Goal: Task Accomplishment & Management: Use online tool/utility

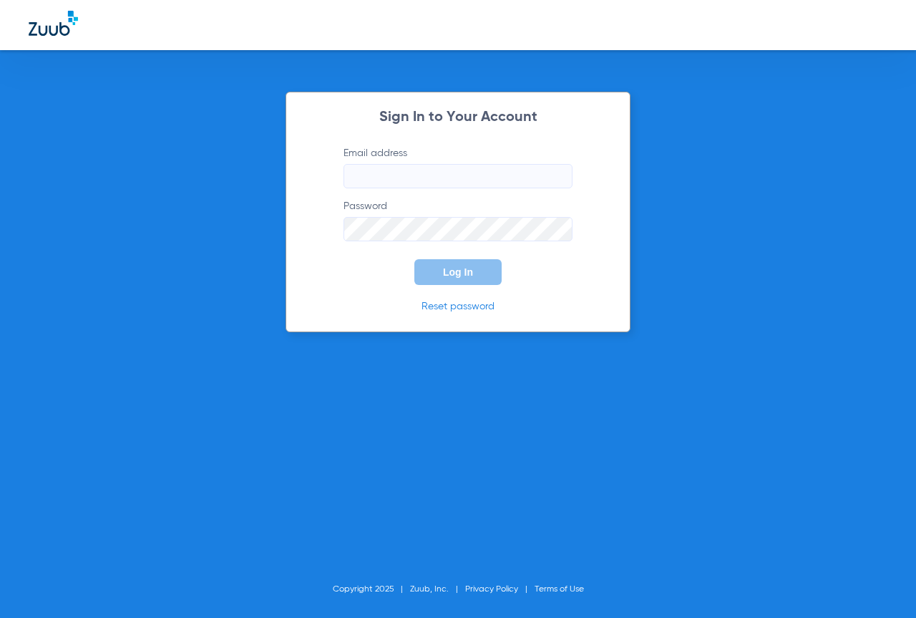
type input "[EMAIL_ADDRESS][DOMAIN_NAME]"
click at [445, 277] on span "Log In" at bounding box center [458, 271] width 30 height 11
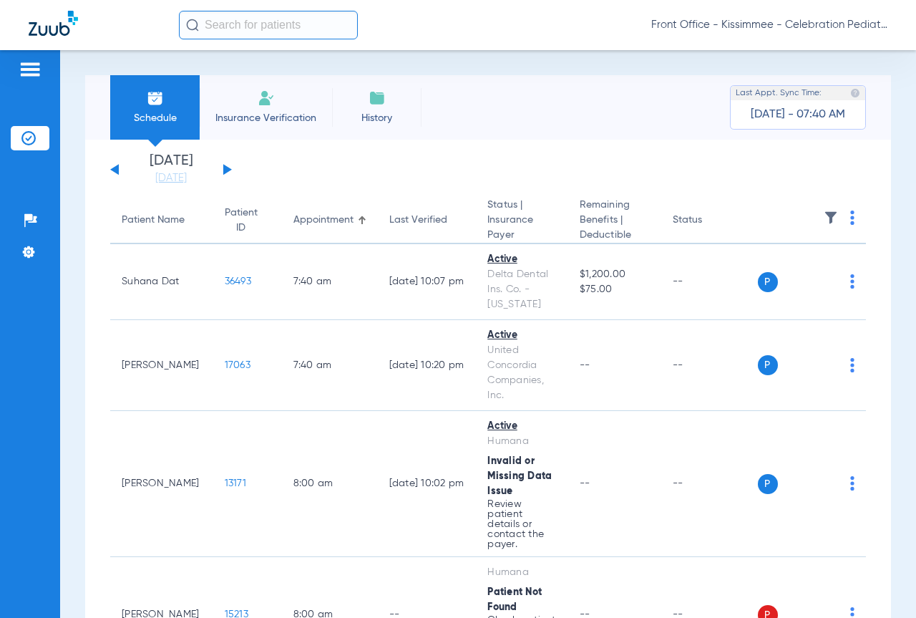
click at [196, 175] on link "[DATE]" at bounding box center [171, 178] width 86 height 14
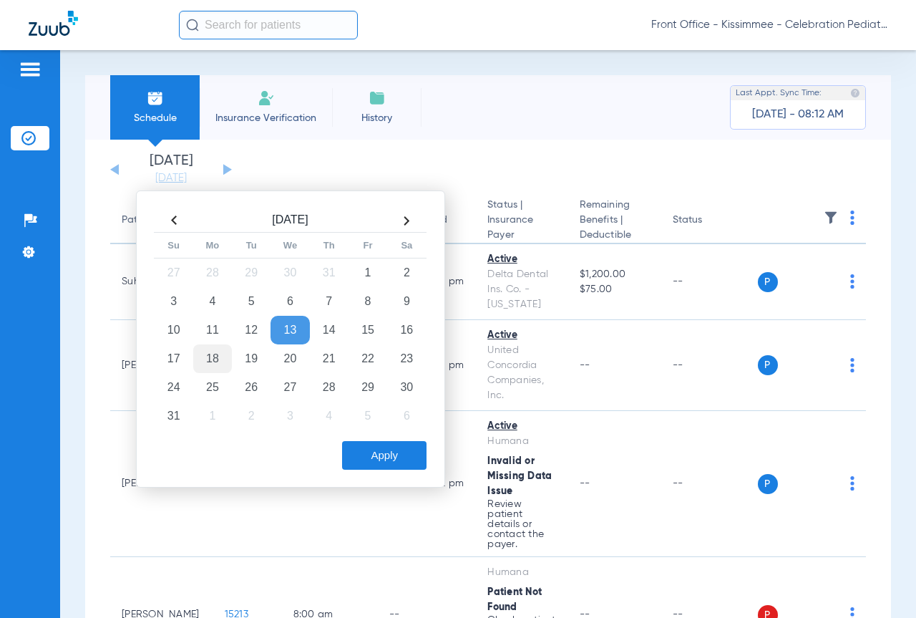
click at [212, 351] on td "18" at bounding box center [212, 358] width 39 height 29
click at [393, 458] on button "Apply" at bounding box center [384, 455] width 84 height 29
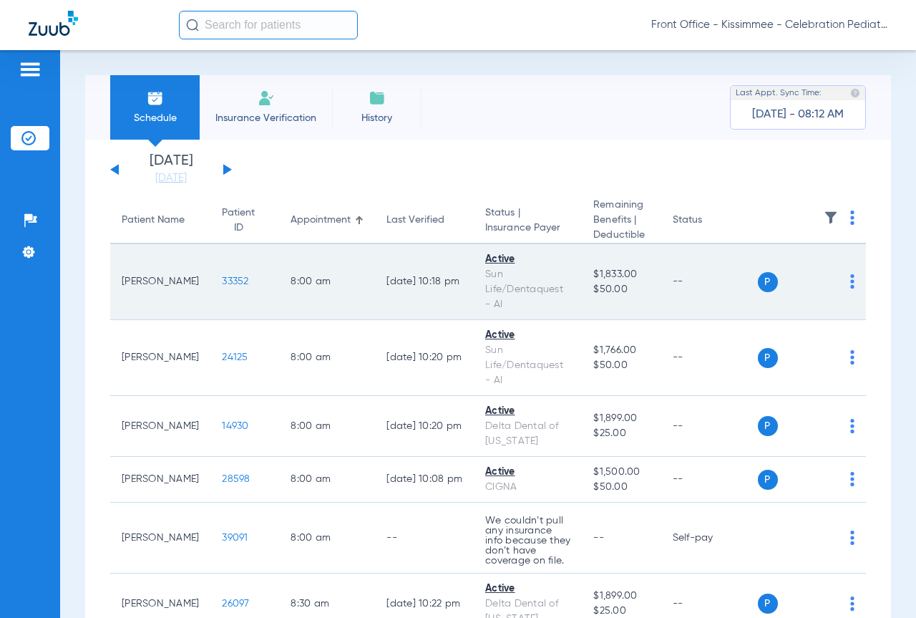
click at [222, 278] on span "33352" at bounding box center [235, 281] width 26 height 10
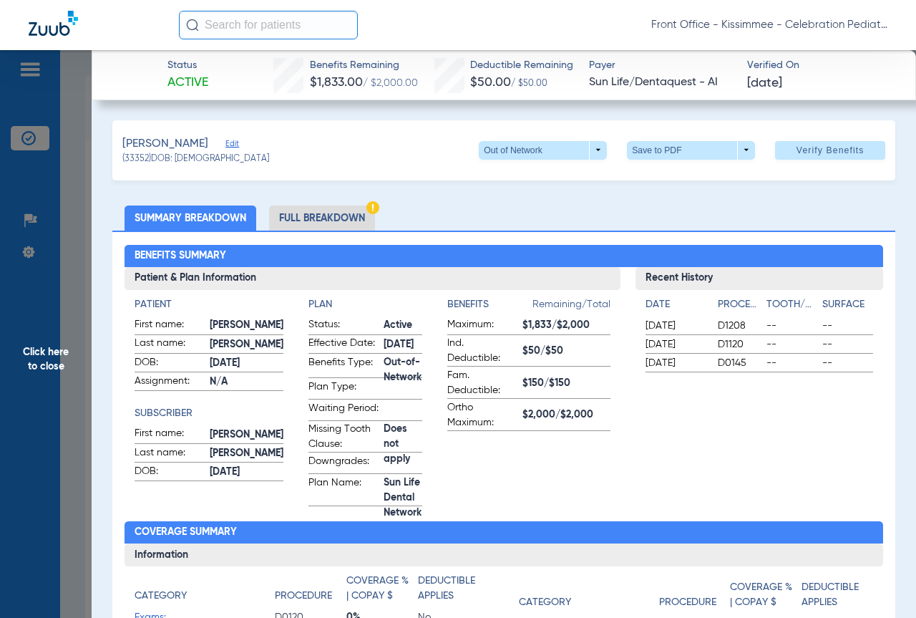
click at [328, 213] on li "Full Breakdown" at bounding box center [322, 217] width 106 height 25
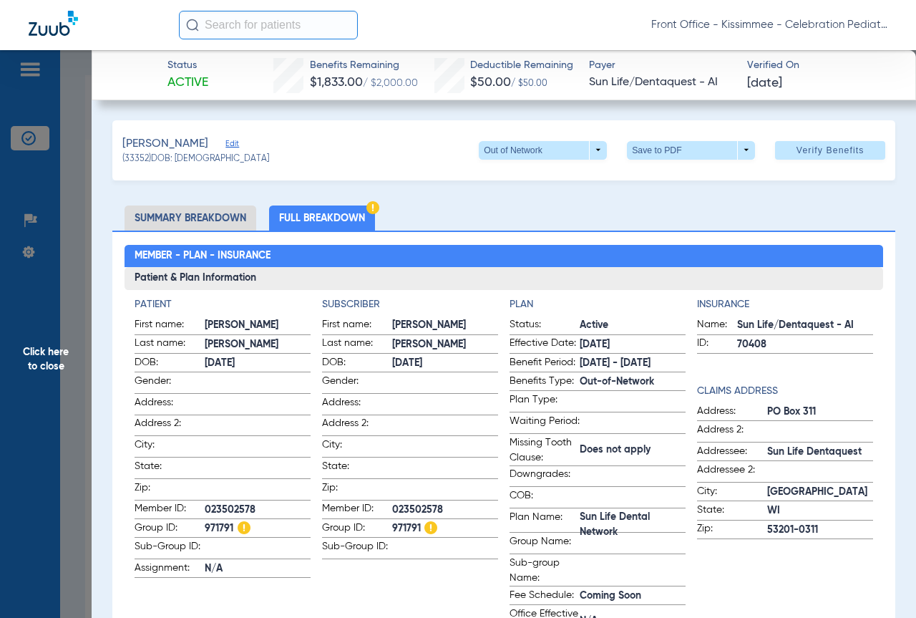
click at [89, 354] on span "Click here to close" at bounding box center [46, 359] width 92 height 618
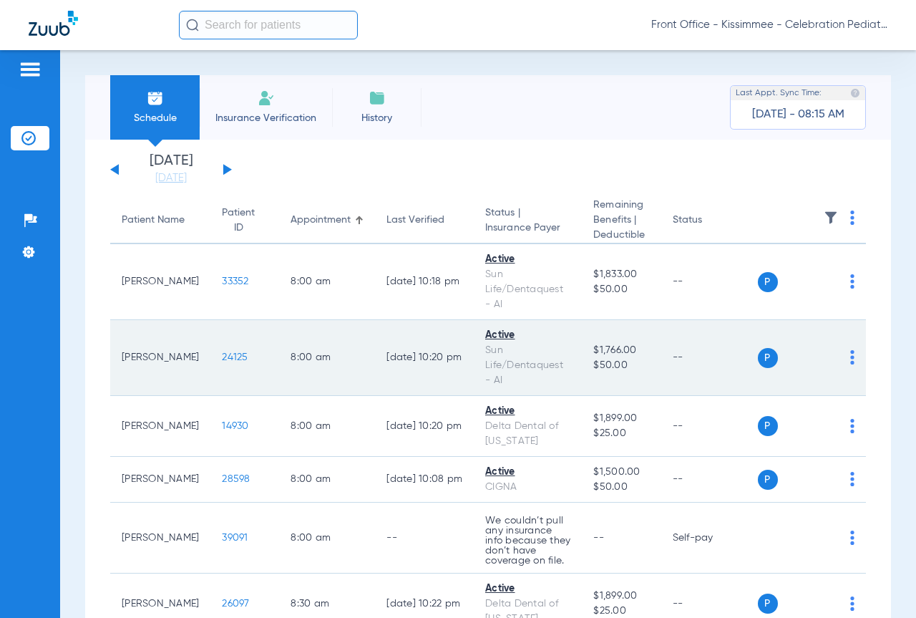
click at [222, 356] on span "24125" at bounding box center [235, 357] width 26 height 10
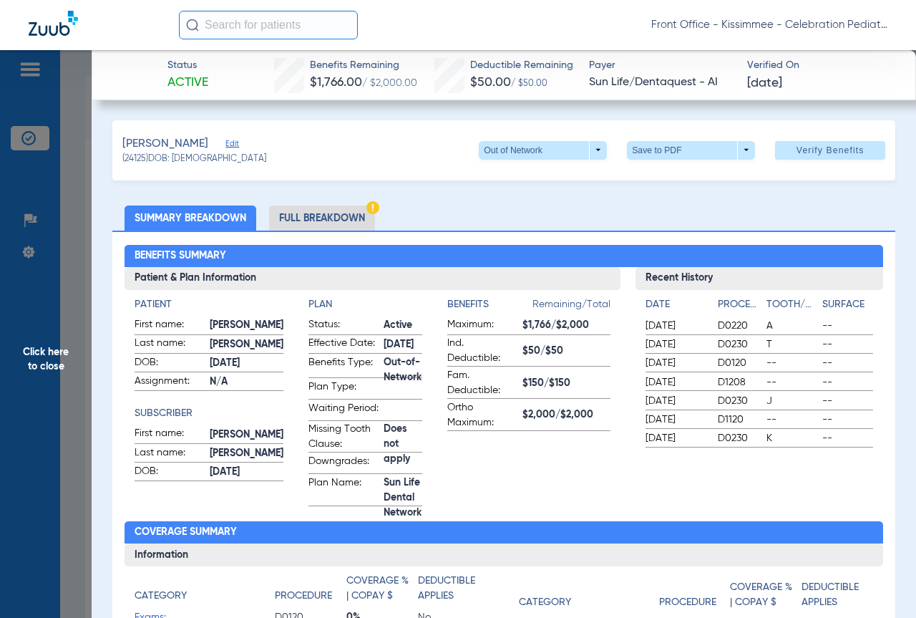
click at [89, 409] on span "Click here to close" at bounding box center [46, 359] width 92 height 618
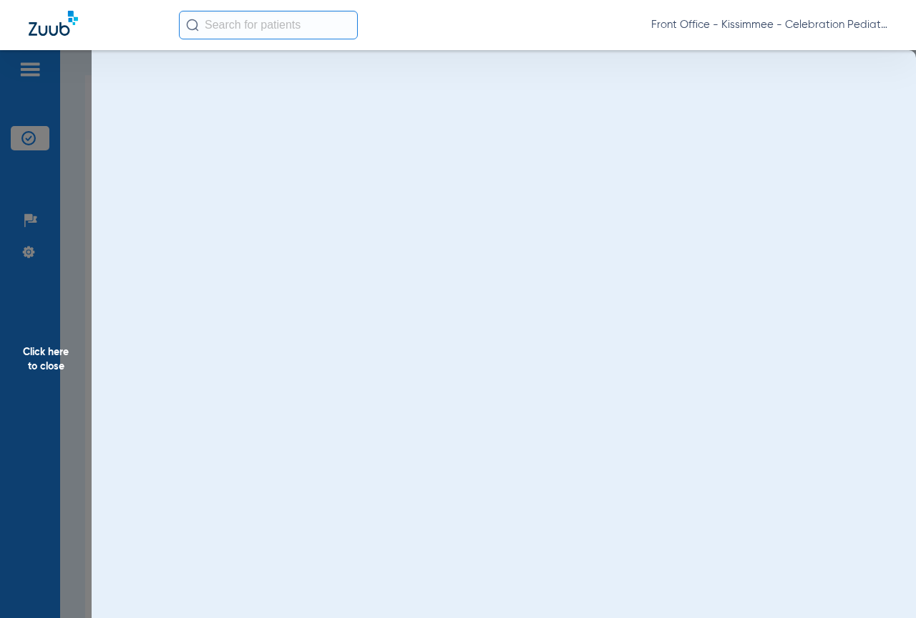
click at [79, 409] on span "Click here to close" at bounding box center [46, 359] width 92 height 618
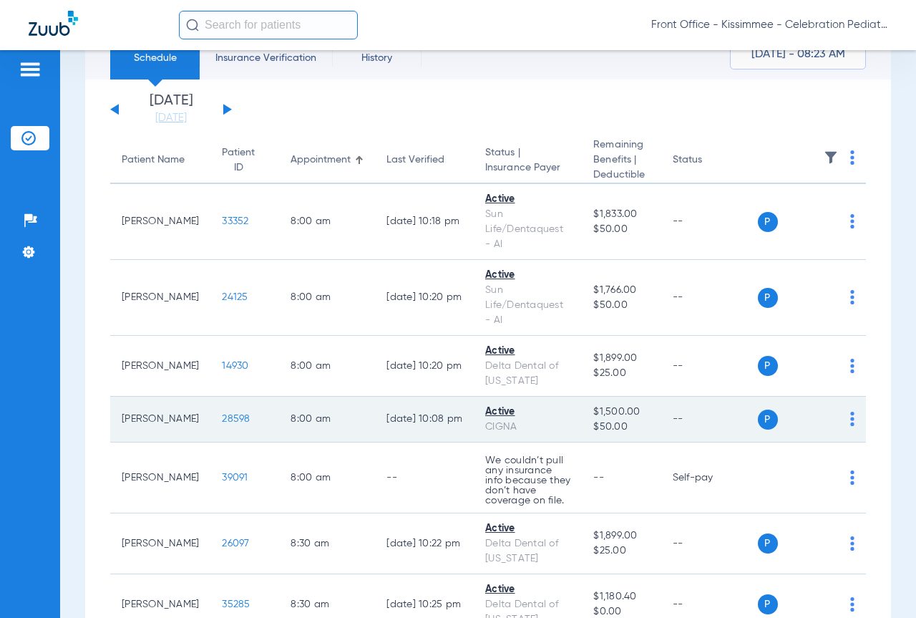
scroll to position [143, 0]
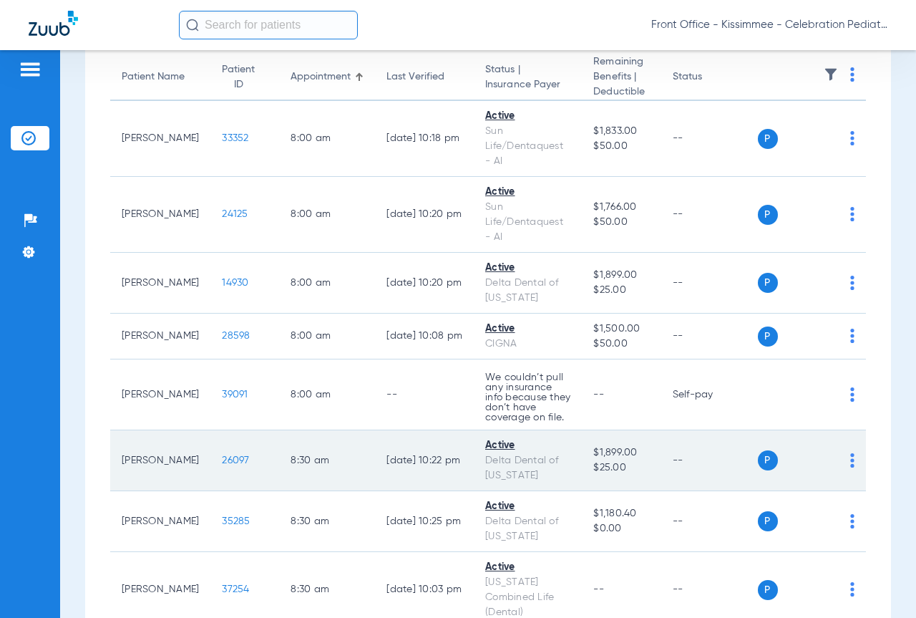
click at [222, 459] on span "26097" at bounding box center [235, 460] width 27 height 10
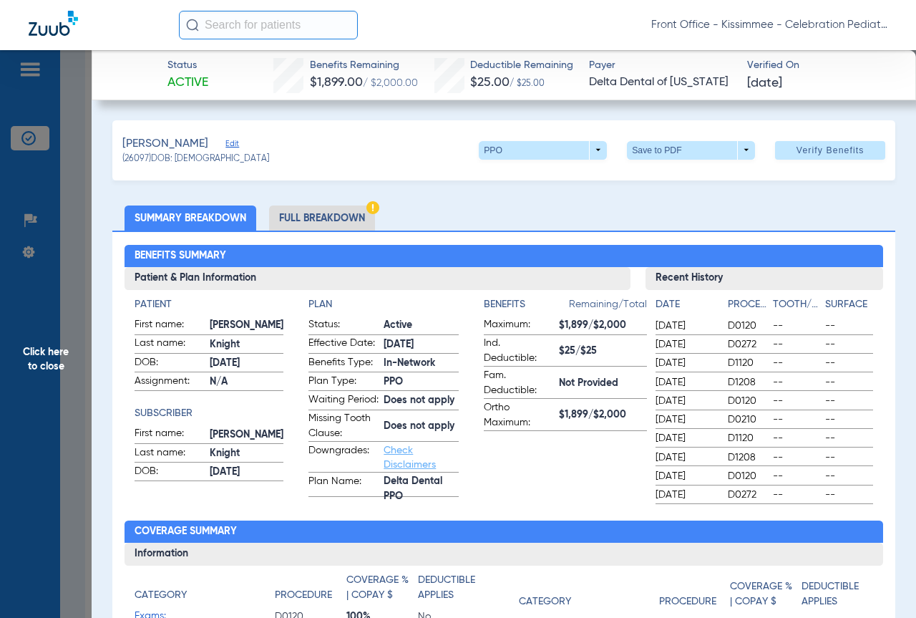
click at [343, 216] on li "Full Breakdown" at bounding box center [322, 217] width 106 height 25
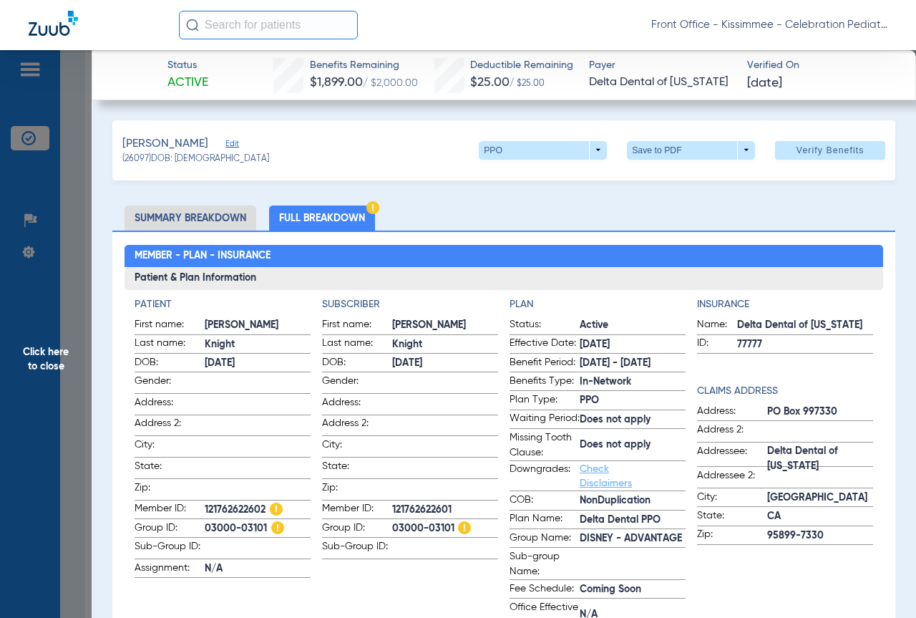
click at [54, 312] on span "Click here to close" at bounding box center [46, 359] width 92 height 618
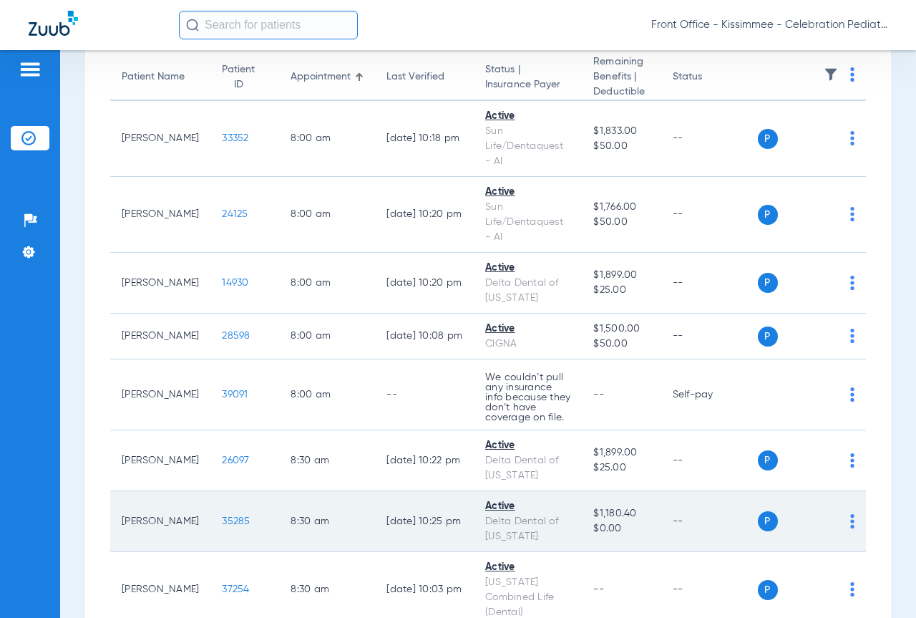
click at [222, 525] on span "35285" at bounding box center [236, 521] width 28 height 10
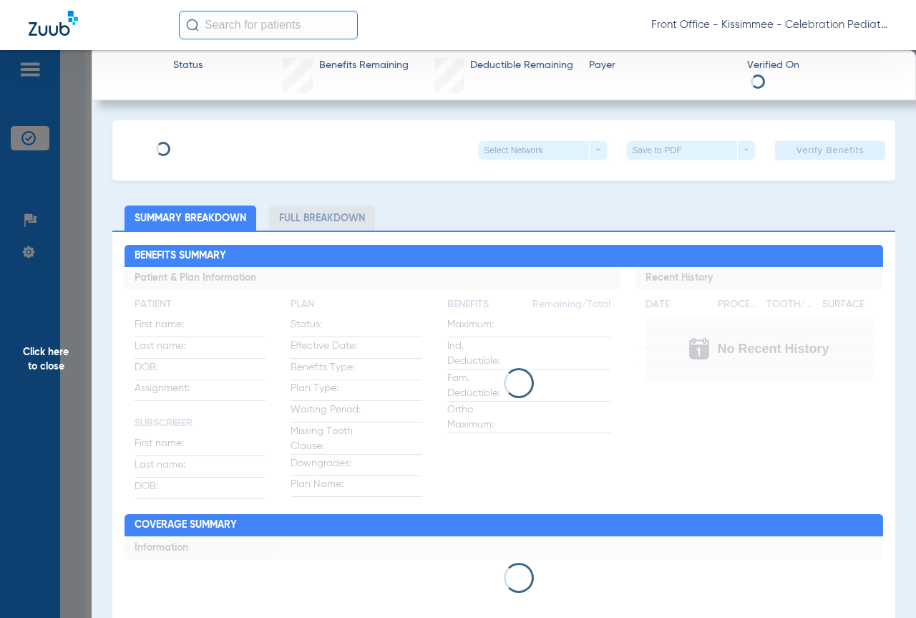
click at [220, 524] on div "Click here to close" at bounding box center [458, 359] width 916 height 618
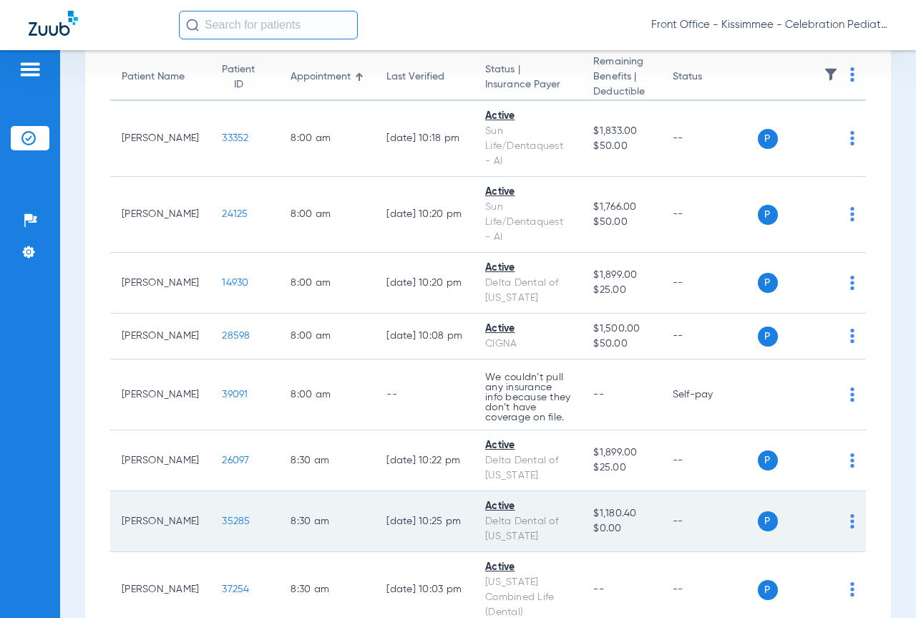
click at [222, 520] on span "35285" at bounding box center [236, 521] width 28 height 10
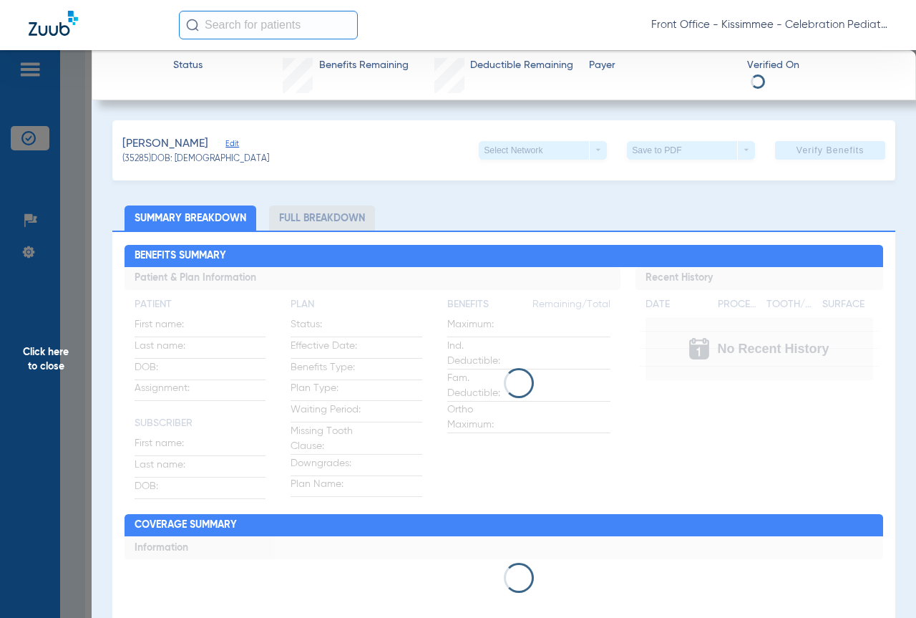
click at [334, 221] on li "Full Breakdown" at bounding box center [322, 217] width 106 height 25
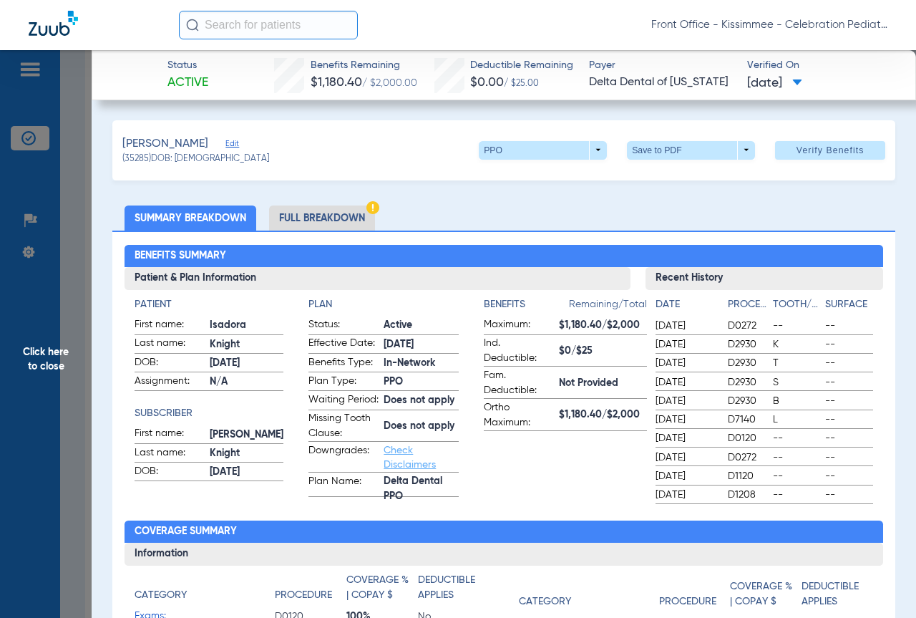
click at [334, 221] on li "Full Breakdown" at bounding box center [322, 217] width 106 height 25
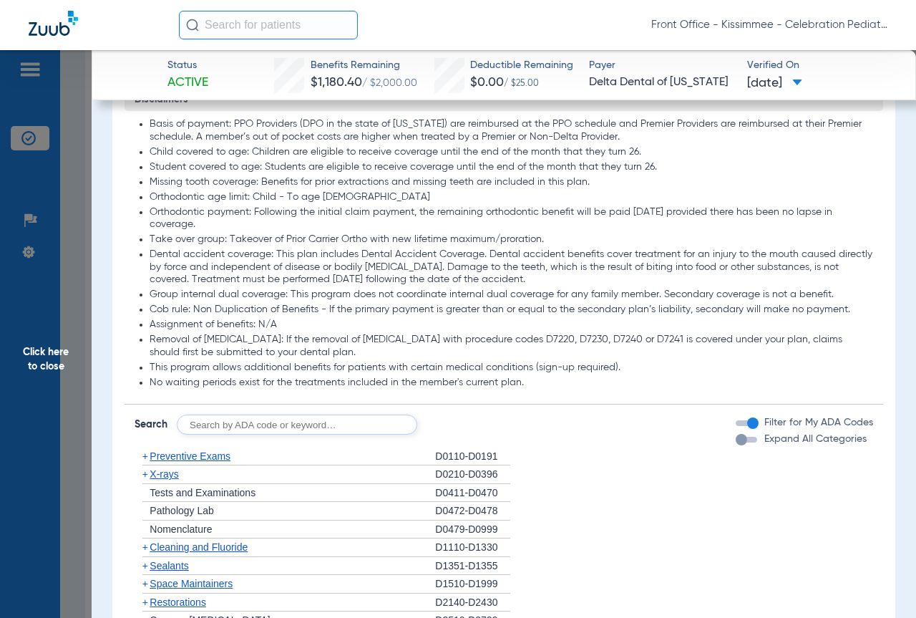
scroll to position [1360, 0]
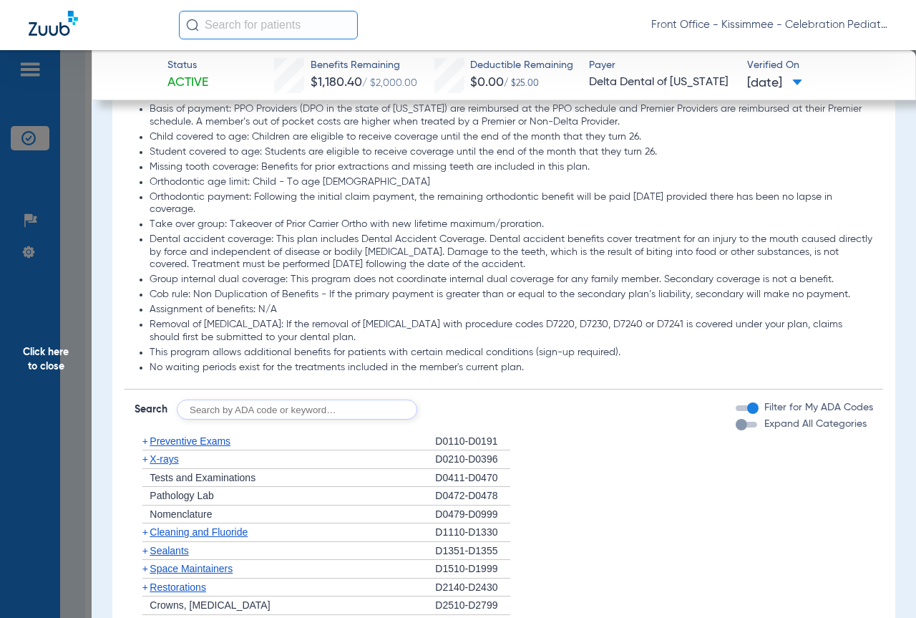
click at [736, 430] on div "button" at bounding box center [741, 424] width 11 height 11
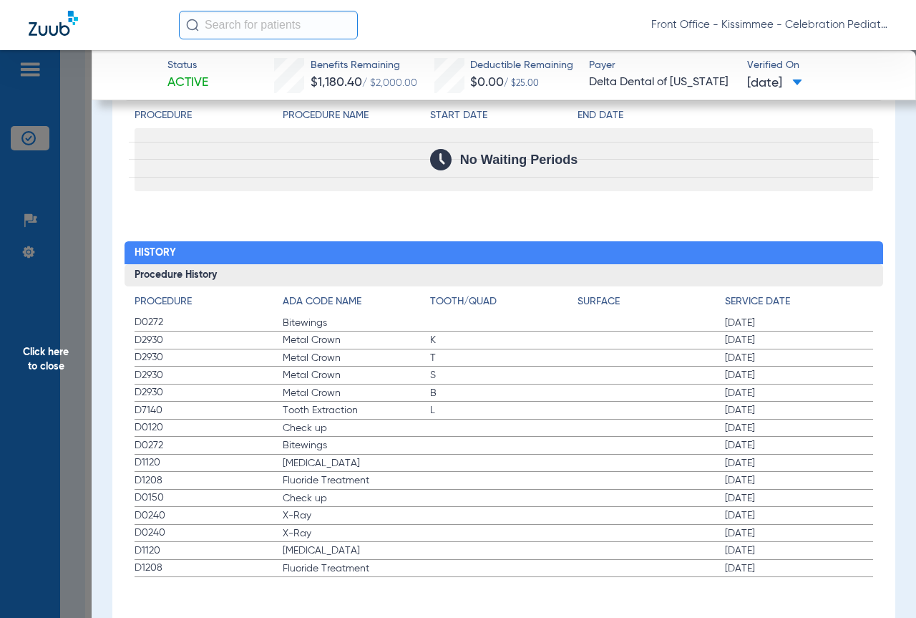
scroll to position [3500, 0]
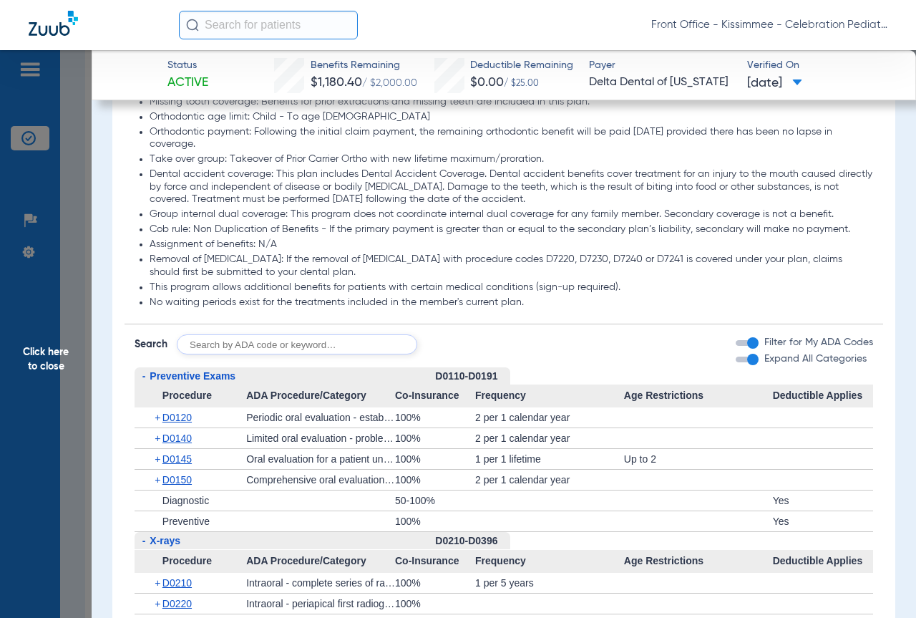
scroll to position [1711, 0]
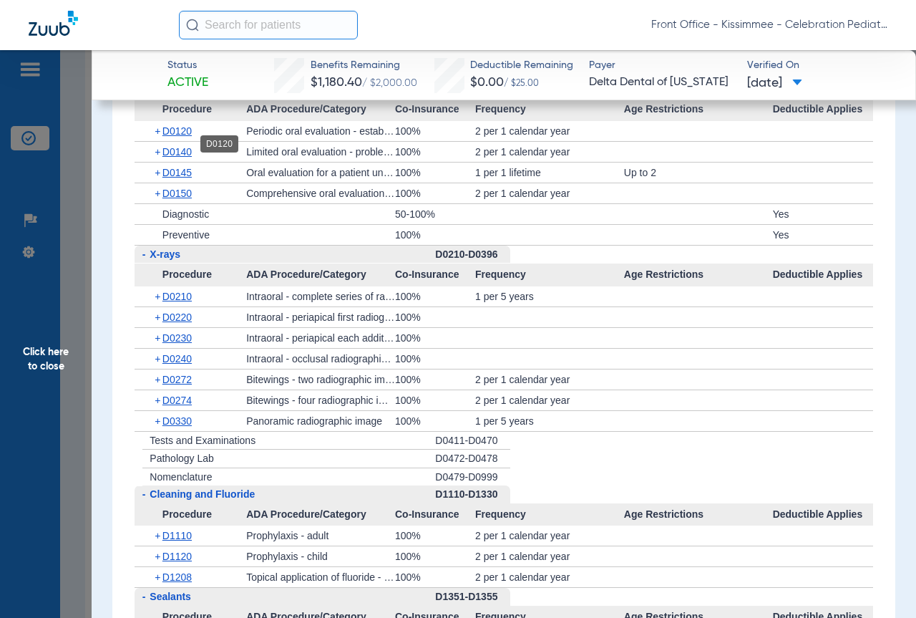
click at [171, 137] on span "D0120" at bounding box center [176, 130] width 29 height 11
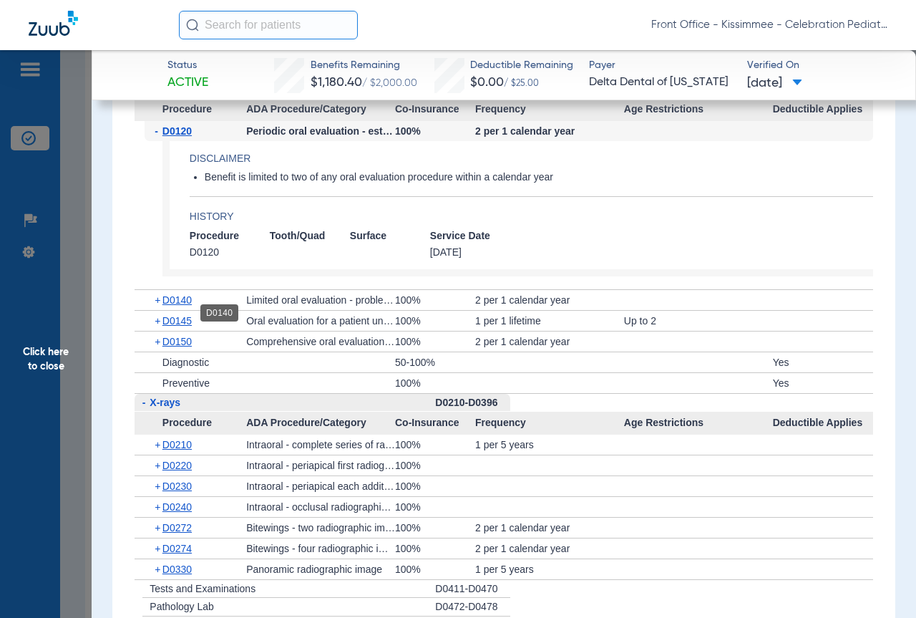
click at [189, 306] on span "D0140" at bounding box center [176, 299] width 29 height 11
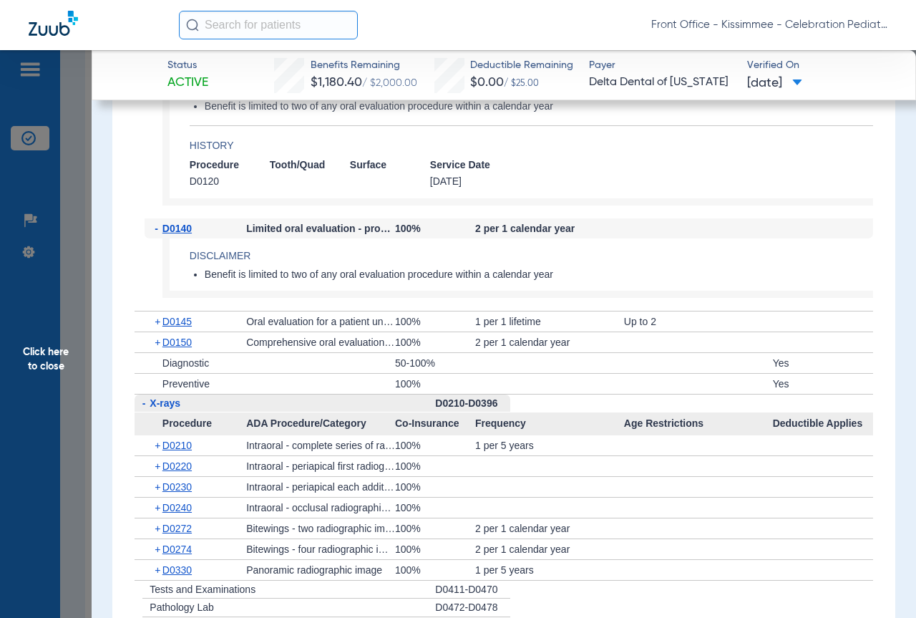
scroll to position [1783, 0]
click at [182, 326] on span "D0145" at bounding box center [176, 320] width 29 height 11
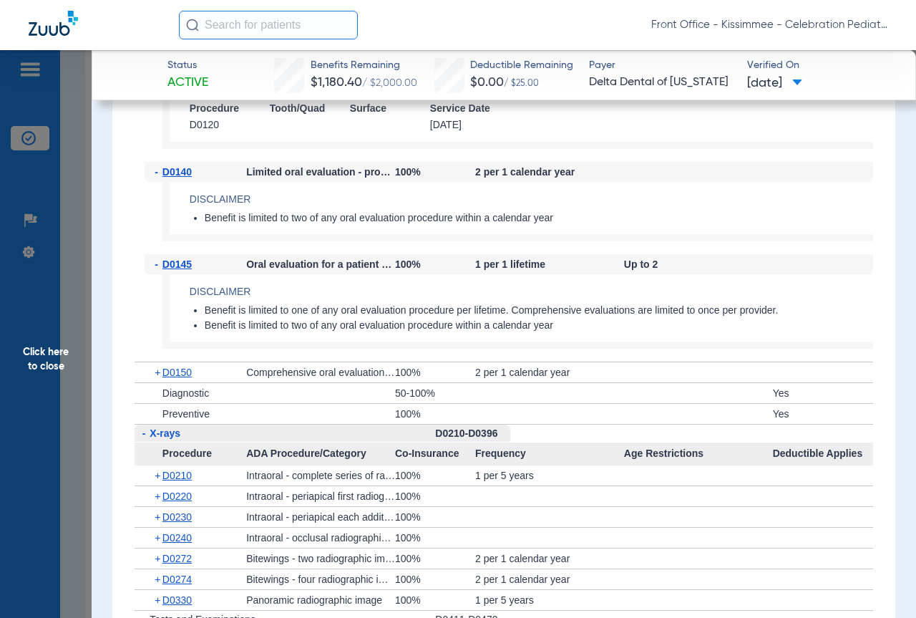
scroll to position [1854, 0]
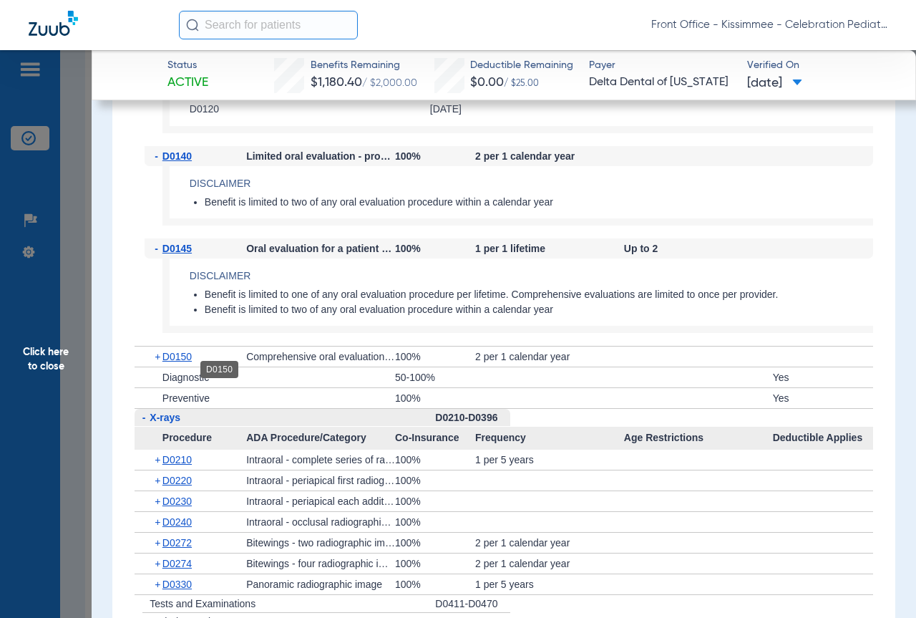
click at [192, 362] on span "D0150" at bounding box center [176, 356] width 29 height 11
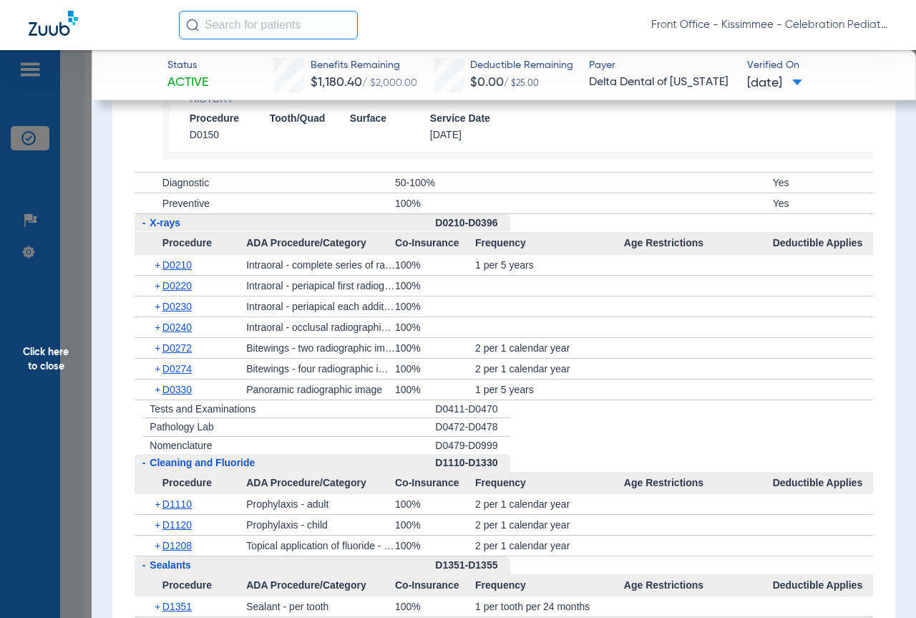
scroll to position [2212, 0]
click at [185, 270] on span "D0210" at bounding box center [176, 263] width 29 height 11
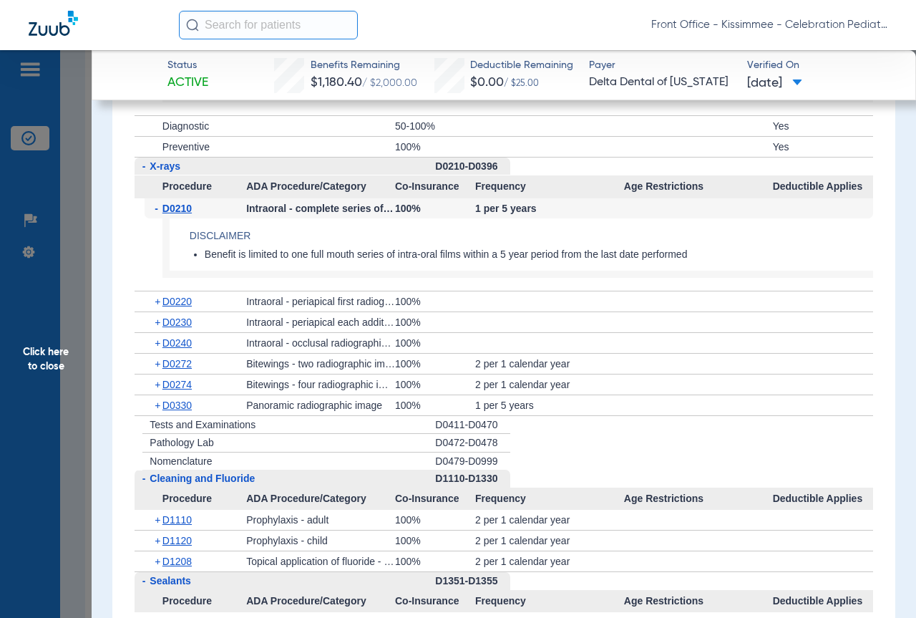
scroll to position [2284, 0]
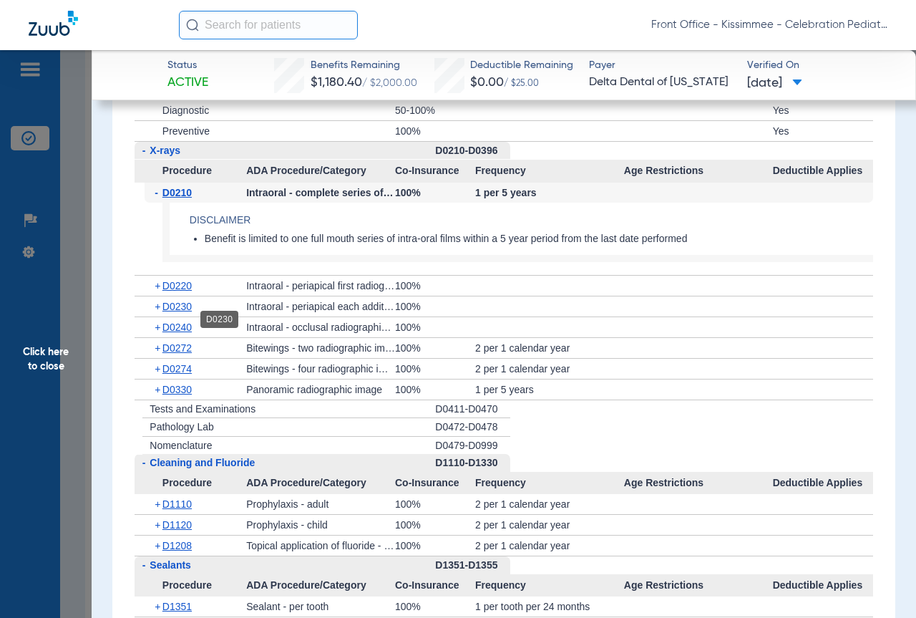
click at [182, 312] on span "D0230" at bounding box center [176, 306] width 29 height 11
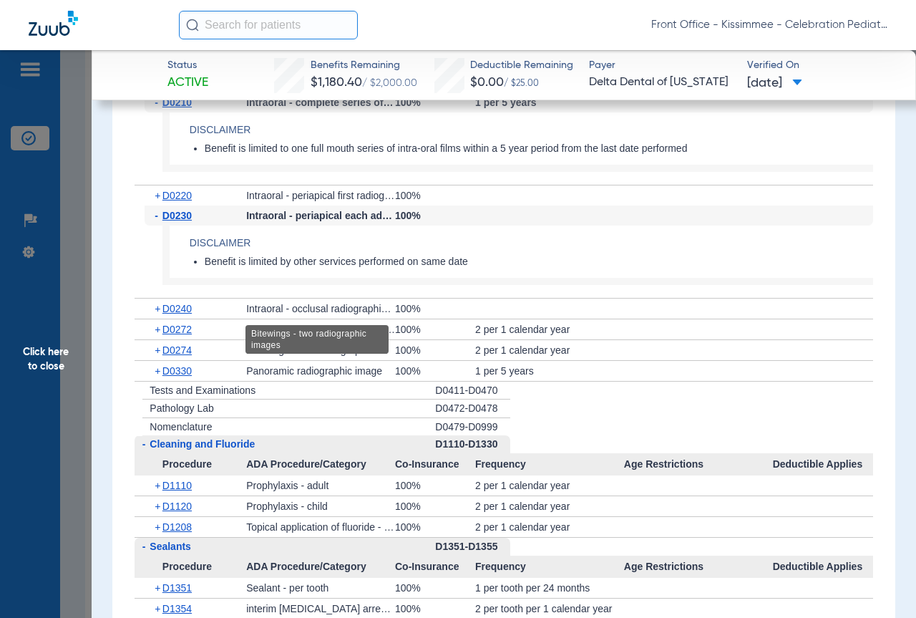
scroll to position [2427, 0]
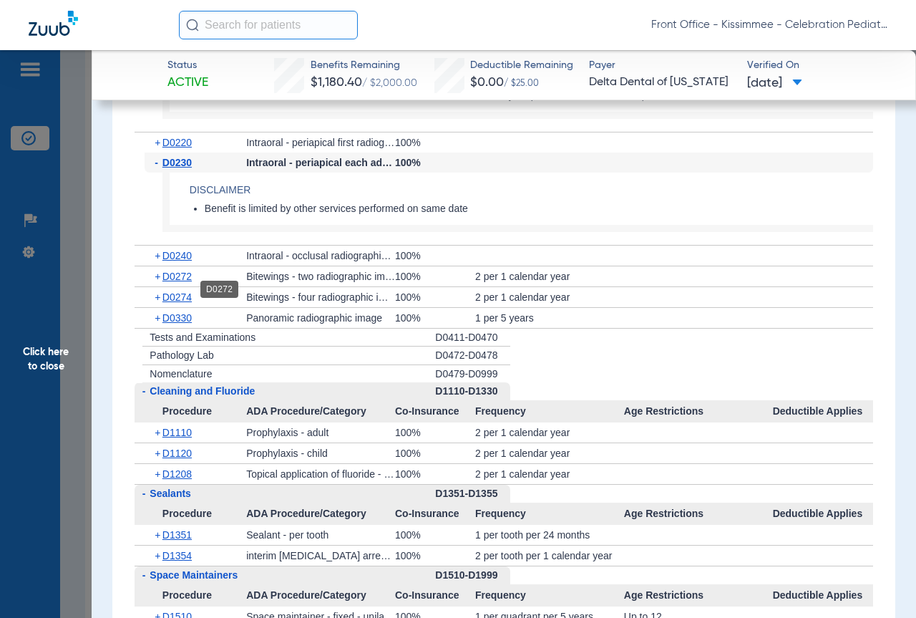
click at [185, 282] on span "D0272" at bounding box center [176, 276] width 29 height 11
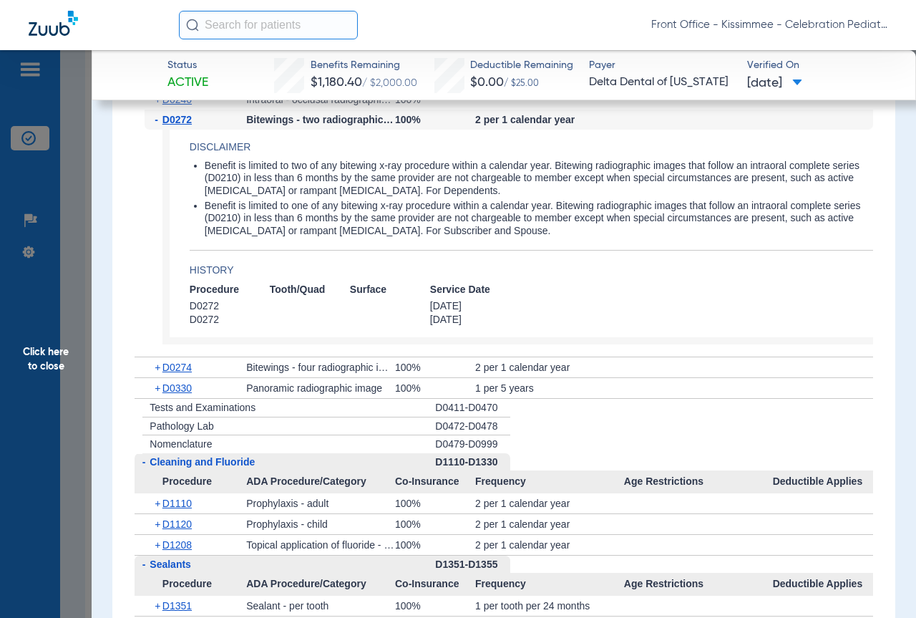
scroll to position [2642, 0]
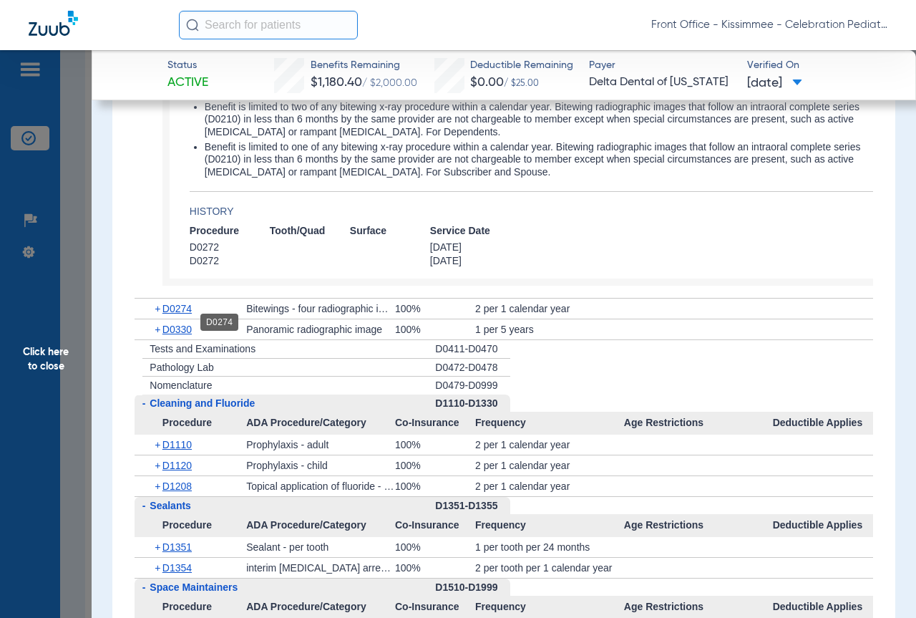
click at [181, 314] on span "D0274" at bounding box center [176, 308] width 29 height 11
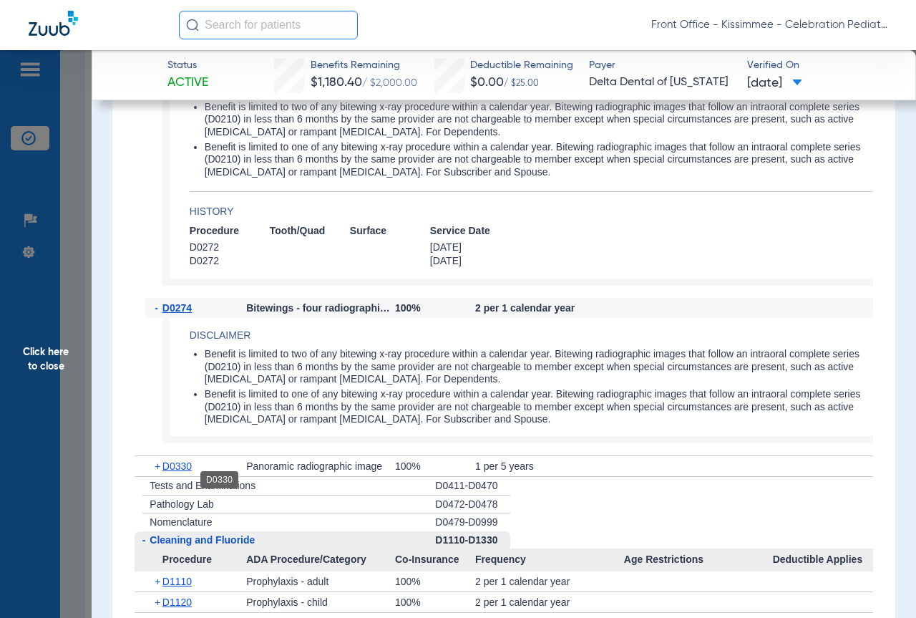
click at [175, 472] on span "D0330" at bounding box center [176, 465] width 29 height 11
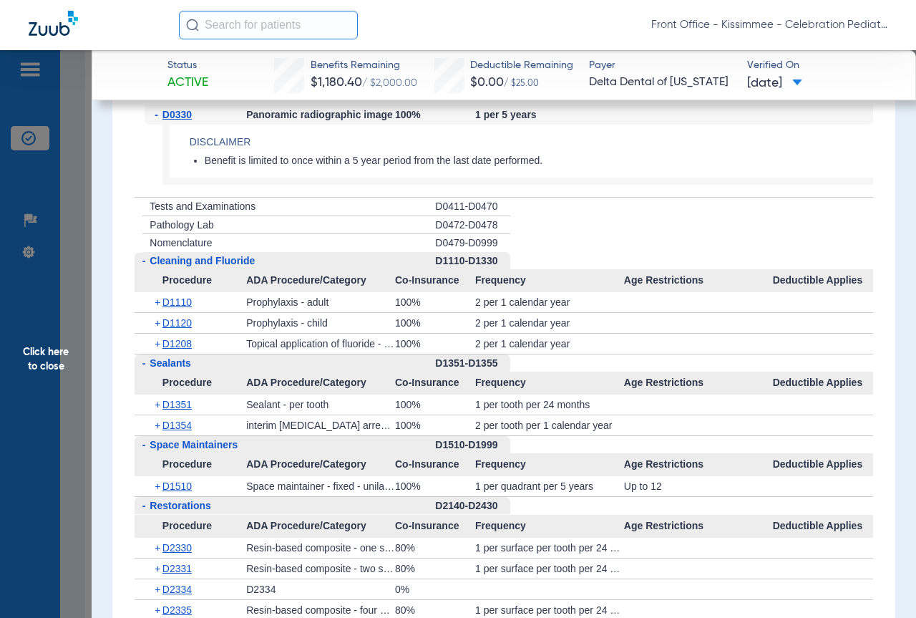
scroll to position [3071, 0]
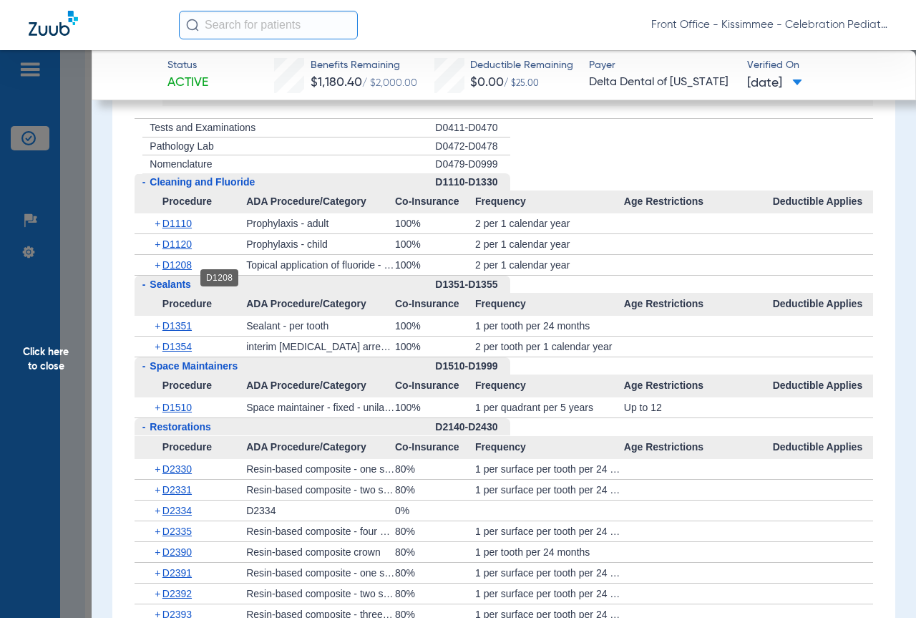
click at [182, 271] on span "D1208" at bounding box center [176, 264] width 29 height 11
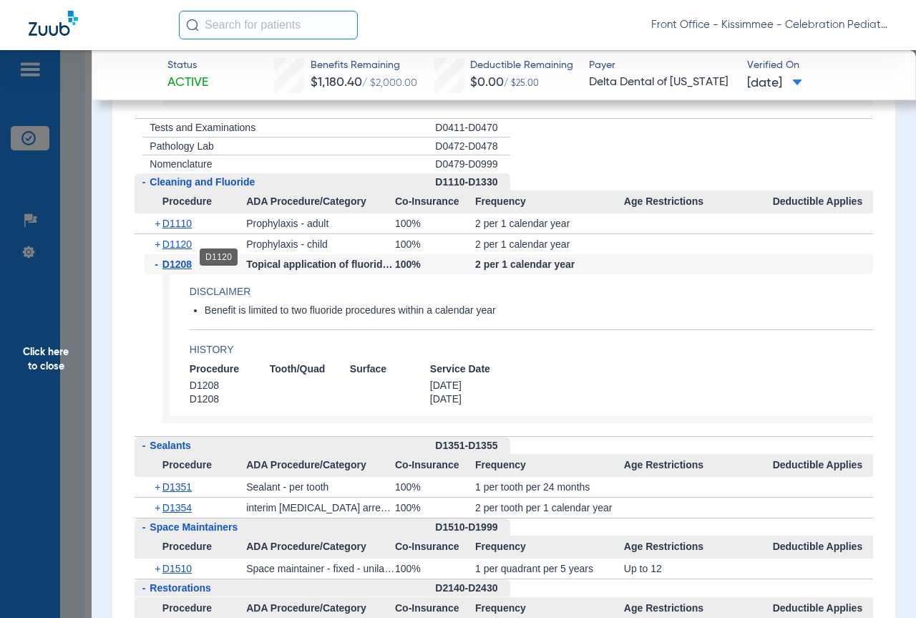
click at [175, 250] on span "D1120" at bounding box center [176, 243] width 29 height 11
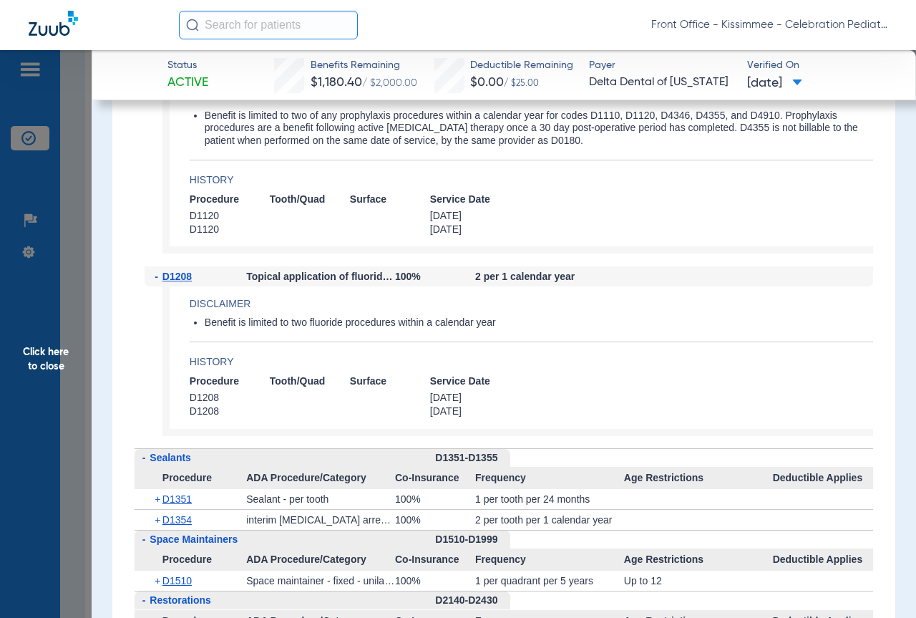
scroll to position [3357, 0]
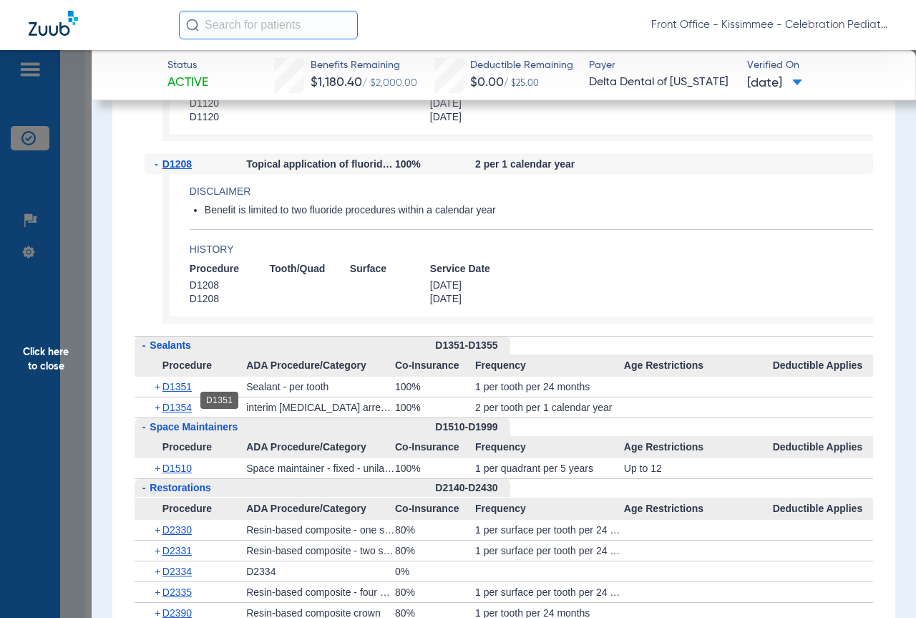
click at [172, 392] on span "D1351" at bounding box center [176, 386] width 29 height 11
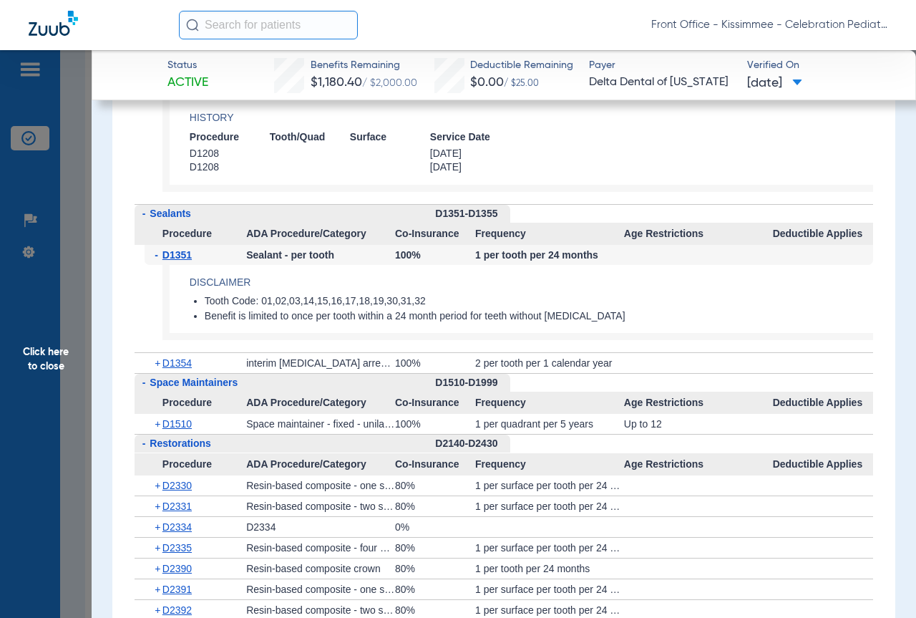
scroll to position [3500, 0]
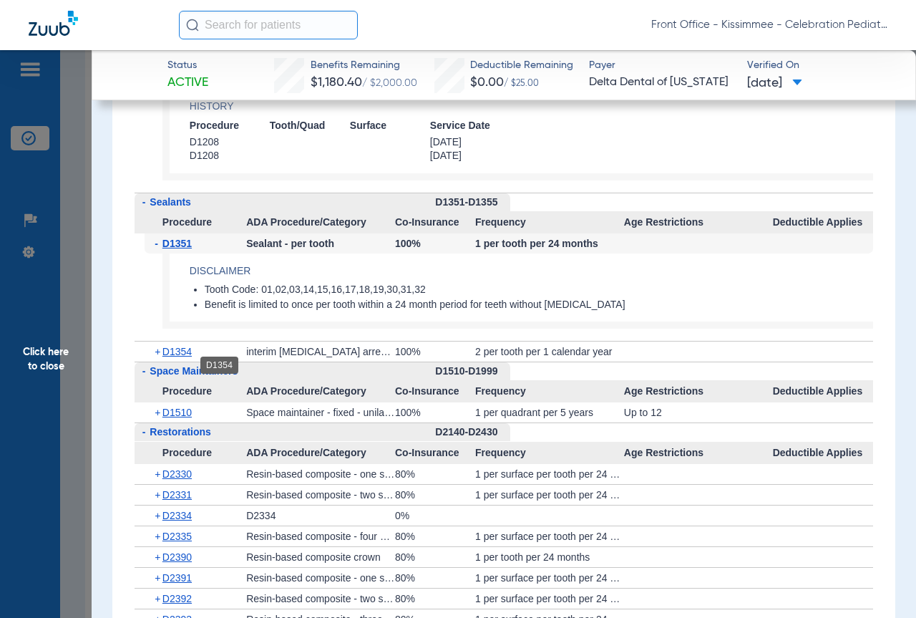
click at [176, 358] on div "+ D1354" at bounding box center [196, 351] width 102 height 20
click at [177, 357] on span "D1354" at bounding box center [176, 351] width 29 height 11
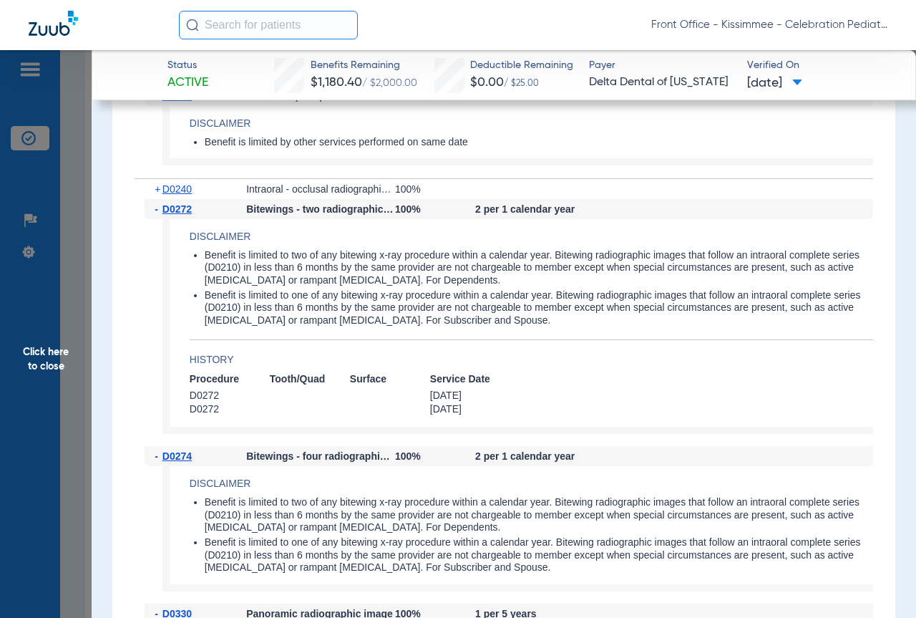
scroll to position [2427, 0]
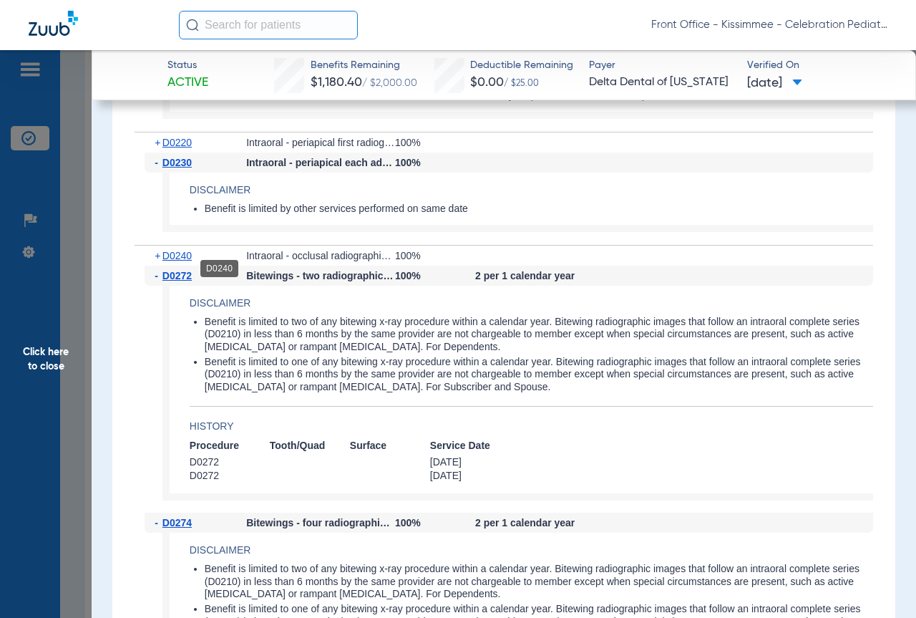
click at [168, 261] on span "D0240" at bounding box center [176, 255] width 29 height 11
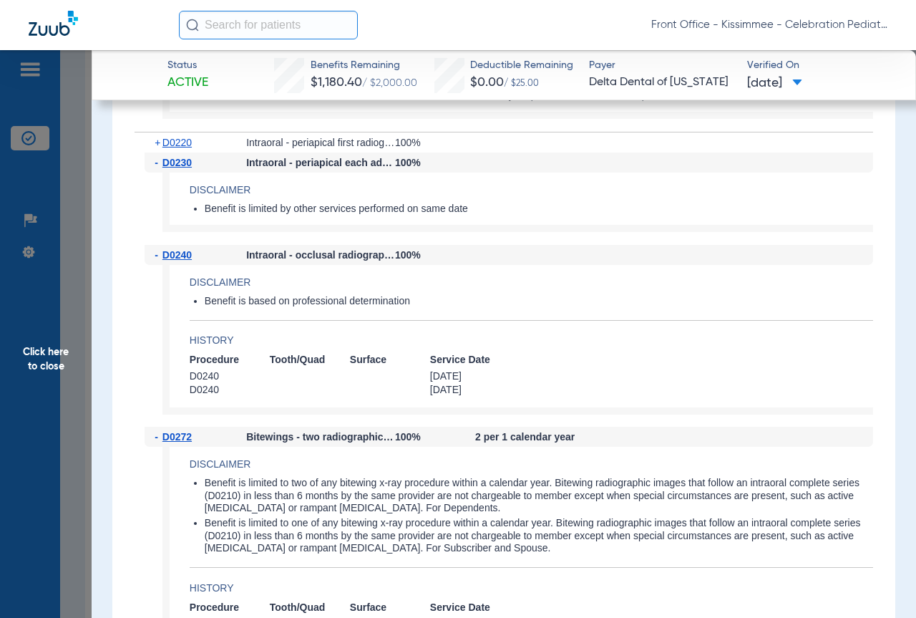
click at [72, 240] on span "Click here to close" at bounding box center [46, 359] width 92 height 618
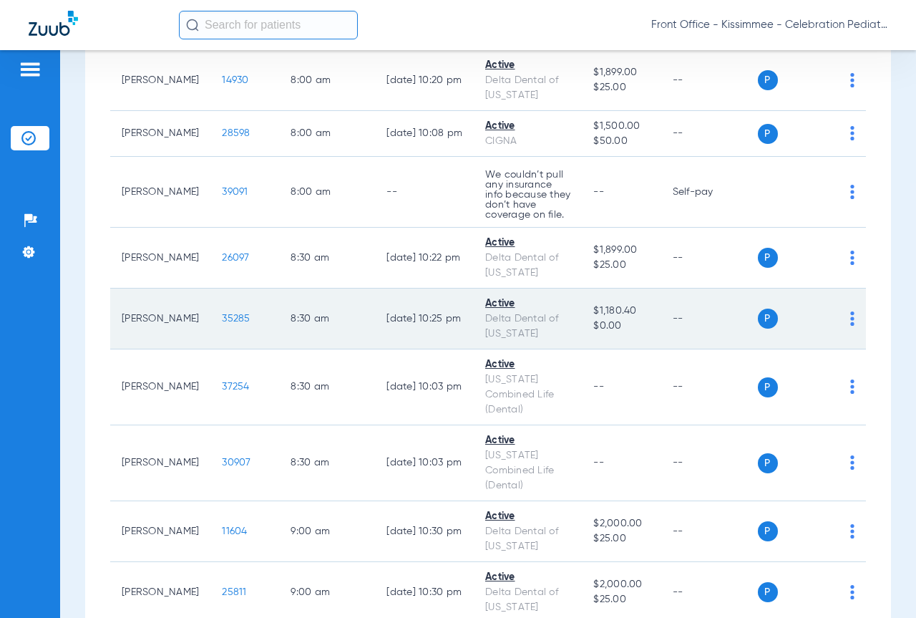
scroll to position [358, 0]
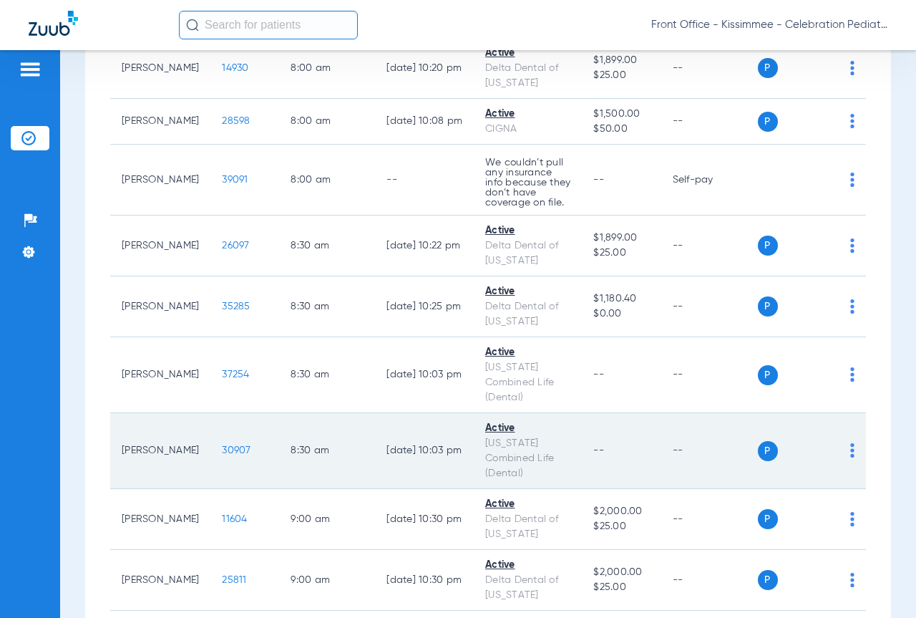
click at [222, 450] on span "30907" at bounding box center [236, 450] width 29 height 10
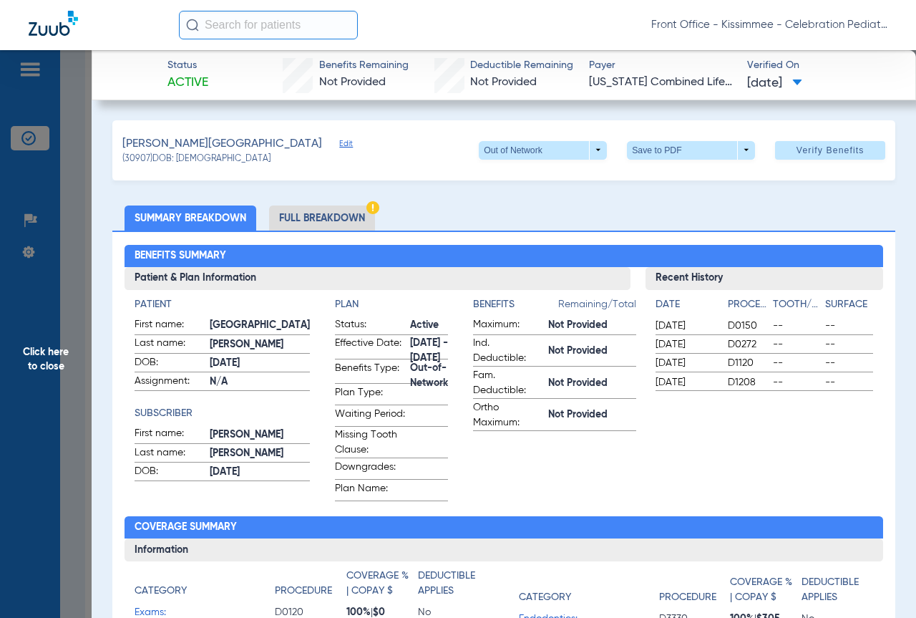
drag, startPoint x: 307, startPoint y: 207, endPoint x: 338, endPoint y: 243, distance: 47.7
click at [308, 208] on li "Full Breakdown" at bounding box center [322, 217] width 106 height 25
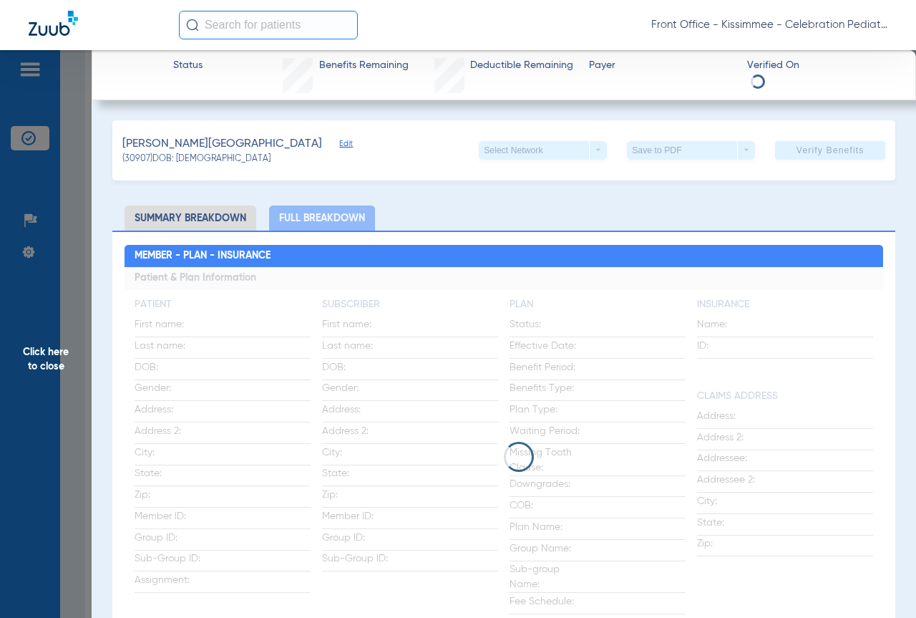
click at [79, 296] on span "Click here to close" at bounding box center [46, 359] width 92 height 618
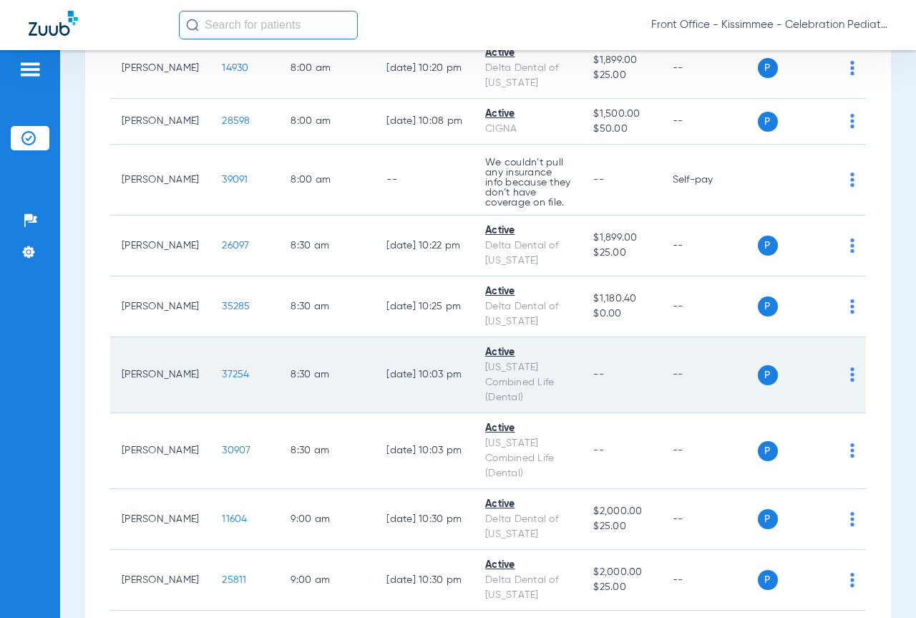
click at [222, 370] on span "37254" at bounding box center [235, 374] width 27 height 10
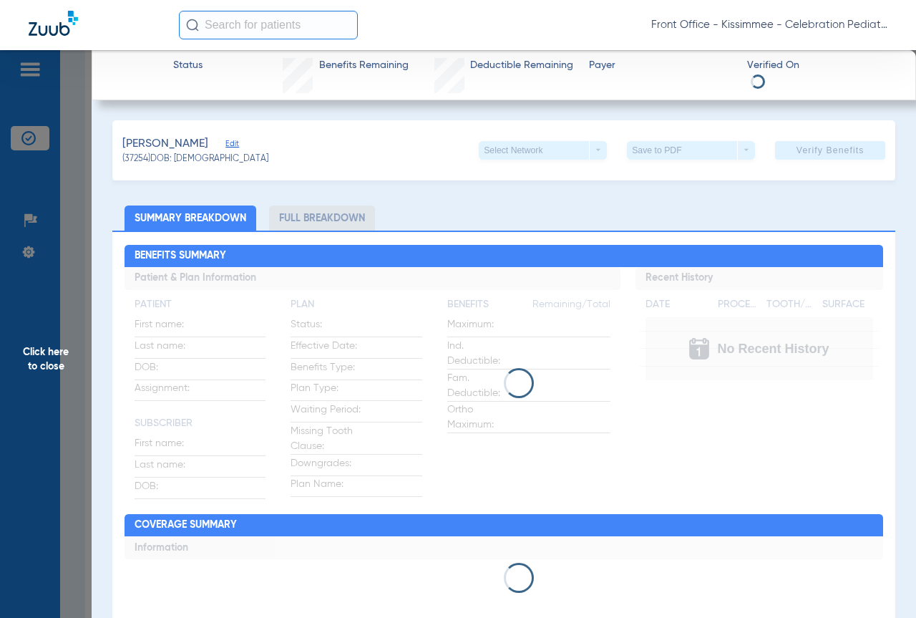
click at [298, 213] on li "Full Breakdown" at bounding box center [322, 217] width 106 height 25
click at [303, 217] on li "Full Breakdown" at bounding box center [322, 217] width 106 height 25
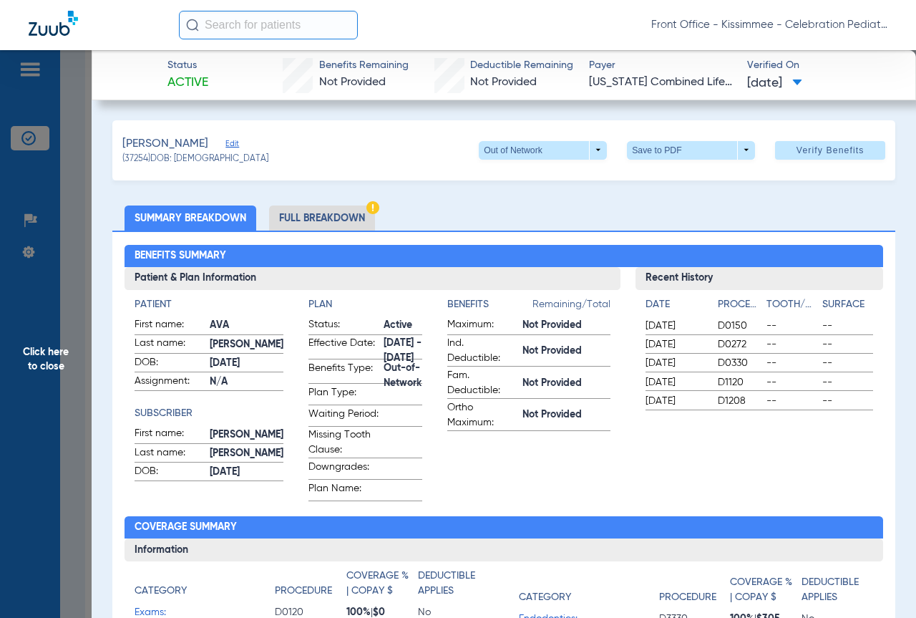
click at [330, 213] on li "Full Breakdown" at bounding box center [322, 217] width 106 height 25
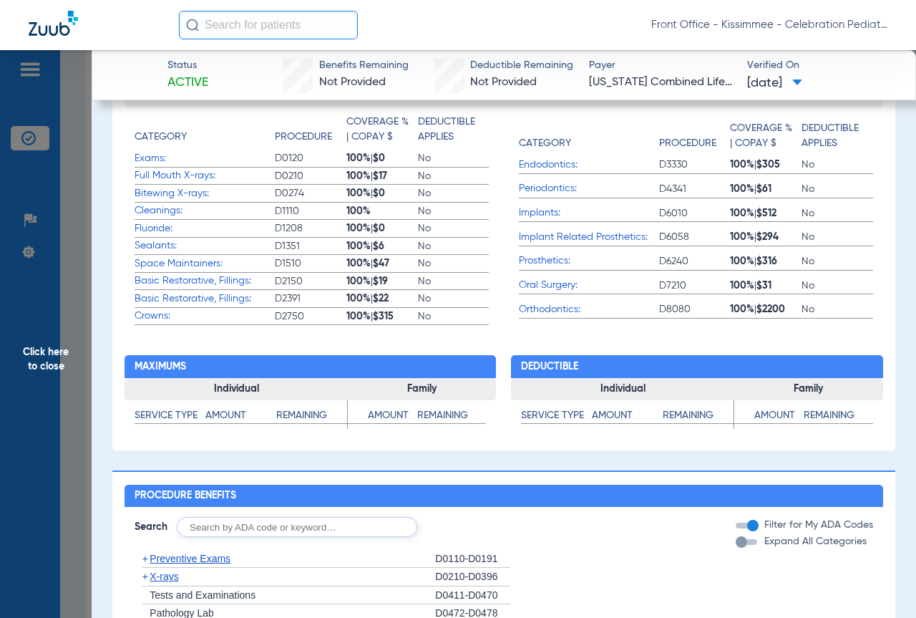
scroll to position [644, 0]
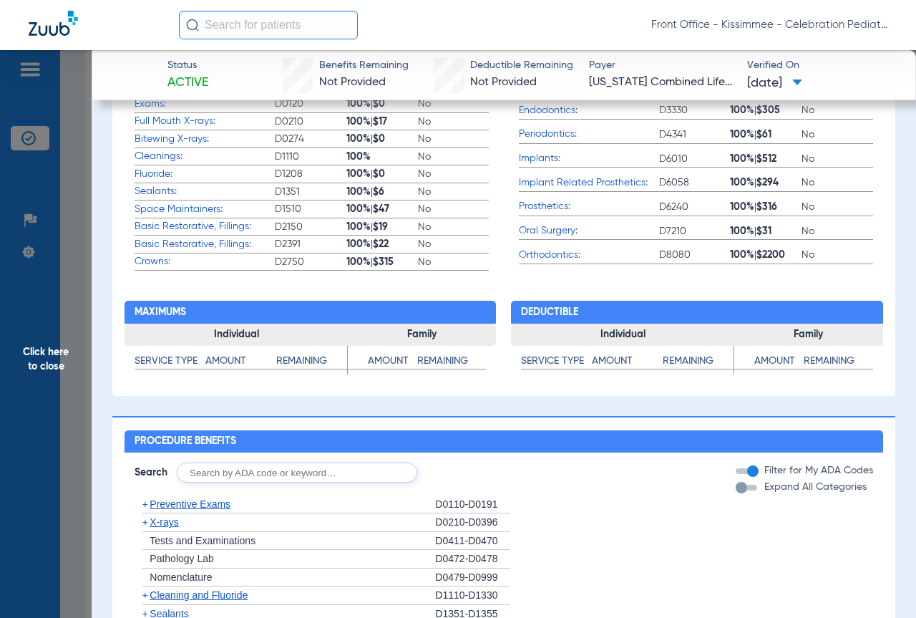
click at [741, 490] on div "button" at bounding box center [746, 488] width 21 height 6
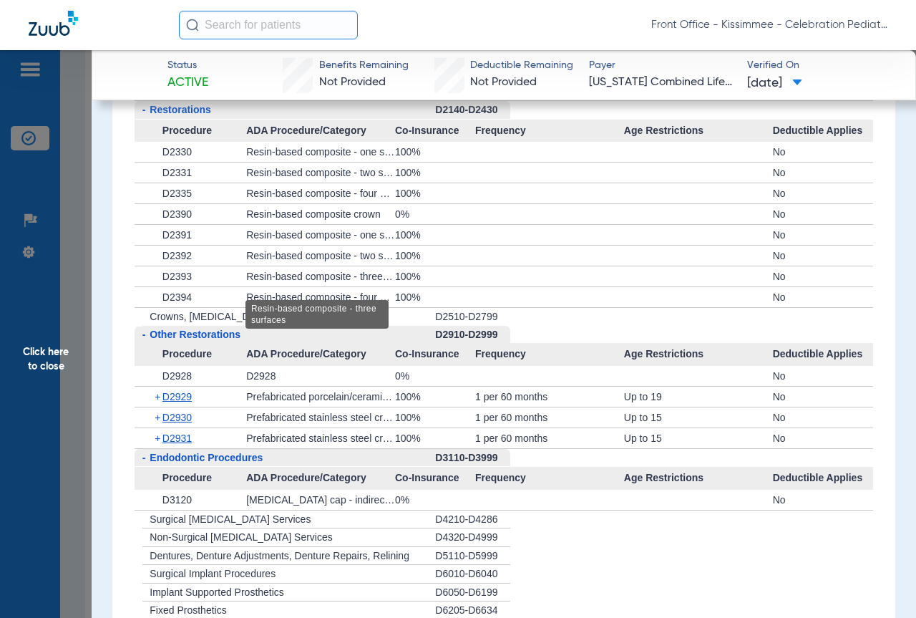
scroll to position [1718, 0]
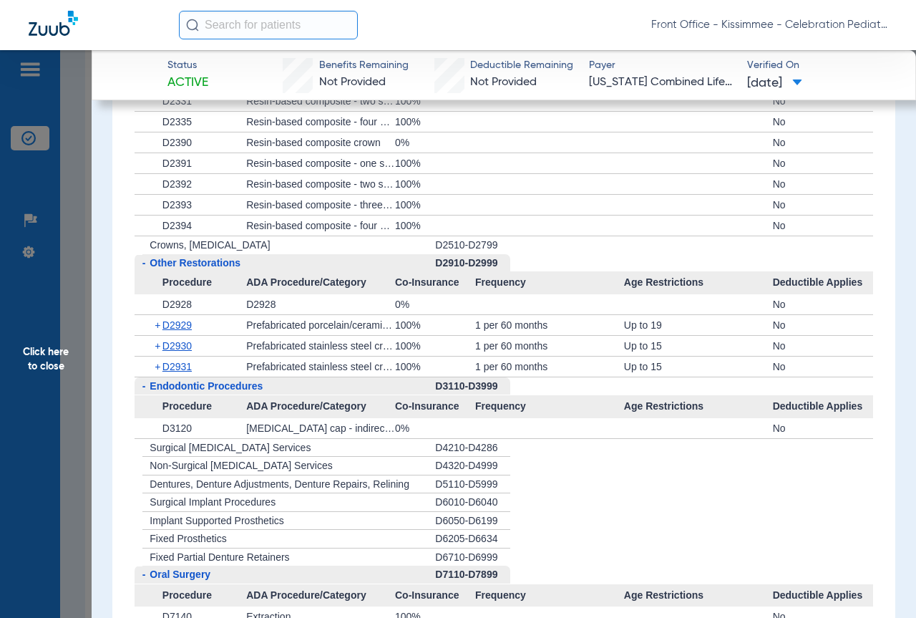
click at [169, 331] on span "D2929" at bounding box center [176, 324] width 29 height 11
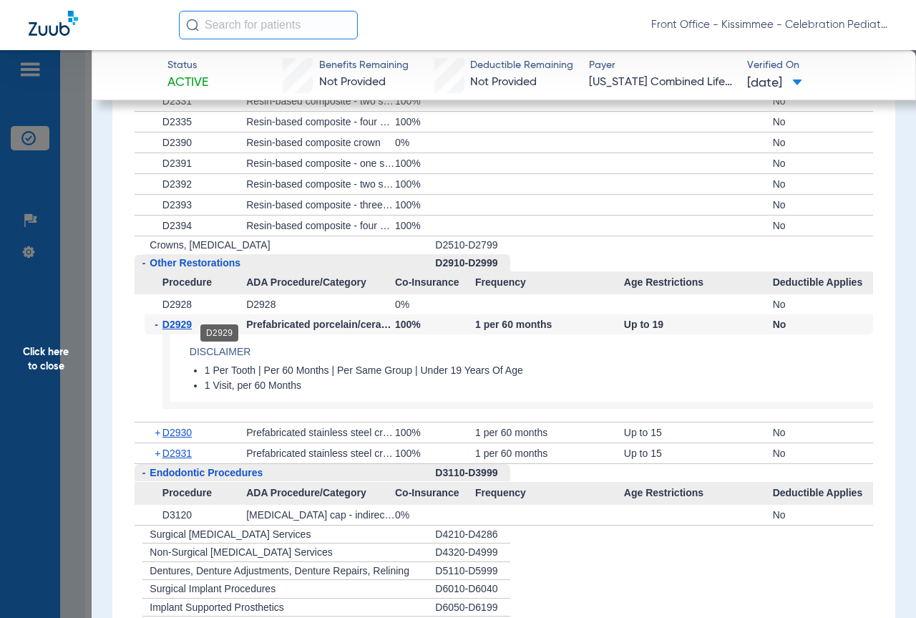
click at [169, 330] on span "D2929" at bounding box center [176, 323] width 29 height 11
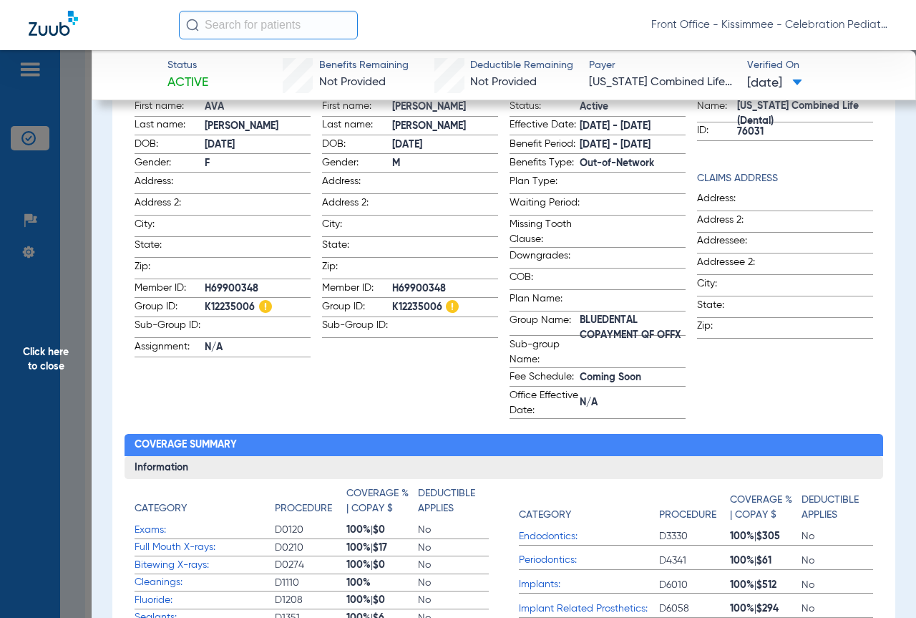
scroll to position [0, 0]
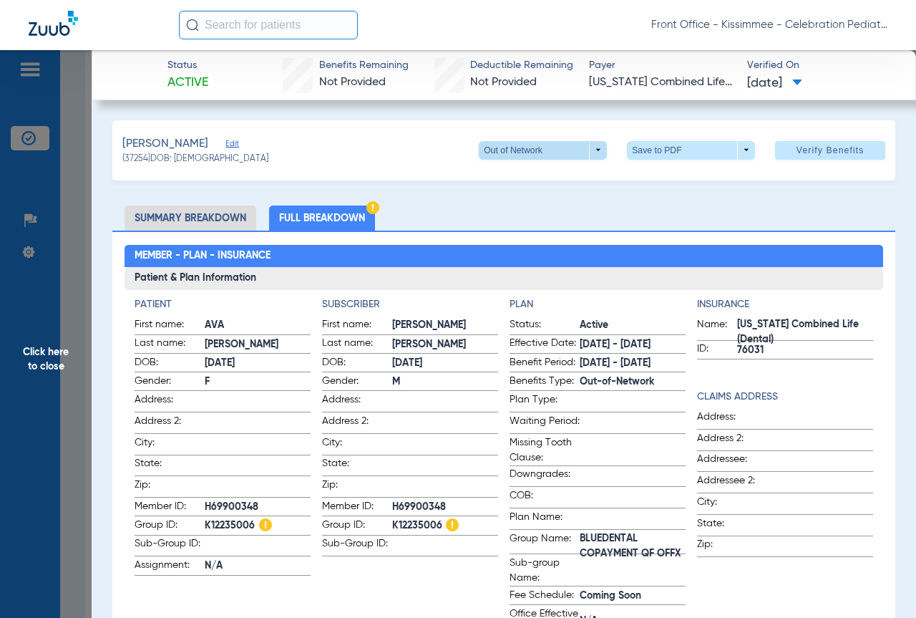
click at [538, 153] on span at bounding box center [543, 150] width 34 height 34
click at [538, 153] on div at bounding box center [458, 309] width 916 height 618
click at [576, 210] on ul "Summary Breakdown Full Breakdown" at bounding box center [503, 217] width 783 height 25
drag, startPoint x: 84, startPoint y: 243, endPoint x: 285, endPoint y: 267, distance: 201.8
click at [84, 243] on span "Click here to close" at bounding box center [46, 359] width 92 height 618
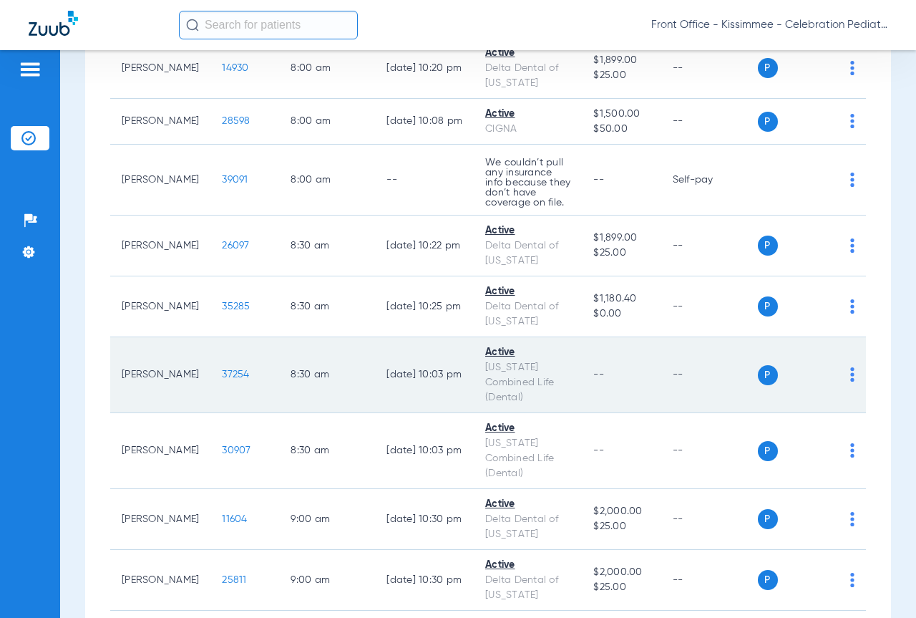
drag, startPoint x: 99, startPoint y: 516, endPoint x: 135, endPoint y: 409, distance: 113.2
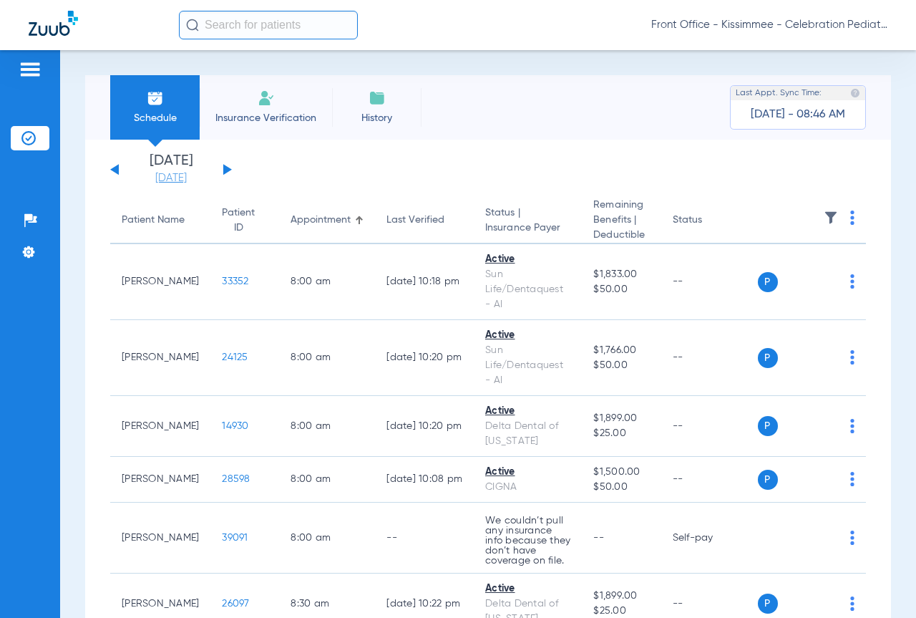
click at [167, 175] on link "[DATE]" at bounding box center [171, 178] width 86 height 14
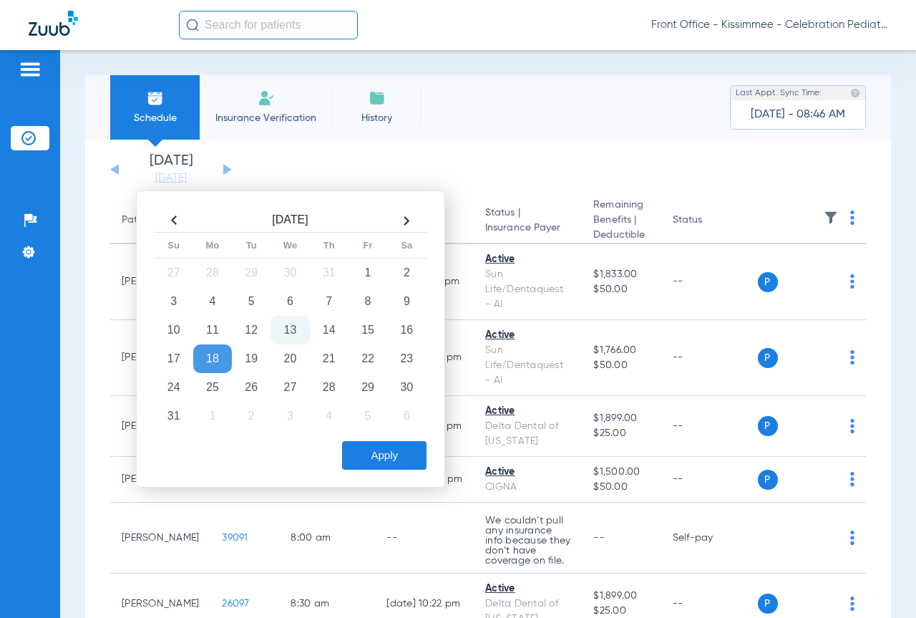
click at [298, 330] on td "13" at bounding box center [290, 330] width 39 height 29
click at [365, 448] on button "Apply" at bounding box center [384, 455] width 84 height 29
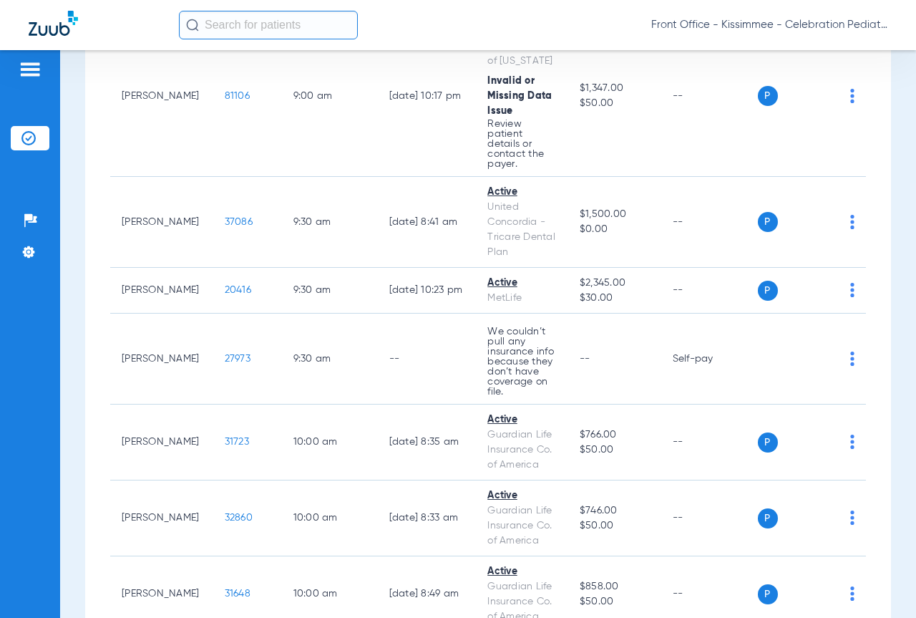
scroll to position [1360, 0]
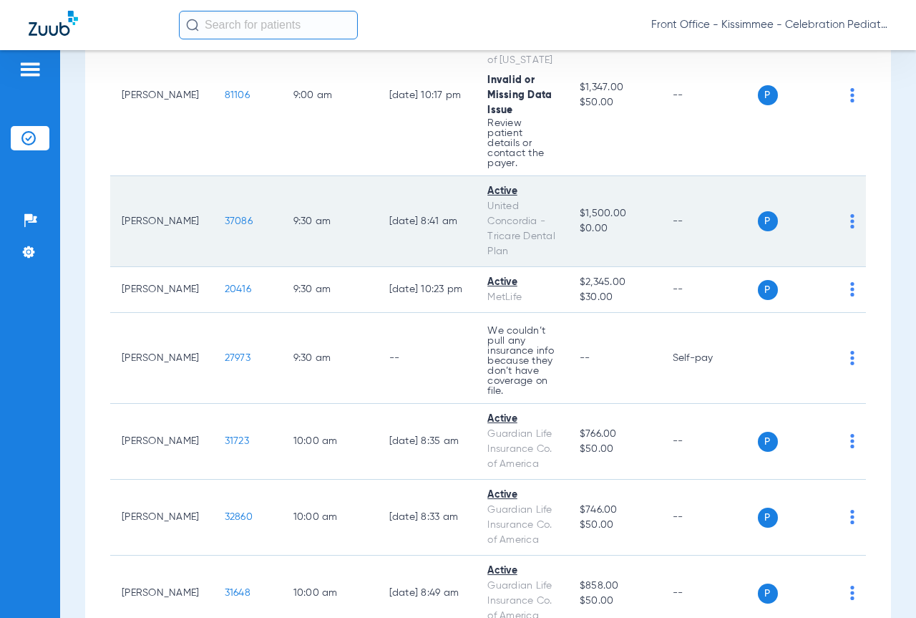
click at [228, 216] on span "37086" at bounding box center [239, 221] width 28 height 10
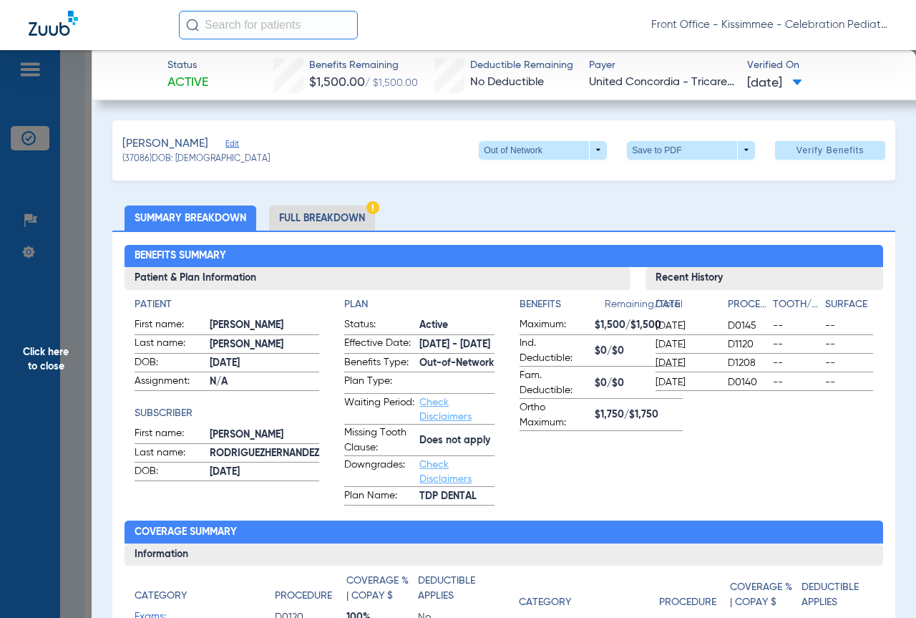
click at [324, 215] on li "Full Breakdown" at bounding box center [322, 217] width 106 height 25
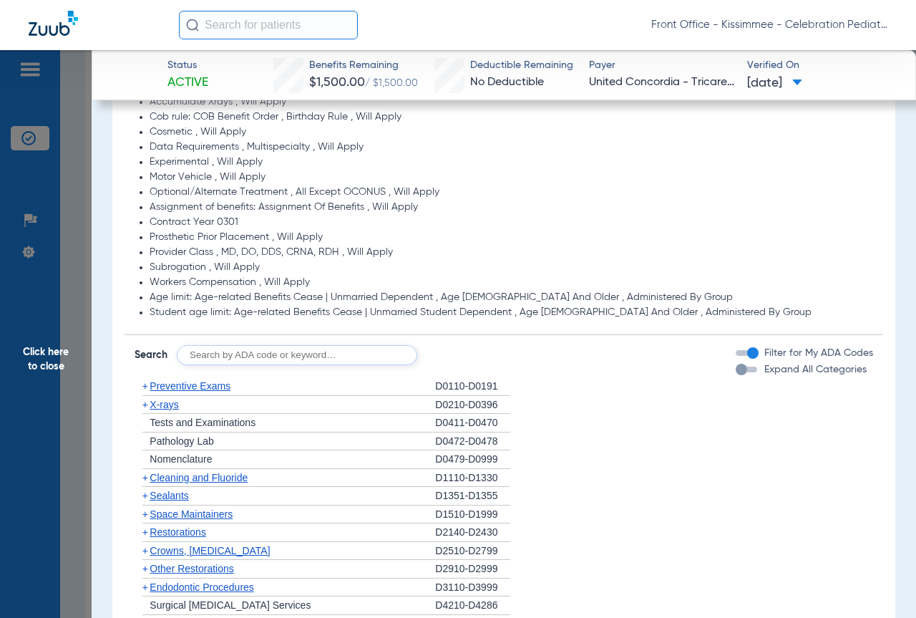
scroll to position [1145, 0]
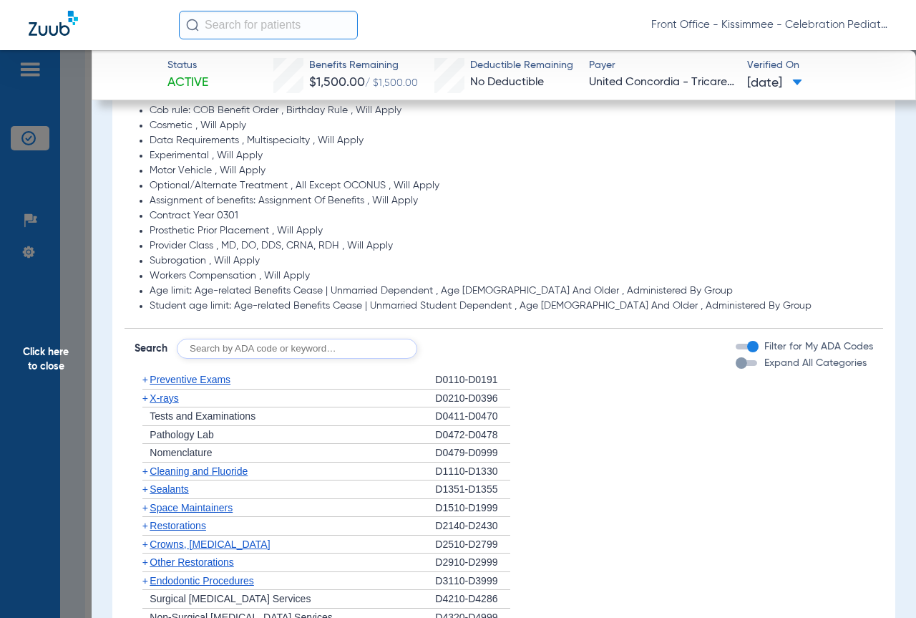
click at [718, 361] on div "Disclaimers Missing tooth clause: Missing Tooth Clause - will not apply Cob rul…" at bounding box center [504, 434] width 758 height 841
click at [736, 367] on div "button" at bounding box center [741, 362] width 11 height 11
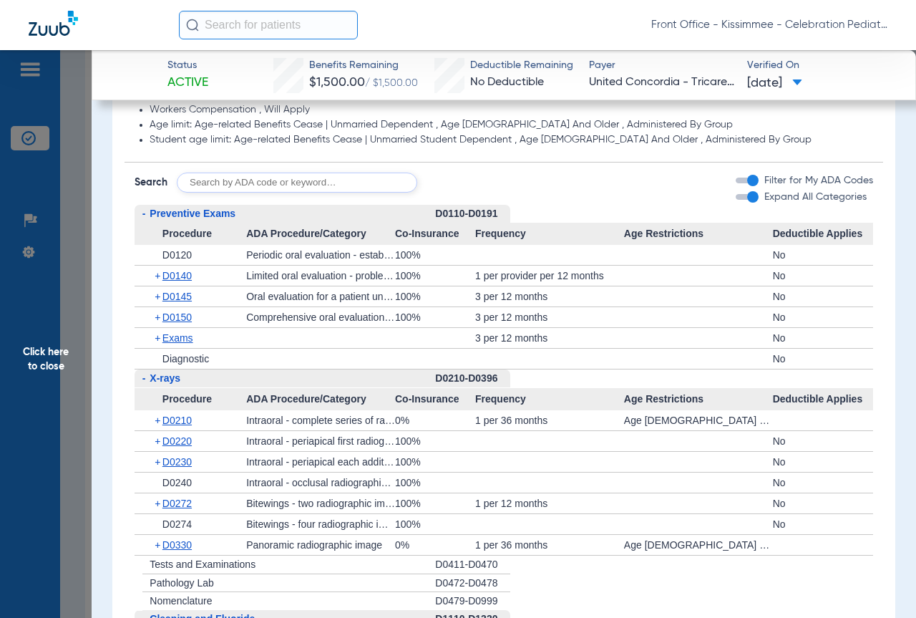
scroll to position [1431, 0]
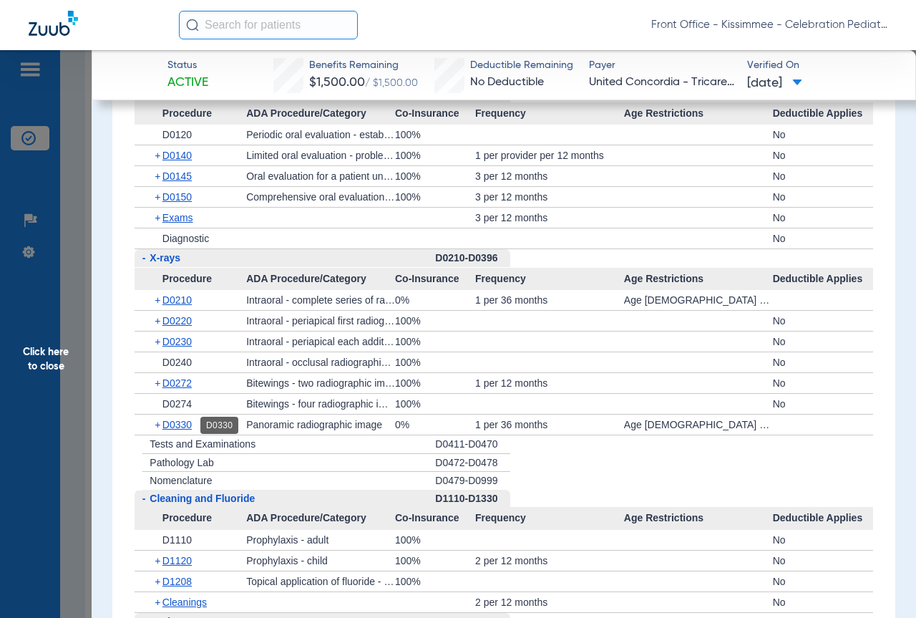
click at [166, 426] on span "D0330" at bounding box center [176, 424] width 29 height 11
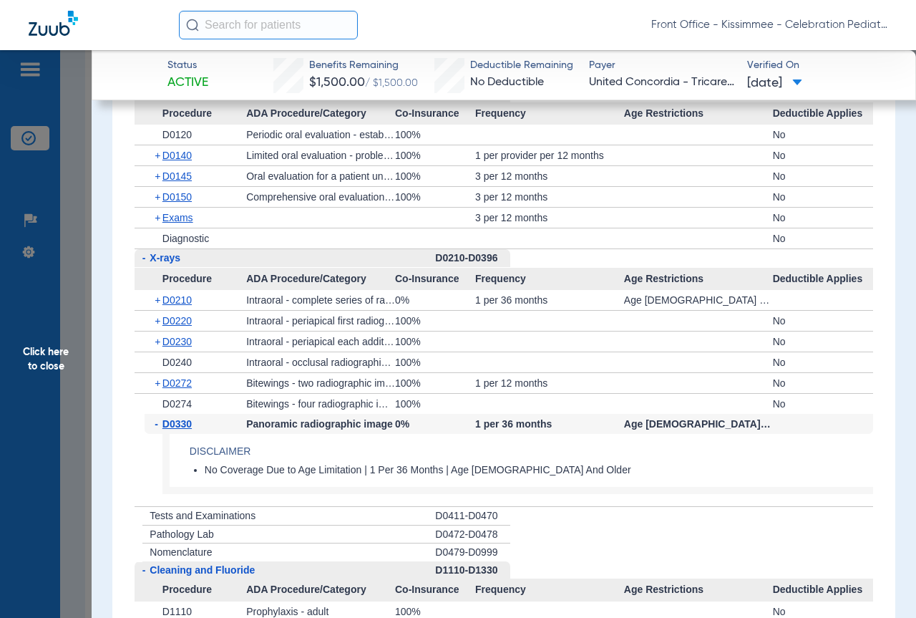
click at [196, 426] on div "- D0330" at bounding box center [196, 424] width 102 height 20
click at [183, 426] on span "D0330" at bounding box center [176, 423] width 29 height 11
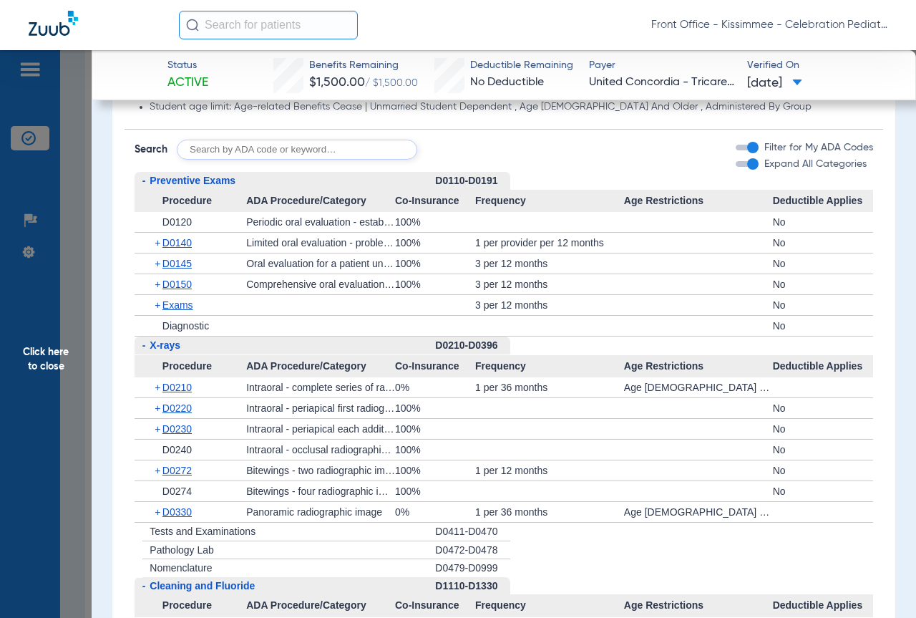
scroll to position [1559, 0]
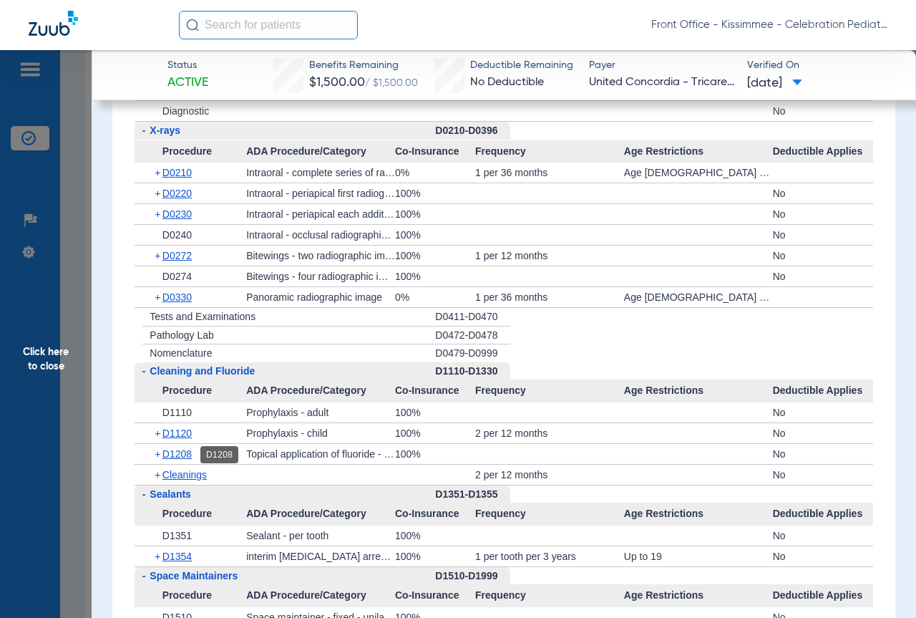
click at [188, 452] on span "D1208" at bounding box center [176, 453] width 29 height 11
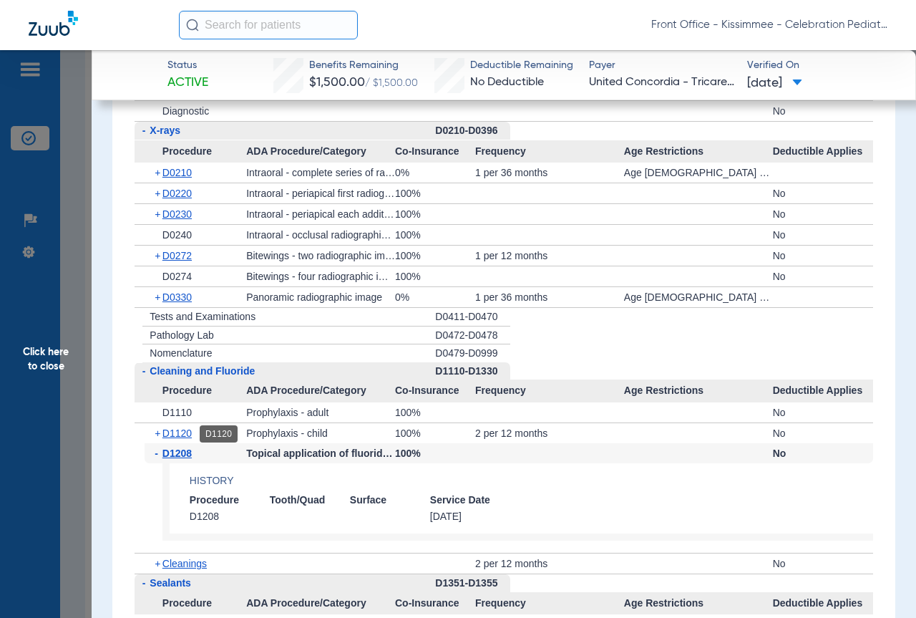
click at [178, 432] on span "D1120" at bounding box center [176, 432] width 29 height 11
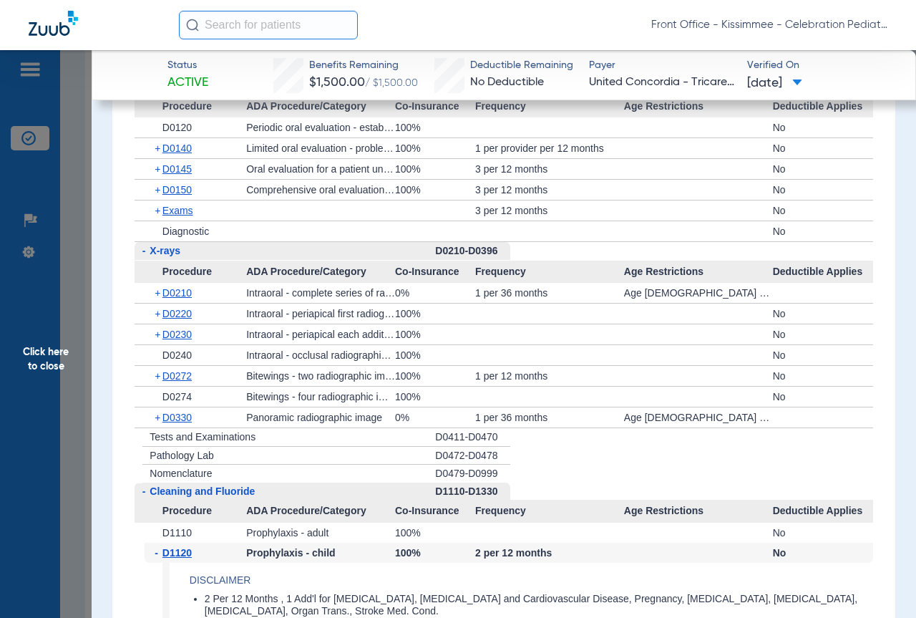
scroll to position [1416, 0]
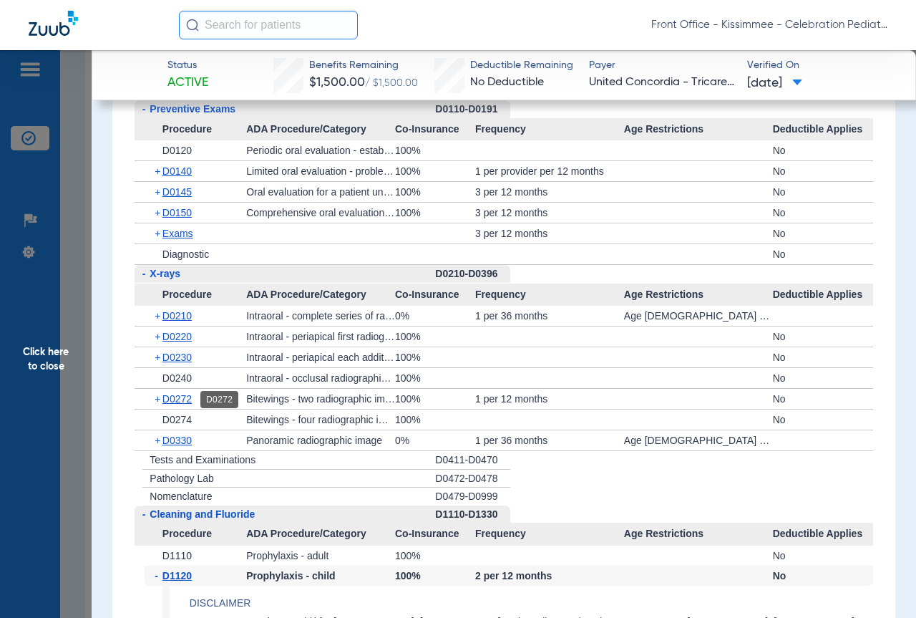
click at [191, 400] on span "D0272" at bounding box center [176, 398] width 29 height 11
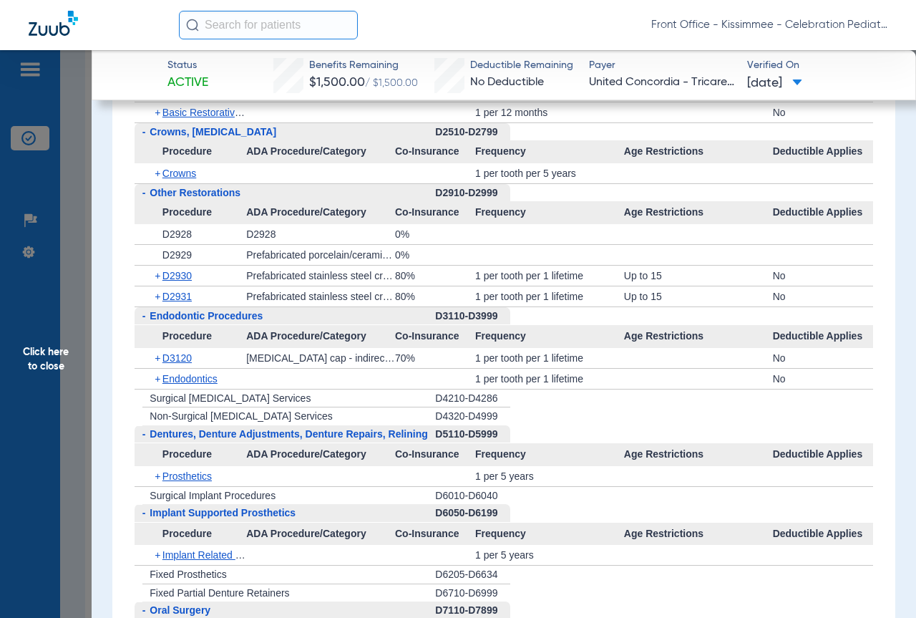
scroll to position [2632, 0]
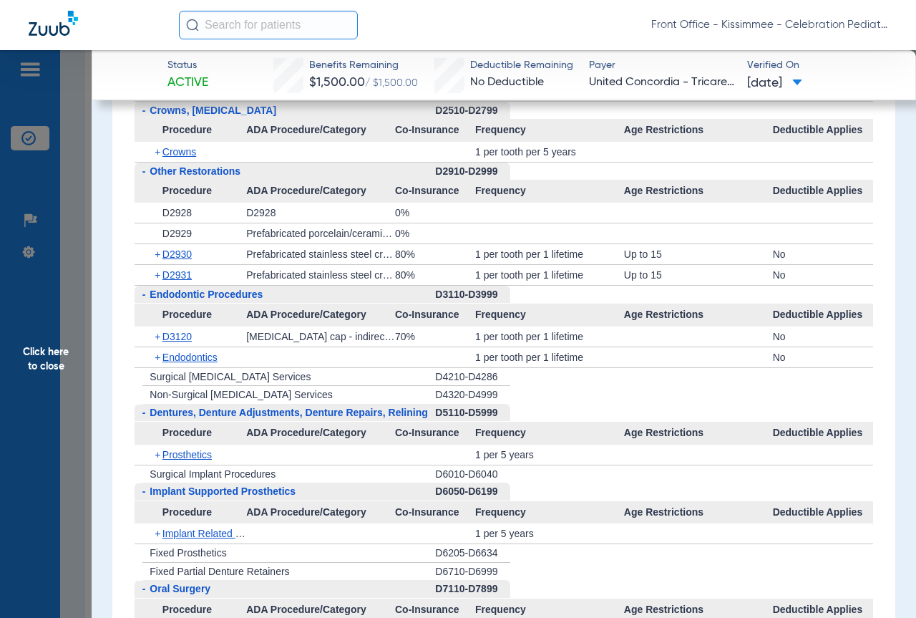
click at [199, 295] on span "Endodontic Procedures" at bounding box center [206, 293] width 113 height 11
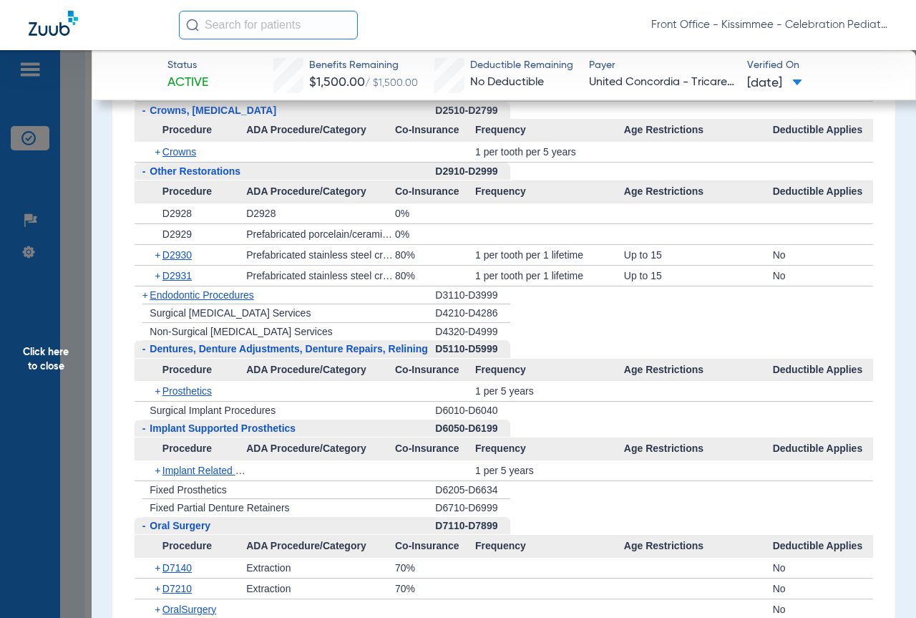
click at [215, 291] on span "Endodontic Procedures" at bounding box center [202, 294] width 104 height 11
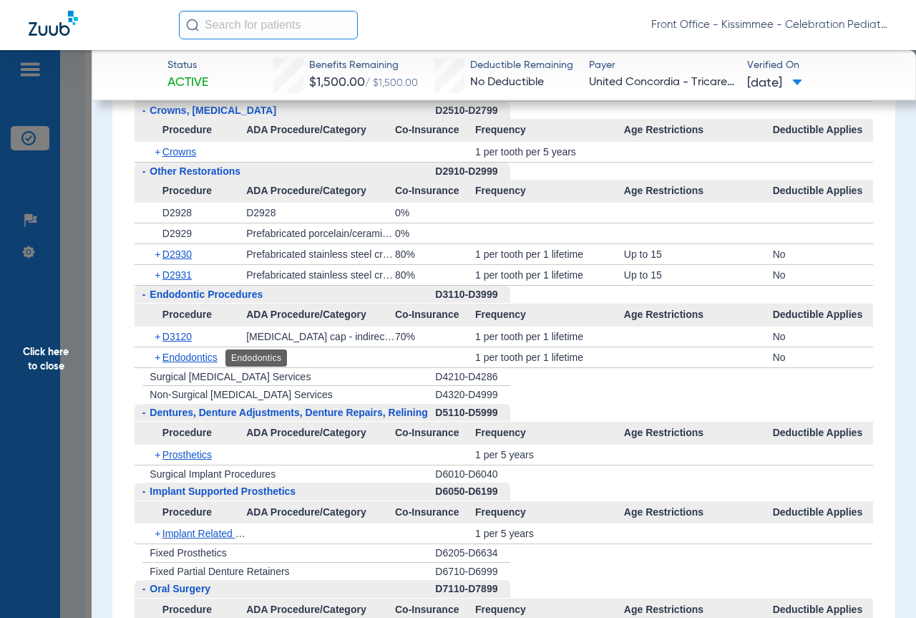
click at [208, 360] on span "Endodontics" at bounding box center [189, 356] width 55 height 11
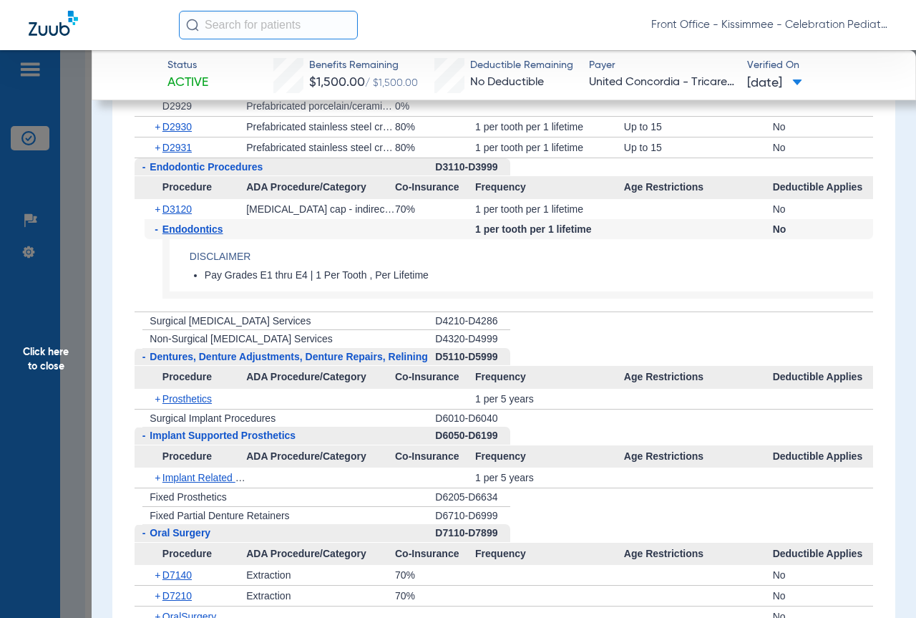
scroll to position [2775, 0]
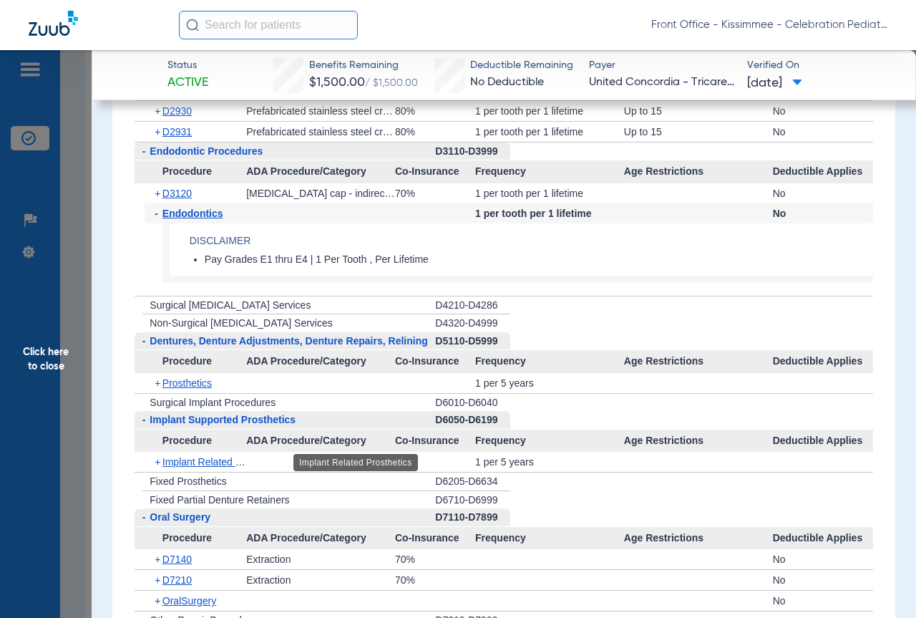
click at [162, 458] on span "Implant Related Prosthetics" at bounding box center [223, 461] width 122 height 11
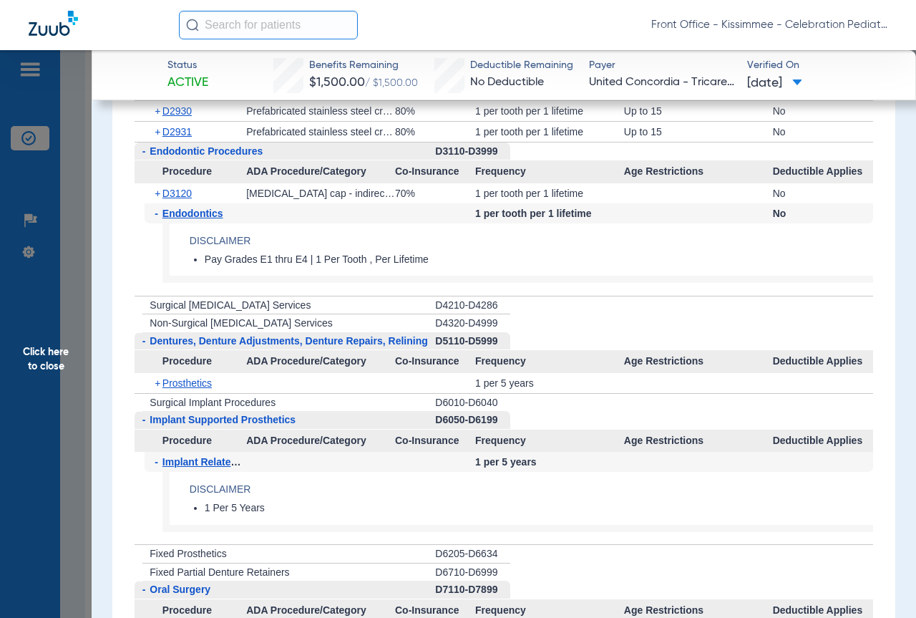
click at [181, 460] on span "Implant Related Prosthetics" at bounding box center [228, 461] width 132 height 11
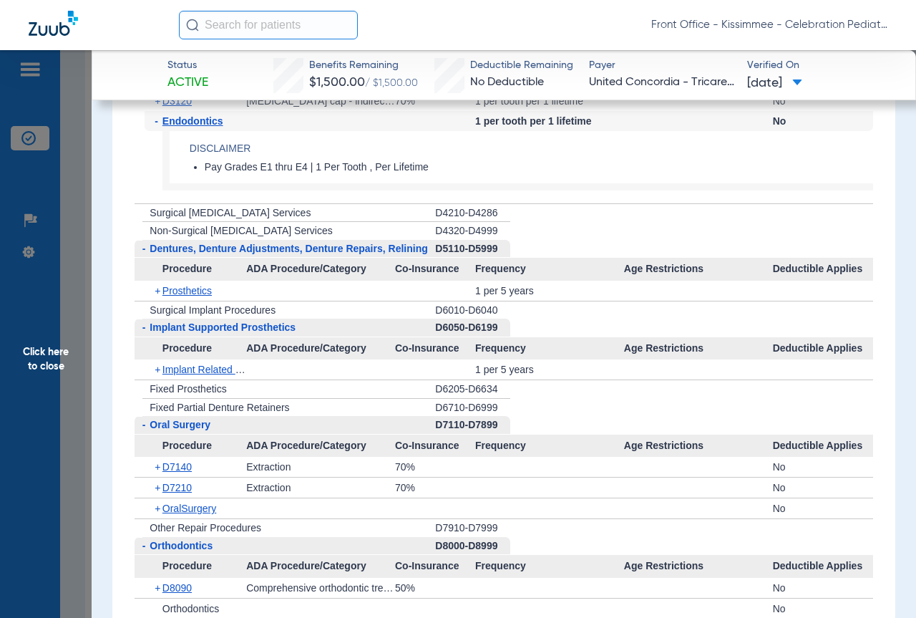
scroll to position [2847, 0]
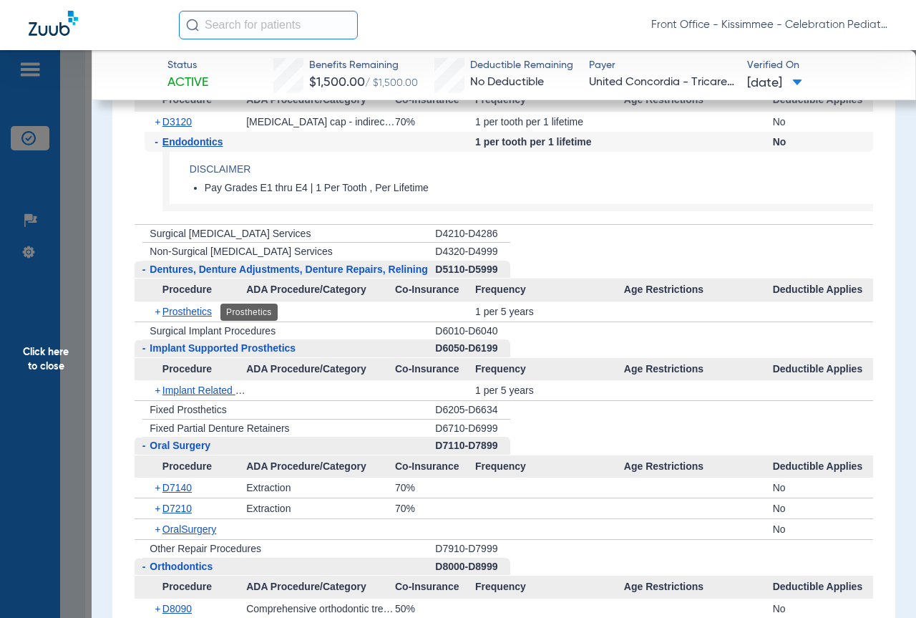
click at [167, 316] on span "Prosthetics" at bounding box center [186, 311] width 49 height 11
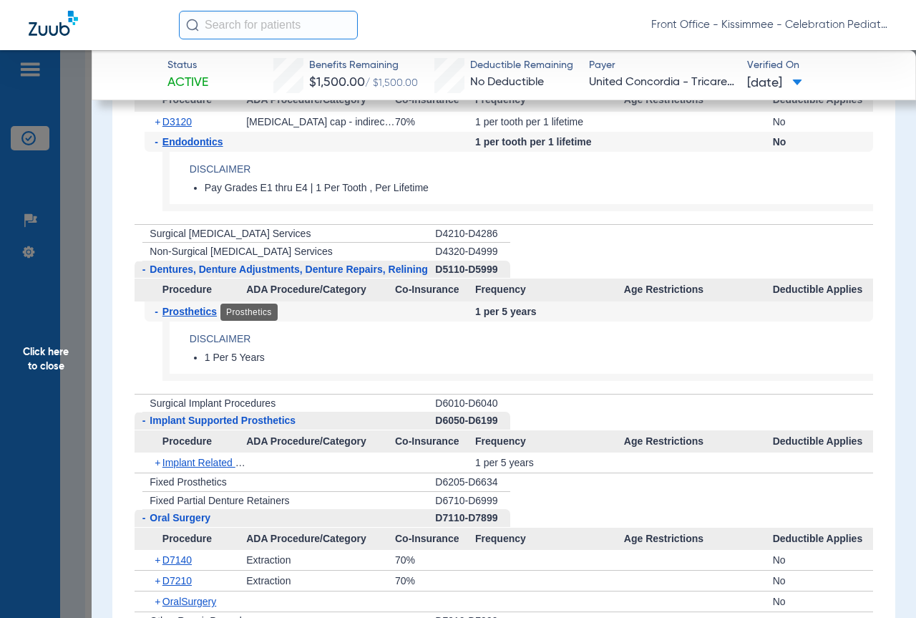
click at [167, 316] on span "Prosthetics" at bounding box center [189, 311] width 54 height 11
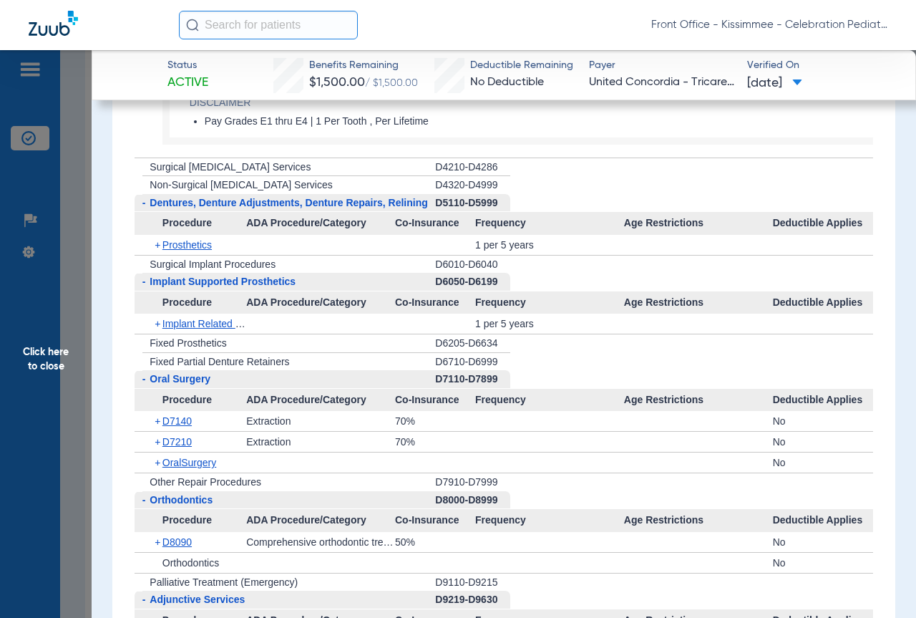
scroll to position [2919, 0]
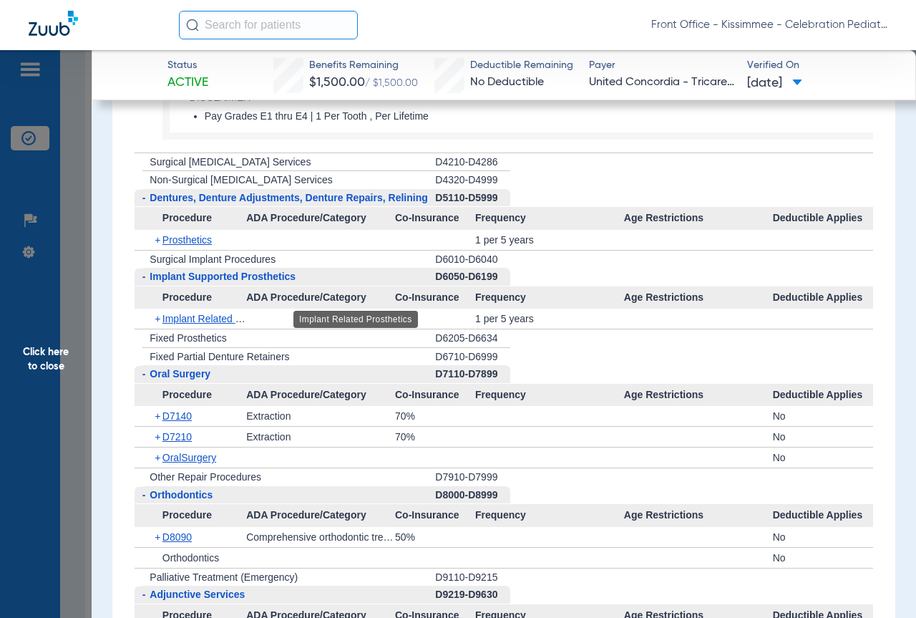
click at [217, 315] on span "Implant Related Prosthetics" at bounding box center [223, 318] width 122 height 11
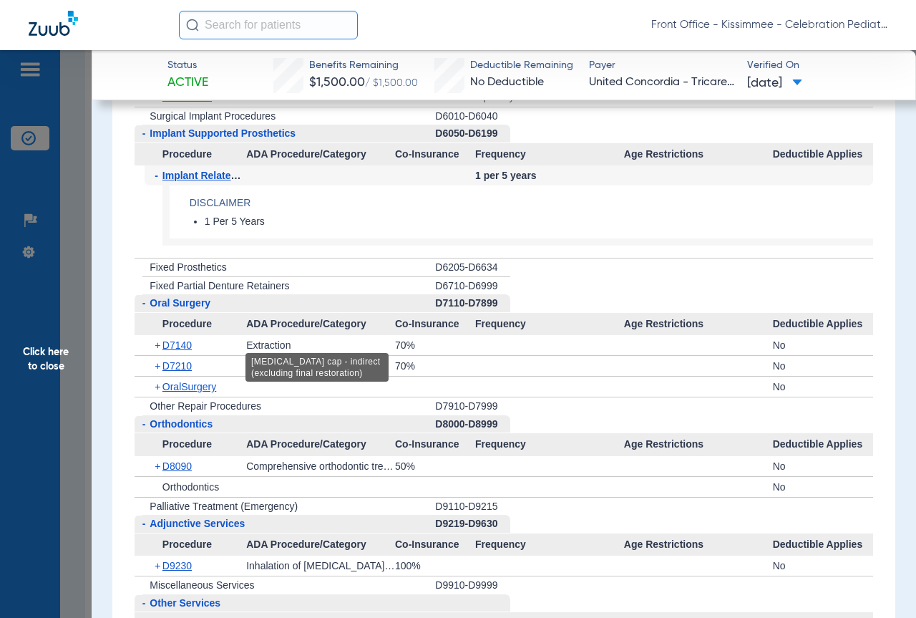
scroll to position [3205, 0]
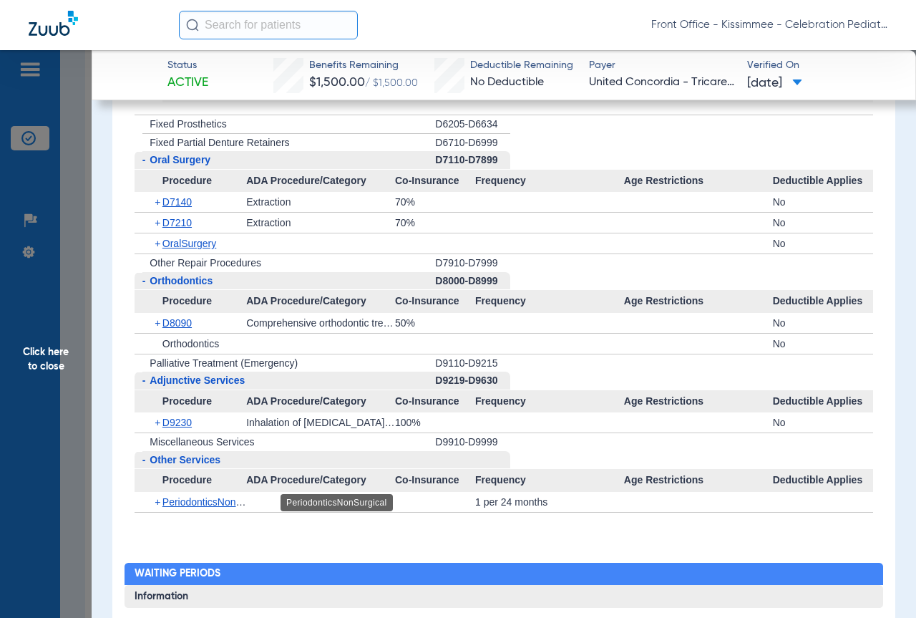
drag, startPoint x: 210, startPoint y: 504, endPoint x: 261, endPoint y: 504, distance: 51.5
click at [210, 504] on span "PeriodonticsNonSurgical" at bounding box center [216, 501] width 109 height 11
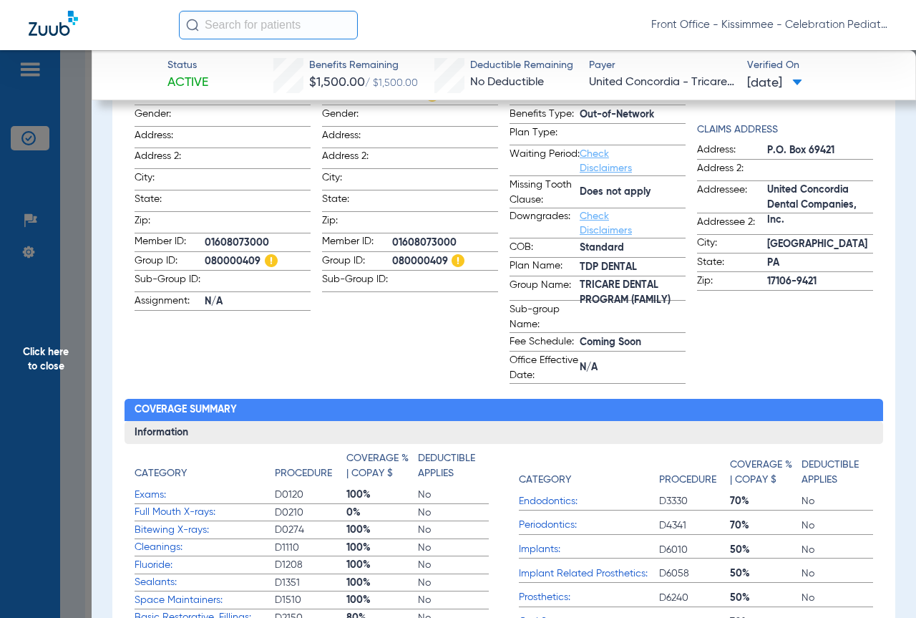
scroll to position [127, 0]
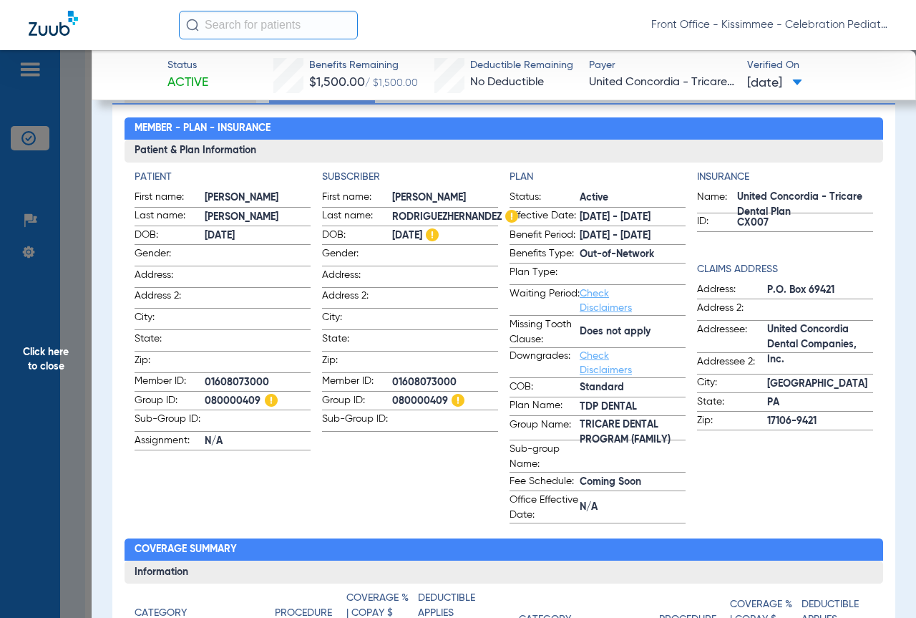
drag, startPoint x: 478, startPoint y: 379, endPoint x: 373, endPoint y: 376, distance: 105.2
click at [373, 376] on label "Member ID: 01608073000" at bounding box center [410, 383] width 176 height 18
copy label "01608073000"
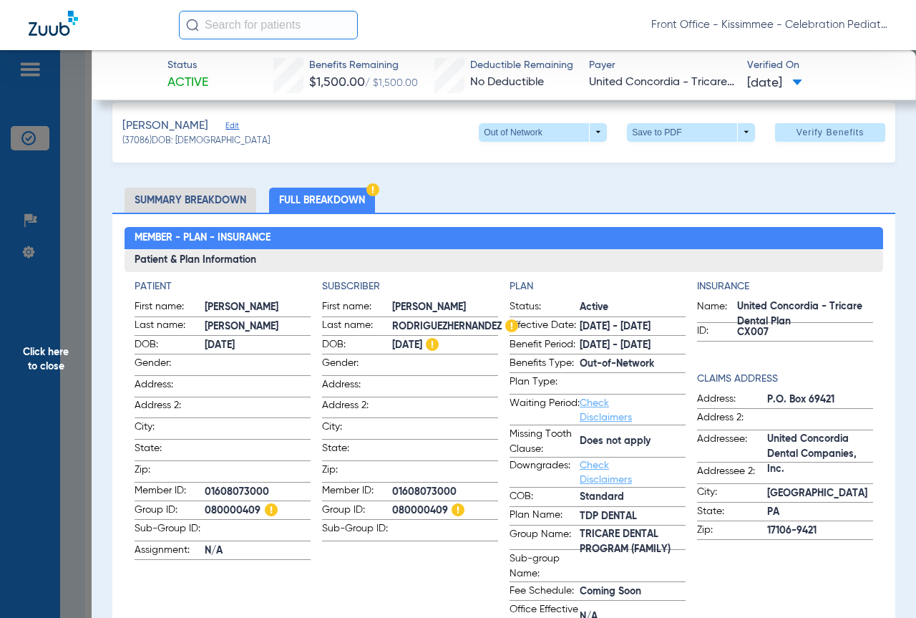
scroll to position [0, 0]
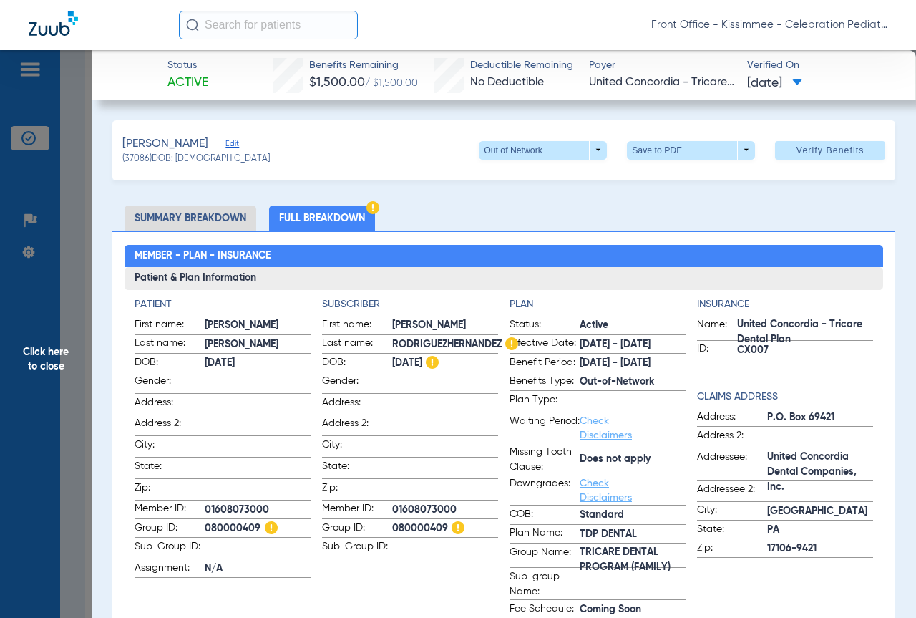
click at [72, 240] on span "Click here to close" at bounding box center [46, 359] width 92 height 618
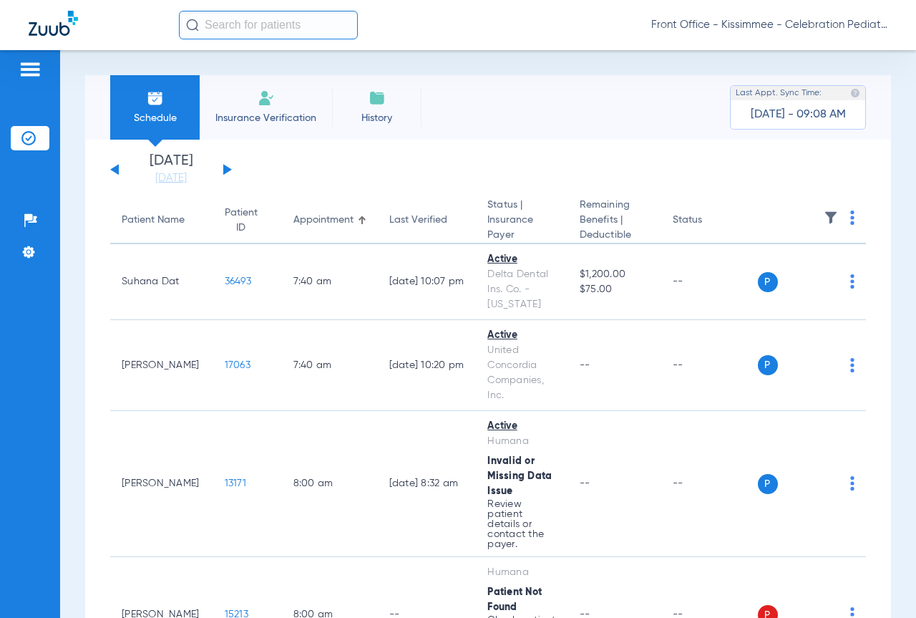
click at [225, 36] on input "text" at bounding box center [268, 25] width 179 height 29
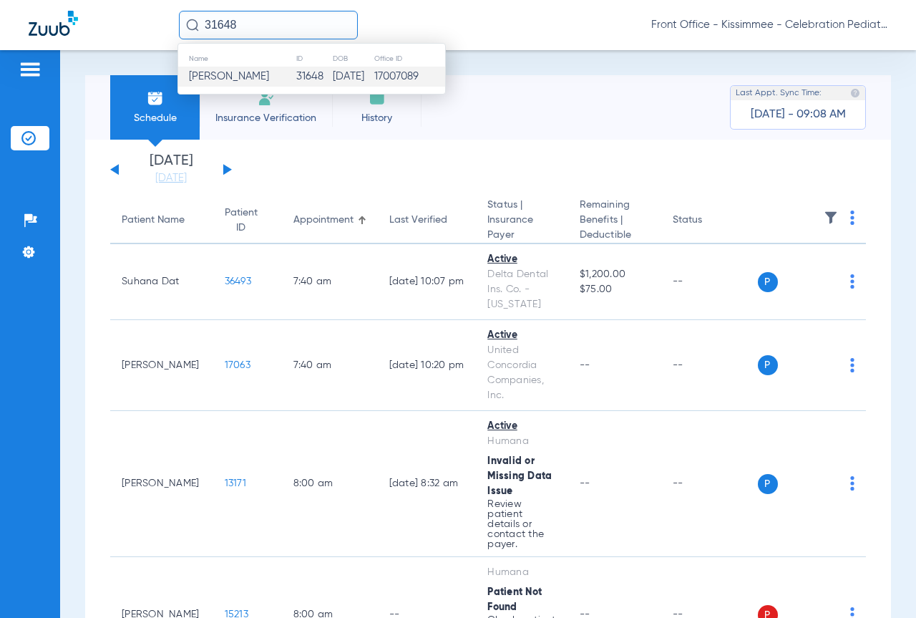
click at [258, 76] on span "[PERSON_NAME]" at bounding box center [229, 76] width 80 height 11
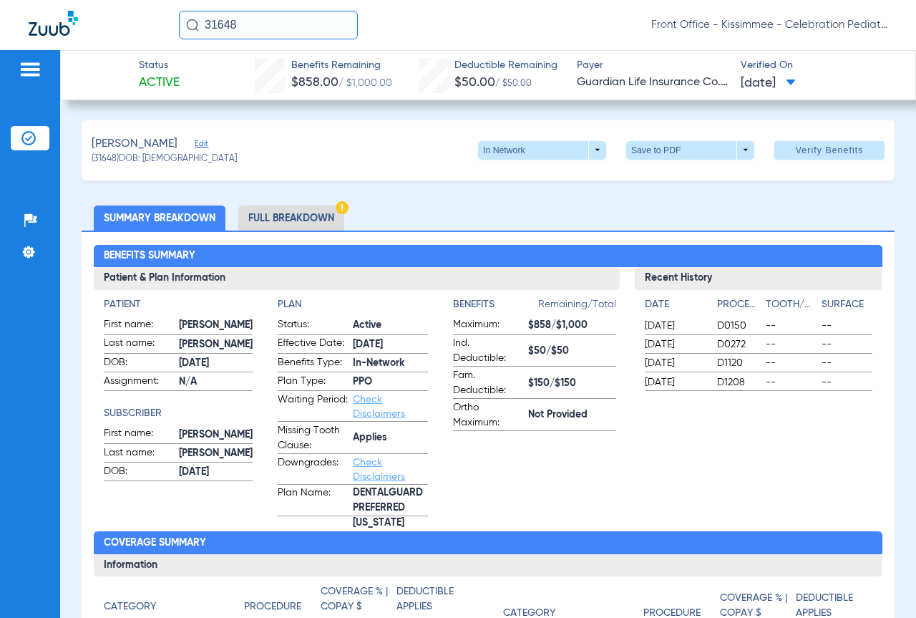
click at [291, 215] on li "Full Breakdown" at bounding box center [291, 217] width 106 height 25
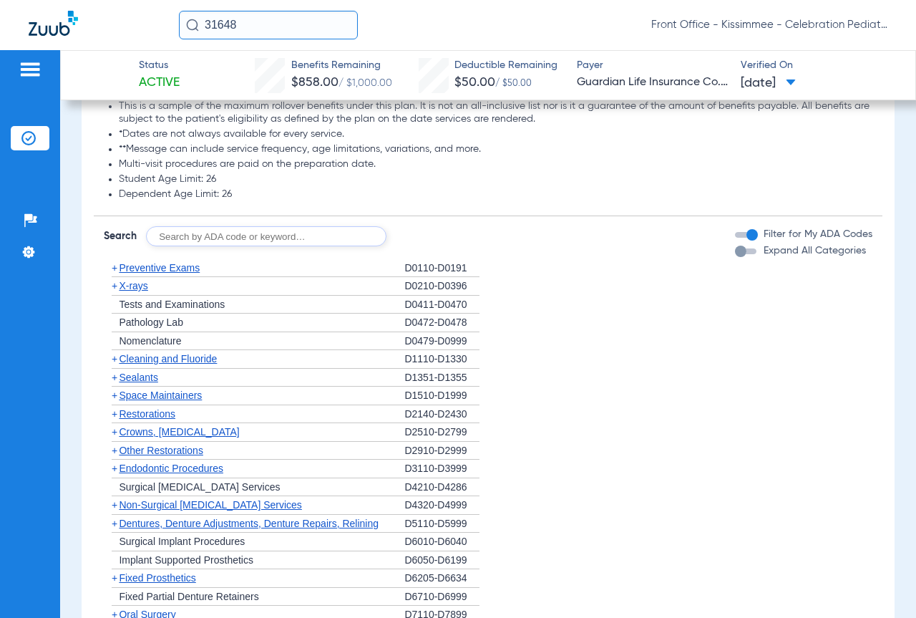
scroll to position [2075, 0]
click at [735, 247] on div "button" at bounding box center [740, 252] width 11 height 11
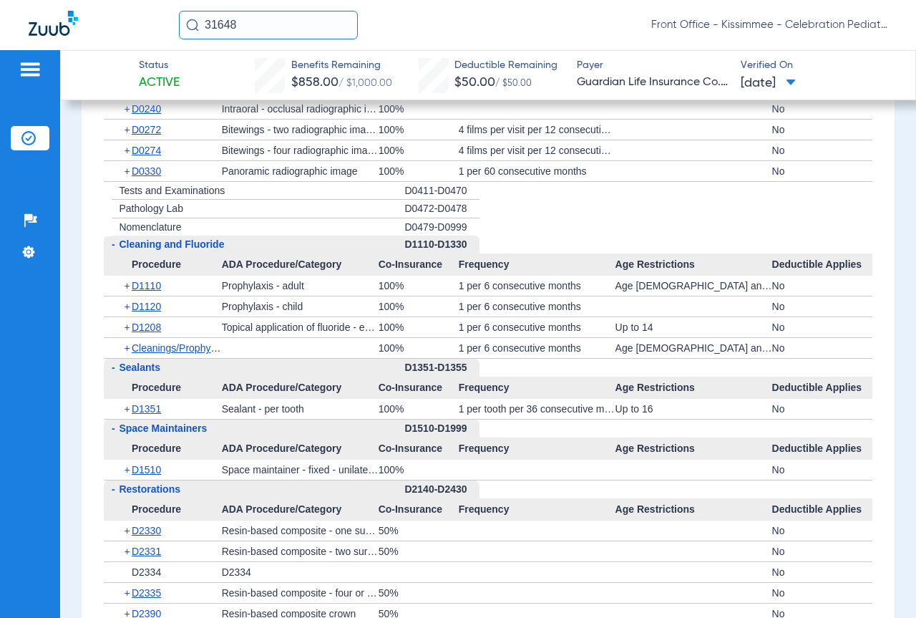
scroll to position [2576, 0]
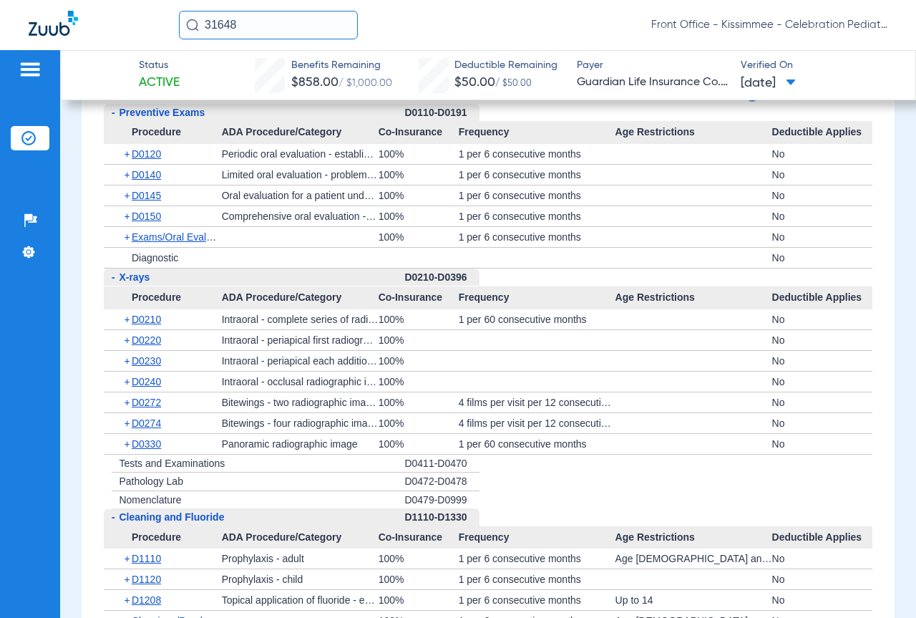
scroll to position [2219, 0]
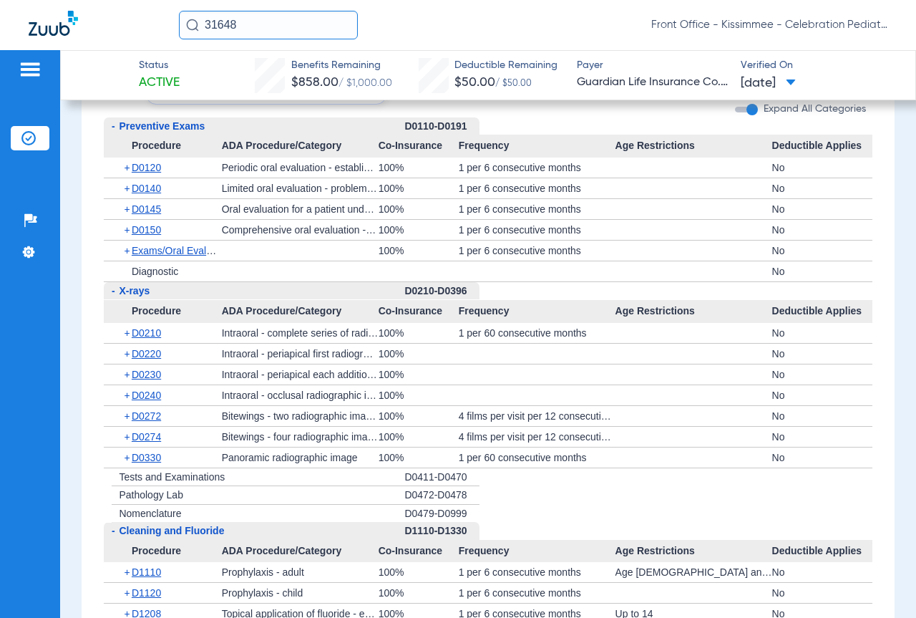
click at [49, 228] on div "Patients Insurance Verification Setup Help Center Settings" at bounding box center [30, 359] width 60 height 618
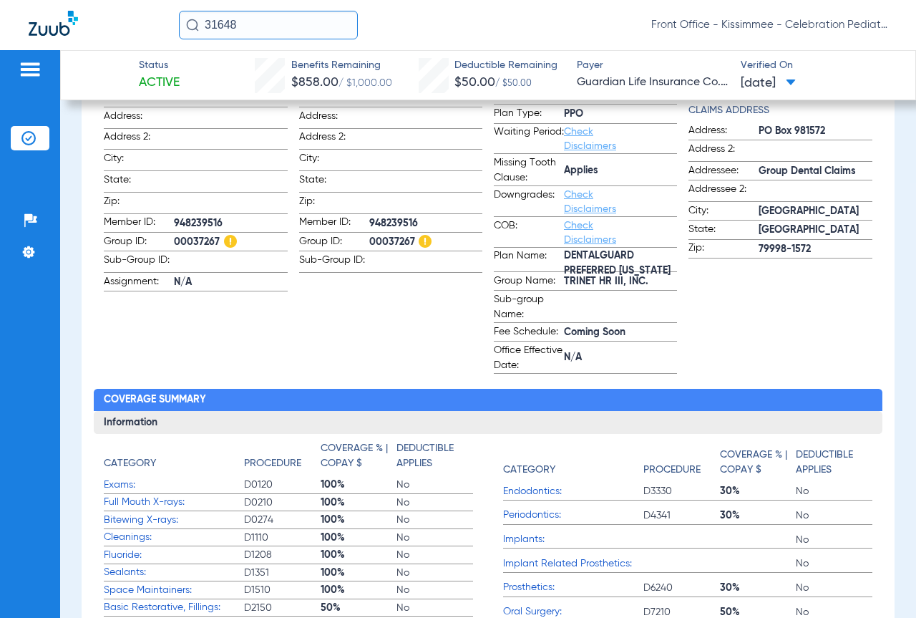
scroll to position [0, 0]
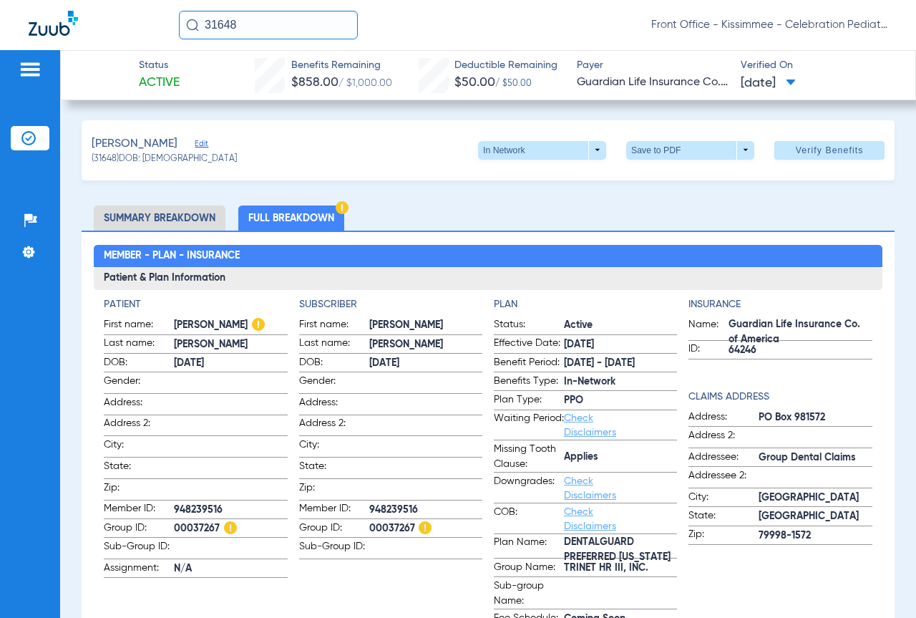
click at [34, 77] on img at bounding box center [30, 69] width 23 height 17
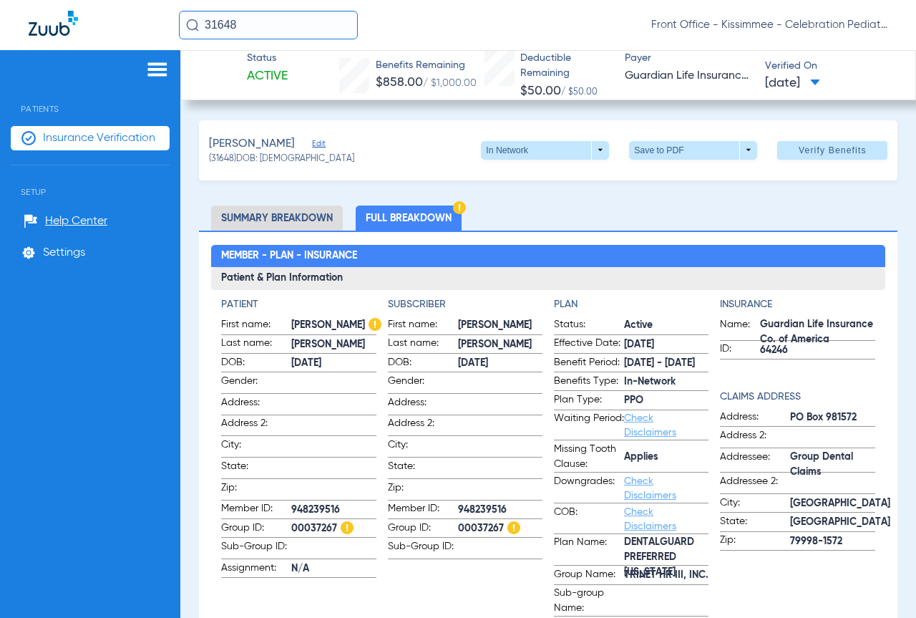
click at [120, 144] on span "Insurance Verification" at bounding box center [99, 138] width 112 height 14
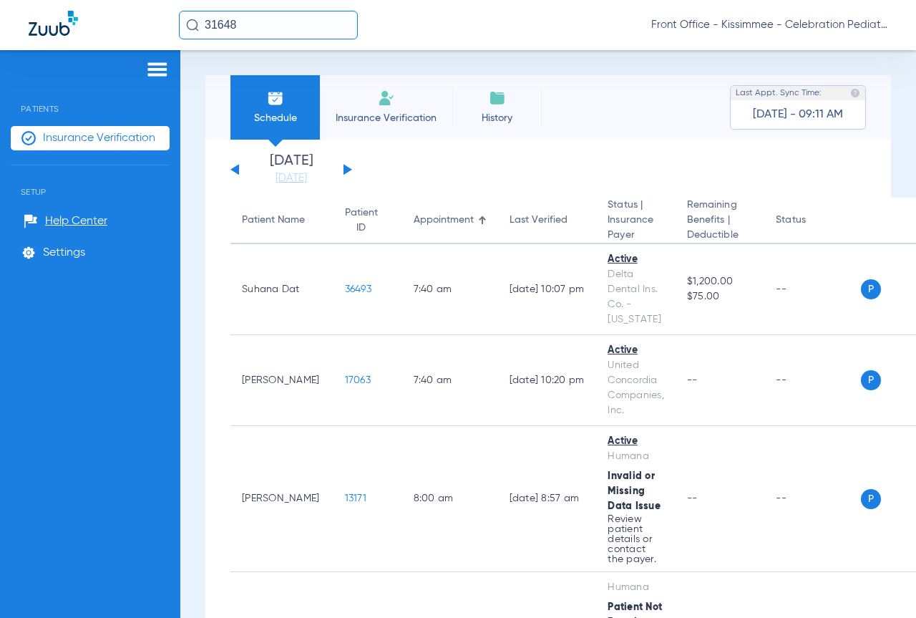
click at [464, 162] on app-single-date-navigator "[DATE] [DATE] [DATE] [DATE] [DATE] [DATE] [DATE] [DATE] [DATE] [DATE] [DATE] [D…" at bounding box center [548, 169] width 636 height 31
click at [265, 28] on input "31648" at bounding box center [268, 25] width 179 height 29
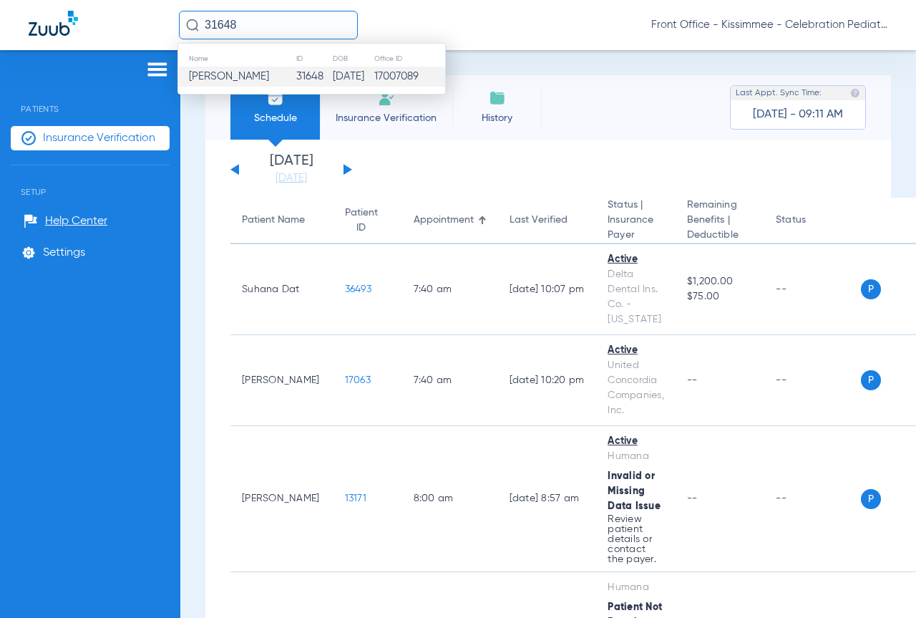
click at [154, 66] on img at bounding box center [157, 69] width 23 height 17
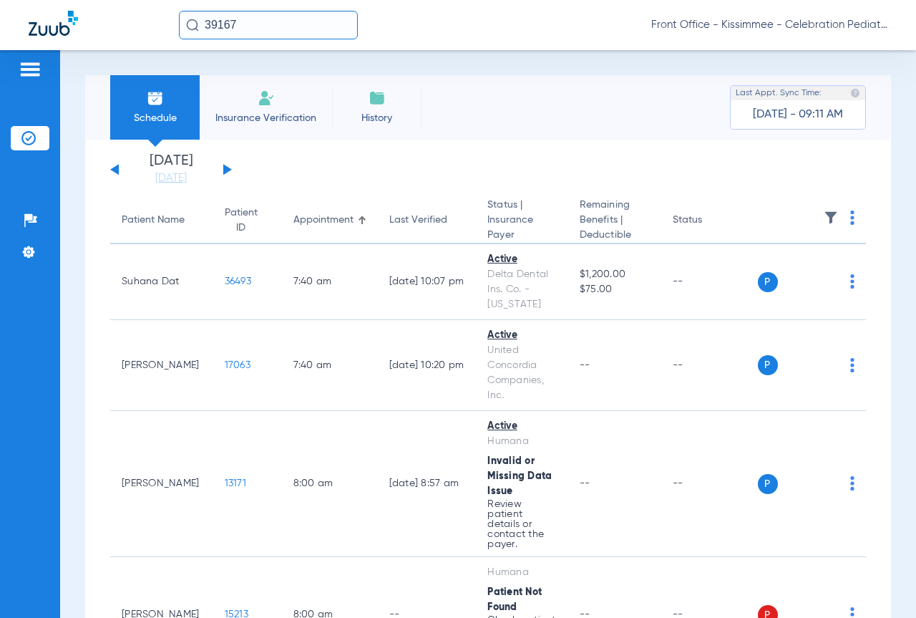
click at [247, 29] on input "39167" at bounding box center [268, 25] width 179 height 29
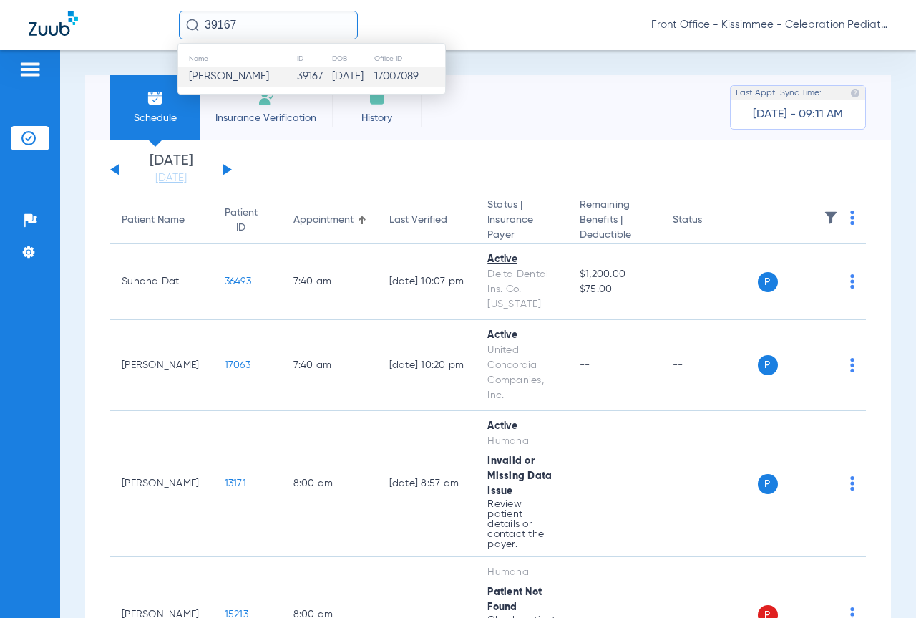
click at [258, 76] on span "[PERSON_NAME]" at bounding box center [229, 76] width 80 height 11
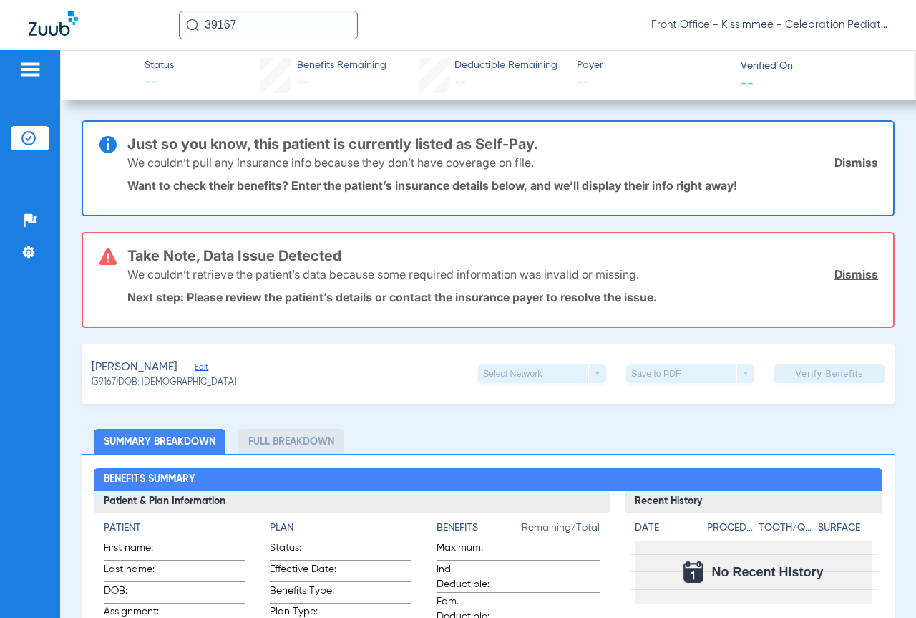
click at [277, 434] on li "Full Breakdown" at bounding box center [291, 441] width 106 height 25
click at [281, 447] on li "Full Breakdown" at bounding box center [291, 441] width 106 height 25
drag, startPoint x: 59, startPoint y: 307, endPoint x: 60, endPoint y: 299, distance: 8.0
click at [59, 308] on div "Patients Insurance Verification Setup Help Center Settings" at bounding box center [30, 359] width 60 height 618
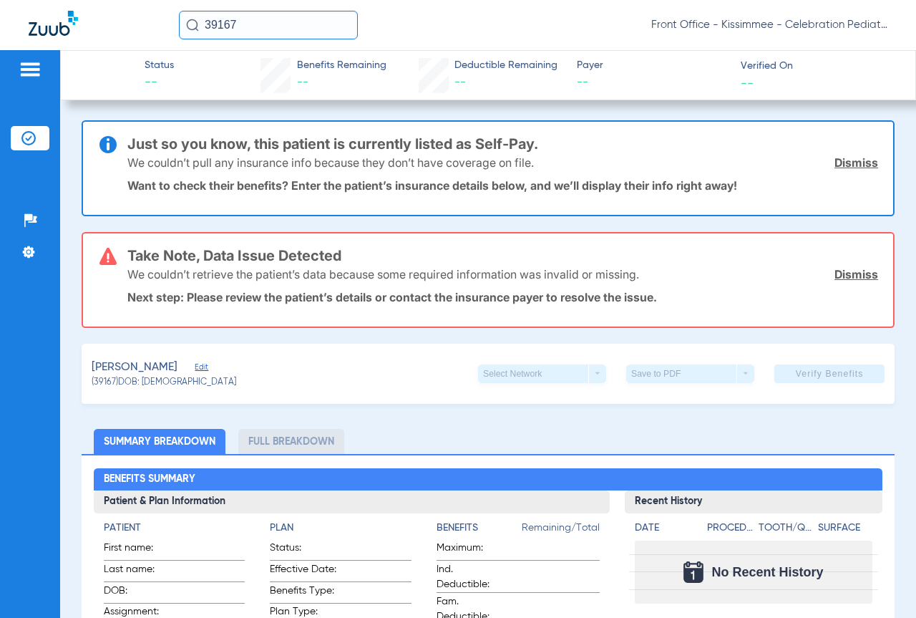
click at [24, 66] on img at bounding box center [30, 69] width 23 height 17
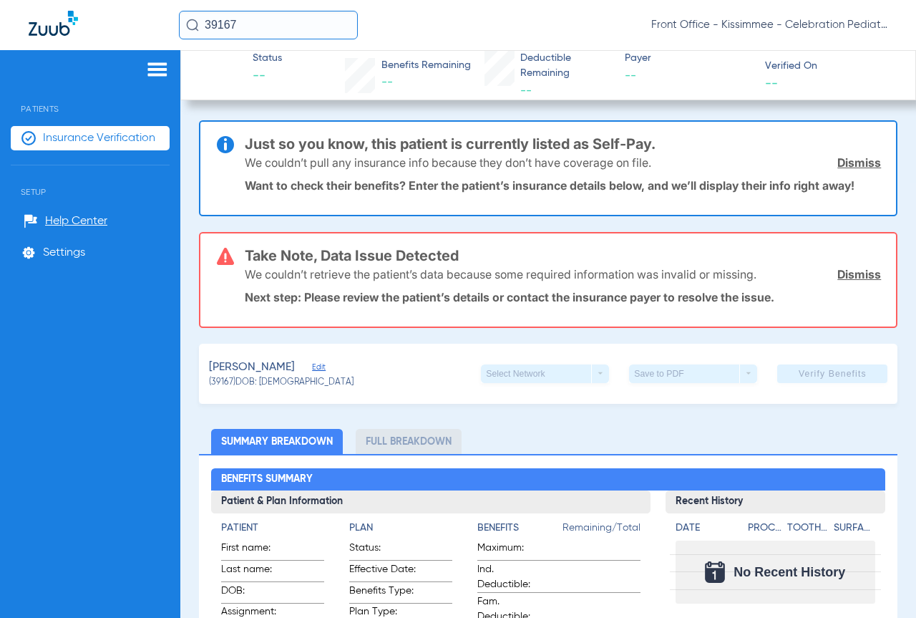
click at [65, 133] on span "Insurance Verification" at bounding box center [99, 138] width 112 height 14
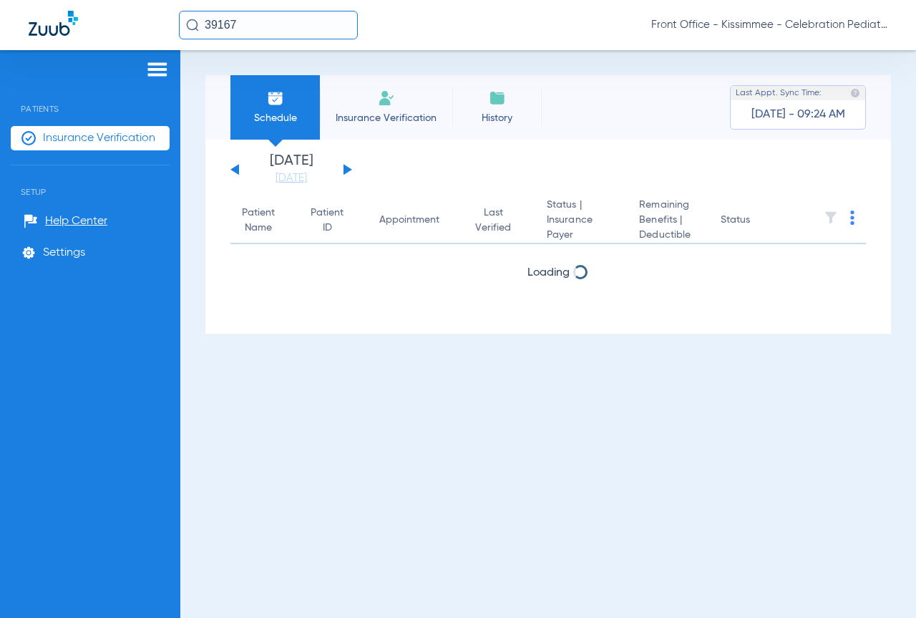
click at [554, 44] on div "39167 Front Office - Kissimmee - Celebration Pediatric Dentistry" at bounding box center [458, 25] width 916 height 50
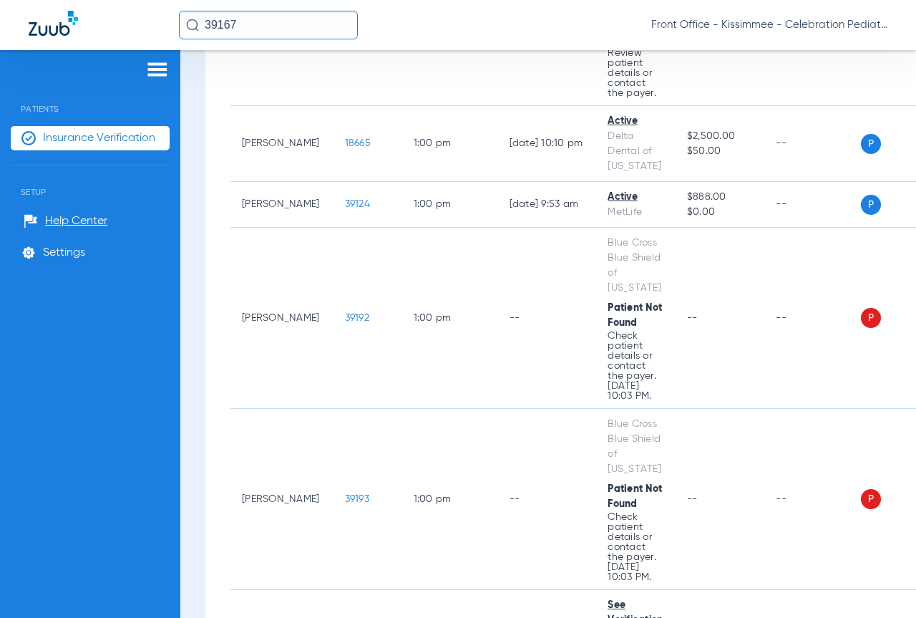
scroll to position [3578, 0]
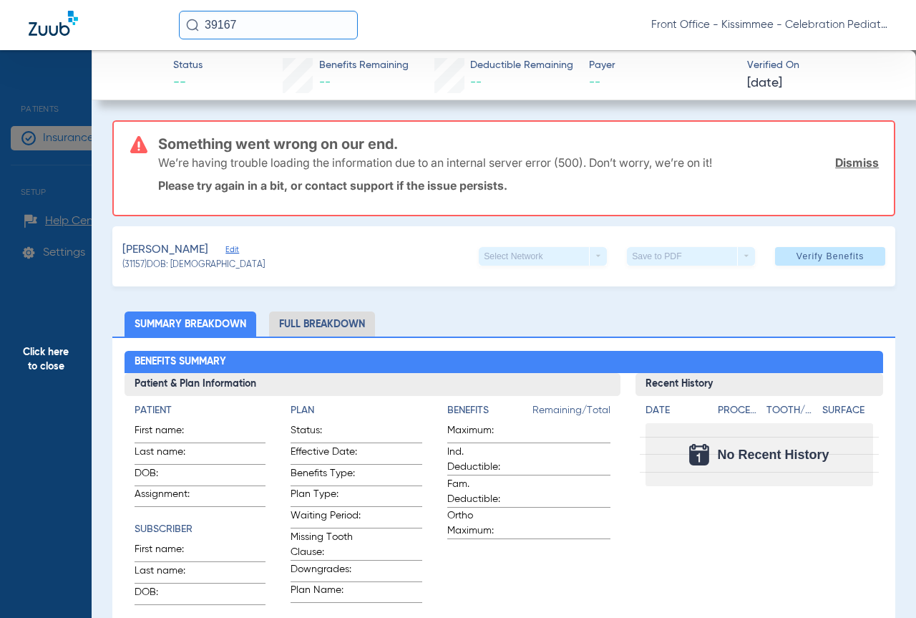
click at [74, 338] on span "Click here to close" at bounding box center [46, 359] width 92 height 618
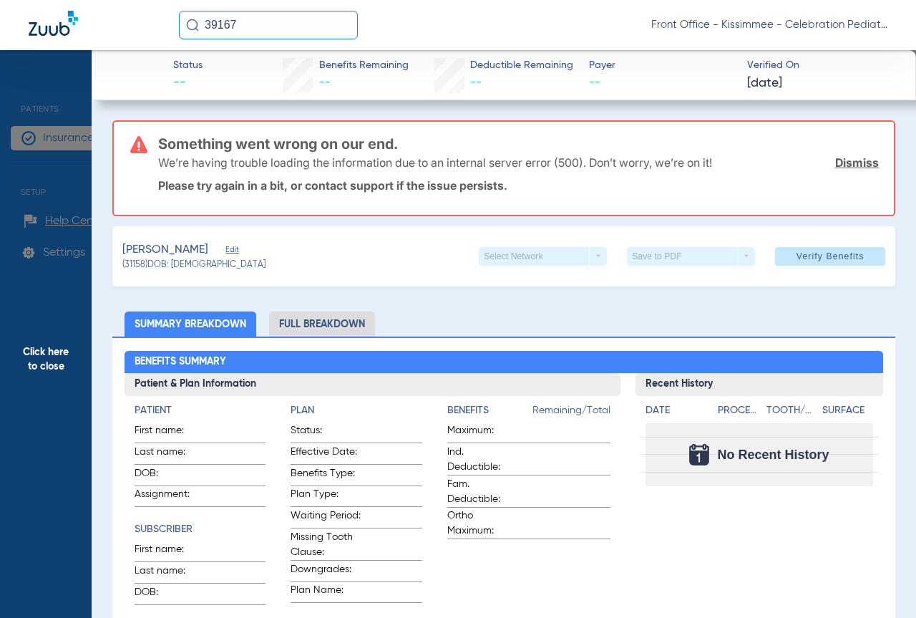
click at [81, 343] on span "Click here to close" at bounding box center [46, 359] width 92 height 618
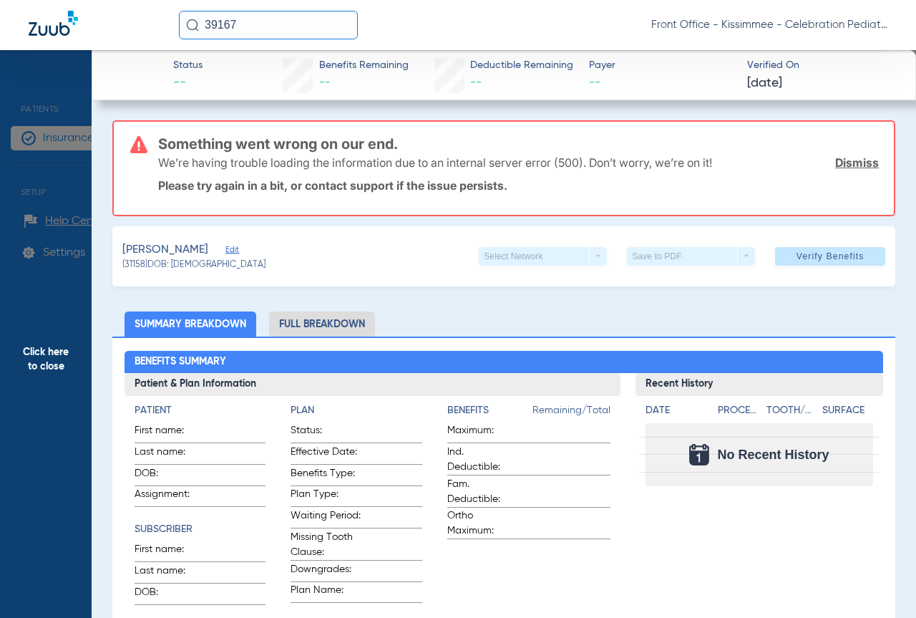
click at [314, 329] on li "Full Breakdown" at bounding box center [322, 323] width 106 height 25
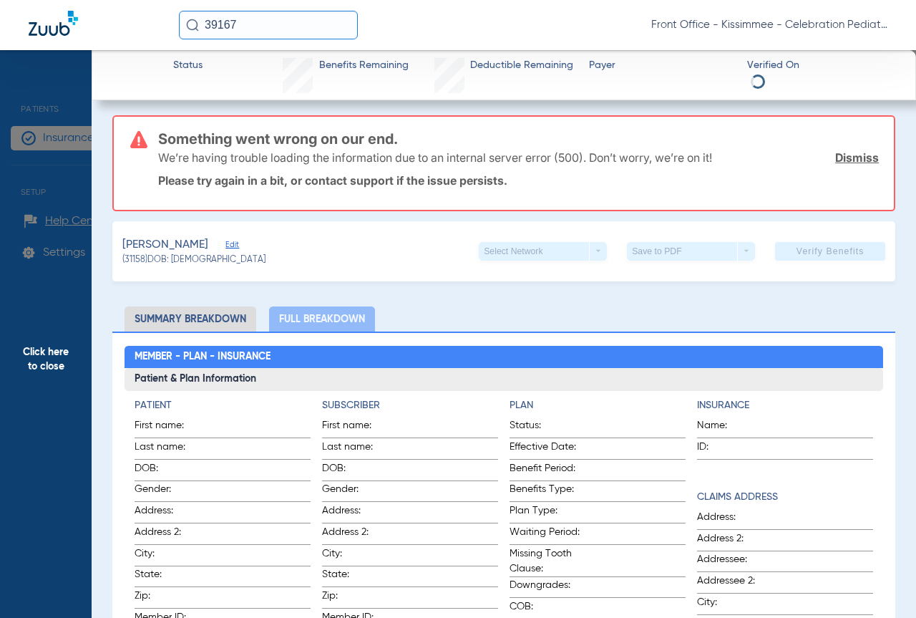
scroll to position [0, 0]
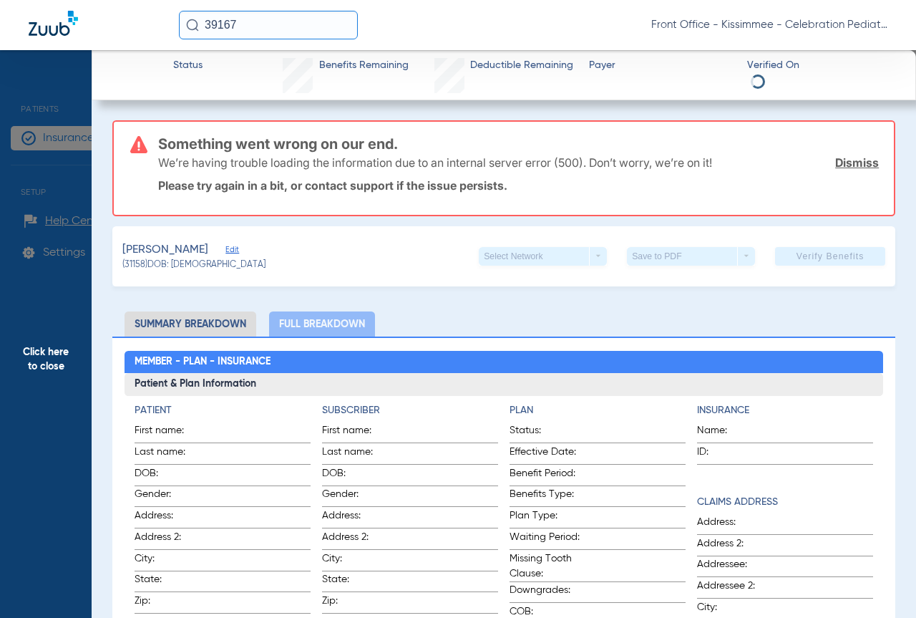
click at [62, 318] on span "Click here to close" at bounding box center [46, 359] width 92 height 618
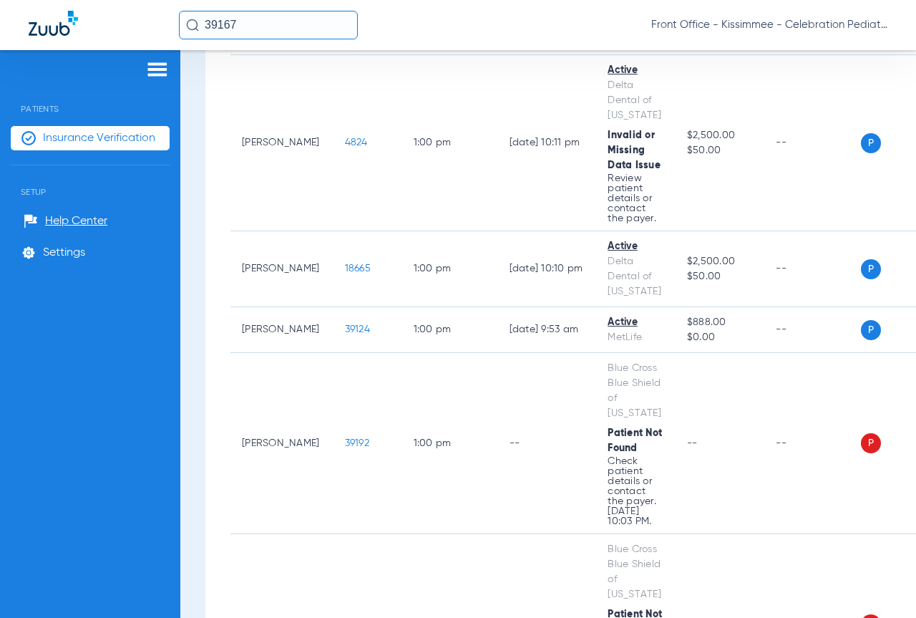
scroll to position [3503, 0]
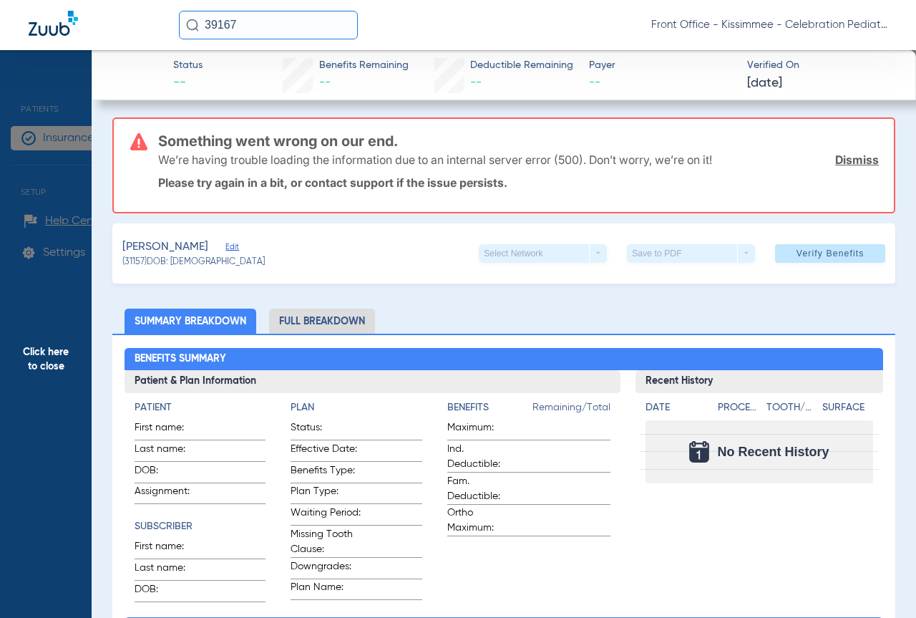
scroll to position [0, 0]
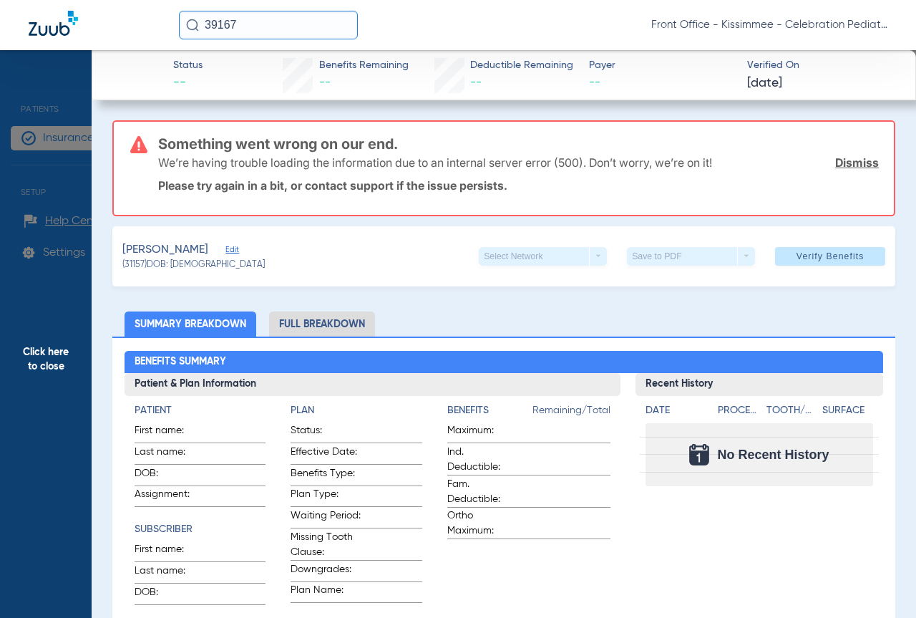
click at [60, 291] on span "Click here to close" at bounding box center [46, 359] width 92 height 618
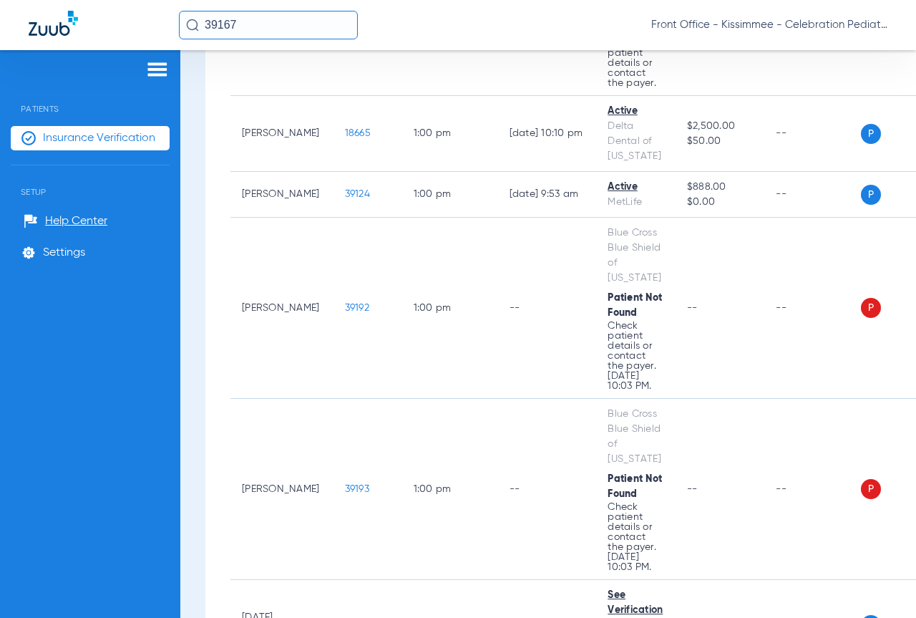
scroll to position [3368, 0]
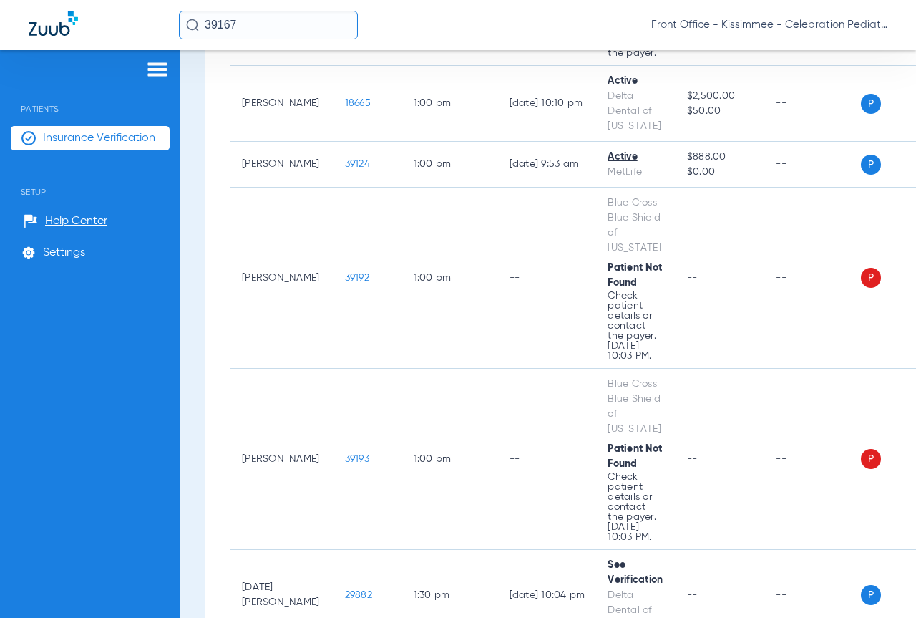
click at [117, 399] on div "Patients Insurance Verification Setup Help Center Settings" at bounding box center [90, 359] width 180 height 618
drag, startPoint x: 256, startPoint y: 24, endPoint x: 0, endPoint y: 27, distance: 256.2
click at [0, 26] on div "39167 Front Office - Kissimmee - Celebration Pediatric Dentistry" at bounding box center [458, 25] width 916 height 50
click at [257, 23] on input "16604" at bounding box center [268, 25] width 179 height 29
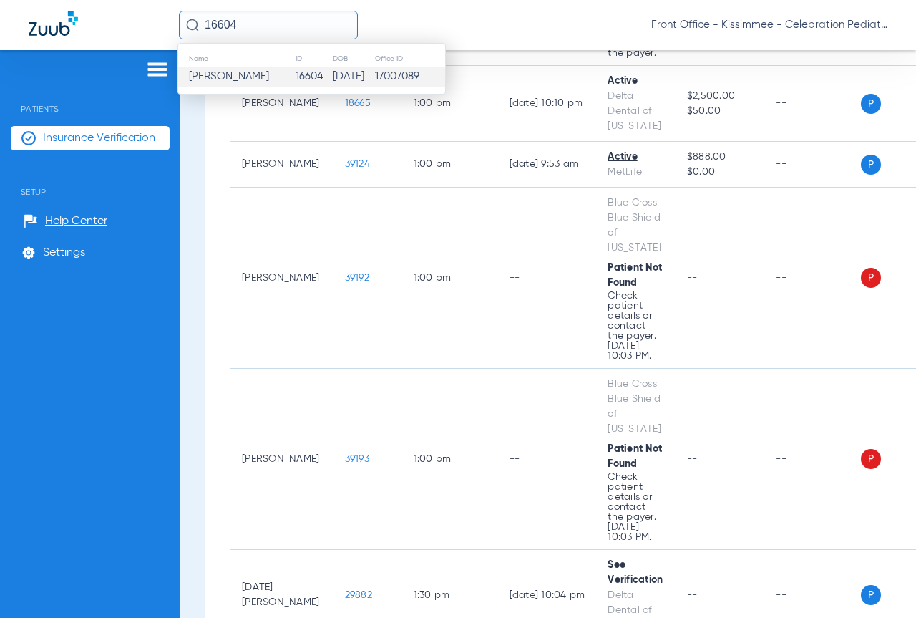
click at [252, 84] on td "[PERSON_NAME]" at bounding box center [236, 77] width 117 height 20
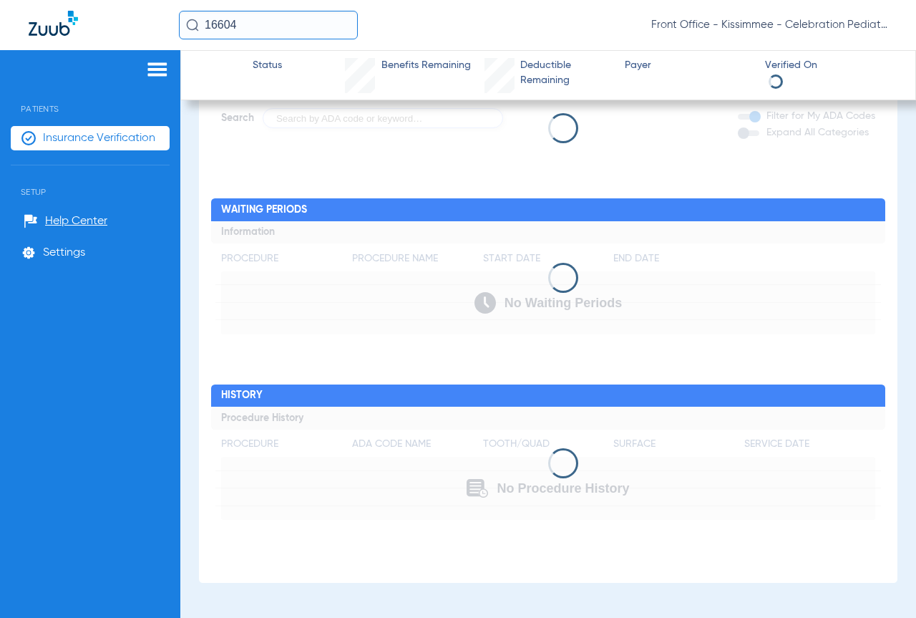
scroll to position [781, 0]
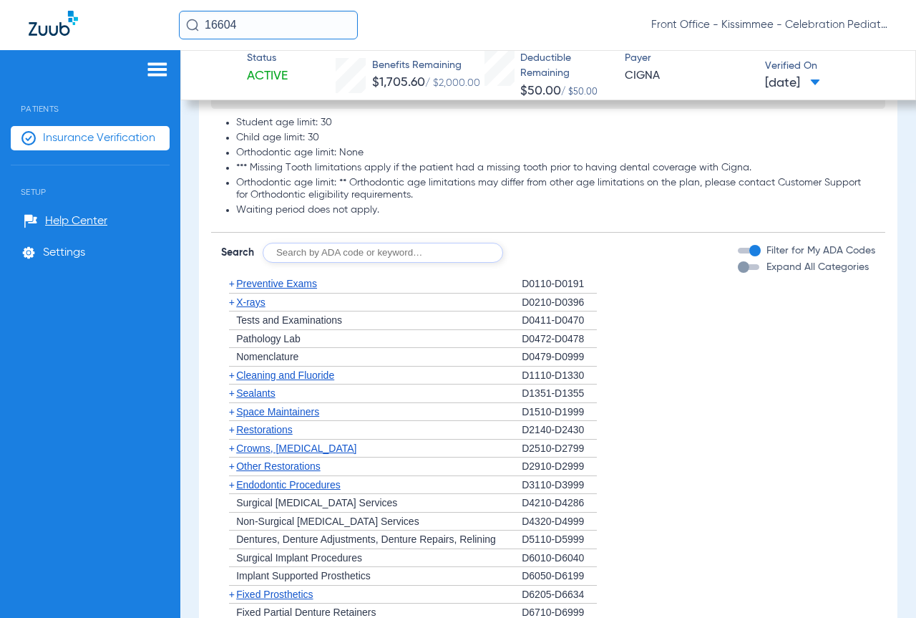
click at [745, 270] on div "button" at bounding box center [748, 267] width 21 height 6
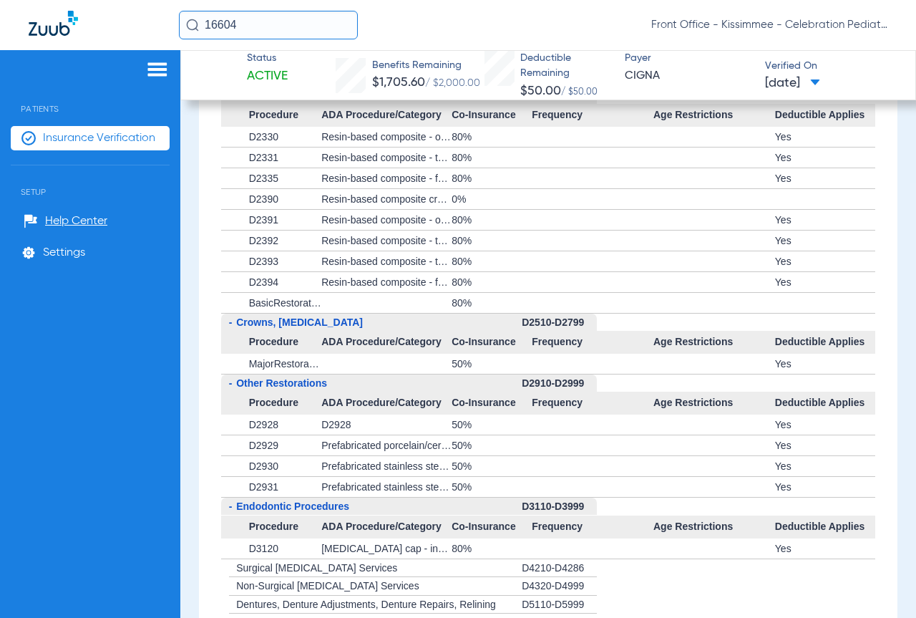
scroll to position [1789, 0]
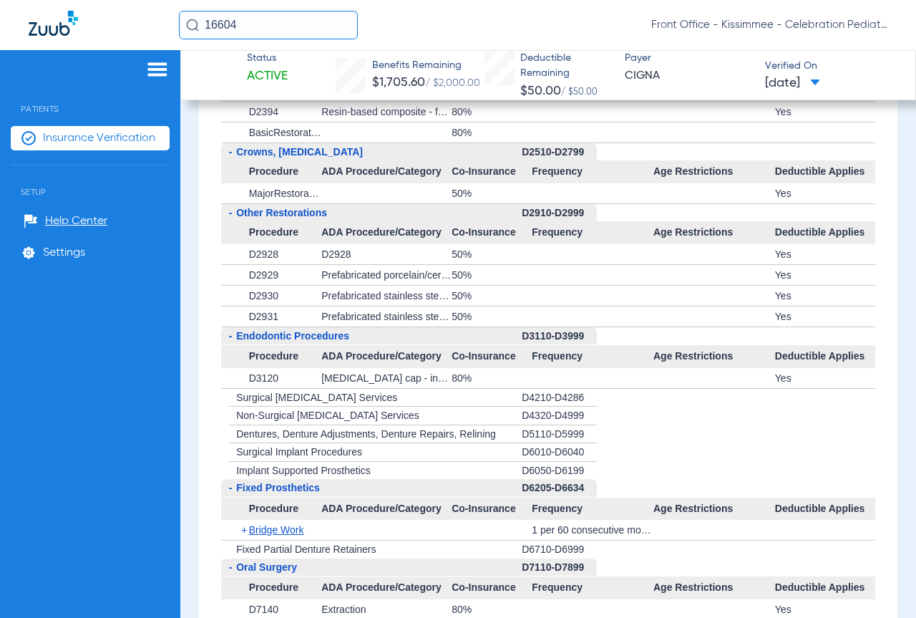
click at [374, 480] on div "+ Implant Supported Prosthetics" at bounding box center [371, 471] width 301 height 18
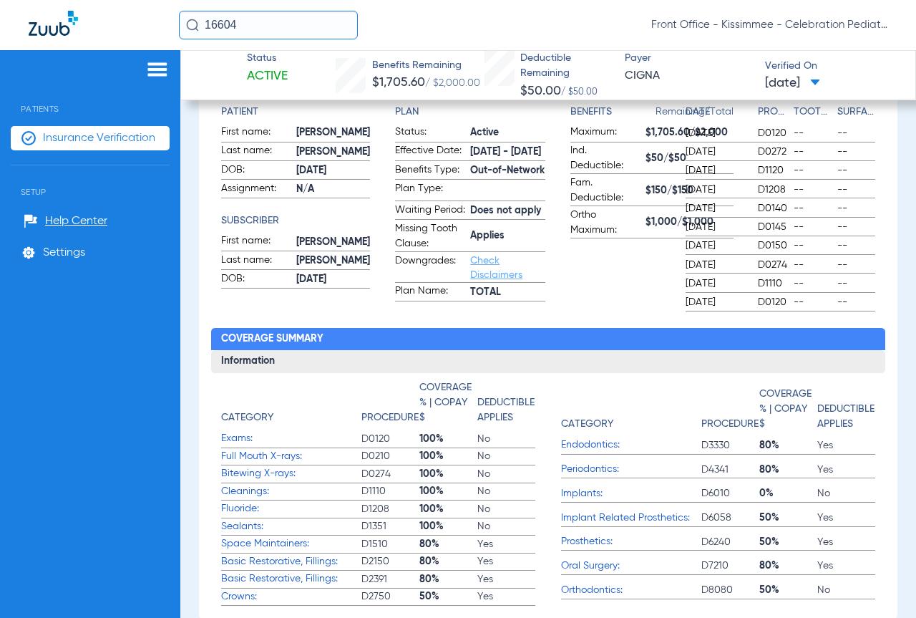
scroll to position [72, 0]
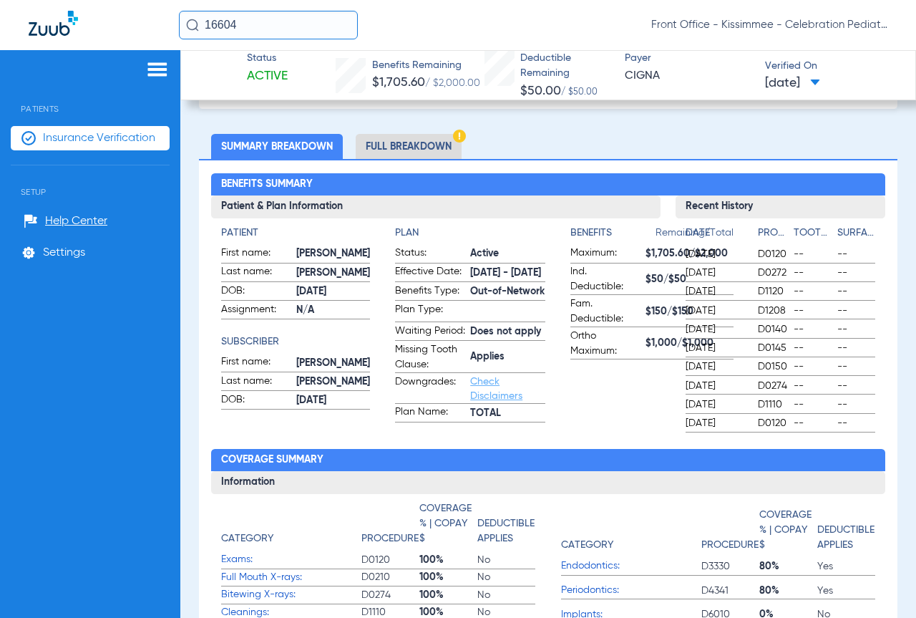
click at [409, 150] on li "Full Breakdown" at bounding box center [409, 146] width 106 height 25
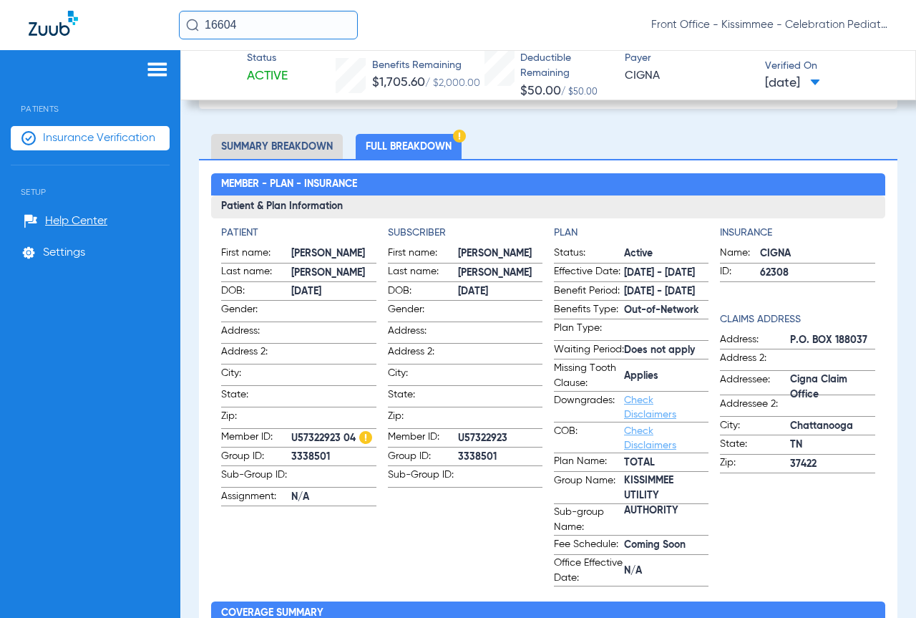
drag, startPoint x: 284, startPoint y: 431, endPoint x: 340, endPoint y: 439, distance: 56.5
click at [340, 439] on label "Member ID: U57322923 04" at bounding box center [298, 438] width 155 height 18
copy label "U57322923"
click at [383, 373] on div "Patient First name: Bryson Last name: Horton DOB: 09/09/2015 Gender: Address: A…" at bounding box center [548, 405] width 654 height 361
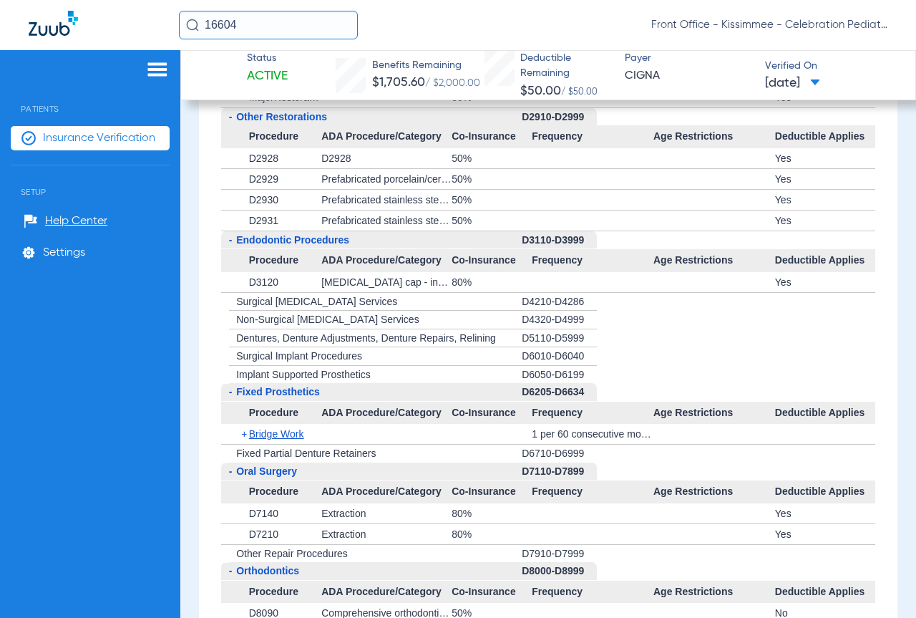
scroll to position [2433, 0]
click at [361, 381] on span "Implant Supported Prosthetics" at bounding box center [303, 375] width 135 height 11
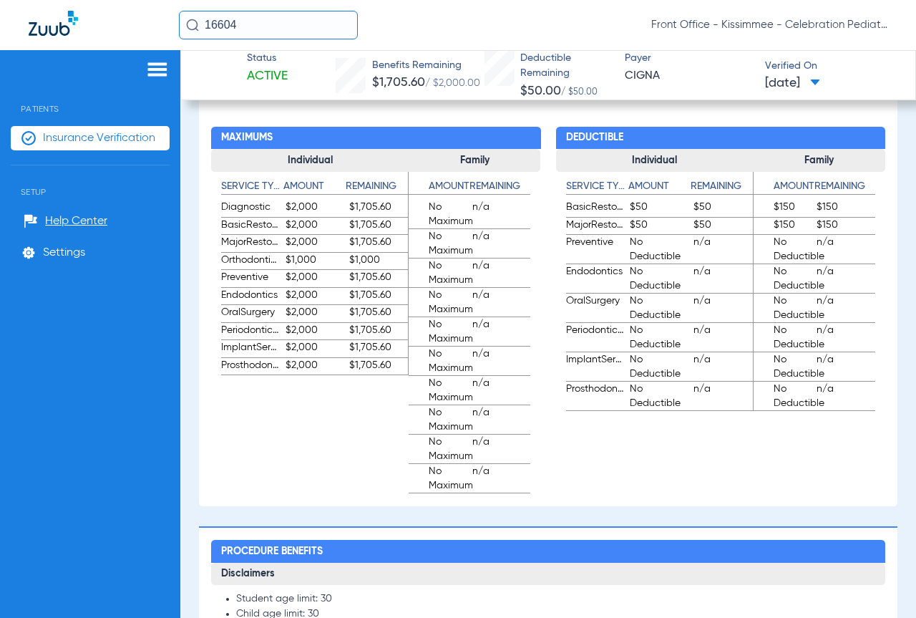
scroll to position [644, 0]
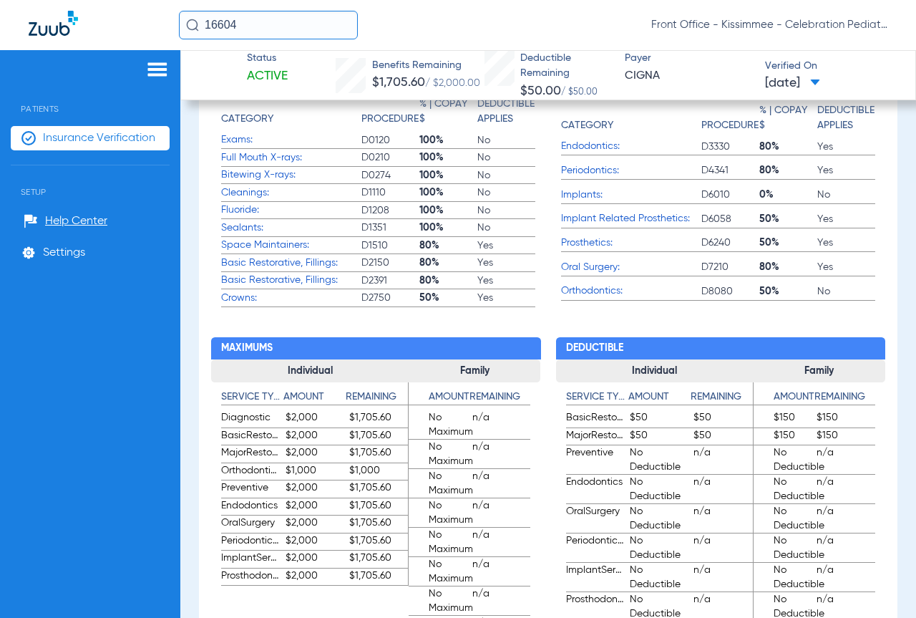
click at [666, 328] on app-benefits "Deductible Individual Service Type Amount Remaining BasicRestorative $50 $50 Ma…" at bounding box center [720, 505] width 329 height 397
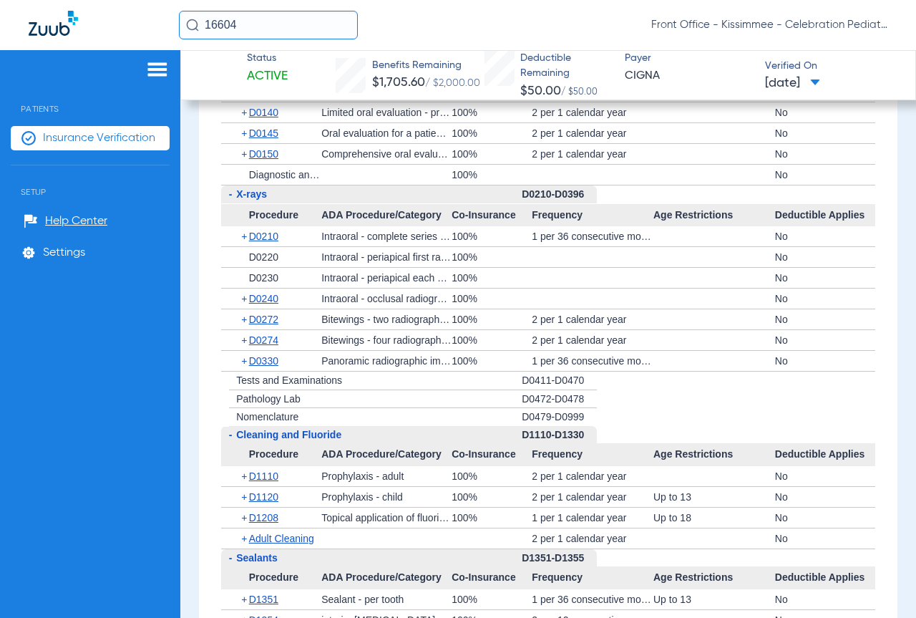
scroll to position [1575, 0]
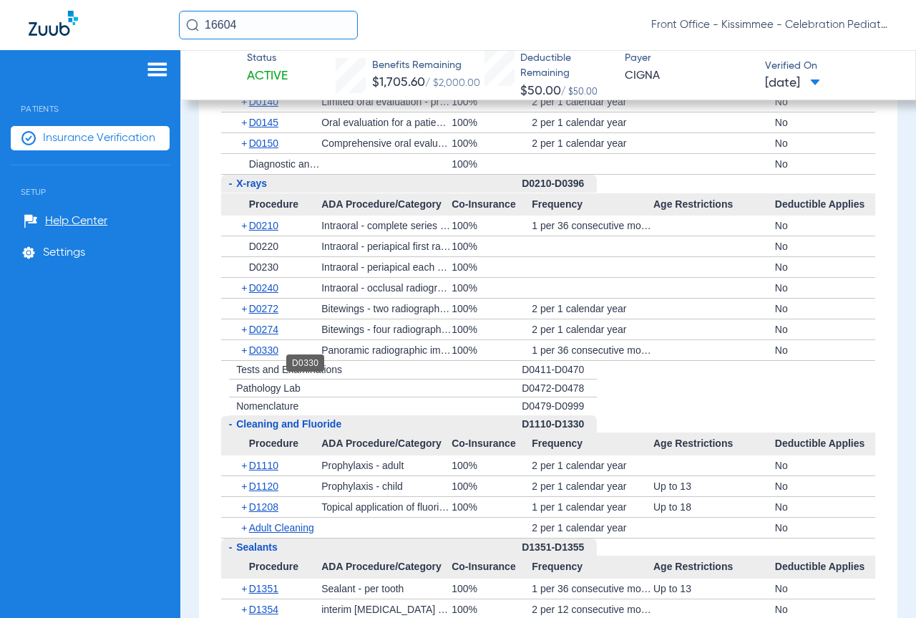
click at [274, 356] on span "D0330" at bounding box center [263, 349] width 29 height 11
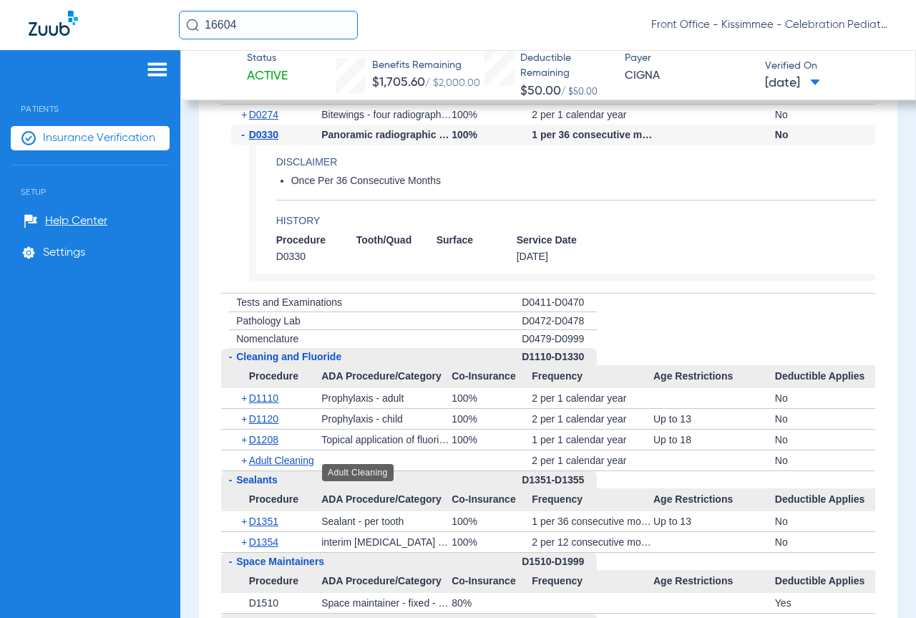
scroll to position [1932, 0]
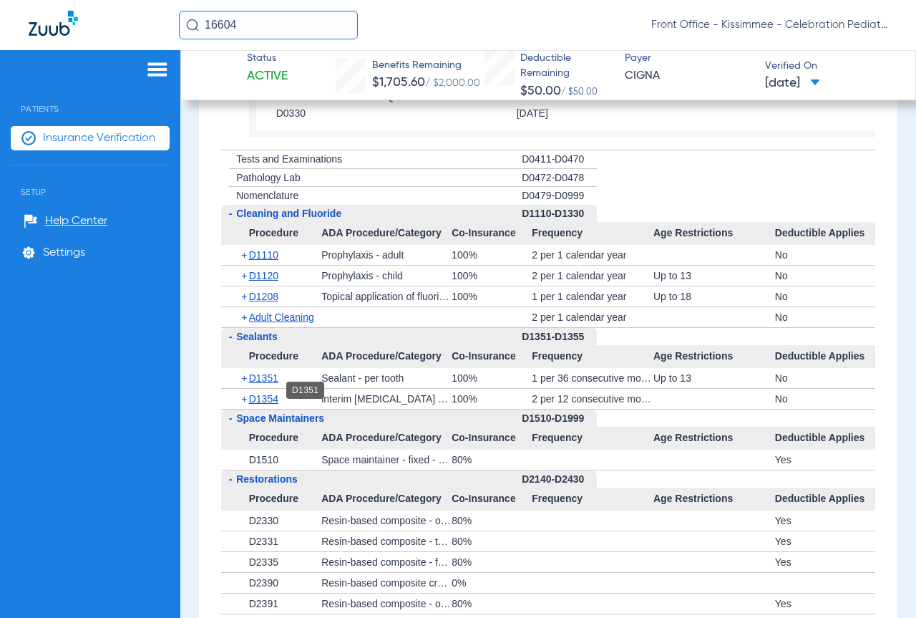
click at [271, 384] on span "D1351" at bounding box center [263, 377] width 29 height 11
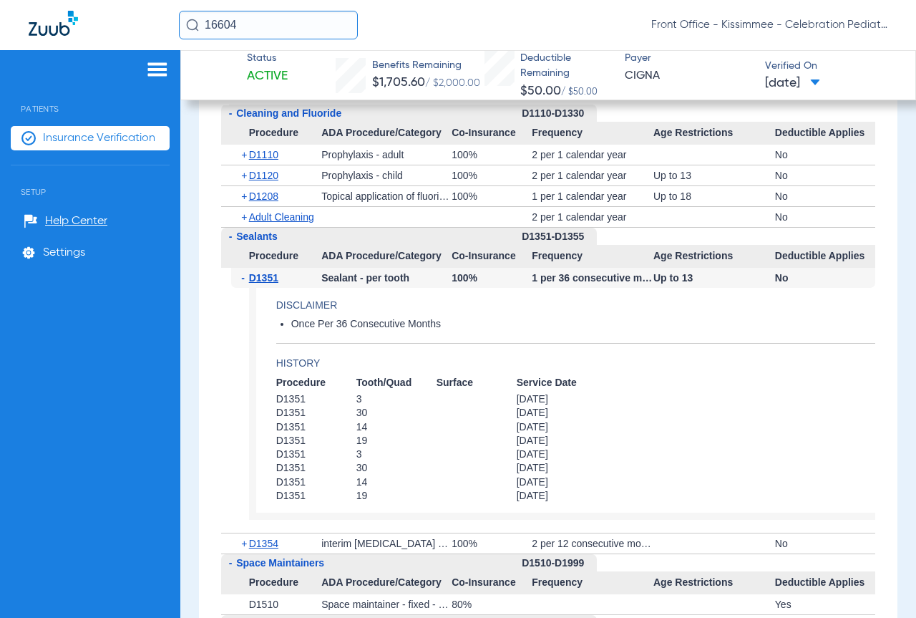
scroll to position [2075, 0]
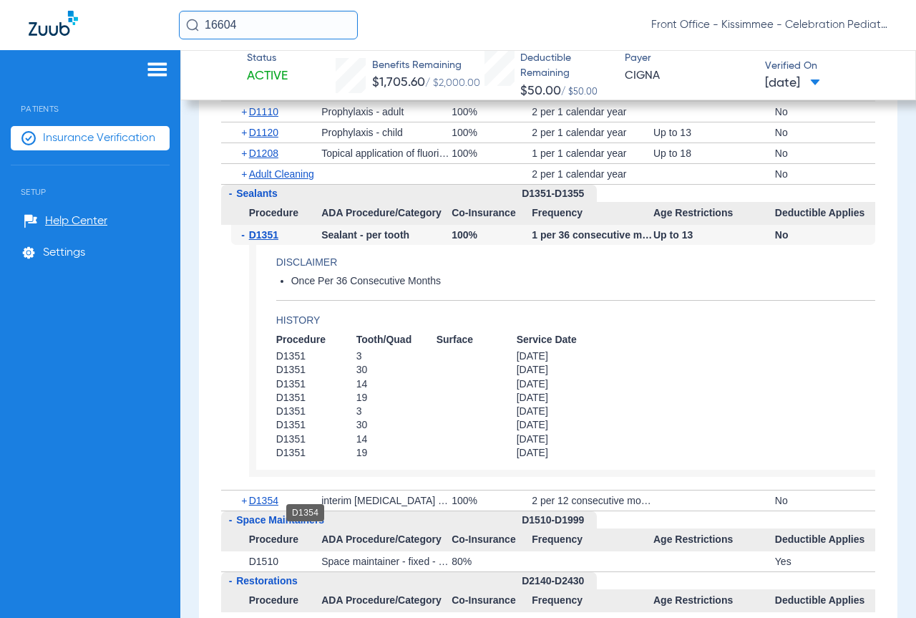
click at [273, 506] on span "D1354" at bounding box center [263, 500] width 29 height 11
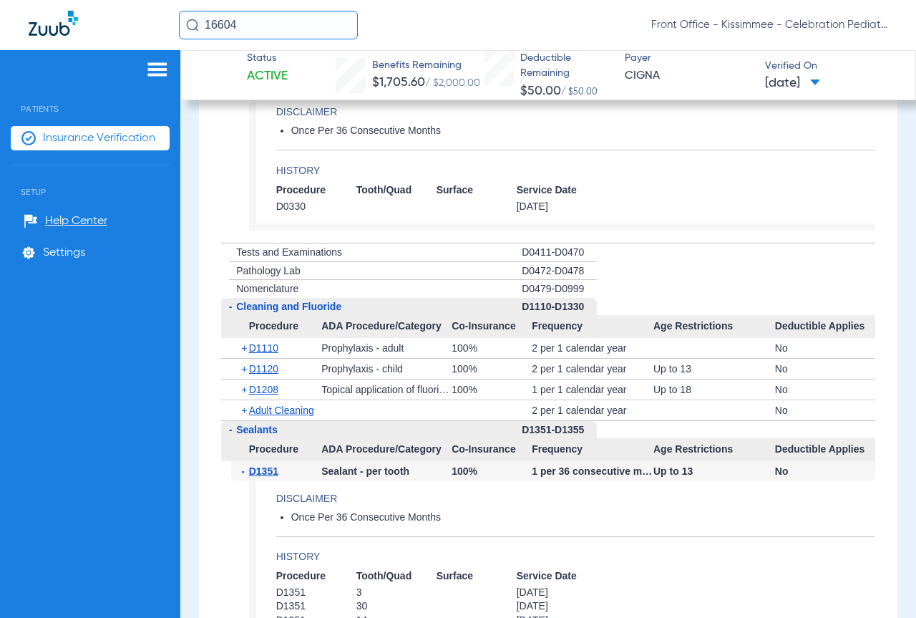
scroll to position [1789, 0]
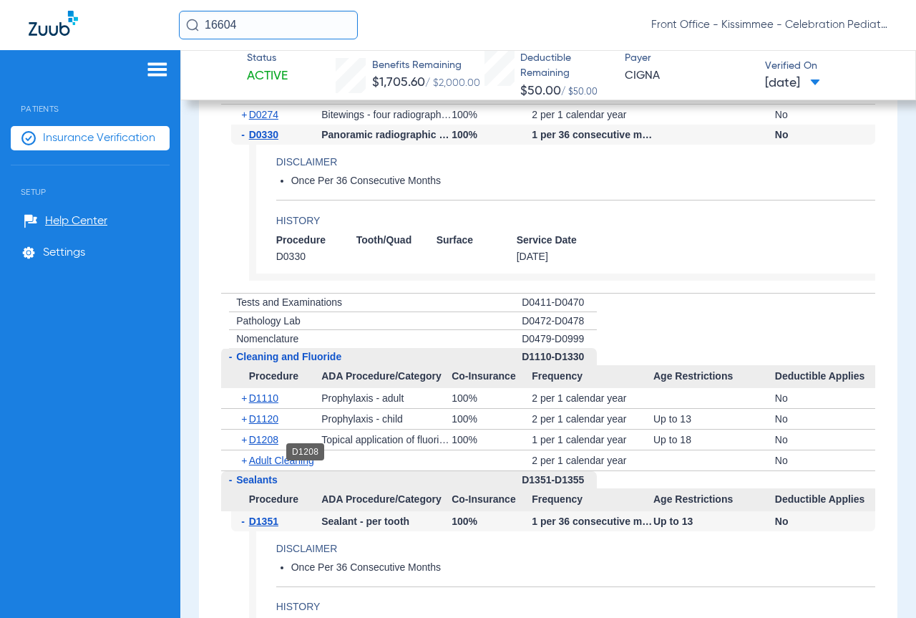
click at [256, 445] on span "D1208" at bounding box center [263, 439] width 29 height 11
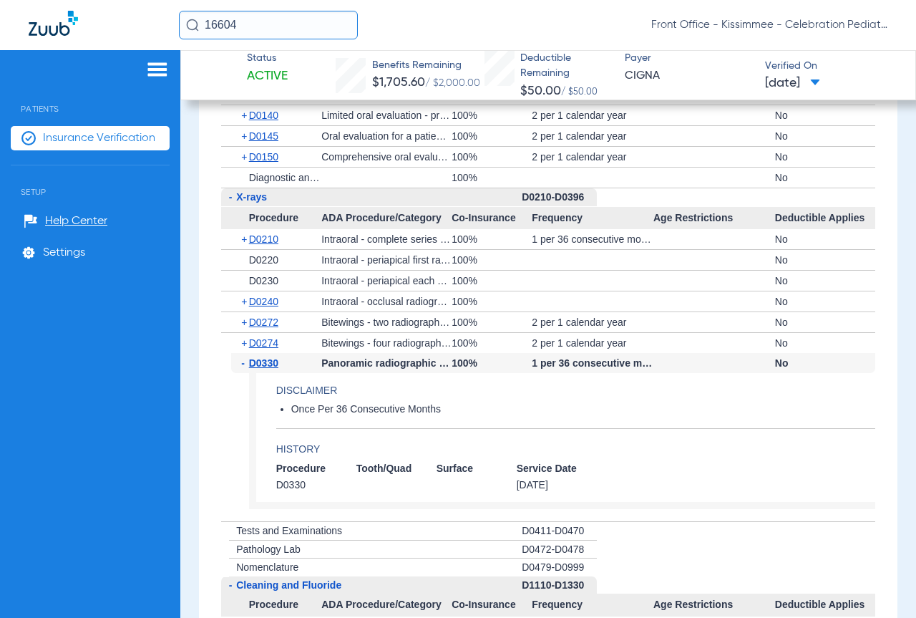
scroll to position [1503, 0]
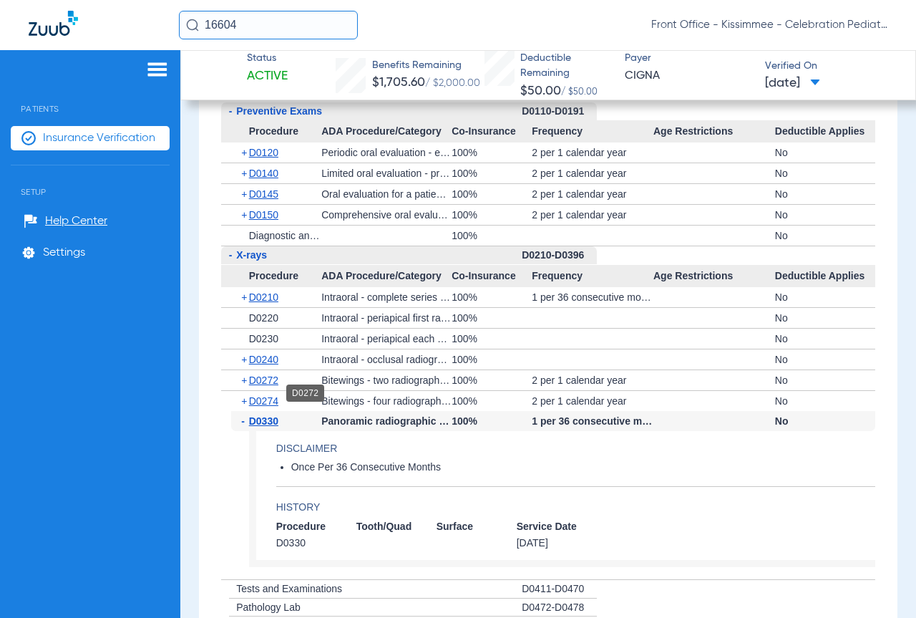
click at [271, 386] on span "D0272" at bounding box center [263, 379] width 29 height 11
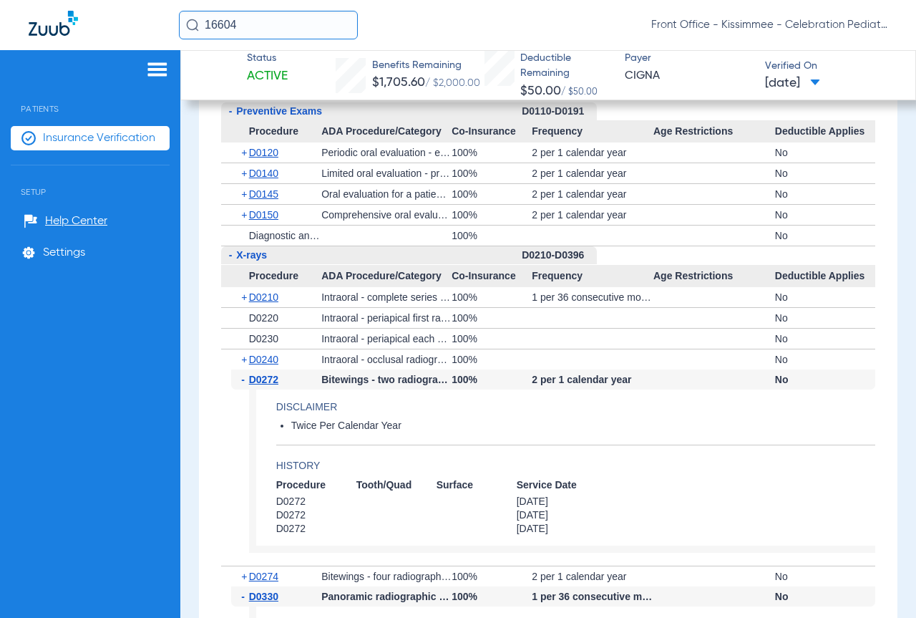
click at [275, 363] on div "+ D0240" at bounding box center [276, 359] width 90 height 20
click at [276, 365] on span "D0240" at bounding box center [263, 359] width 29 height 11
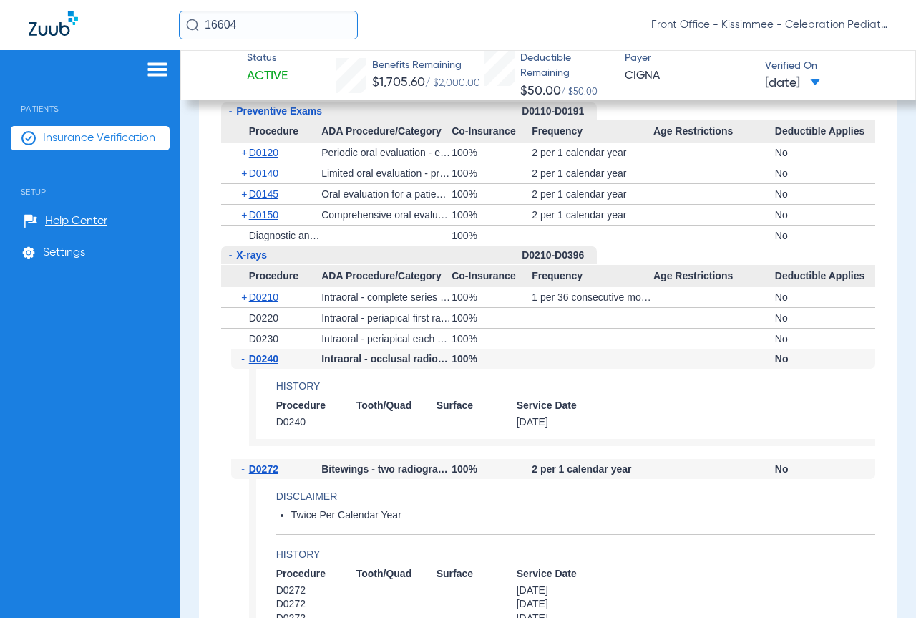
drag, startPoint x: 269, startPoint y: 34, endPoint x: 69, endPoint y: 17, distance: 200.4
click at [70, 17] on div "16604 Front Office - Kissimmee - Celebration Pediatric Dentistry" at bounding box center [458, 25] width 916 height 50
click at [266, 28] on input "26771" at bounding box center [268, 25] width 179 height 29
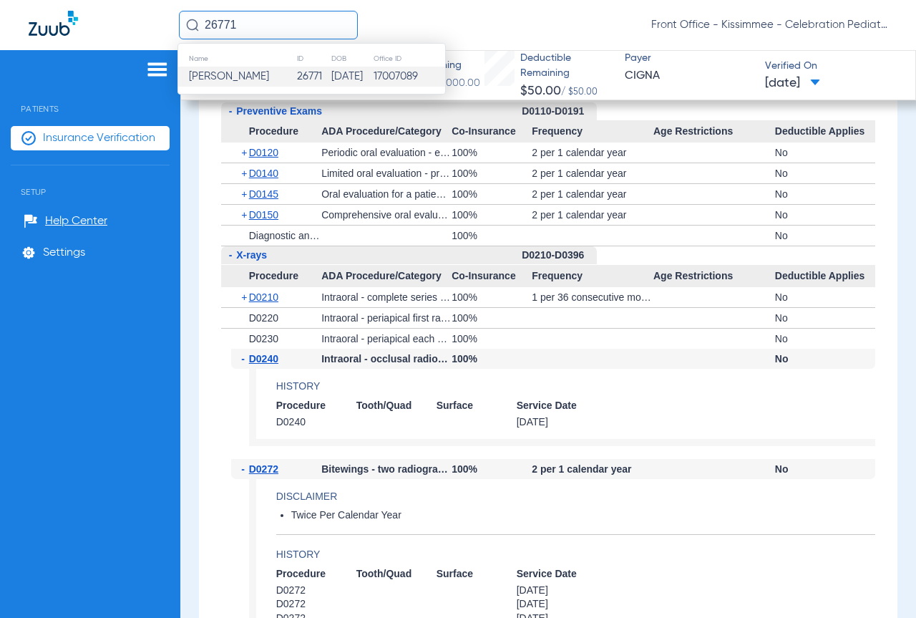
type input "26771"
click at [269, 72] on span "[PERSON_NAME]" at bounding box center [229, 76] width 80 height 11
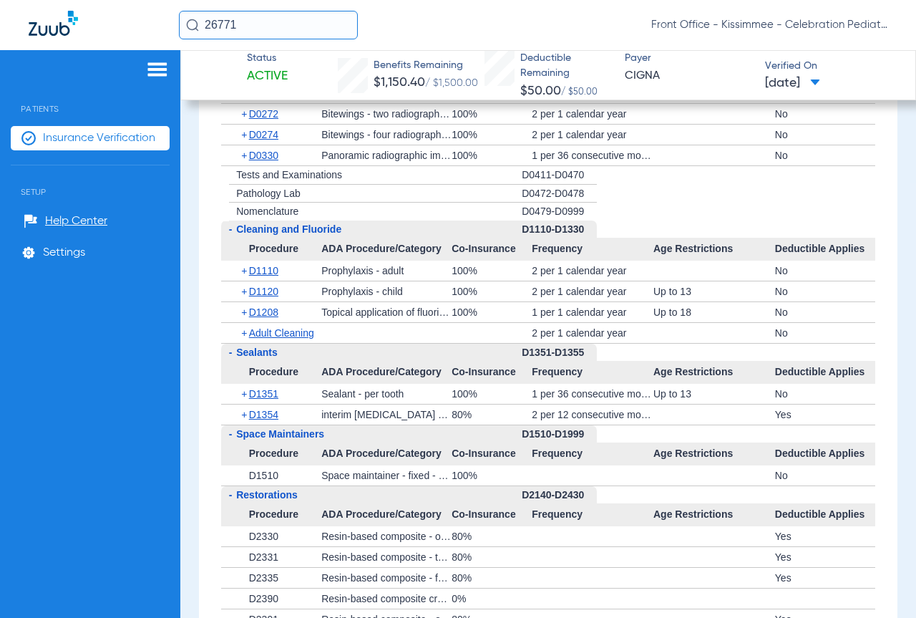
scroll to position [1240, 0]
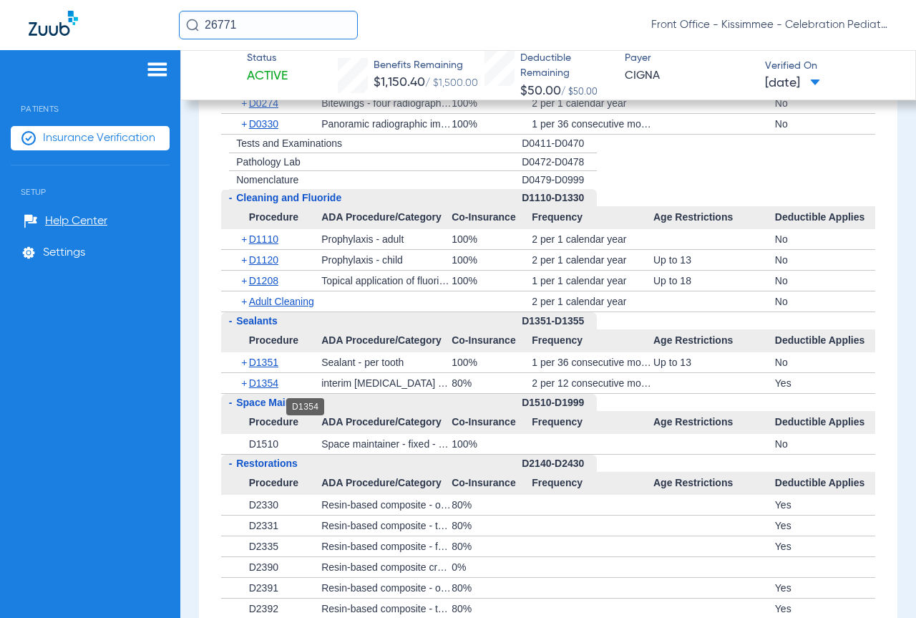
click at [274, 389] on span "D1354" at bounding box center [263, 382] width 29 height 11
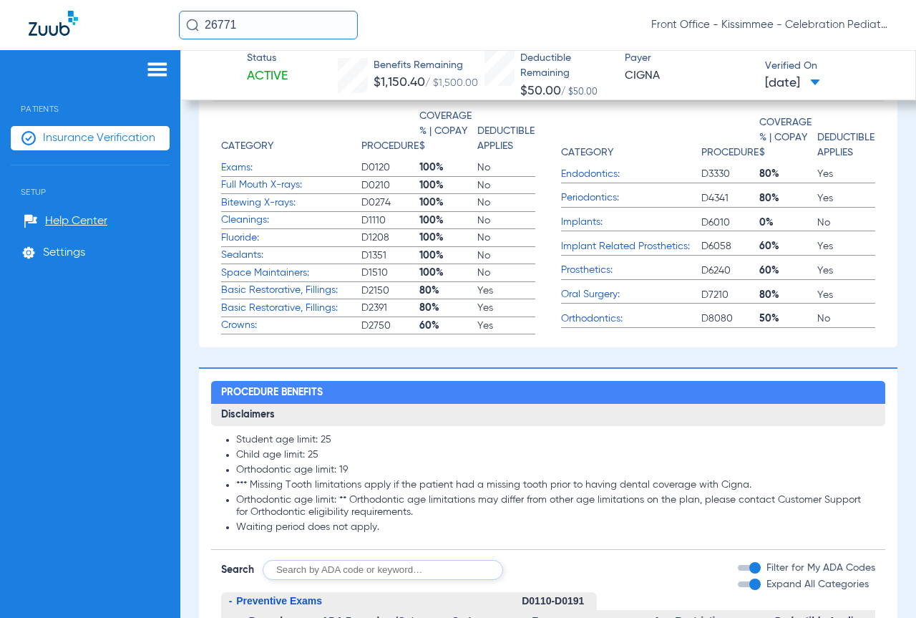
scroll to position [810, 0]
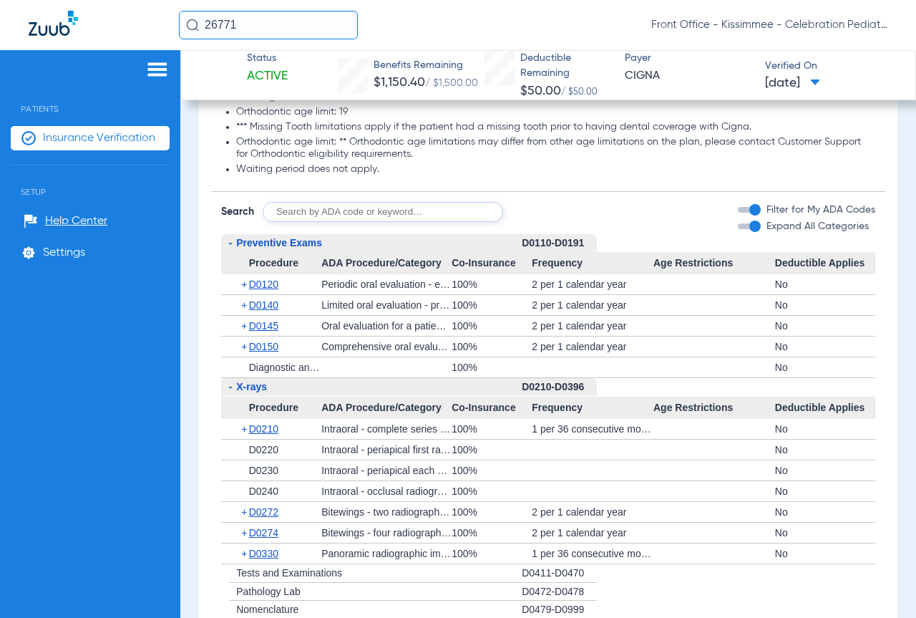
click at [153, 71] on img at bounding box center [157, 69] width 23 height 17
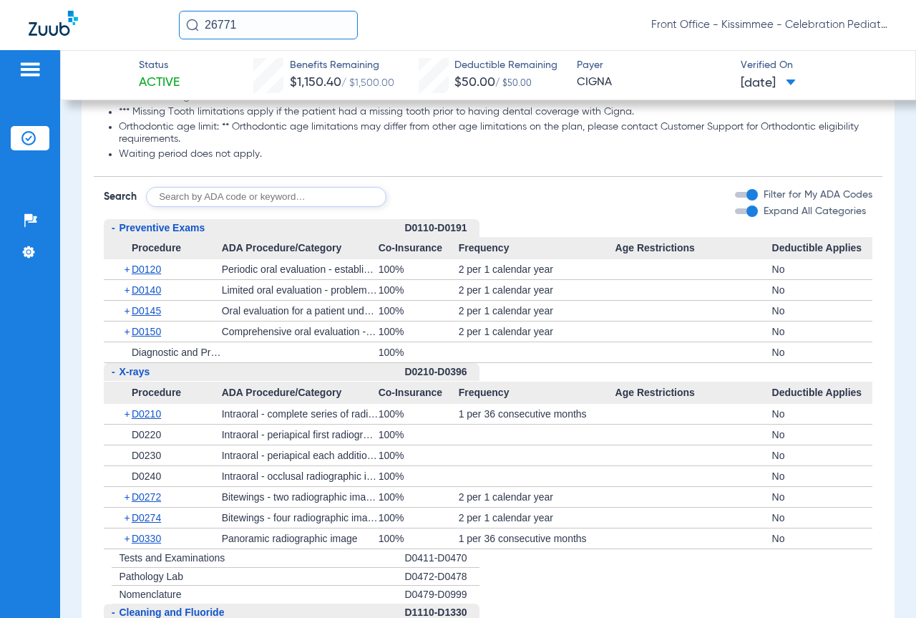
scroll to position [795, 0]
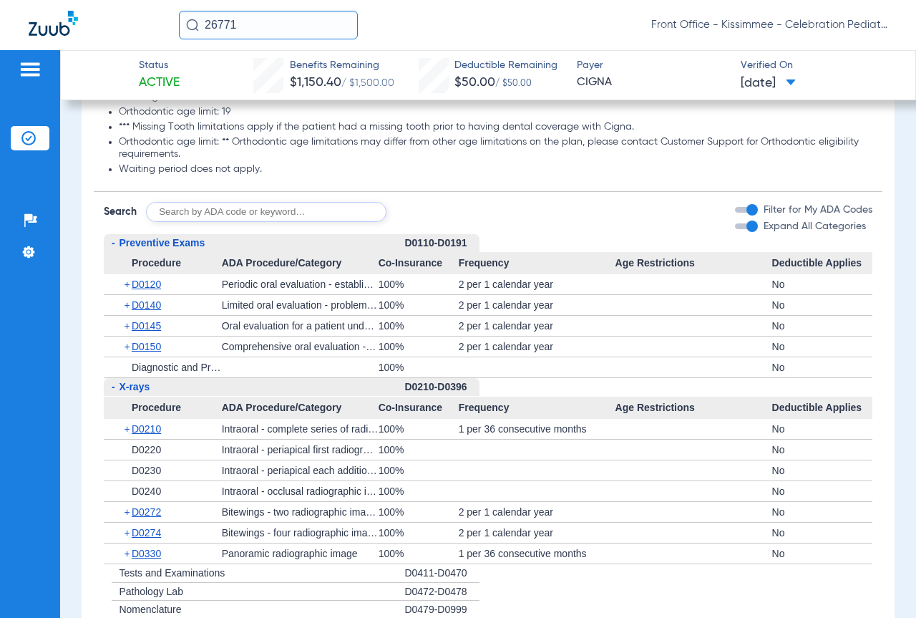
click at [22, 70] on img at bounding box center [30, 69] width 23 height 17
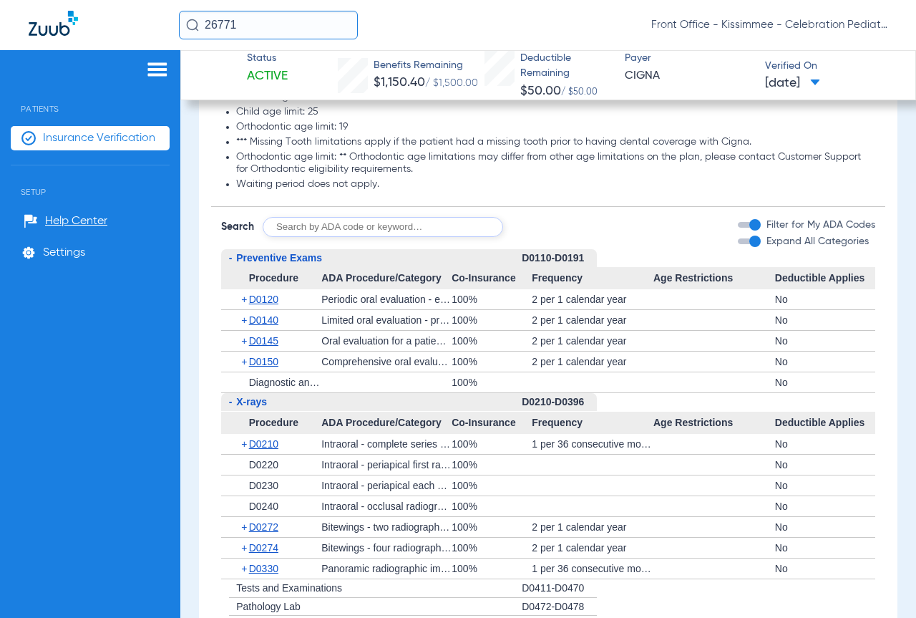
scroll to position [810, 0]
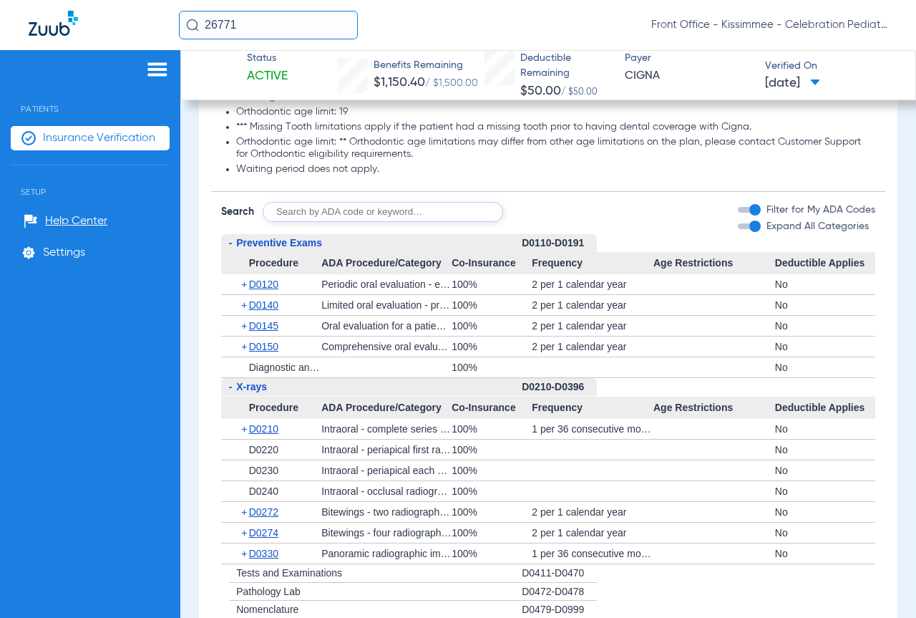
drag, startPoint x: 62, startPoint y: 145, endPoint x: 75, endPoint y: 135, distance: 16.9
click at [62, 142] on li "Insurance Verification" at bounding box center [90, 138] width 159 height 24
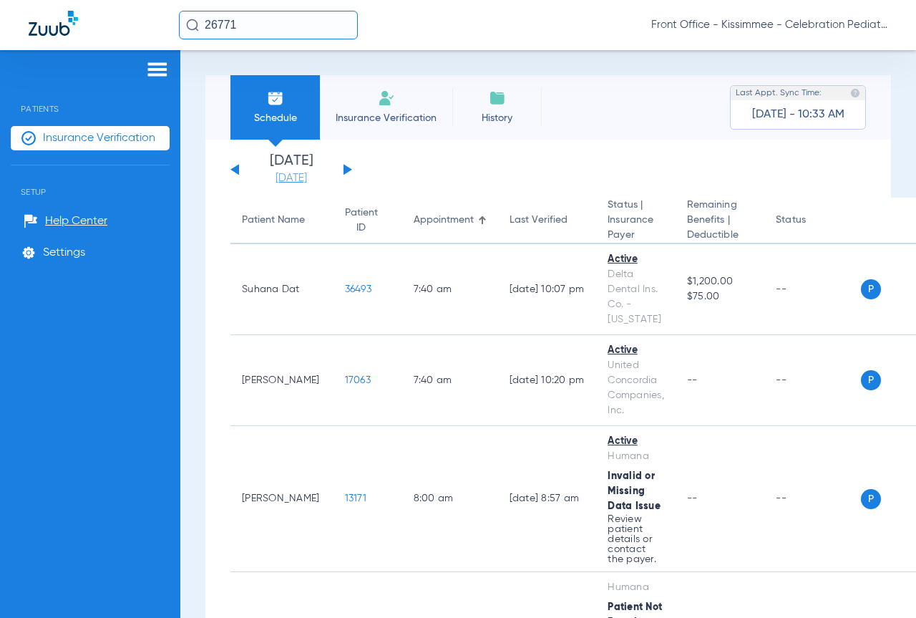
click at [303, 181] on link "[DATE]" at bounding box center [291, 178] width 86 height 14
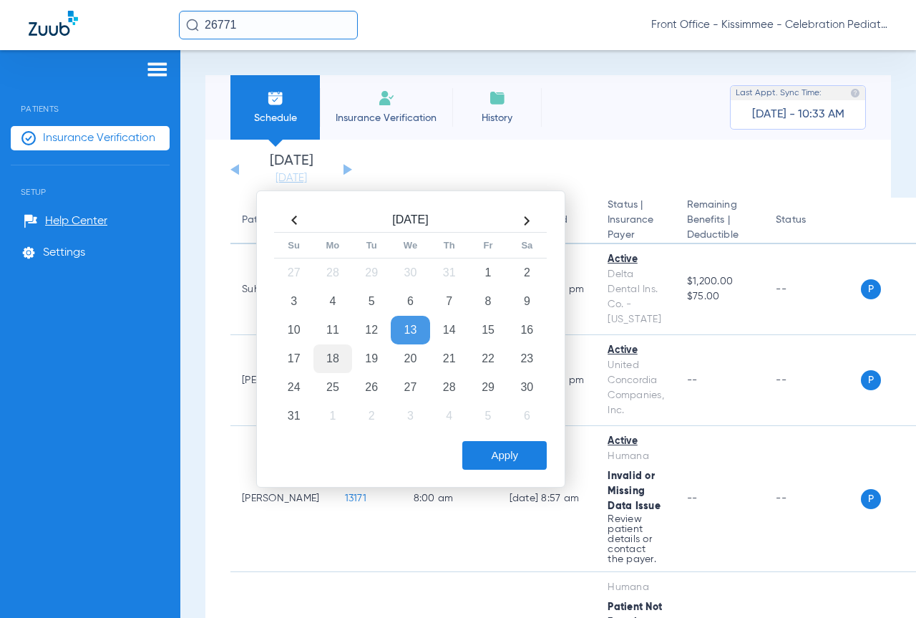
click at [338, 356] on td "18" at bounding box center [332, 358] width 39 height 29
click at [497, 461] on button "Apply" at bounding box center [504, 455] width 84 height 29
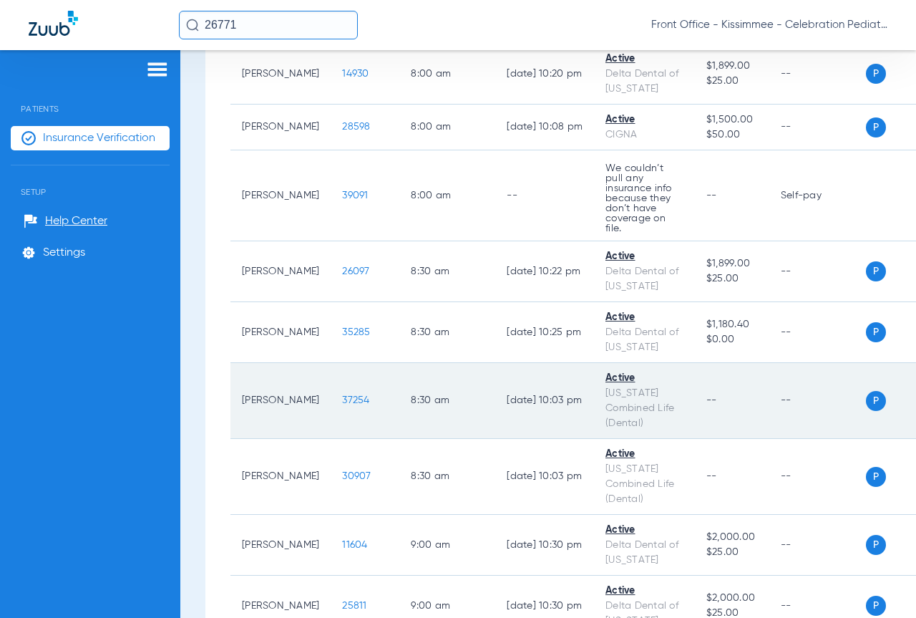
scroll to position [429, 0]
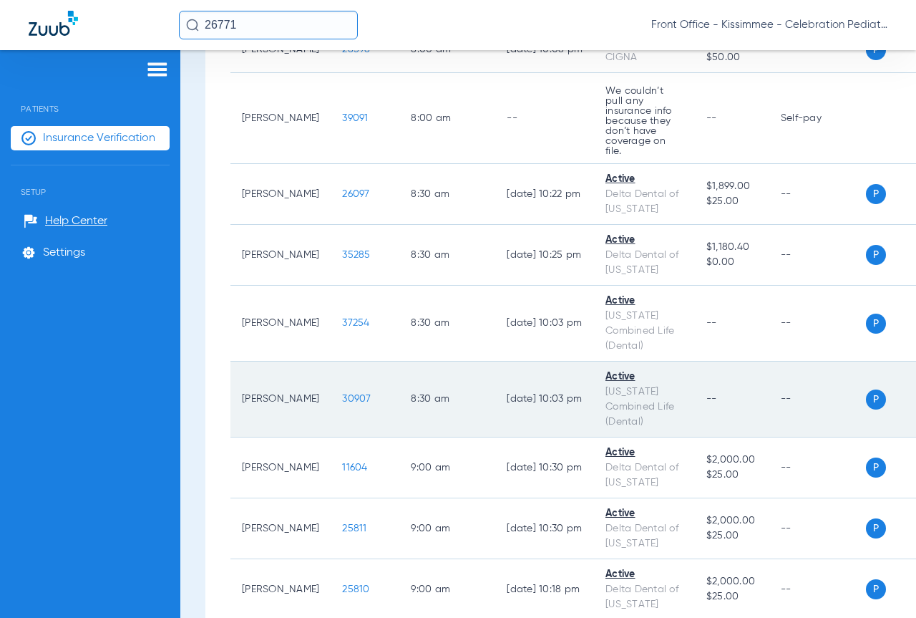
click at [342, 394] on span "30907" at bounding box center [356, 399] width 29 height 10
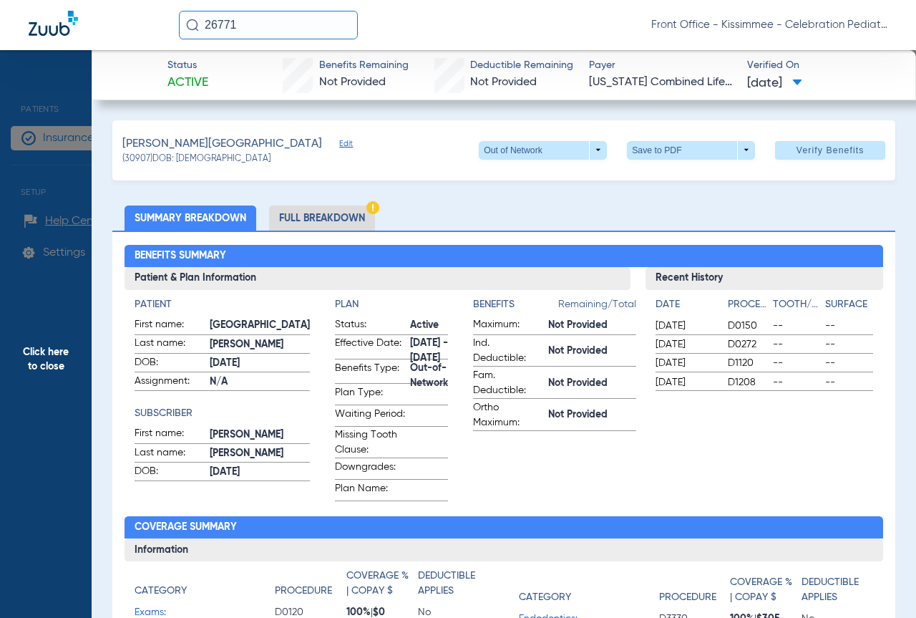
click at [357, 218] on li "Full Breakdown" at bounding box center [322, 217] width 106 height 25
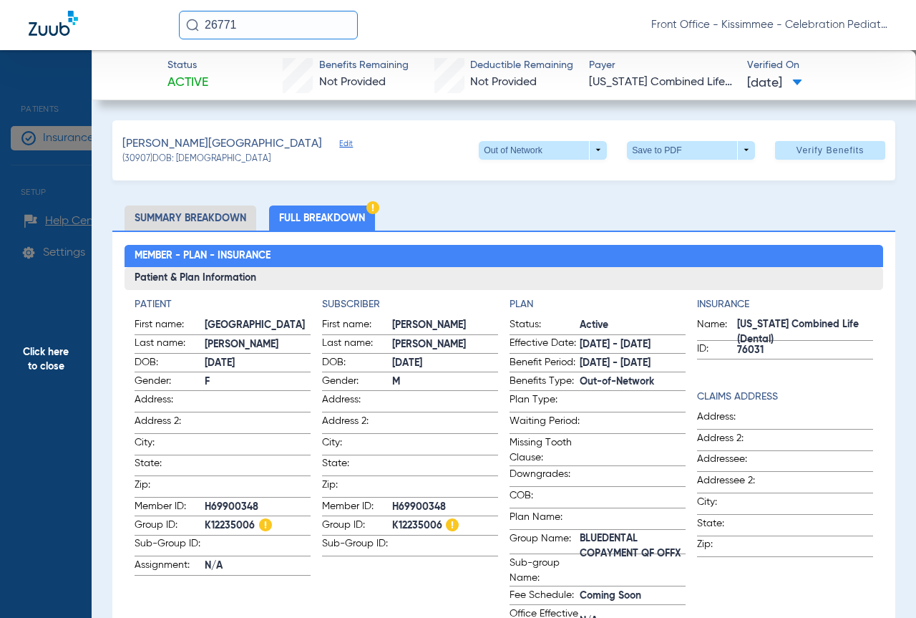
drag, startPoint x: 198, startPoint y: 505, endPoint x: 275, endPoint y: 503, distance: 76.6
click at [275, 503] on label "Member ID: H69900348" at bounding box center [223, 508] width 176 height 18
copy label "H69900348"
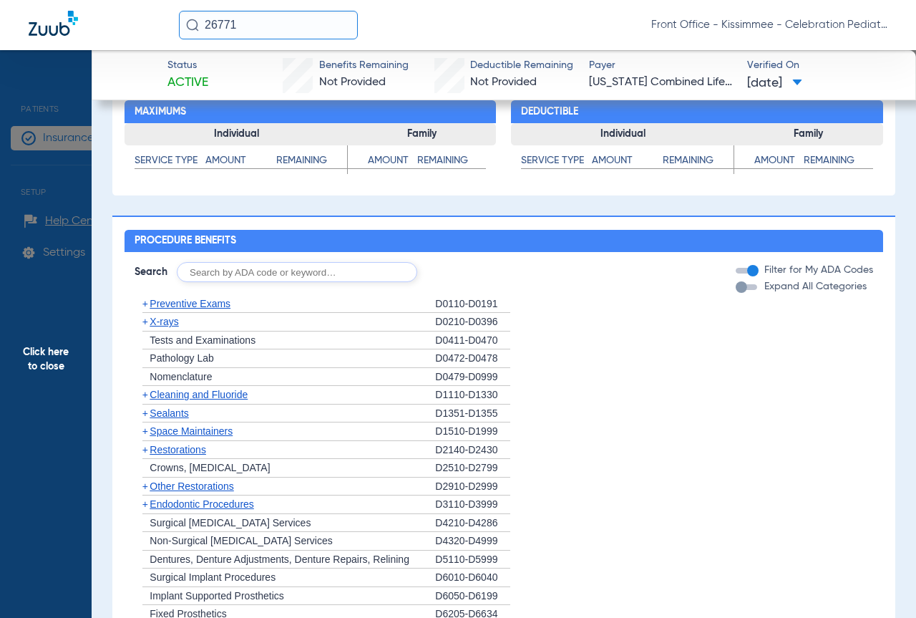
scroll to position [859, 0]
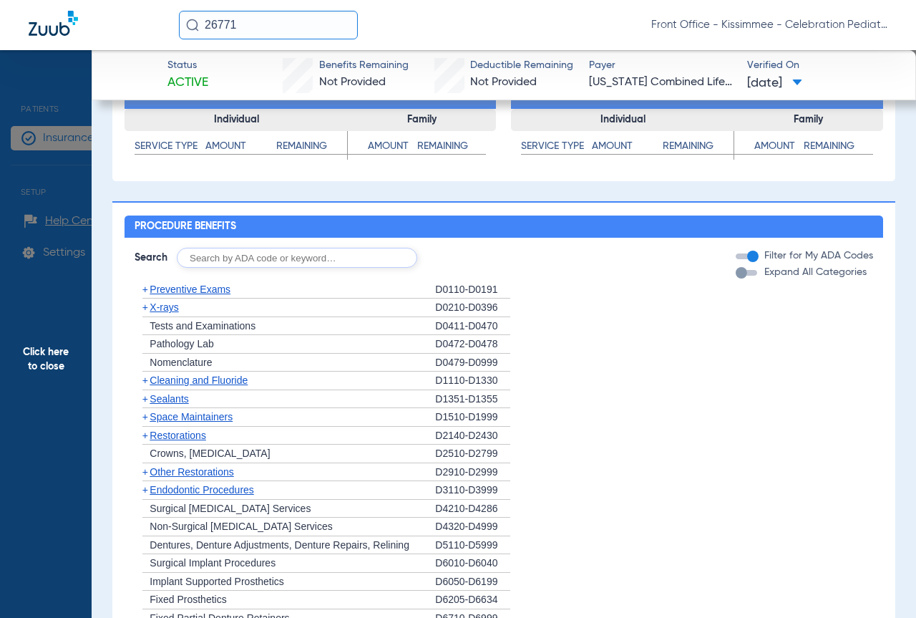
click at [736, 278] on div "button" at bounding box center [741, 272] width 11 height 11
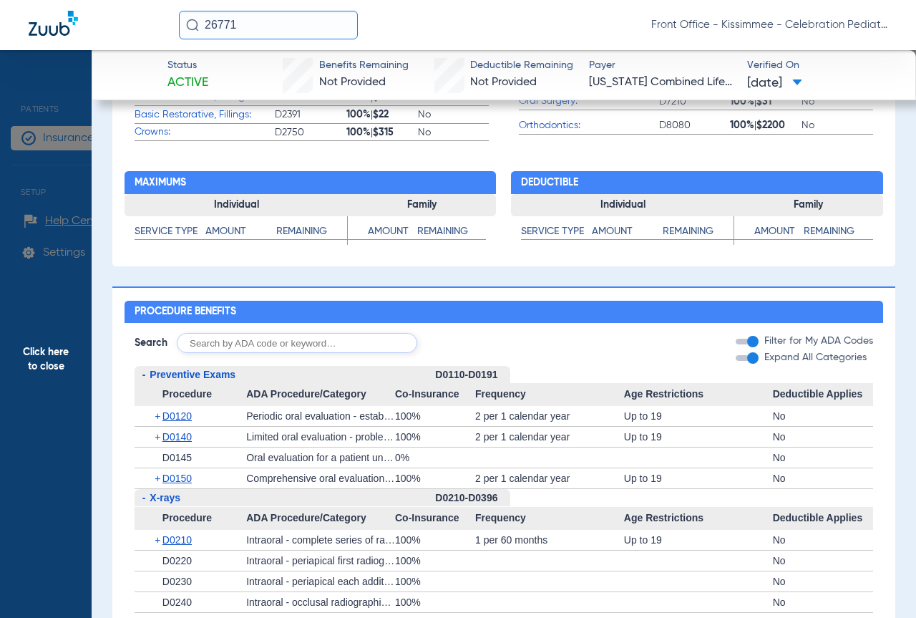
scroll to position [1059, 0]
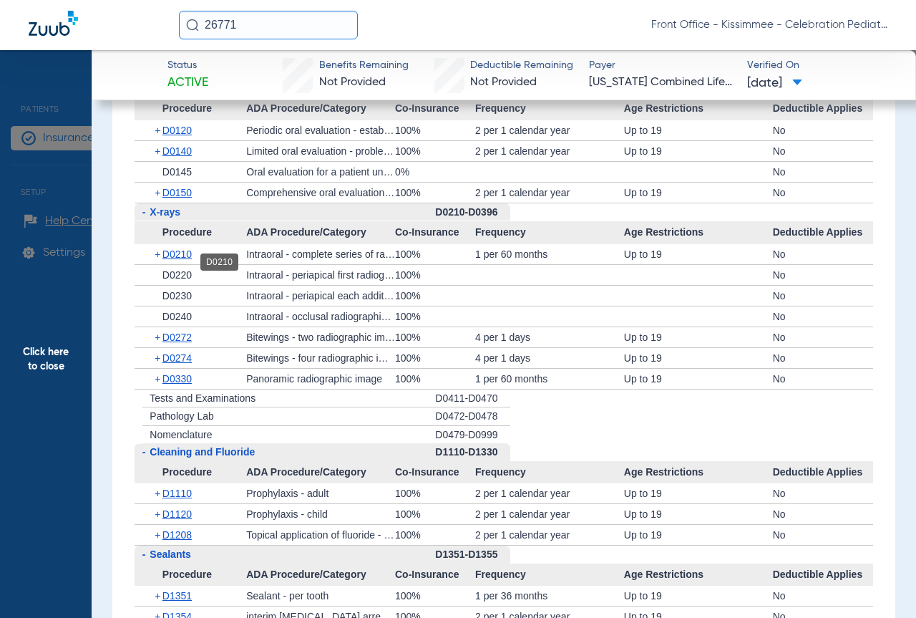
click at [188, 260] on span "D0210" at bounding box center [176, 253] width 29 height 11
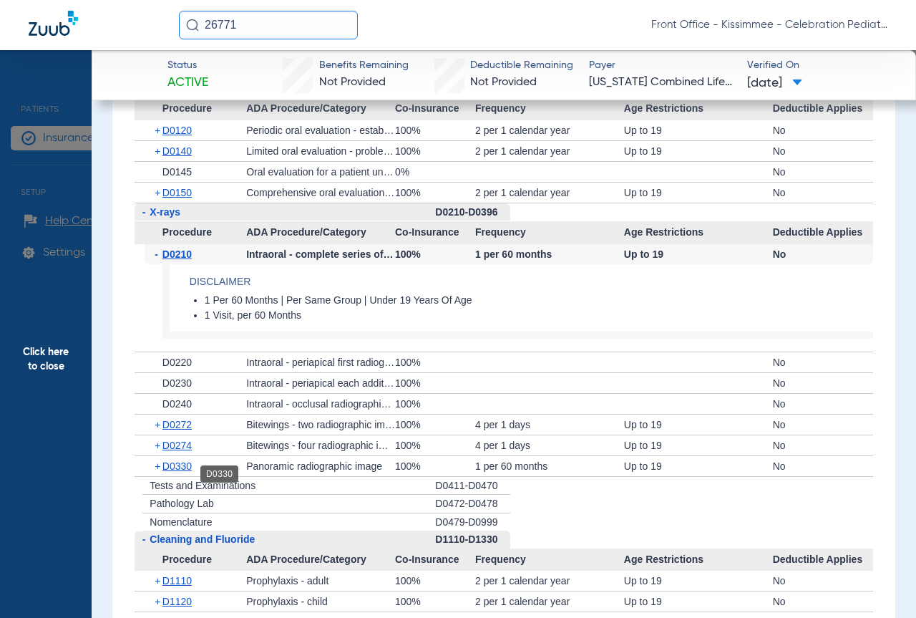
click at [179, 472] on span "D0330" at bounding box center [176, 465] width 29 height 11
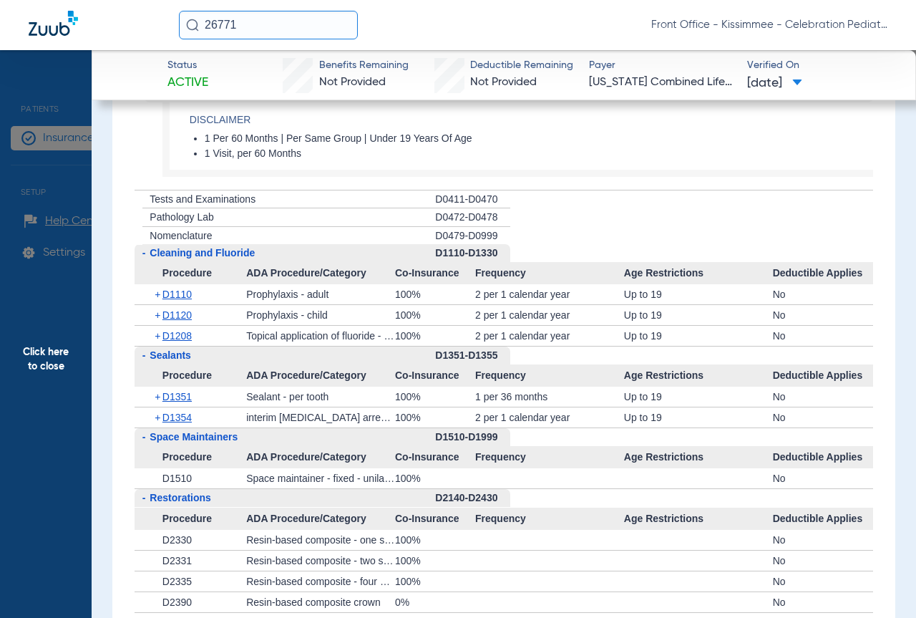
scroll to position [1489, 0]
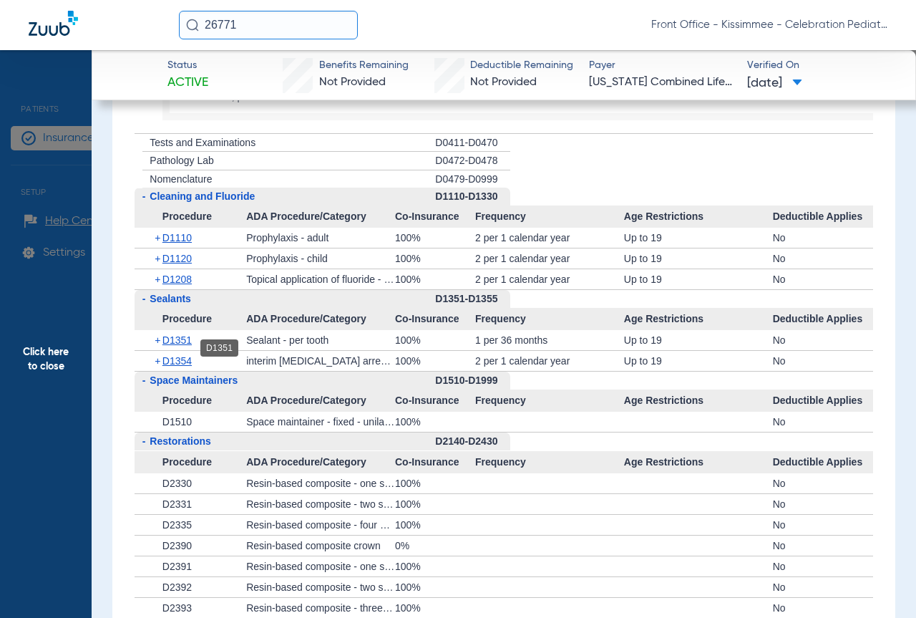
click at [177, 346] on span "D1351" at bounding box center [176, 339] width 29 height 11
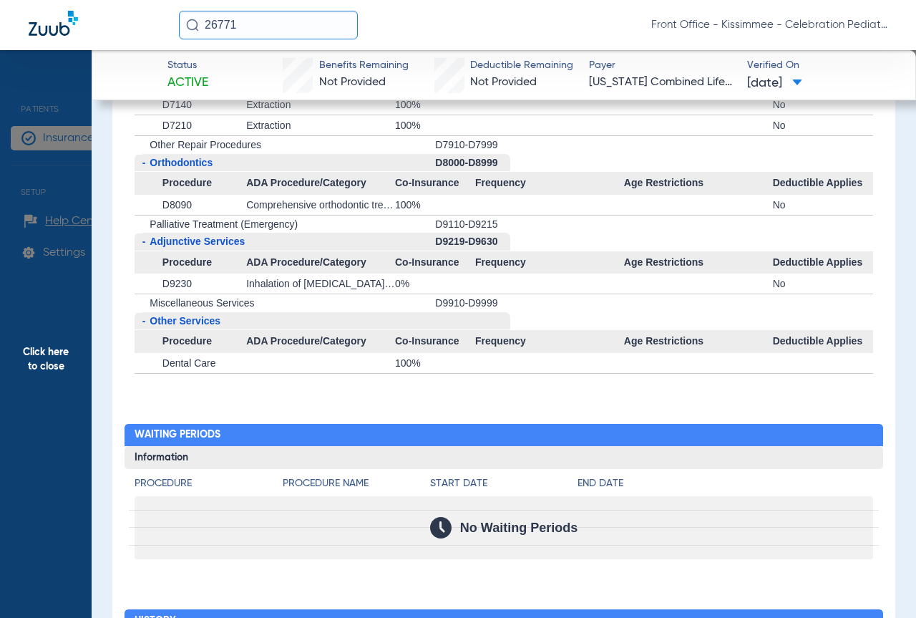
scroll to position [2562, 0]
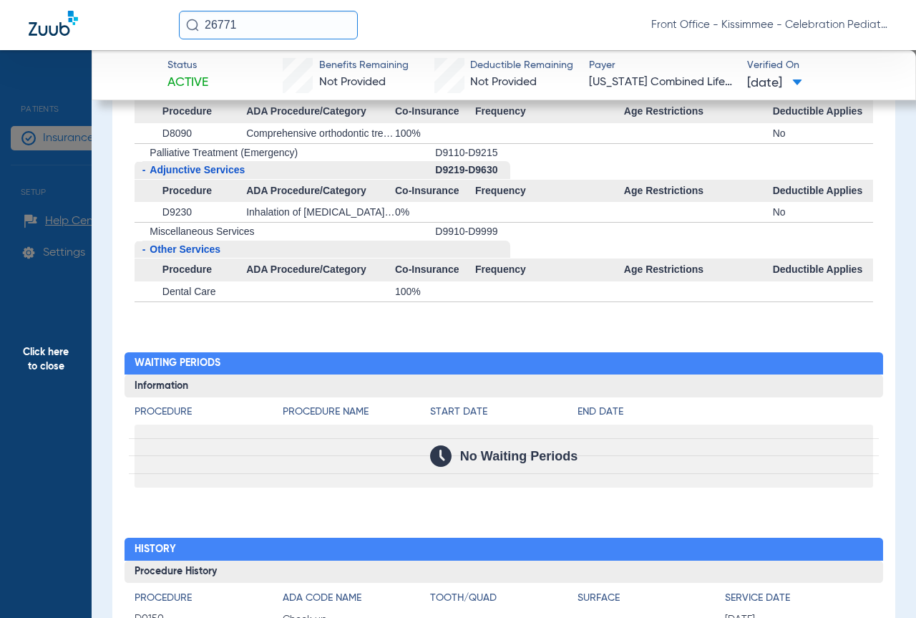
click at [68, 281] on span "Click here to close" at bounding box center [46, 359] width 92 height 618
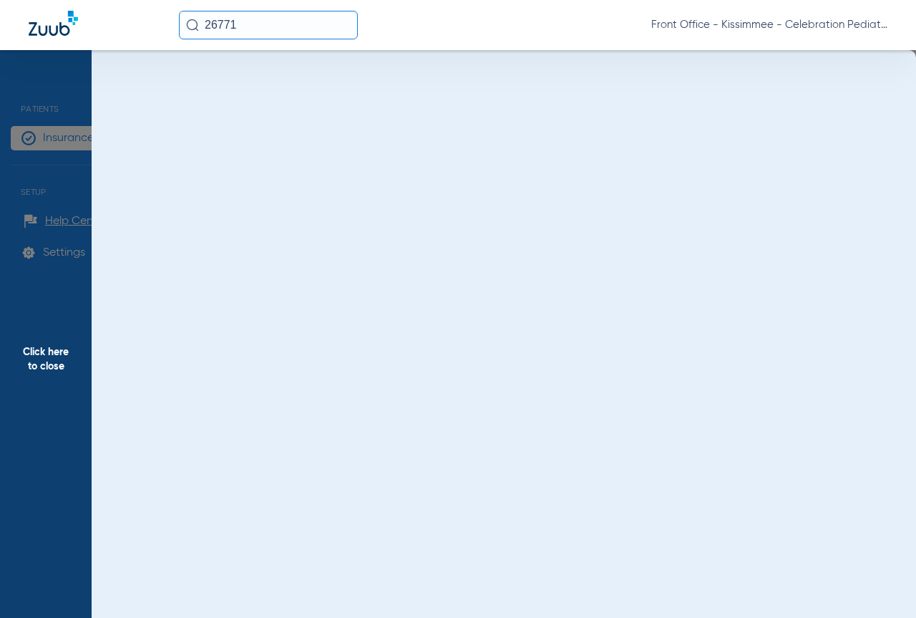
scroll to position [0, 0]
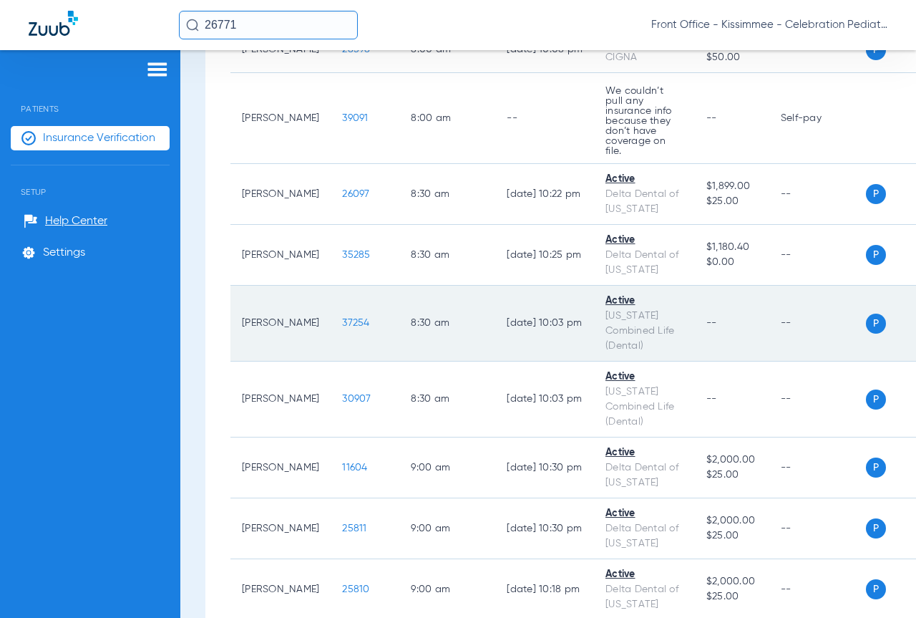
click at [342, 318] on span "37254" at bounding box center [355, 323] width 27 height 10
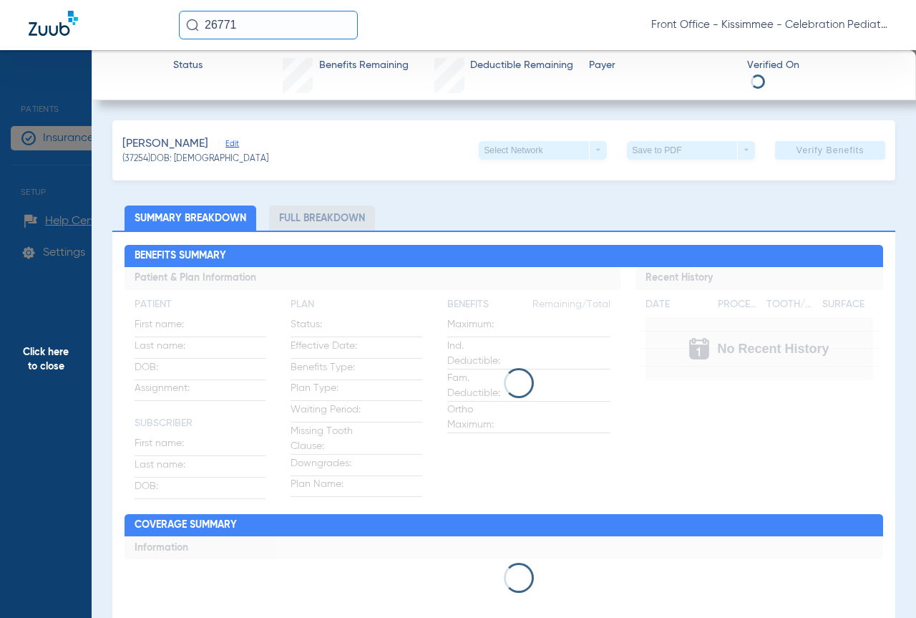
click at [295, 212] on li "Full Breakdown" at bounding box center [322, 217] width 106 height 25
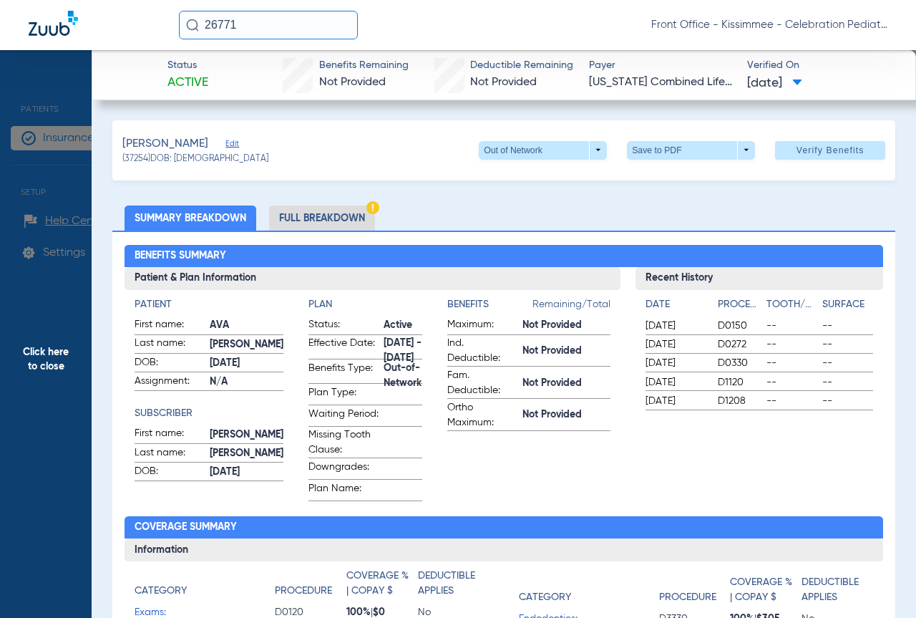
click at [304, 217] on li "Full Breakdown" at bounding box center [322, 217] width 106 height 25
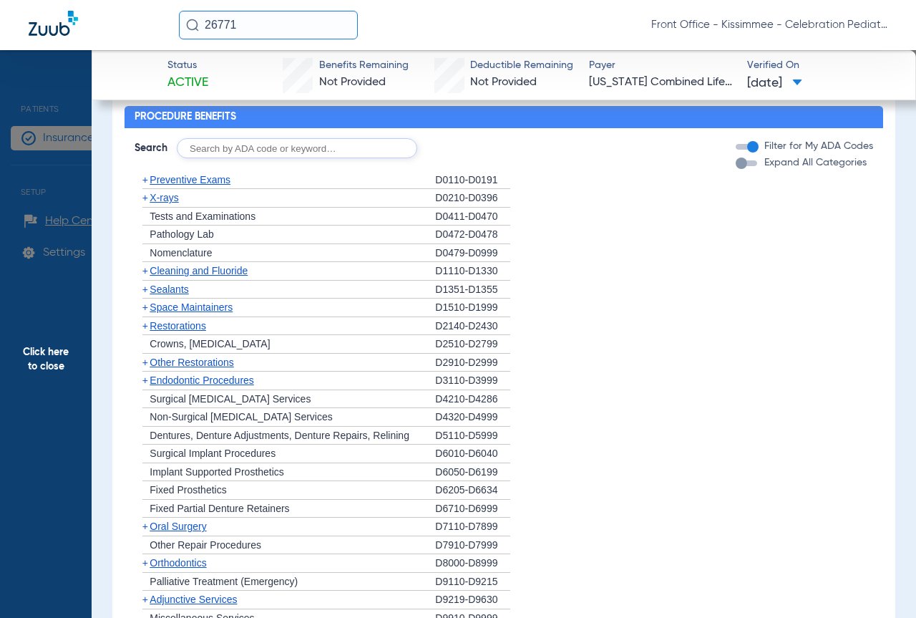
scroll to position [930, 0]
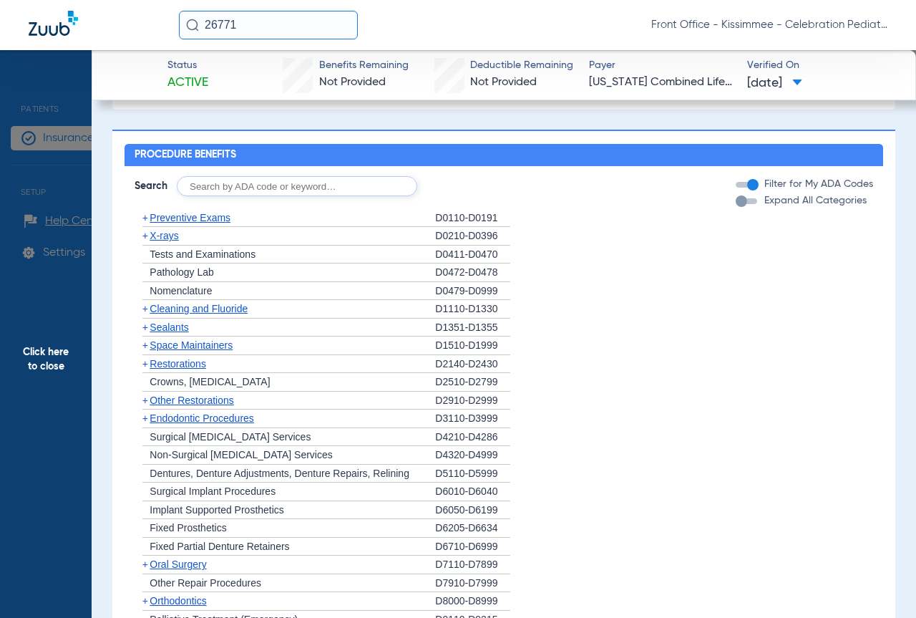
click at [736, 207] on div "button" at bounding box center [741, 200] width 11 height 11
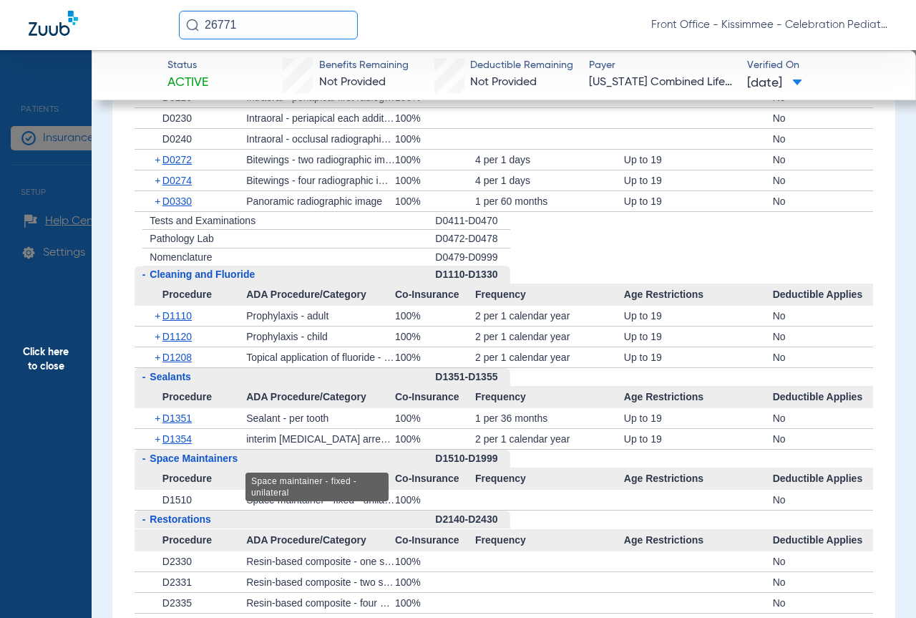
scroll to position [1288, 0]
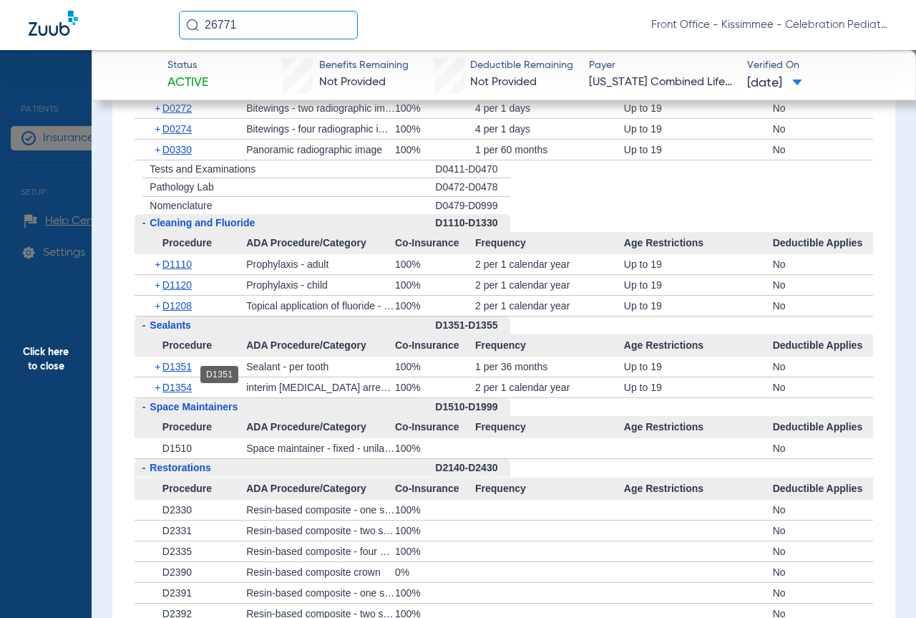
click at [181, 372] on span "D1351" at bounding box center [176, 366] width 29 height 11
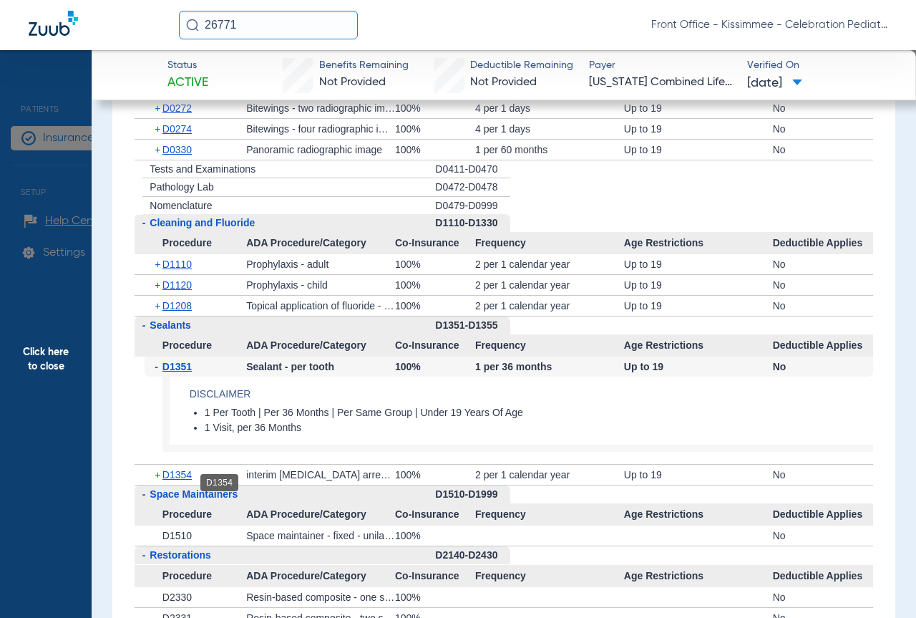
click at [172, 480] on span "D1354" at bounding box center [176, 474] width 29 height 11
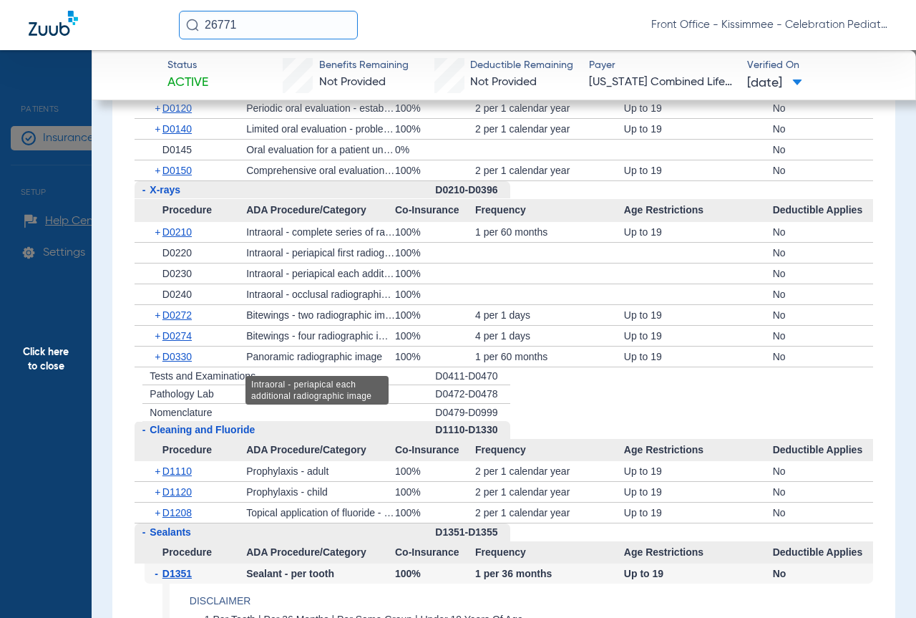
scroll to position [1002, 0]
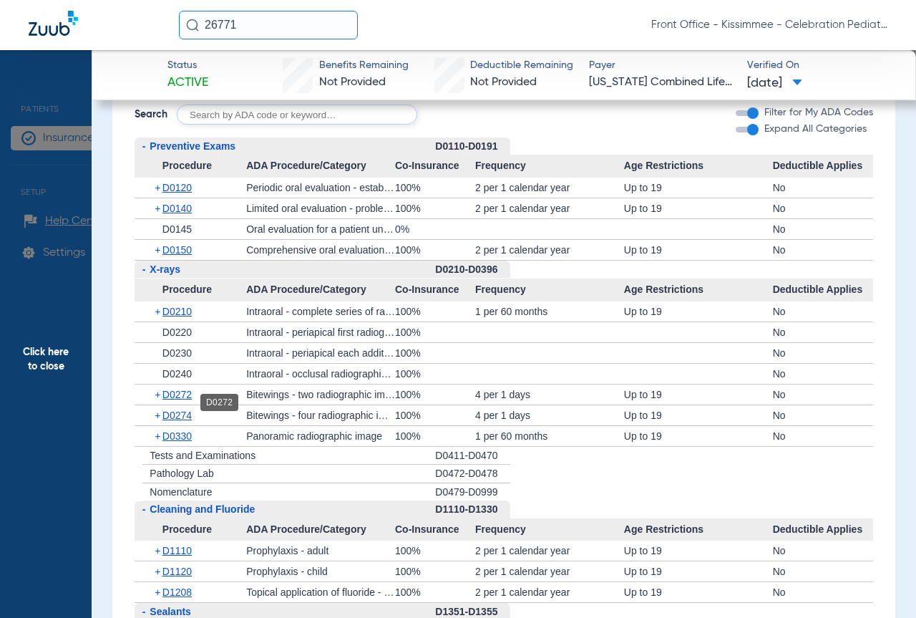
click at [185, 399] on span "D0272" at bounding box center [176, 394] width 29 height 11
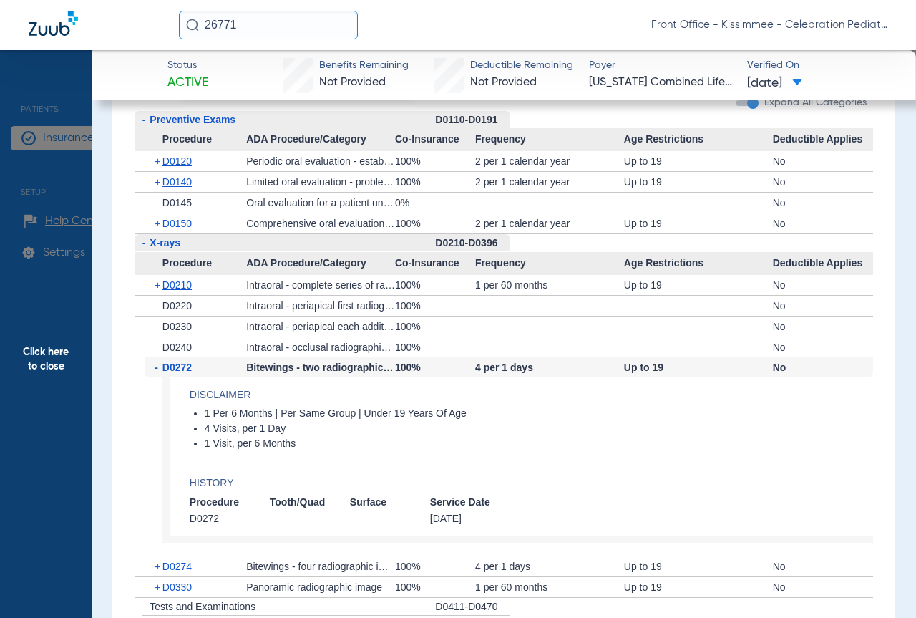
scroll to position [1074, 0]
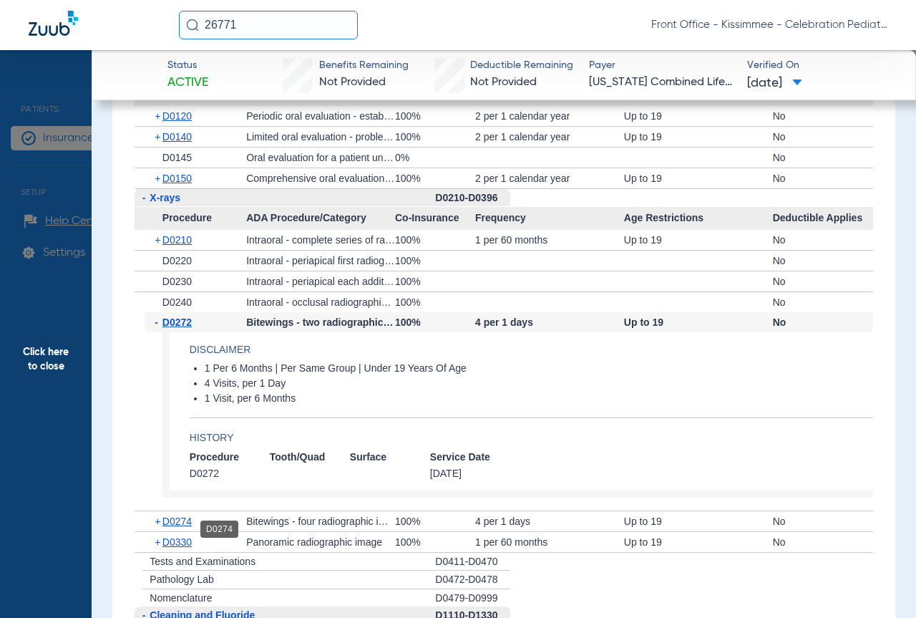
click at [187, 526] on span "D0274" at bounding box center [176, 520] width 29 height 11
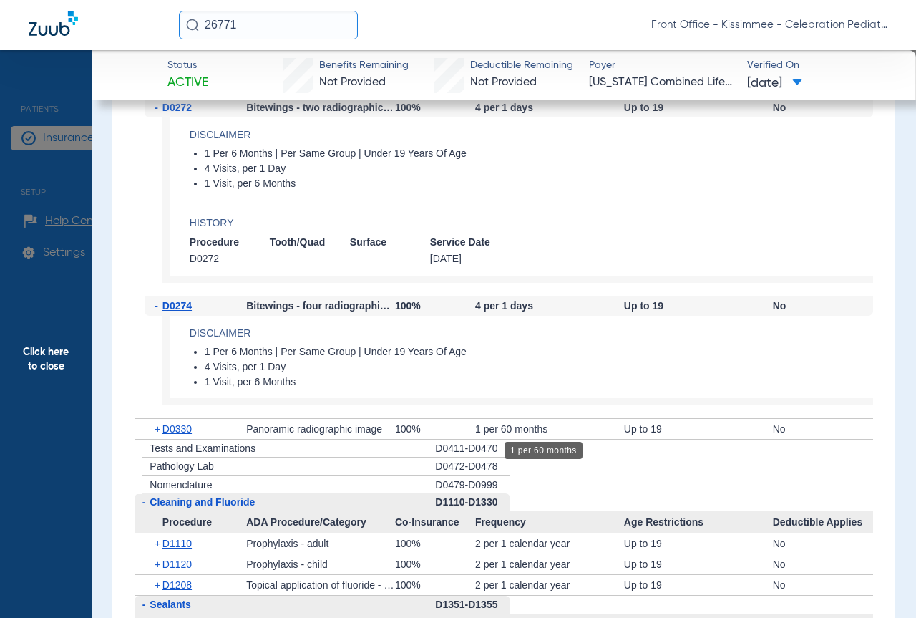
scroll to position [1503, 0]
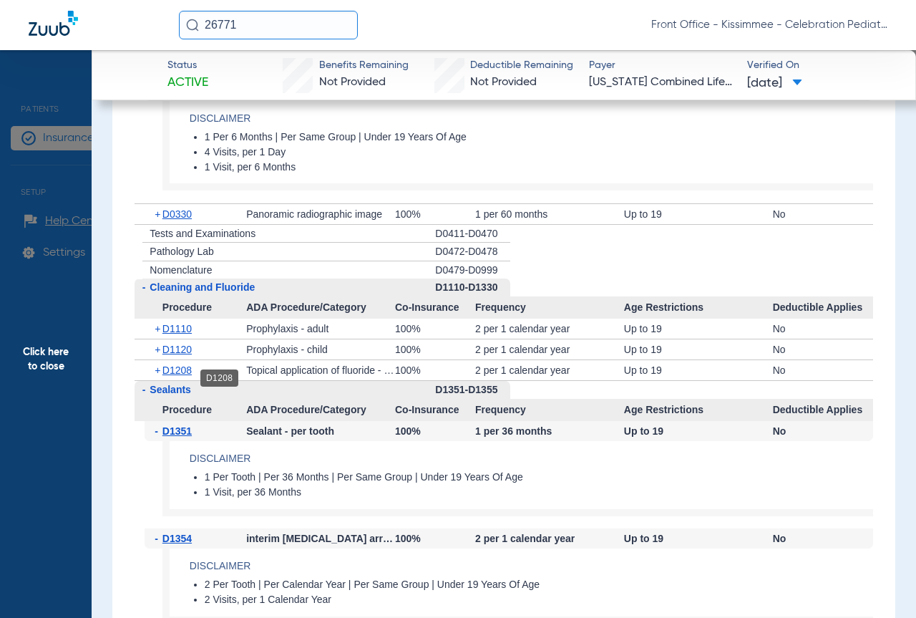
click at [190, 374] on span "D1208" at bounding box center [176, 369] width 29 height 11
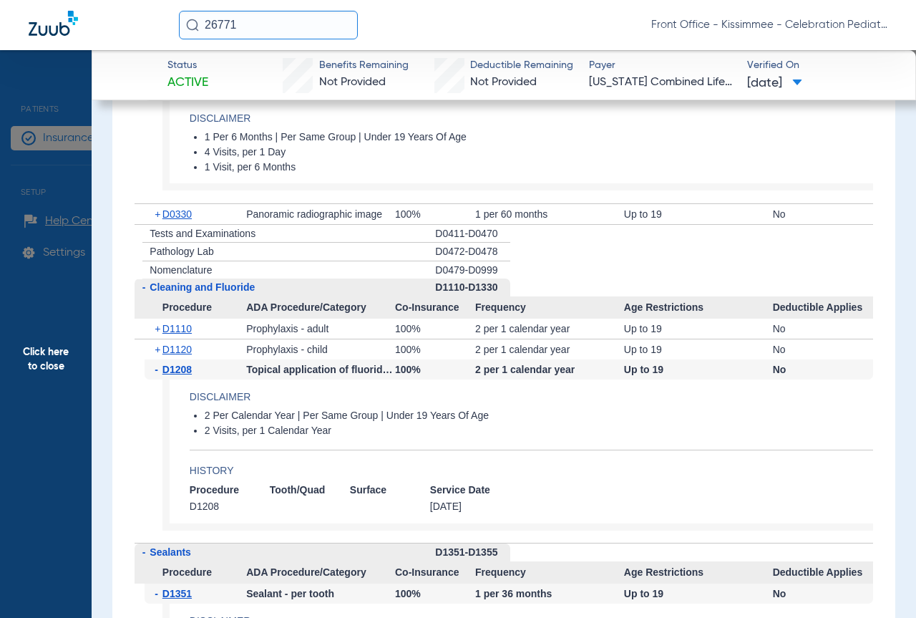
click at [33, 160] on span "Click here to close" at bounding box center [46, 359] width 92 height 618
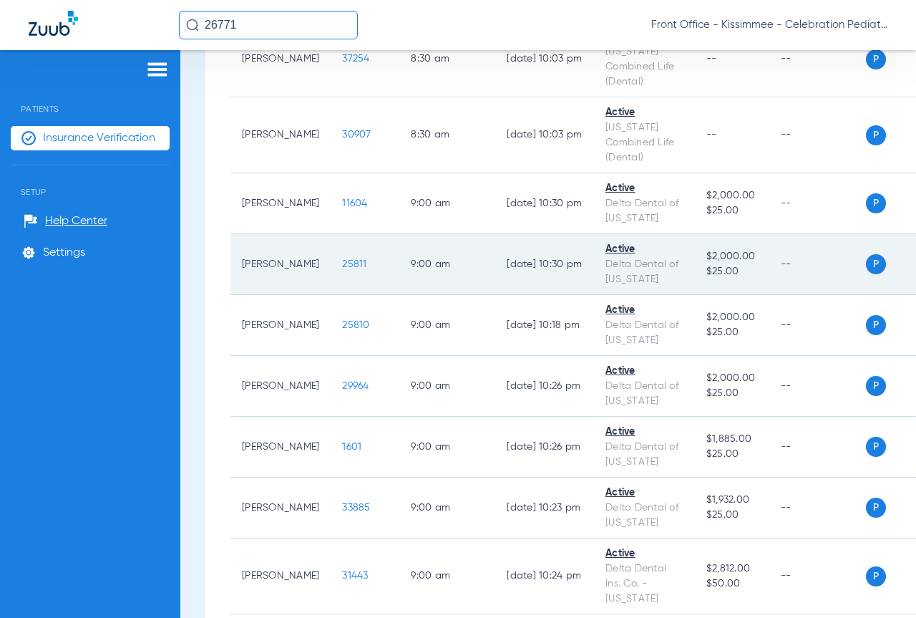
scroll to position [716, 0]
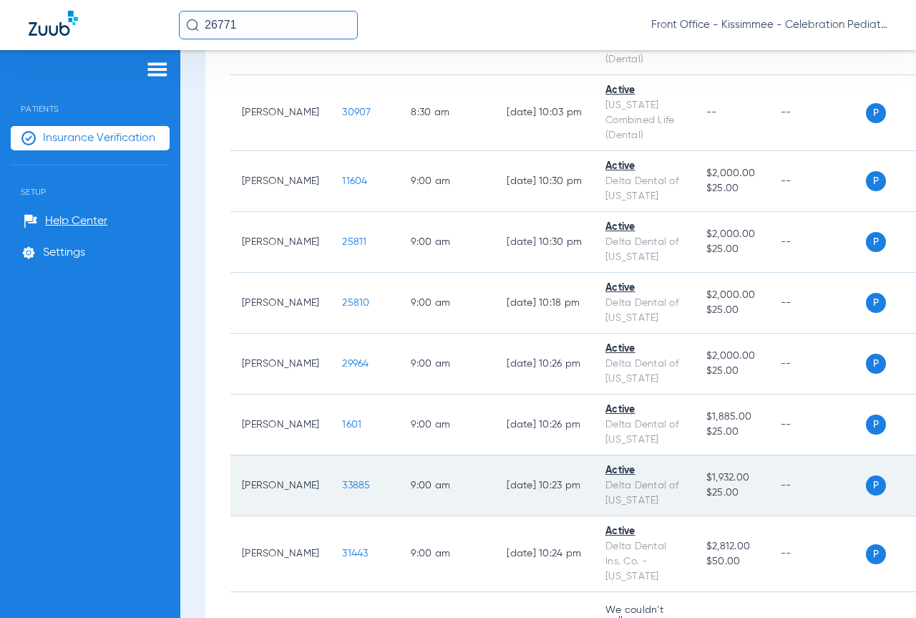
click at [342, 480] on span "33885" at bounding box center [356, 485] width 28 height 10
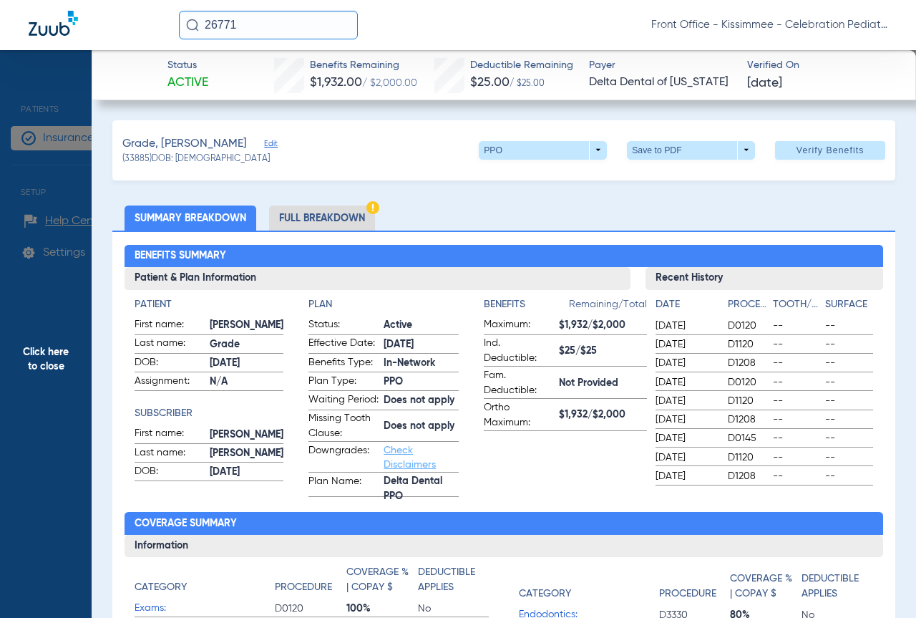
click at [308, 218] on li "Full Breakdown" at bounding box center [322, 217] width 106 height 25
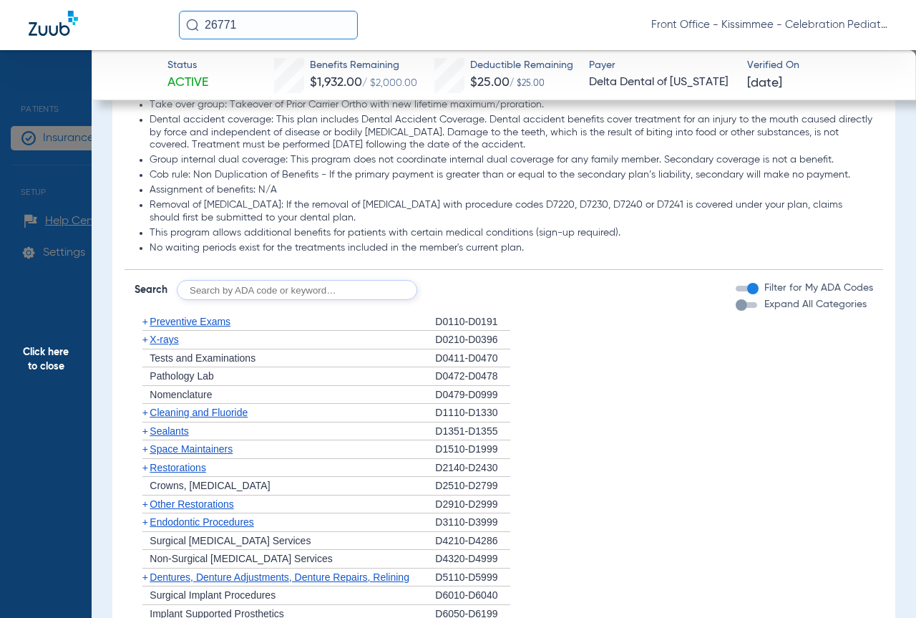
scroll to position [1431, 0]
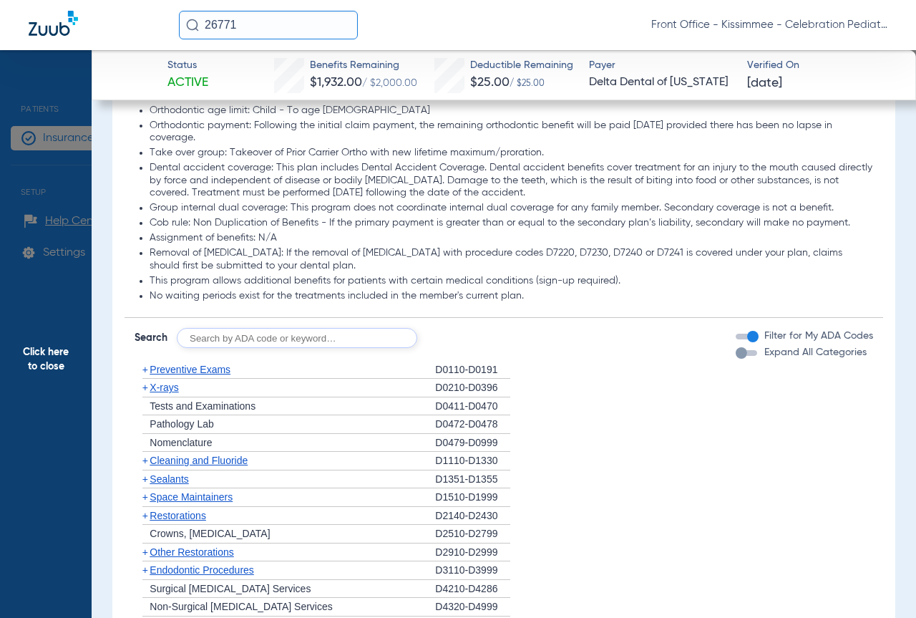
click at [739, 359] on div "Expand All Categories" at bounding box center [801, 352] width 131 height 15
click at [736, 359] on div "button" at bounding box center [741, 352] width 11 height 11
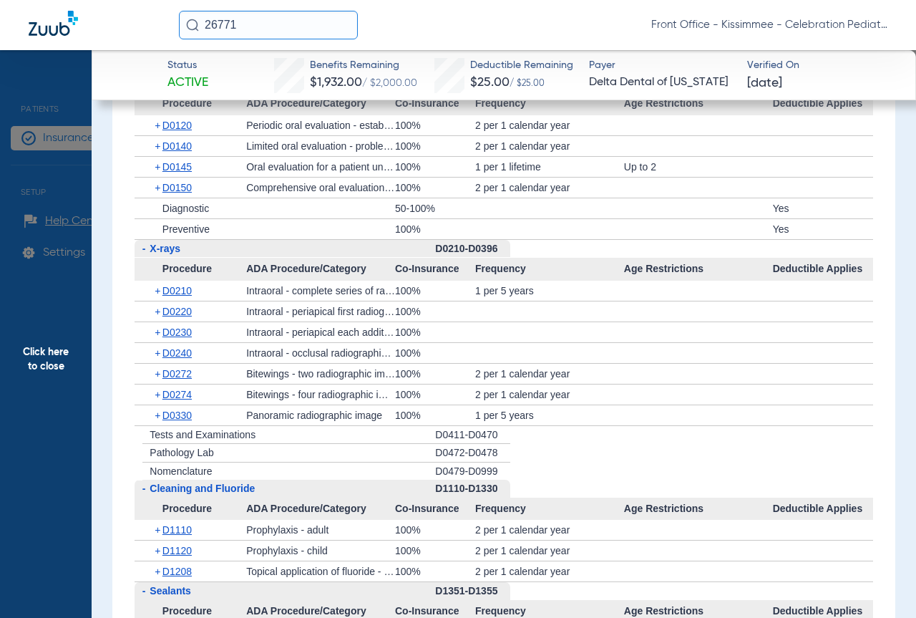
scroll to position [1718, 0]
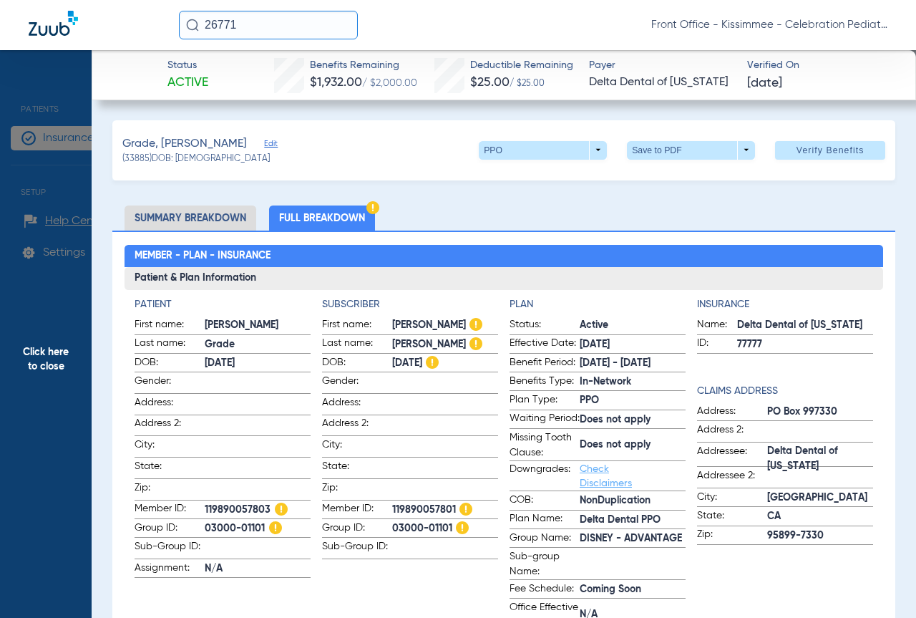
scroll to position [1718, 0]
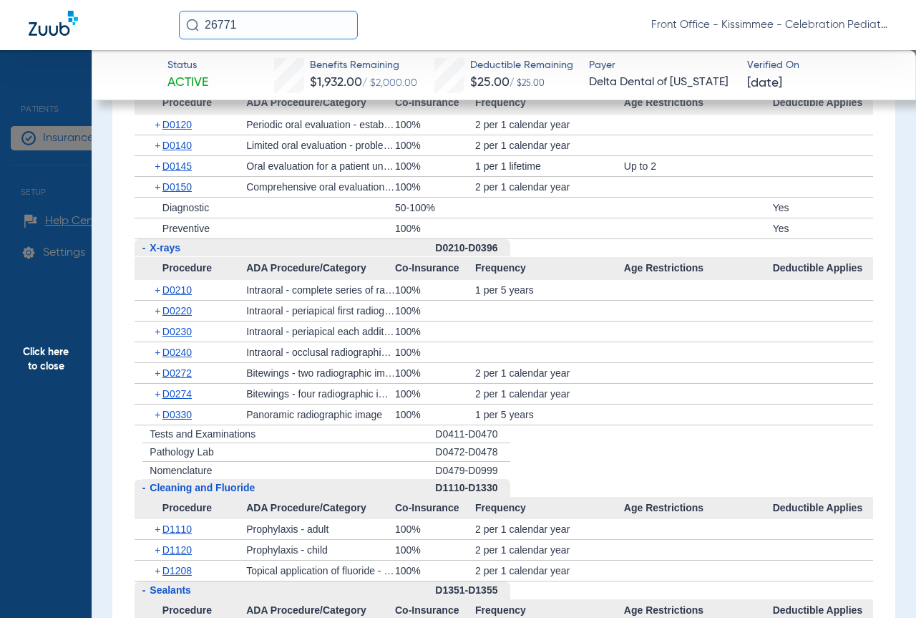
click at [523, 270] on span "Frequency" at bounding box center [549, 268] width 149 height 23
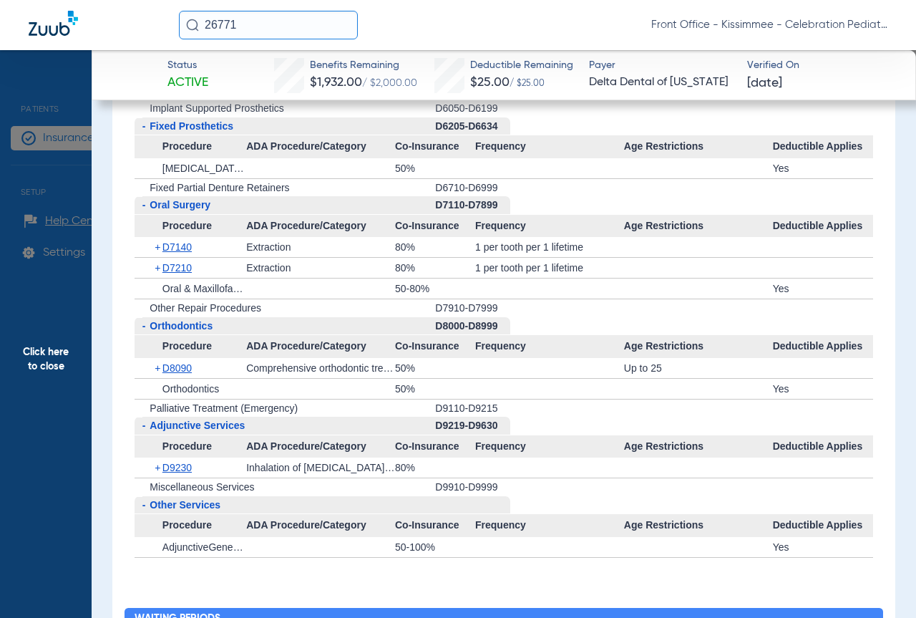
scroll to position [3006, 0]
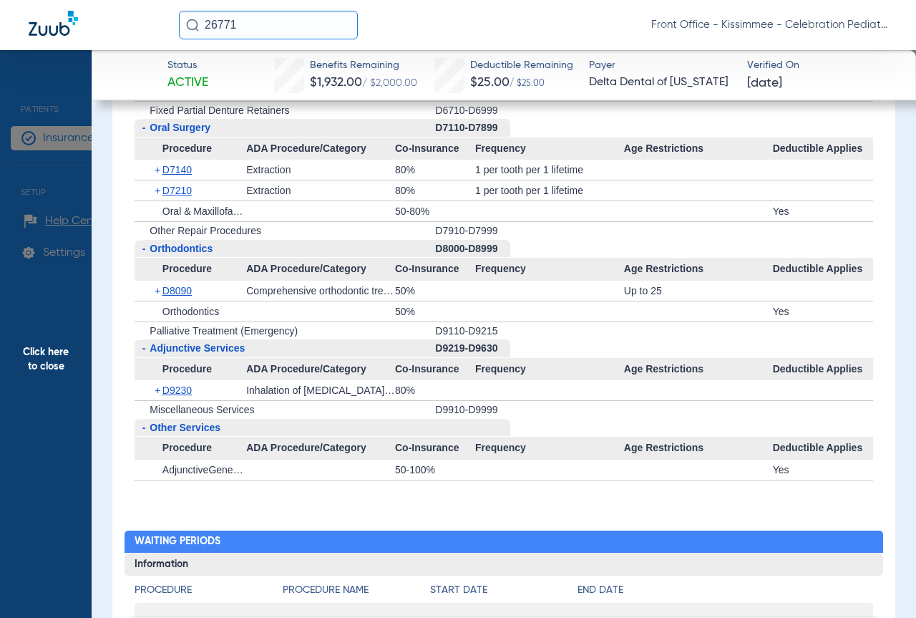
click at [39, 308] on span "Click here to close" at bounding box center [46, 359] width 92 height 618
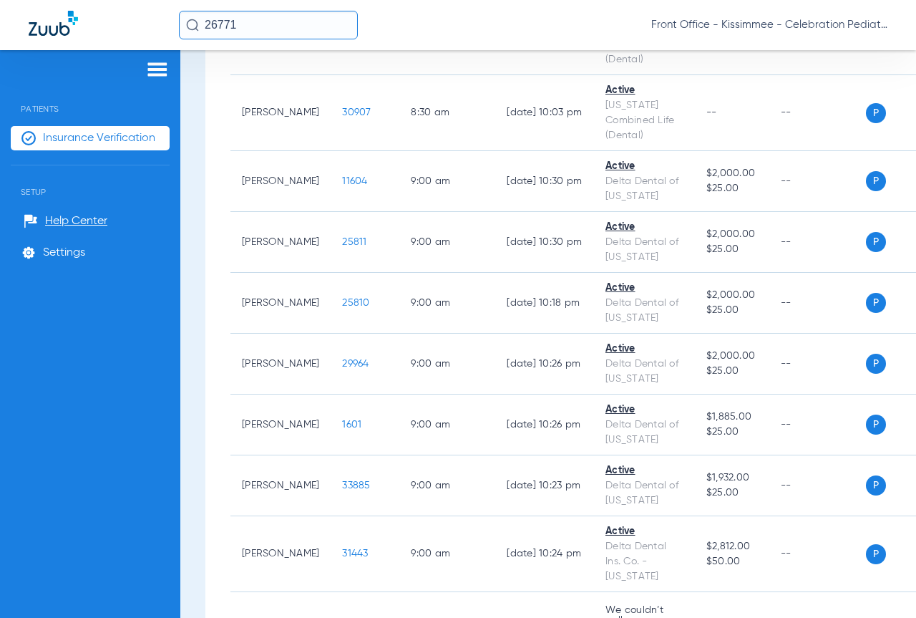
scroll to position [0, 0]
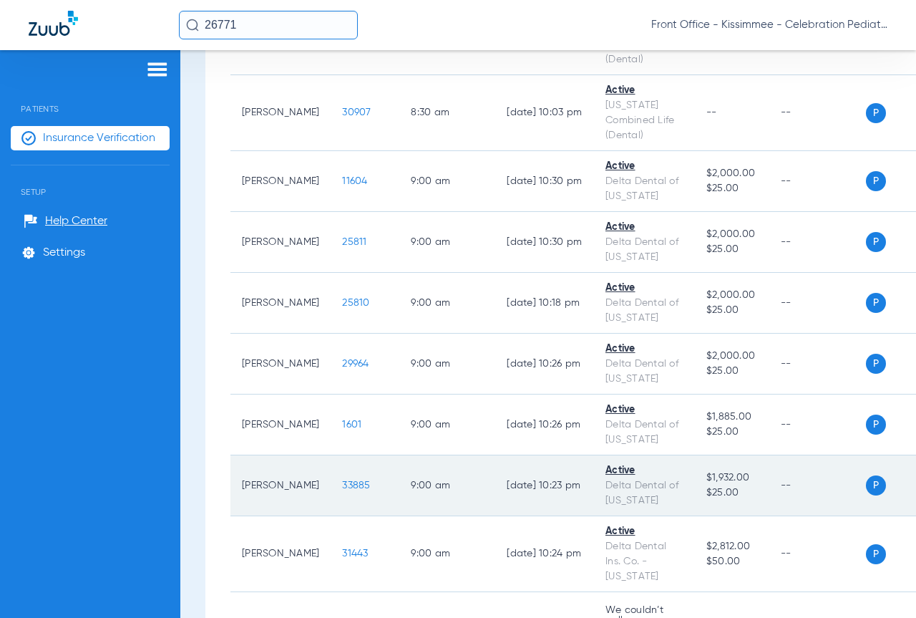
click at [342, 480] on span "33885" at bounding box center [356, 485] width 28 height 10
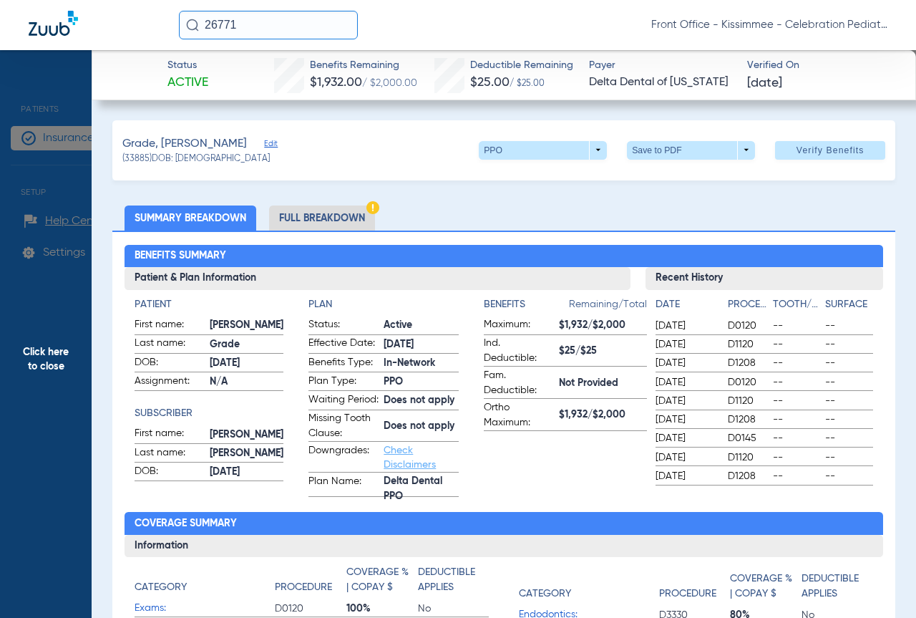
click at [345, 215] on li "Full Breakdown" at bounding box center [322, 217] width 106 height 25
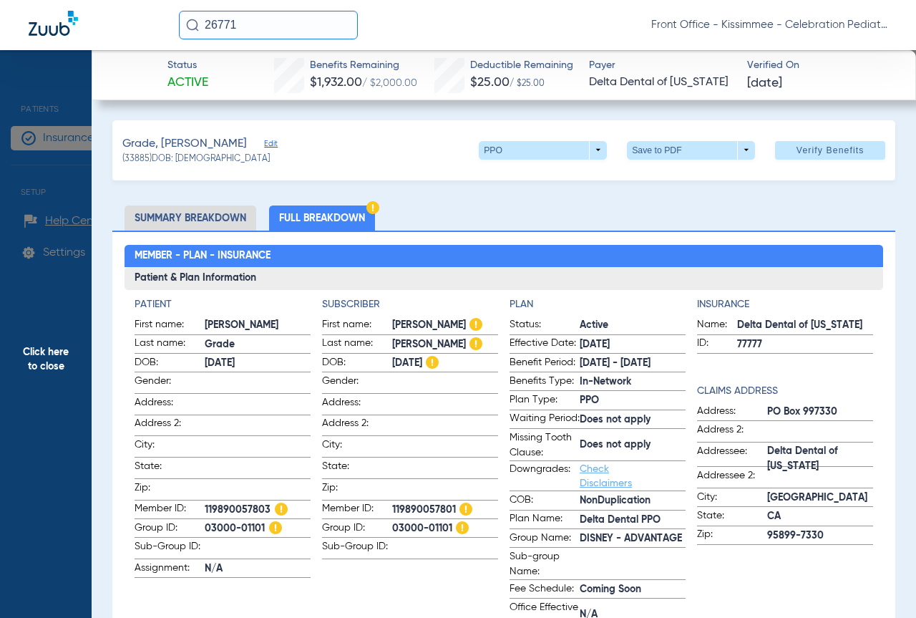
click at [7, 366] on span "Click here to close" at bounding box center [46, 359] width 92 height 618
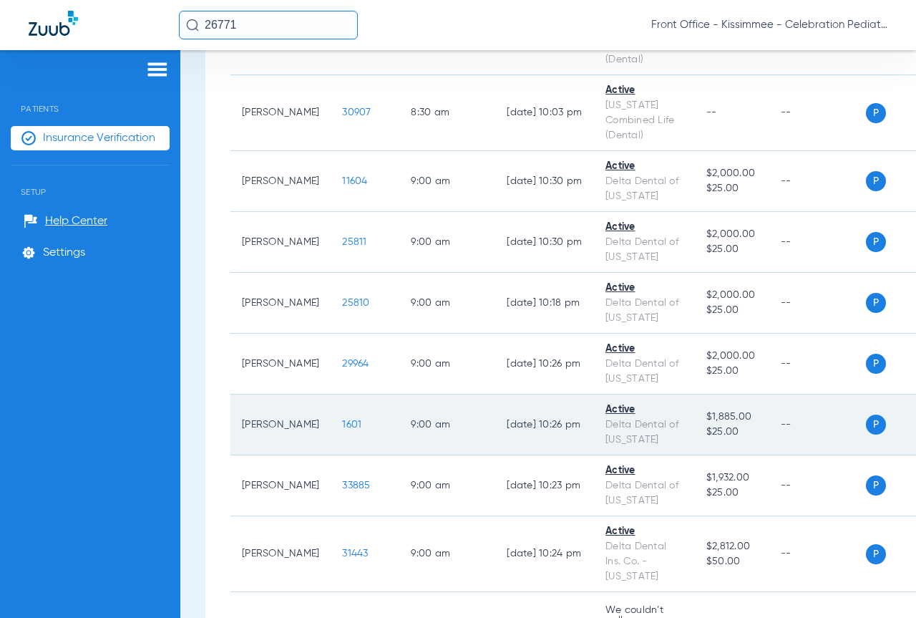
click at [342, 419] on span "1601" at bounding box center [351, 424] width 19 height 10
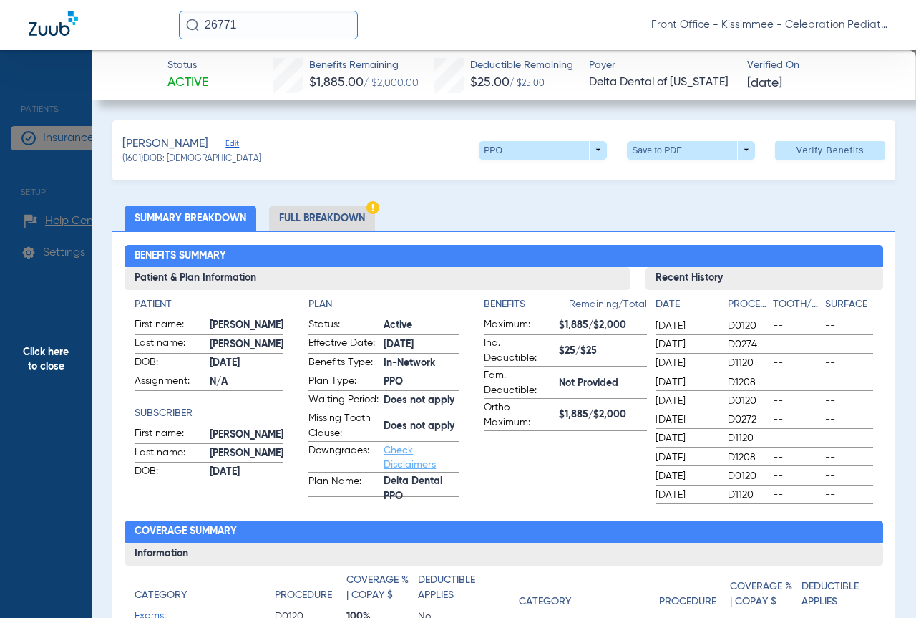
click at [315, 222] on li "Full Breakdown" at bounding box center [322, 217] width 106 height 25
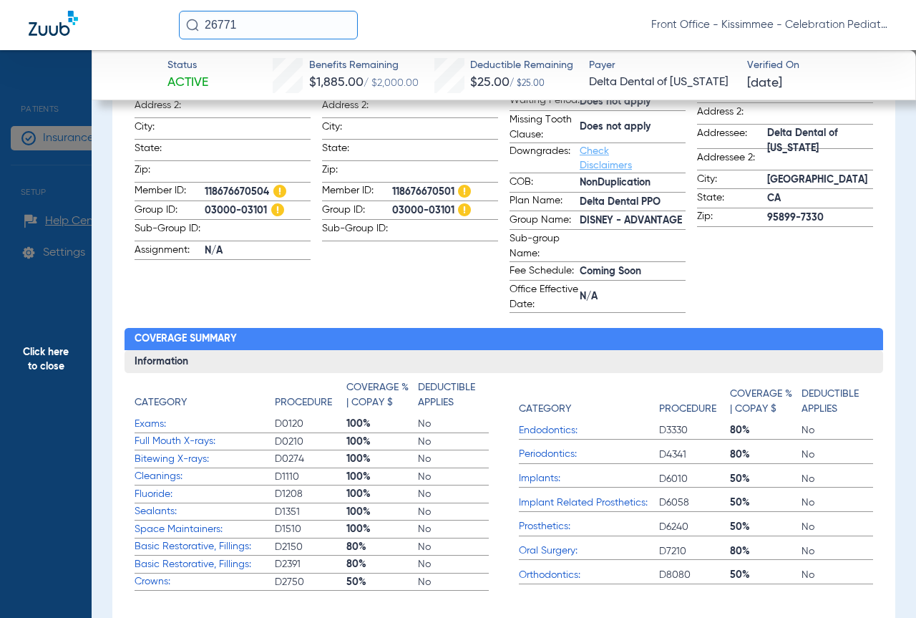
scroll to position [429, 0]
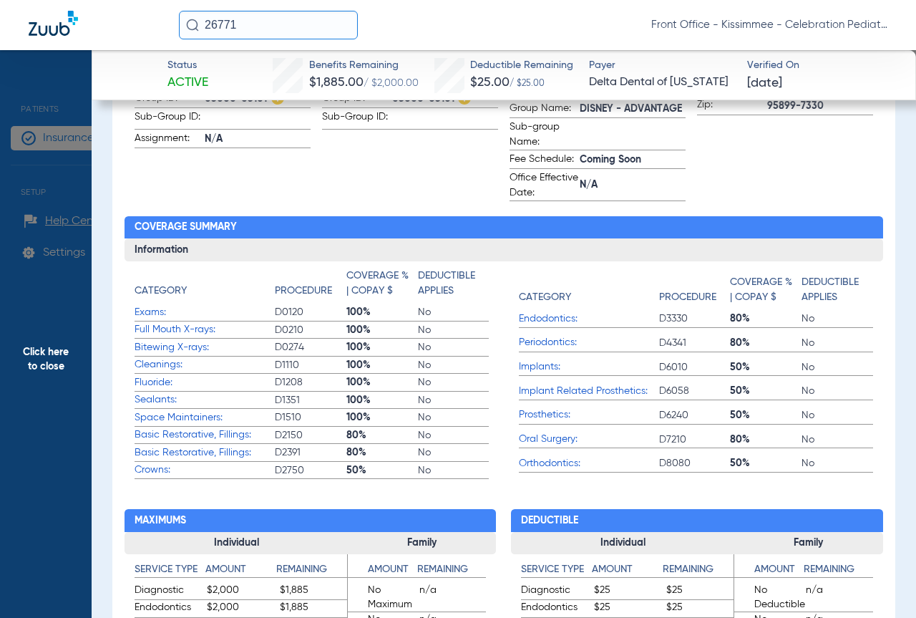
click at [46, 433] on span "Click here to close" at bounding box center [46, 359] width 92 height 618
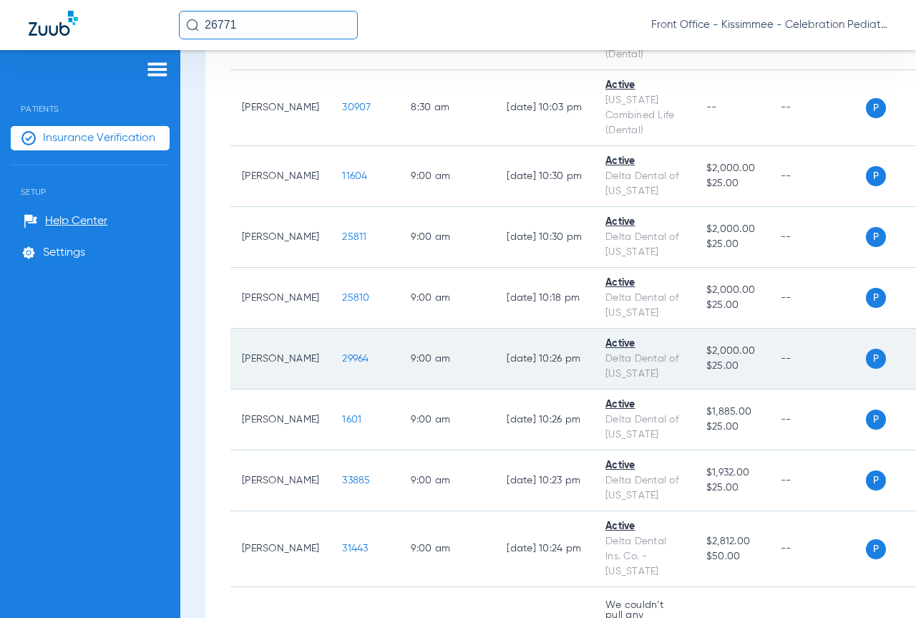
scroll to position [716, 0]
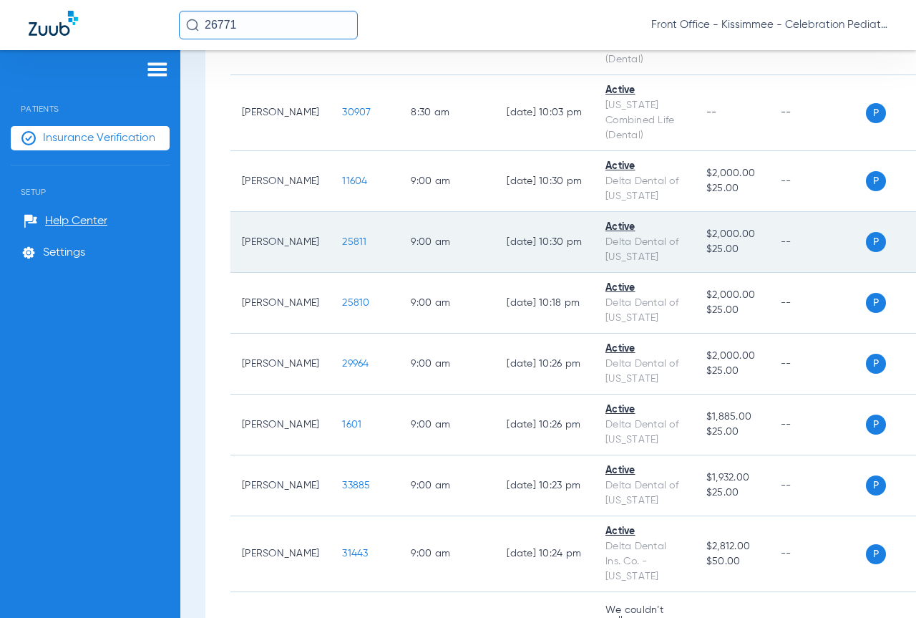
click at [342, 237] on span "25811" at bounding box center [354, 242] width 24 height 10
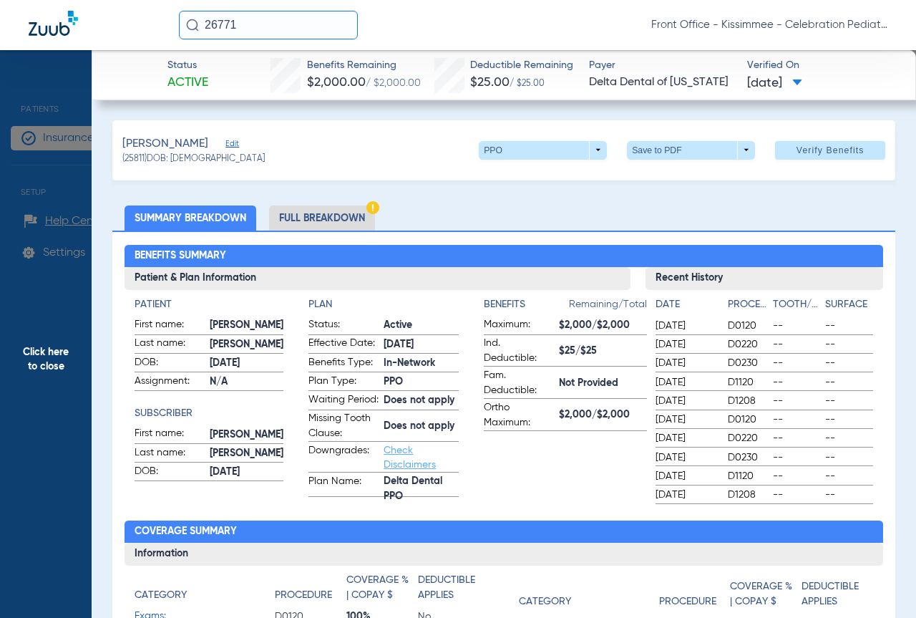
drag, startPoint x: 327, startPoint y: 220, endPoint x: 660, endPoint y: 167, distance: 337.0
click at [327, 220] on li "Full Breakdown" at bounding box center [322, 217] width 106 height 25
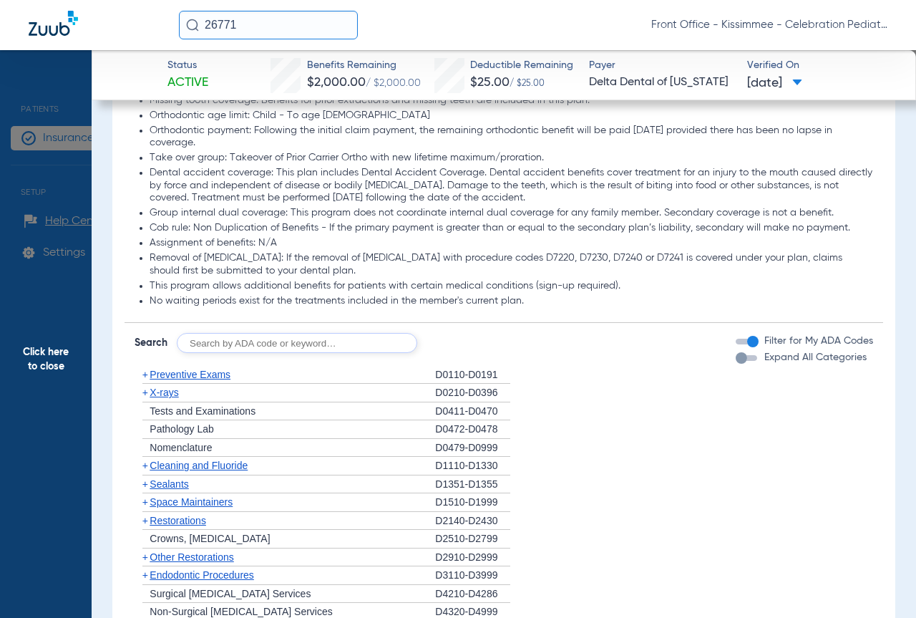
scroll to position [1431, 0]
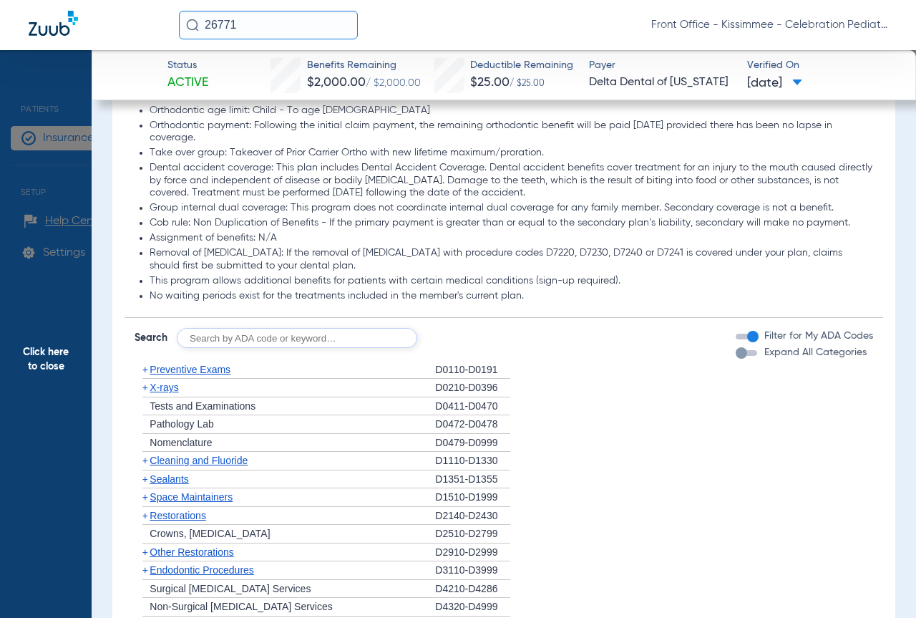
click at [744, 356] on div "button" at bounding box center [746, 353] width 21 height 6
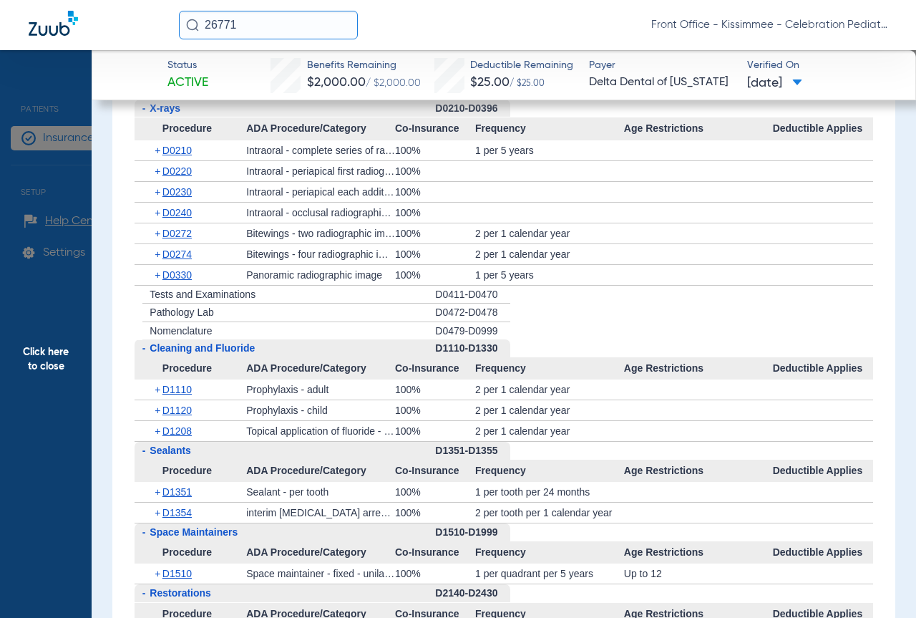
scroll to position [1942, 0]
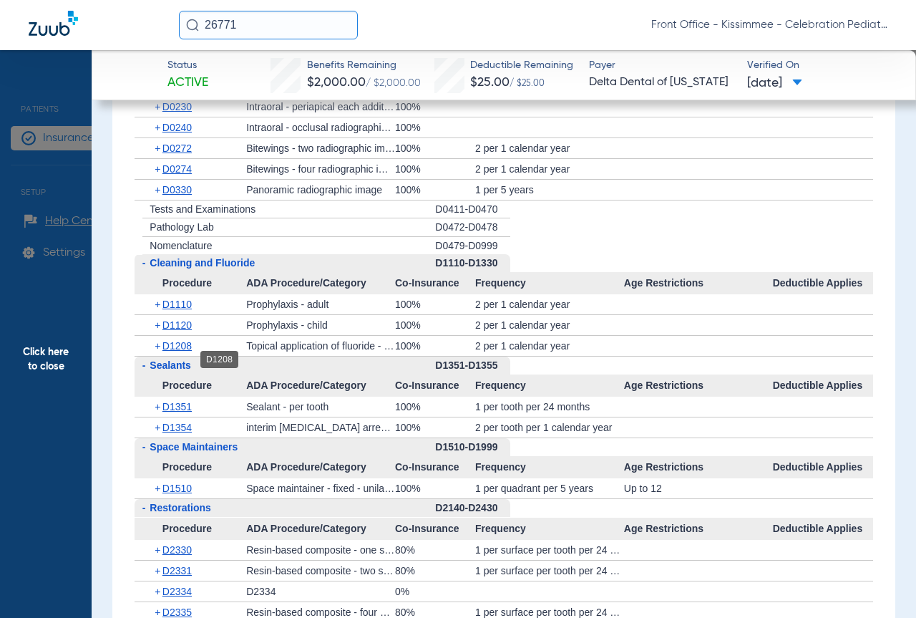
click at [172, 351] on span "D1208" at bounding box center [176, 345] width 29 height 11
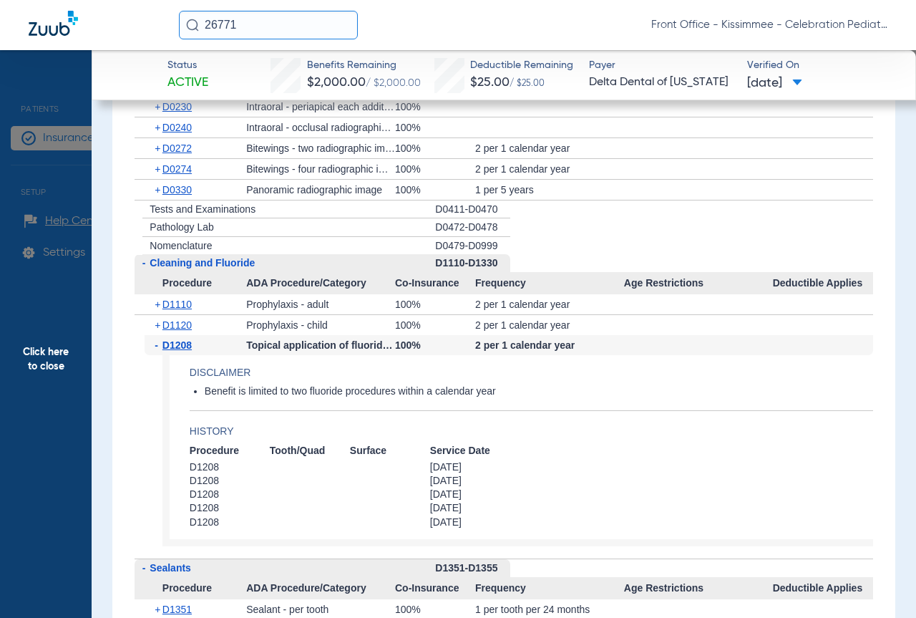
click at [178, 335] on div "+ D1120" at bounding box center [196, 325] width 102 height 20
click at [177, 331] on span "D1120" at bounding box center [176, 324] width 29 height 11
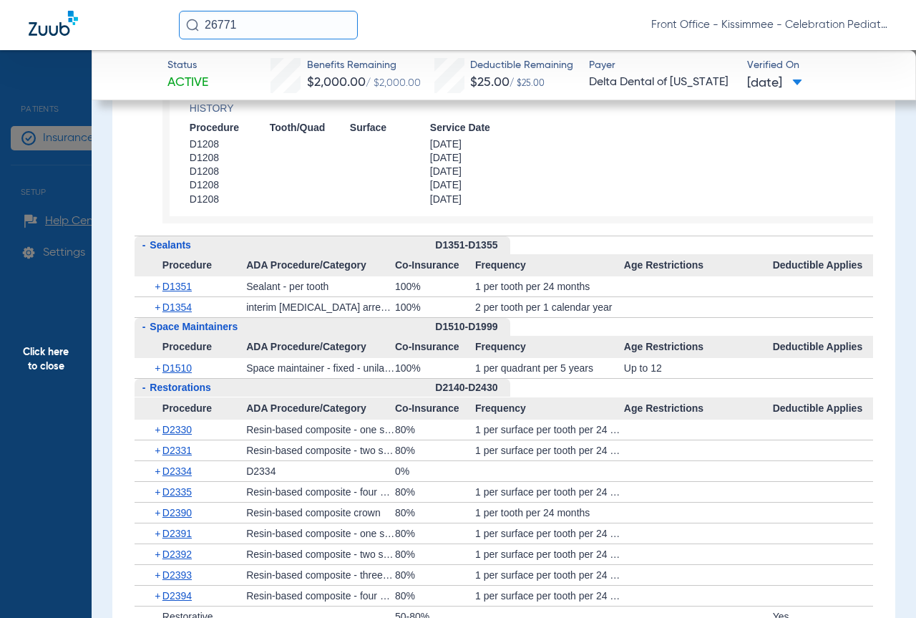
scroll to position [2515, 0]
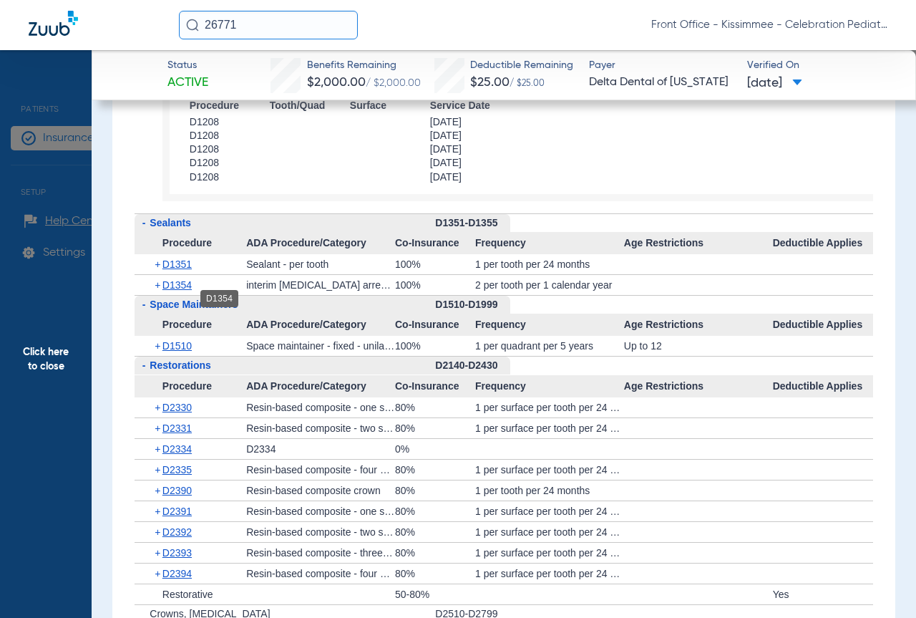
click at [188, 291] on span "D1354" at bounding box center [176, 284] width 29 height 11
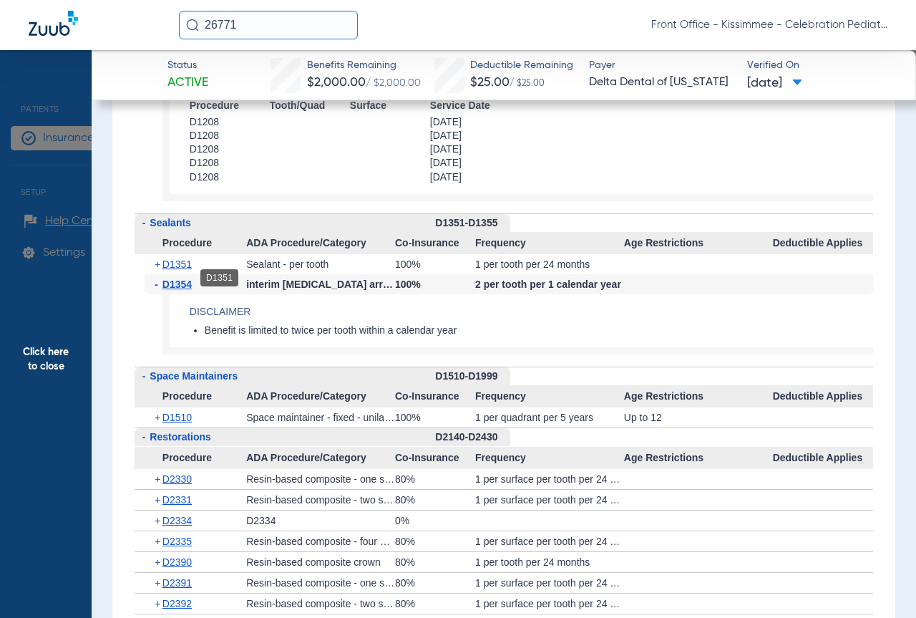
click at [179, 270] on span "D1351" at bounding box center [176, 263] width 29 height 11
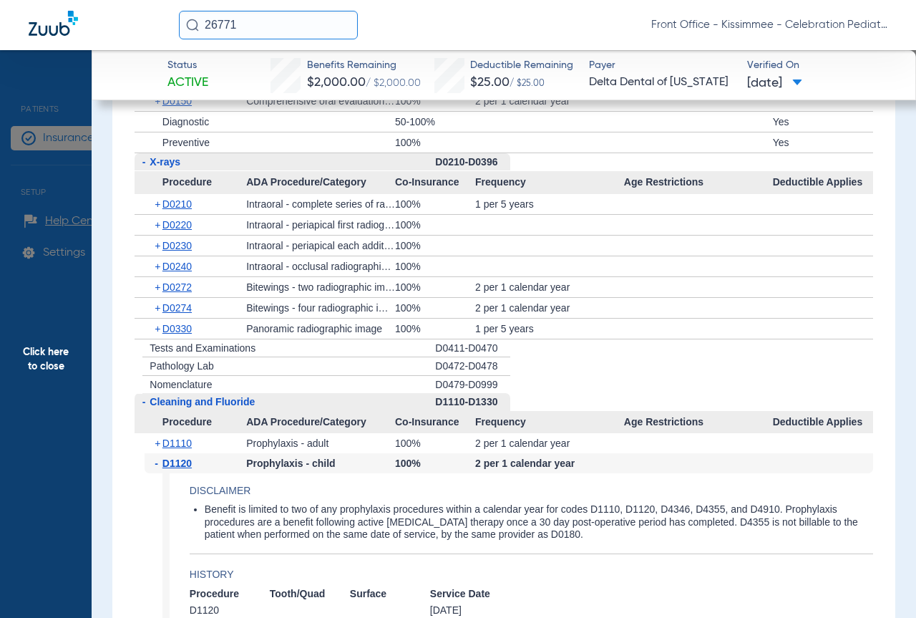
scroll to position [1728, 0]
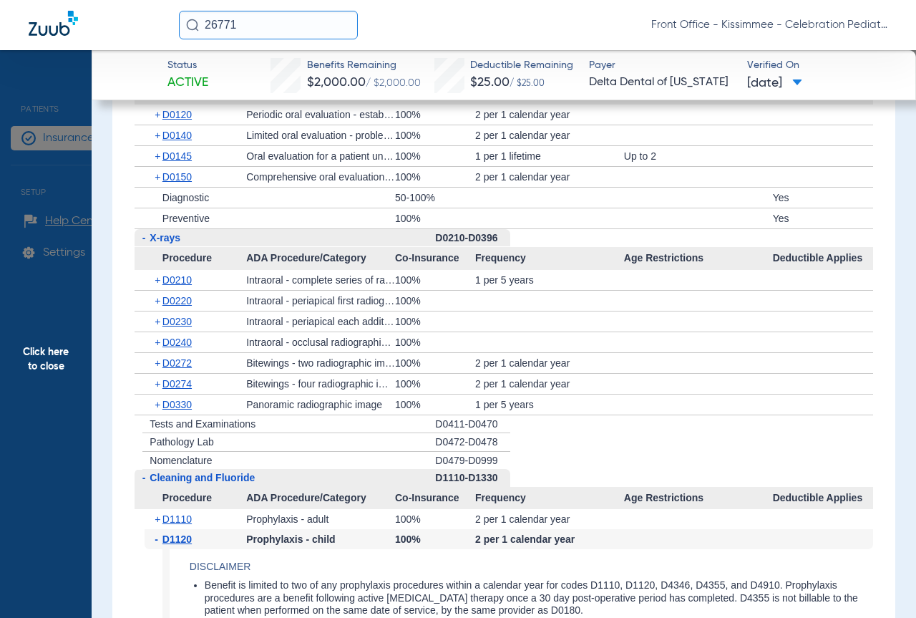
click at [160, 389] on span "+ D0274" at bounding box center [173, 383] width 37 height 11
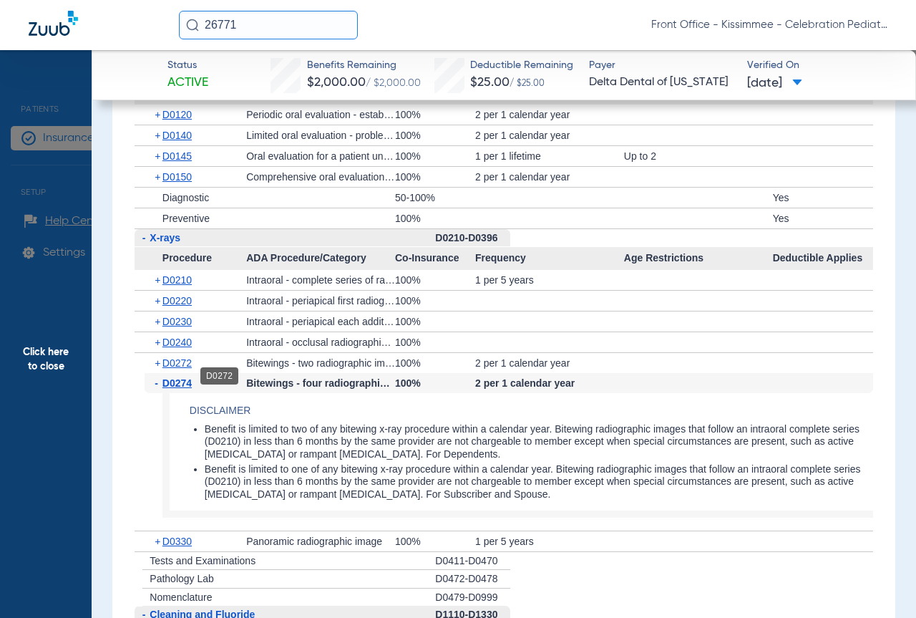
click at [170, 369] on span "D0272" at bounding box center [176, 362] width 29 height 11
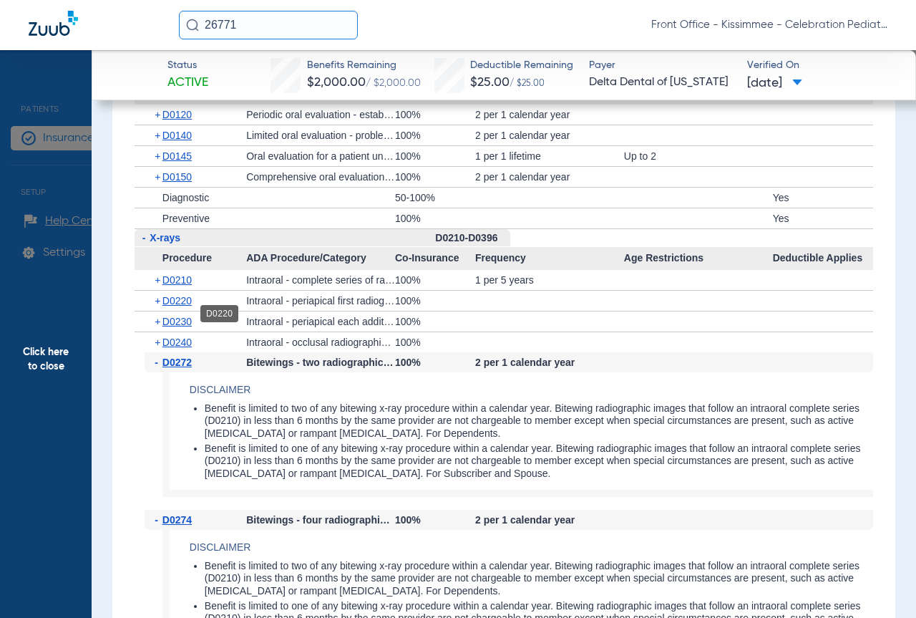
click at [177, 306] on span "D0220" at bounding box center [176, 300] width 29 height 11
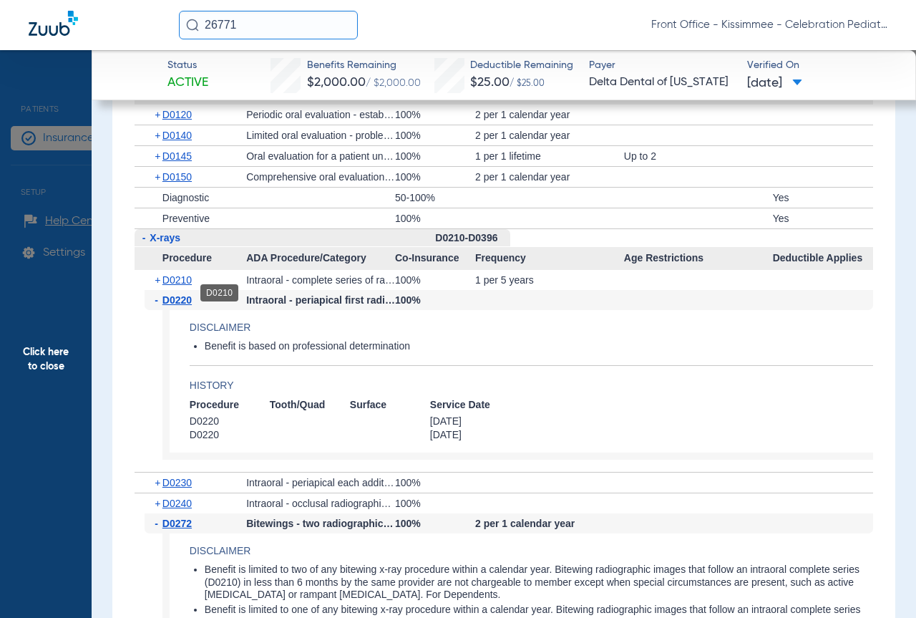
click at [179, 286] on span "D0210" at bounding box center [176, 279] width 29 height 11
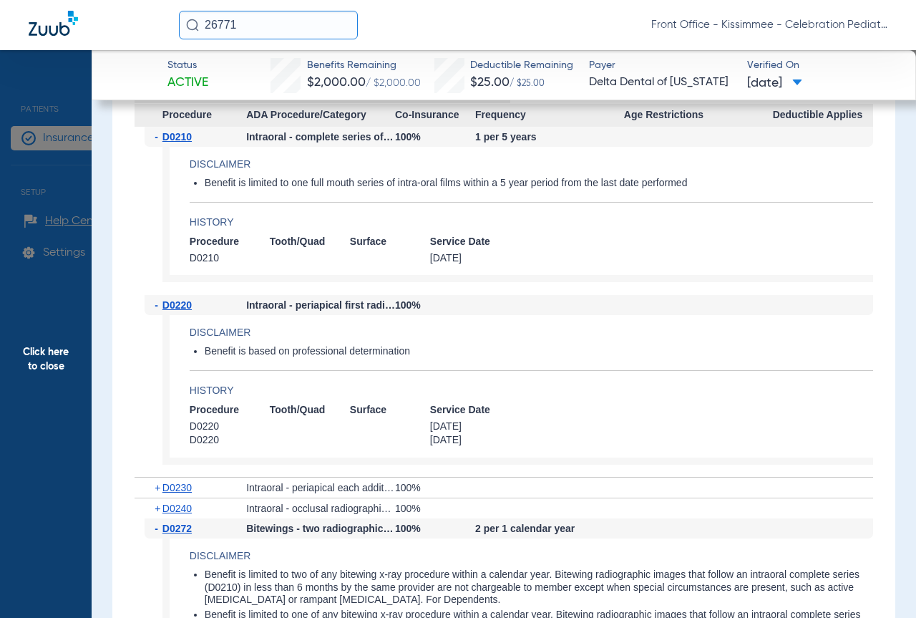
scroll to position [1656, 0]
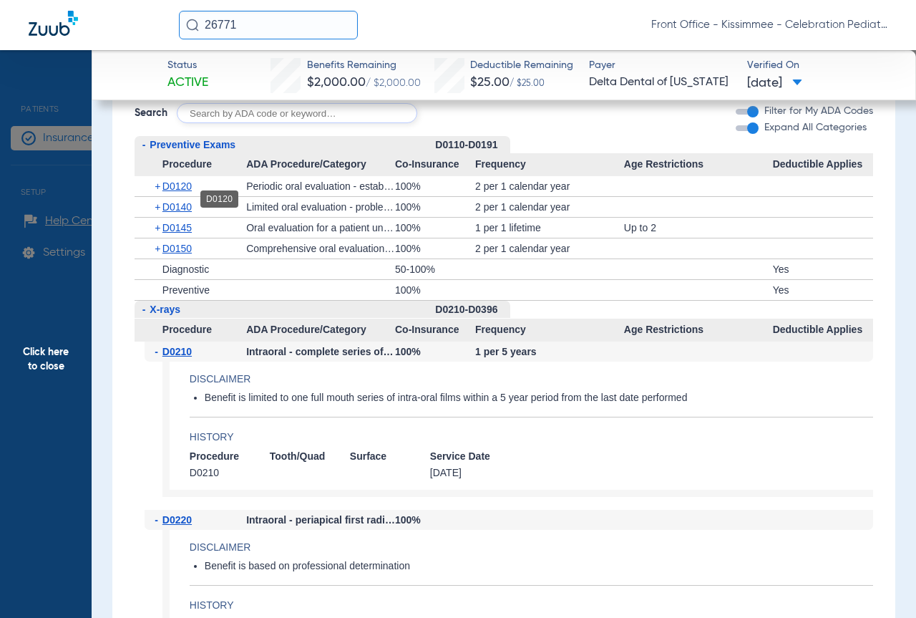
click at [183, 192] on span "D0120" at bounding box center [176, 185] width 29 height 11
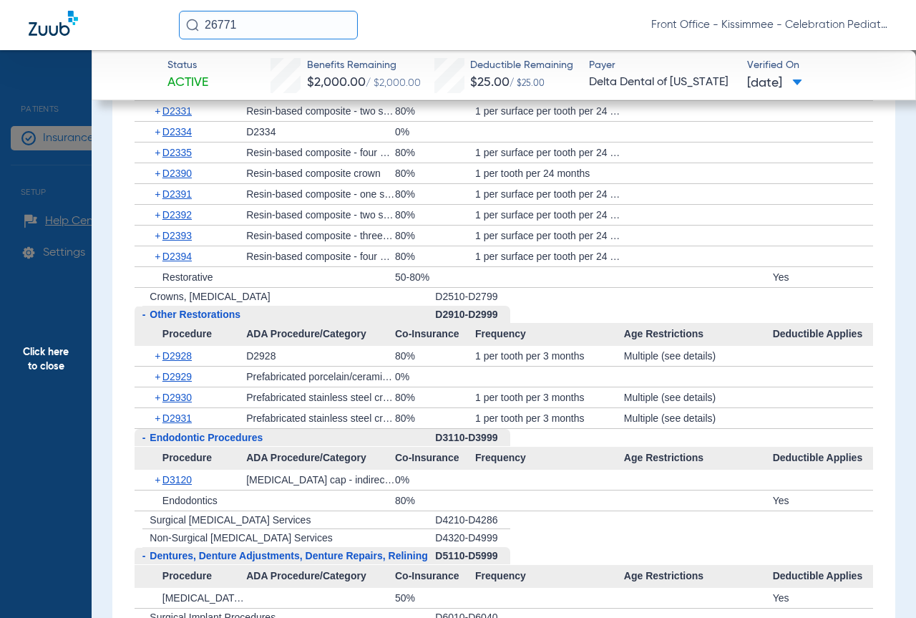
scroll to position [3803, 0]
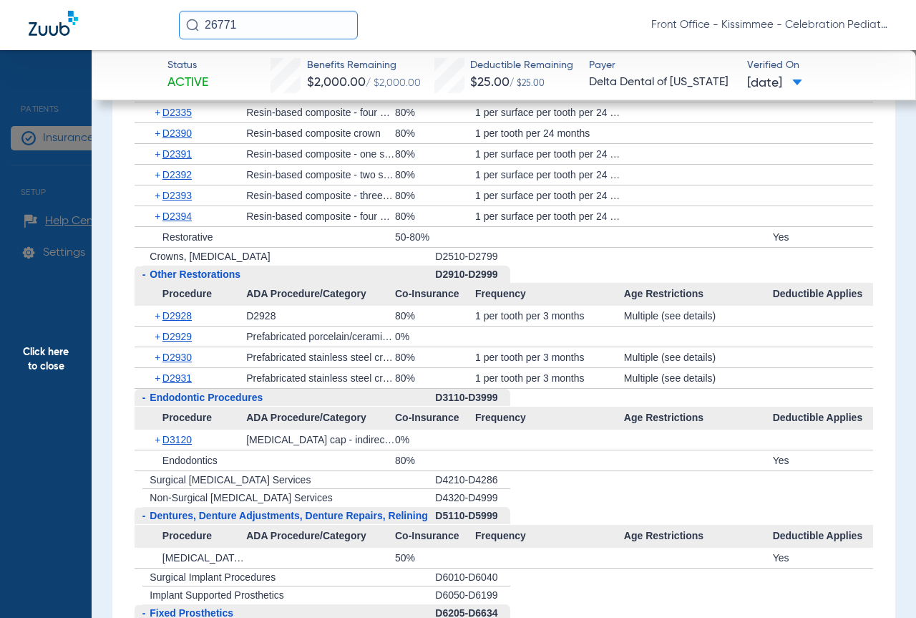
click at [44, 236] on span "Click here to close" at bounding box center [46, 359] width 92 height 618
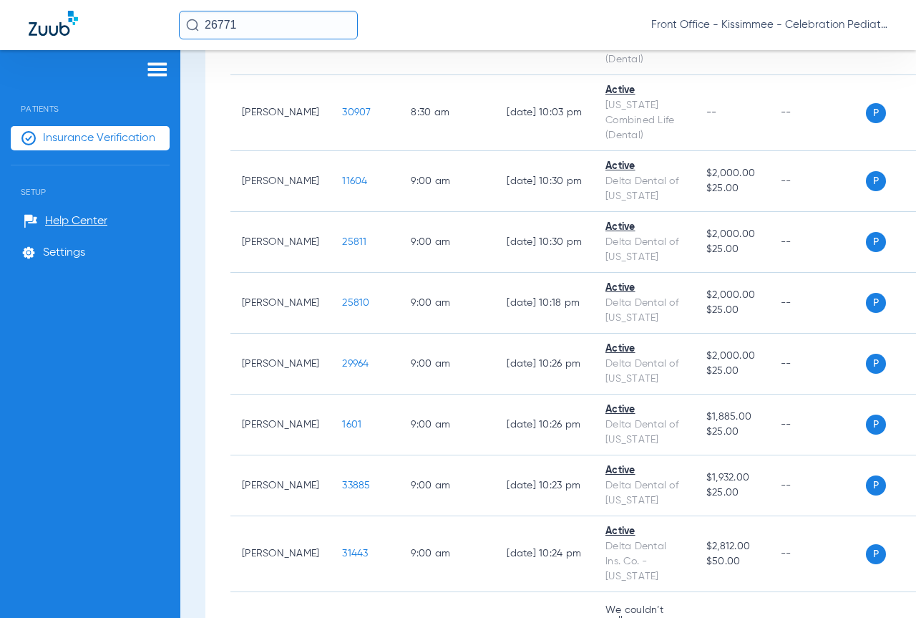
scroll to position [0, 0]
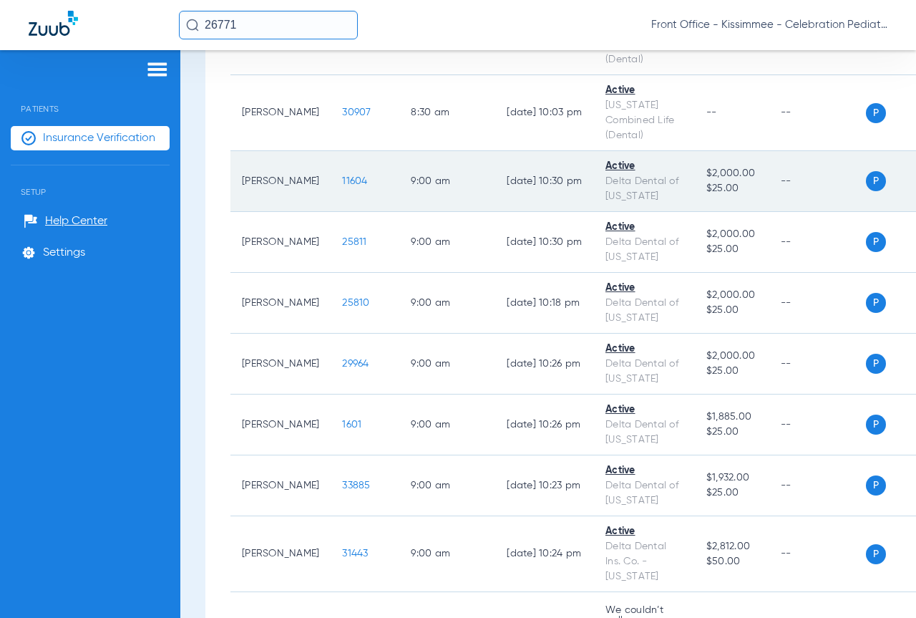
click at [331, 175] on td "11604" at bounding box center [365, 181] width 69 height 61
click at [342, 176] on span "11604" at bounding box center [354, 181] width 25 height 10
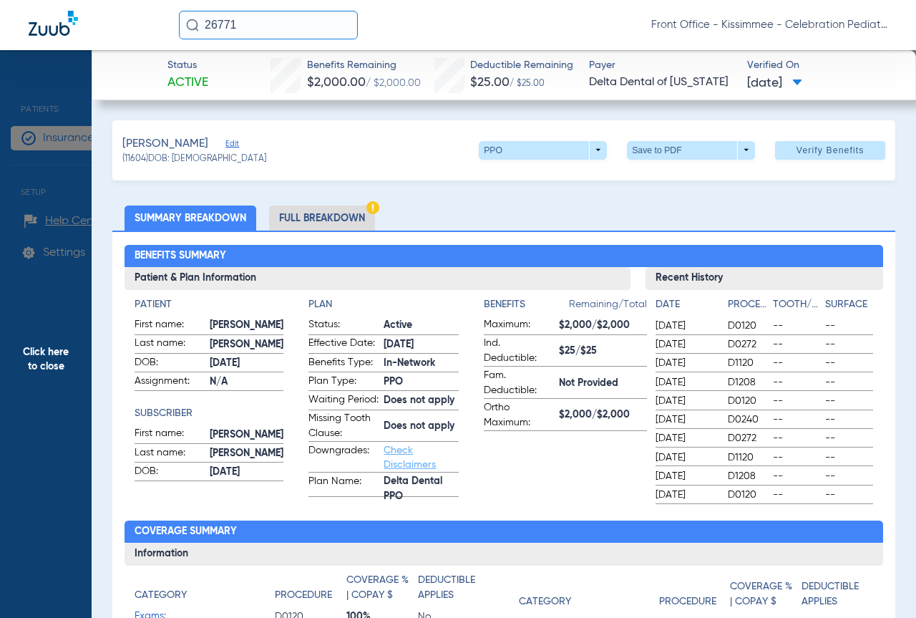
click at [331, 220] on li "Full Breakdown" at bounding box center [322, 217] width 106 height 25
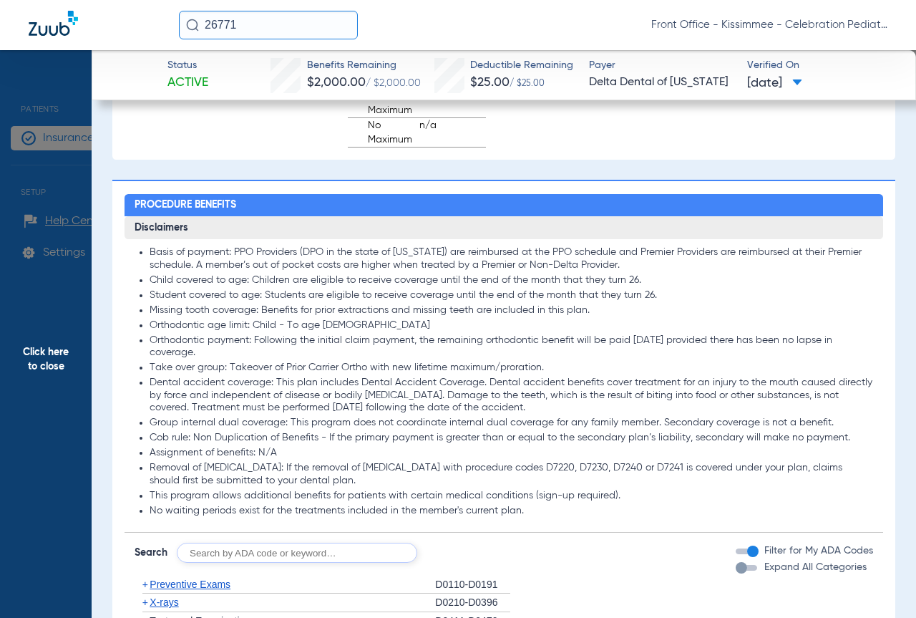
scroll to position [1503, 0]
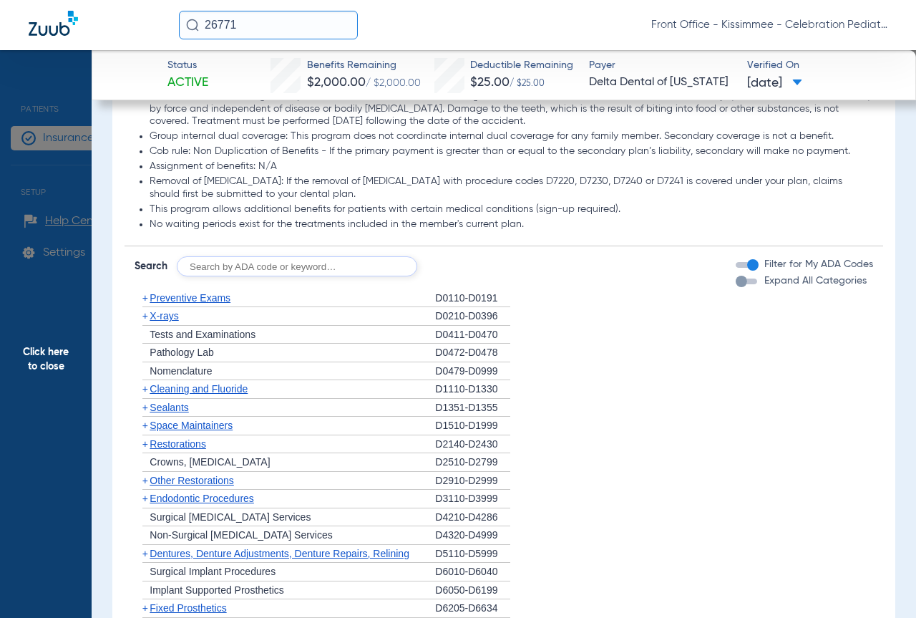
click at [736, 287] on div "button" at bounding box center [741, 281] width 11 height 11
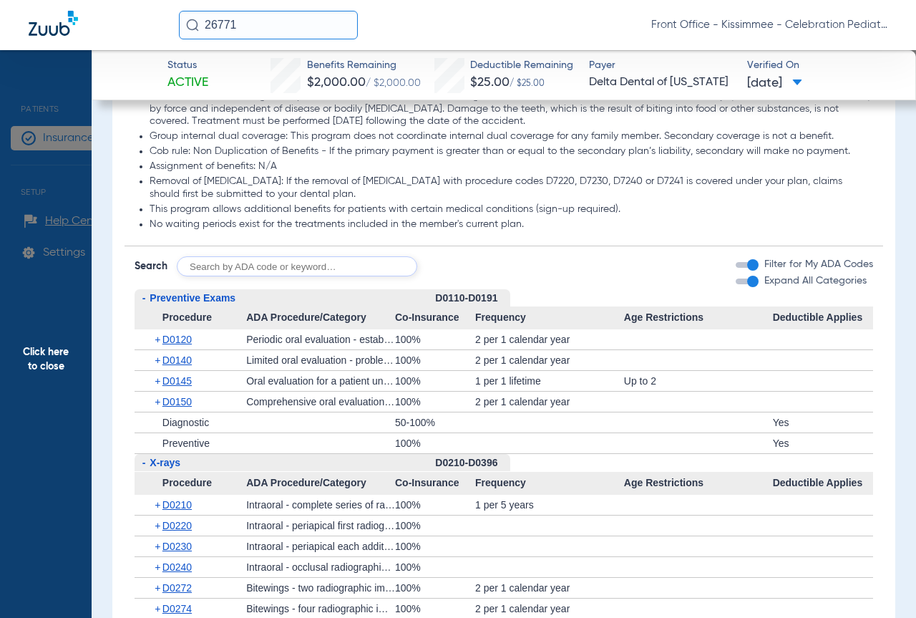
scroll to position [1789, 0]
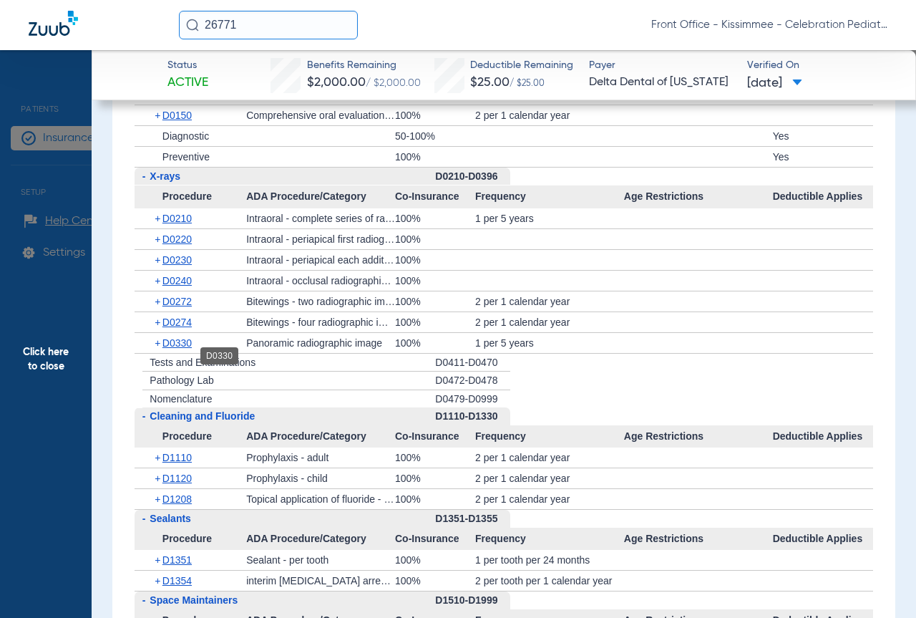
click at [184, 349] on span "D0330" at bounding box center [176, 342] width 29 height 11
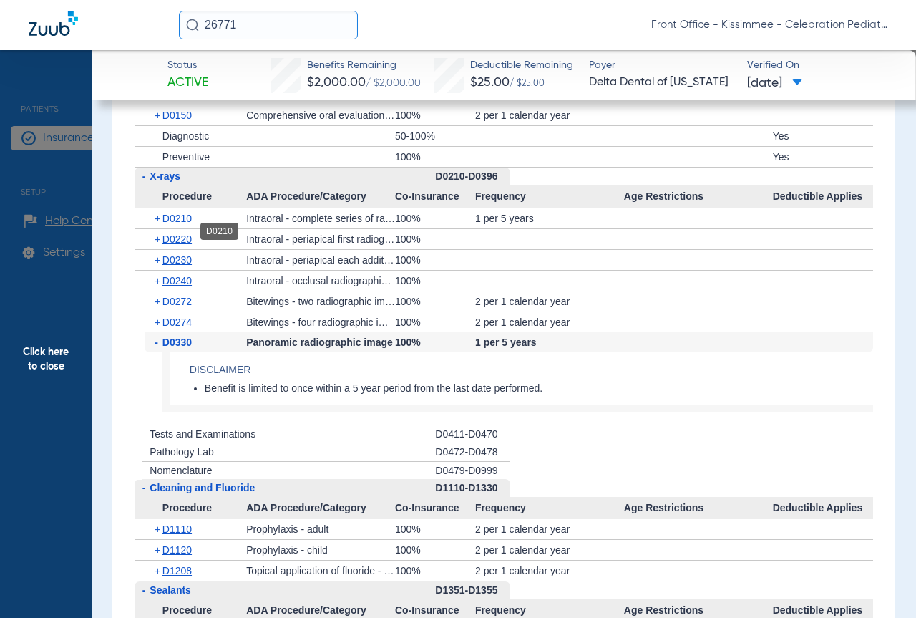
click at [189, 224] on span "D0210" at bounding box center [176, 218] width 29 height 11
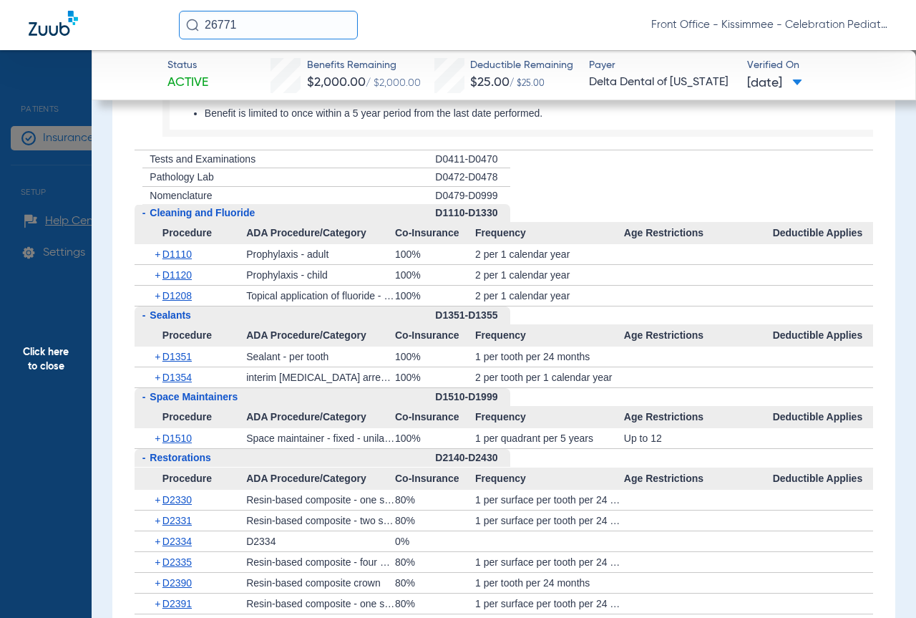
scroll to position [2219, 0]
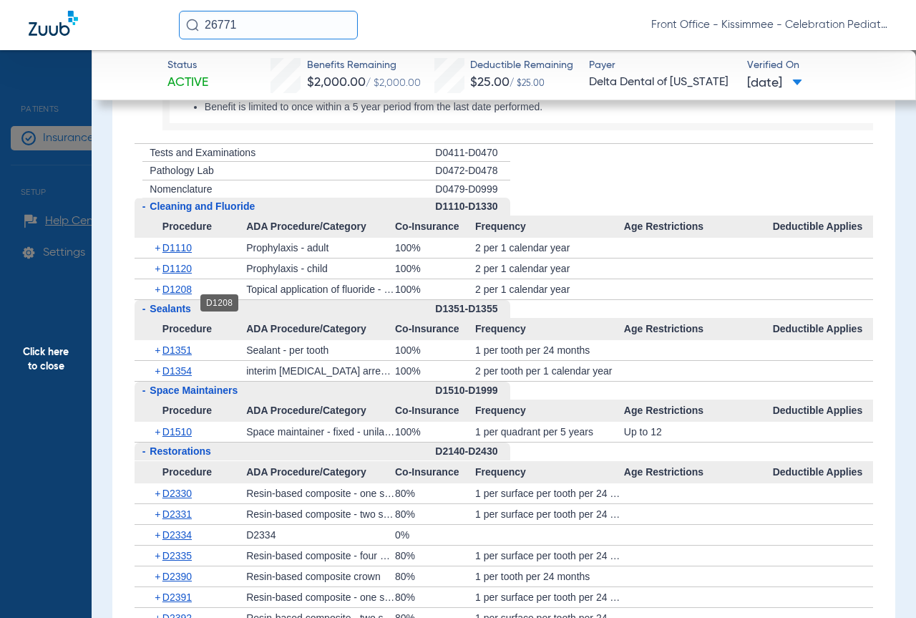
click at [178, 295] on span "D1208" at bounding box center [176, 288] width 29 height 11
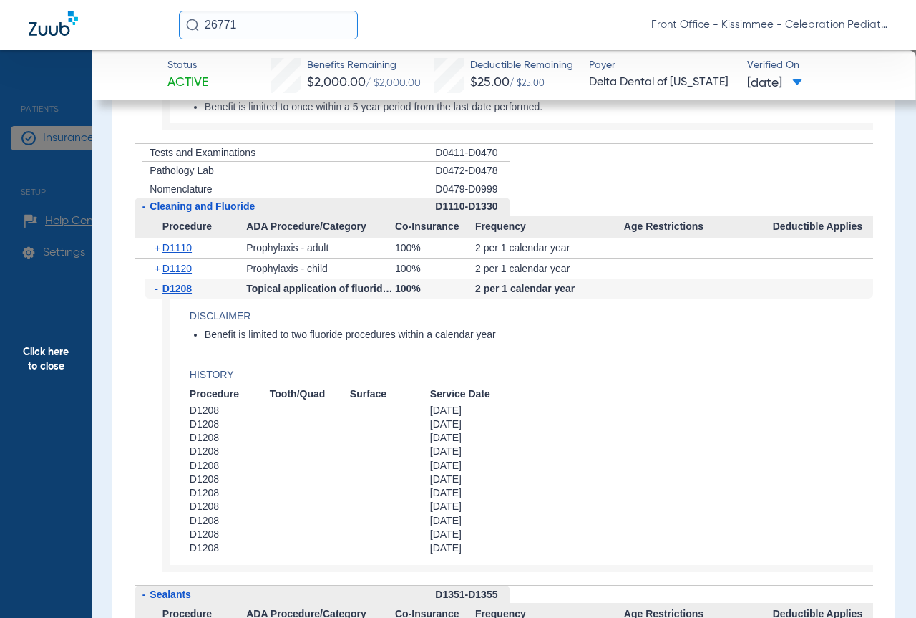
click at [178, 258] on div "+ D1110" at bounding box center [196, 248] width 102 height 20
click at [176, 274] on span "D1120" at bounding box center [176, 268] width 29 height 11
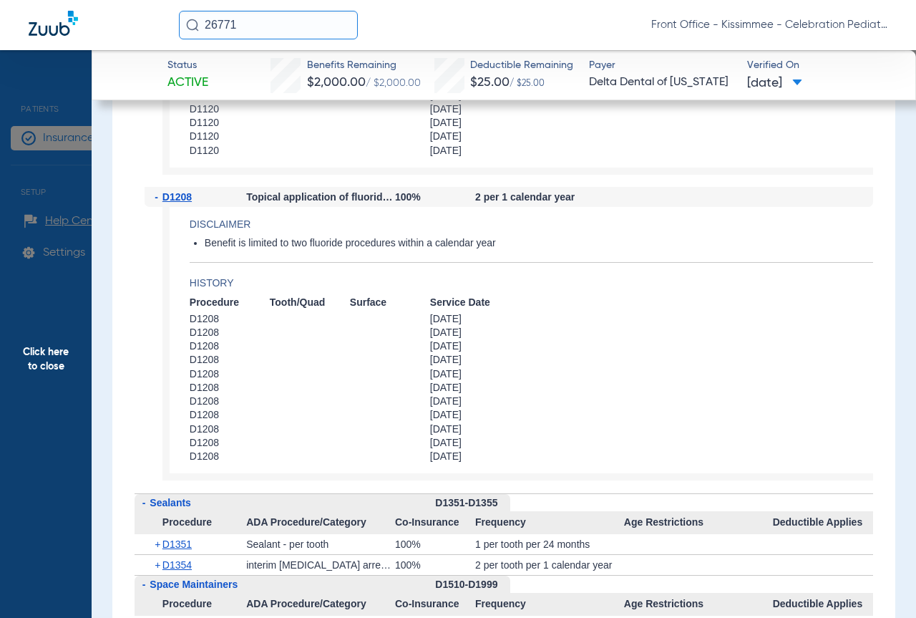
scroll to position [2791, 0]
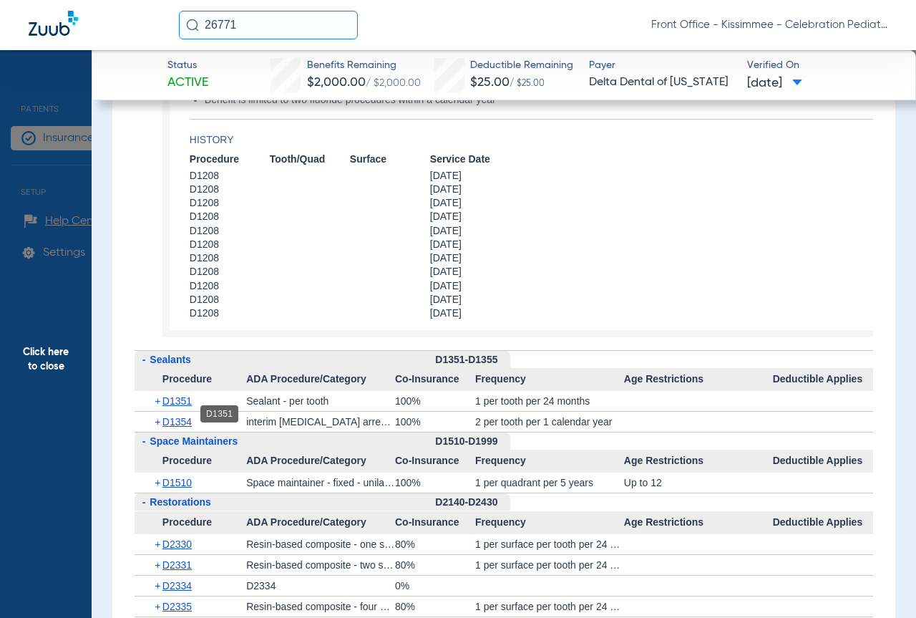
click at [173, 407] on span "D1351" at bounding box center [176, 400] width 29 height 11
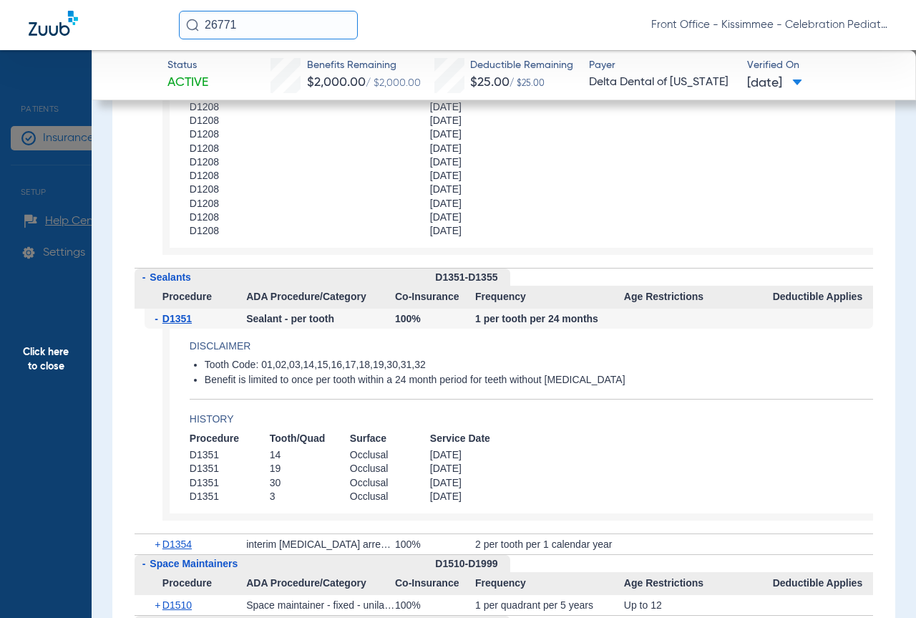
scroll to position [2934, 0]
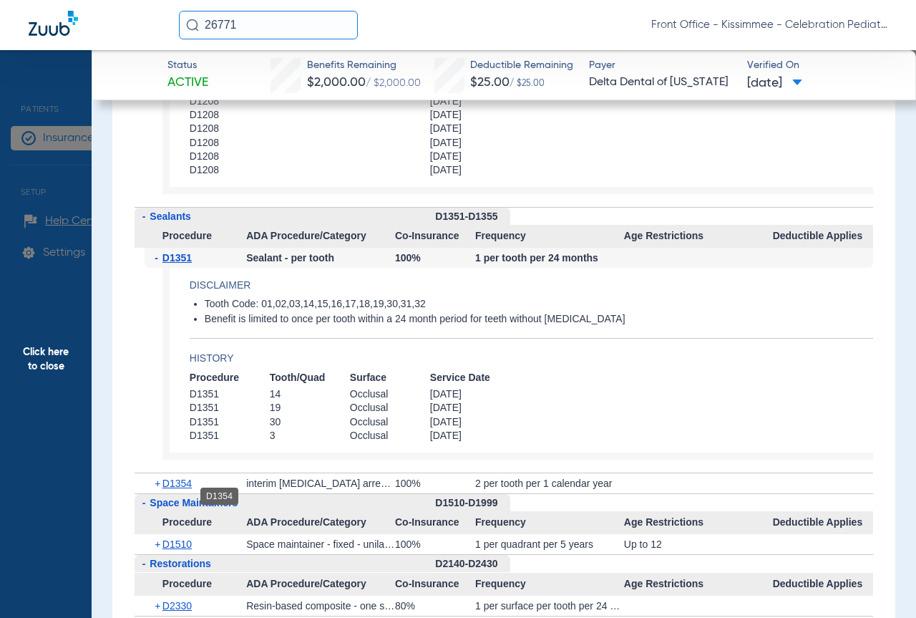
click at [169, 489] on span "D1354" at bounding box center [176, 482] width 29 height 11
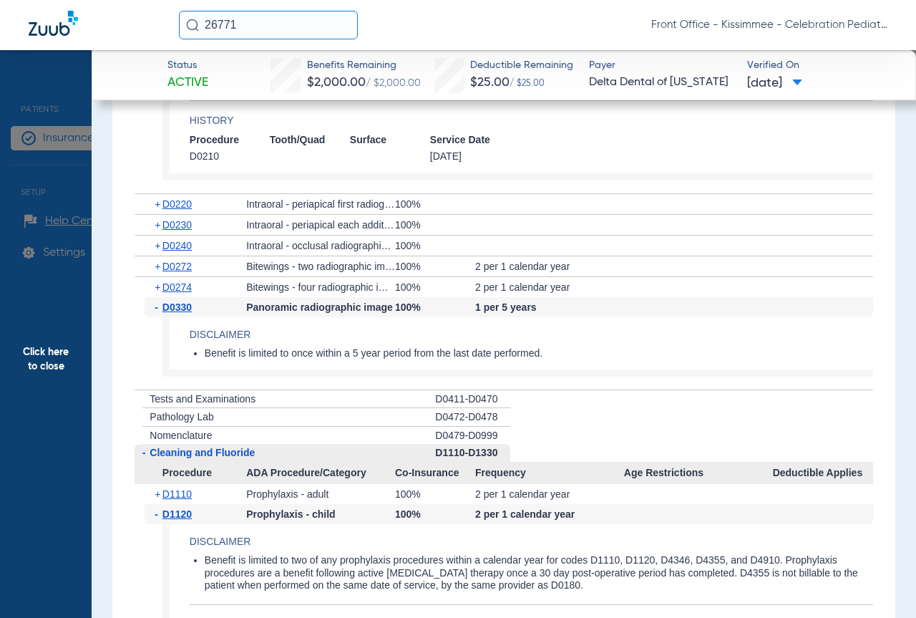
scroll to position [1932, 0]
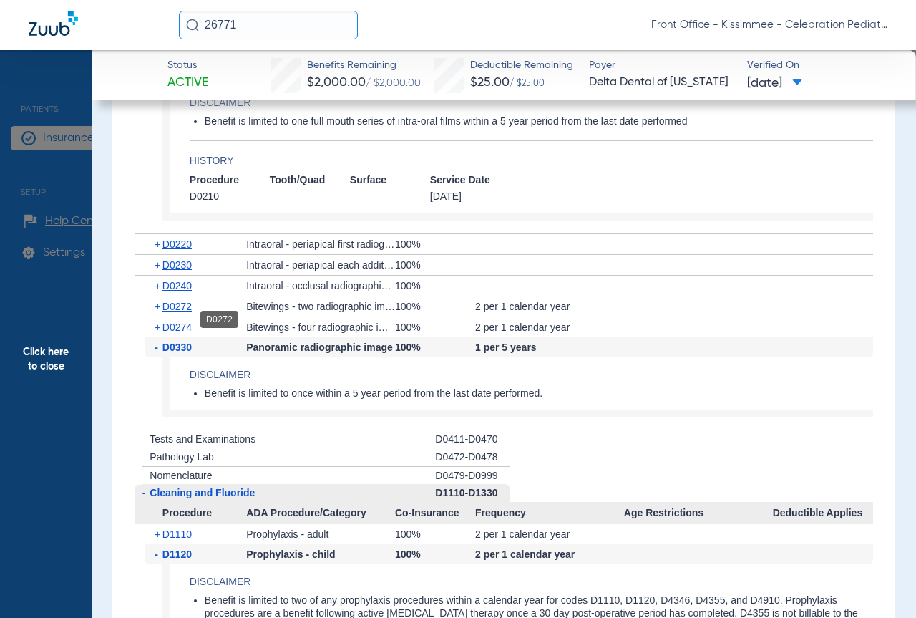
click at [179, 312] on span "D0272" at bounding box center [176, 306] width 29 height 11
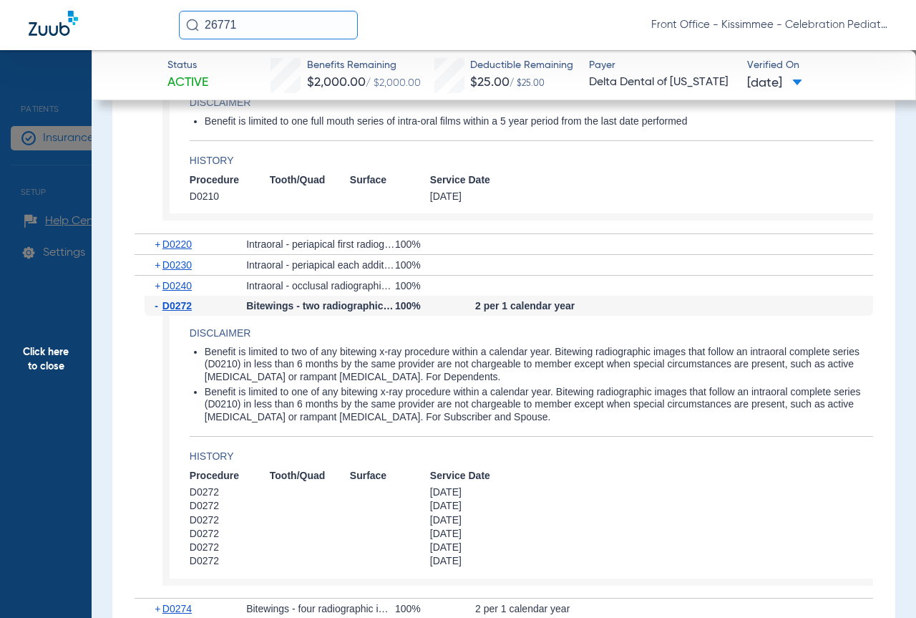
scroll to position [1861, 0]
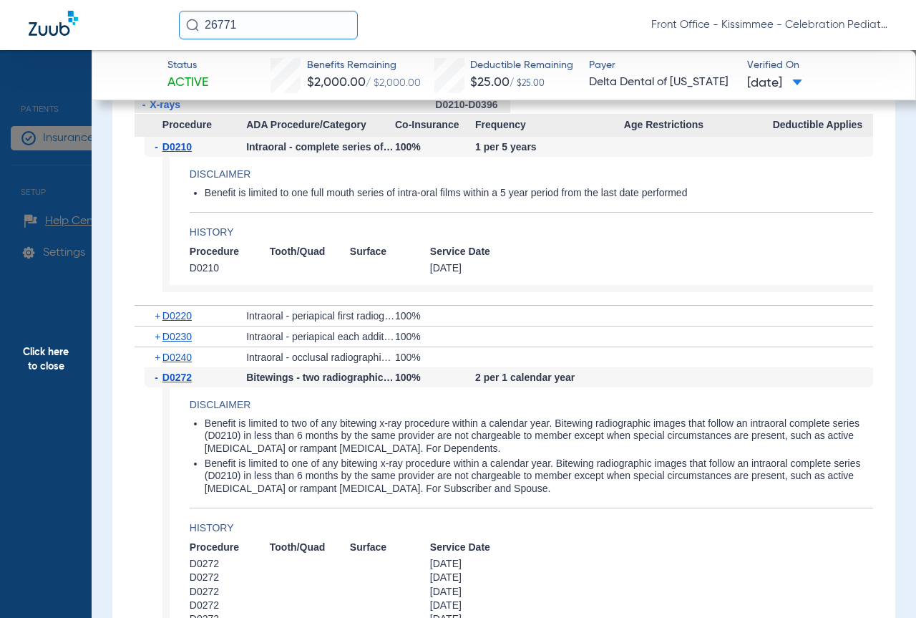
click at [183, 342] on span "D0230" at bounding box center [176, 336] width 29 height 11
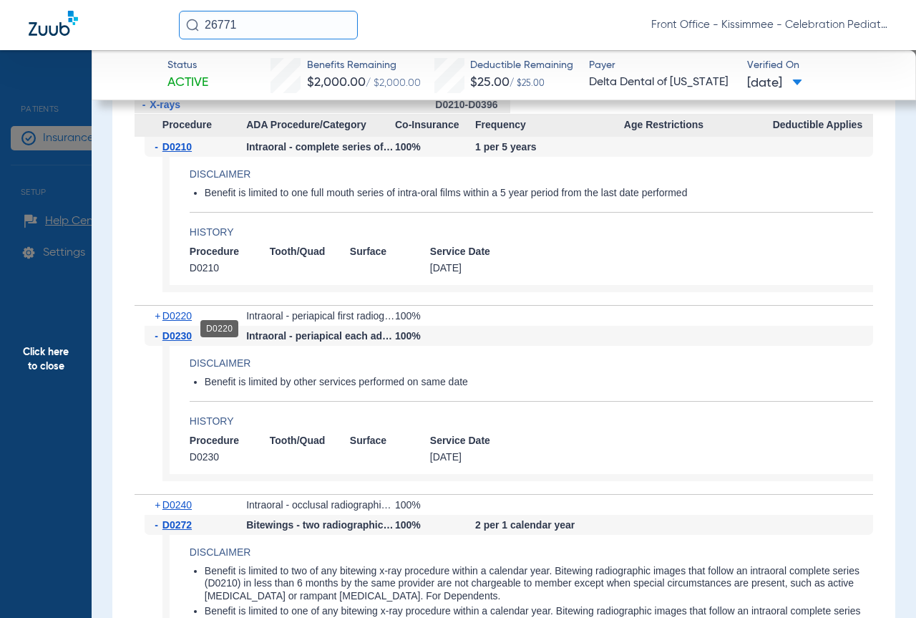
click at [179, 321] on span "D0220" at bounding box center [176, 315] width 29 height 11
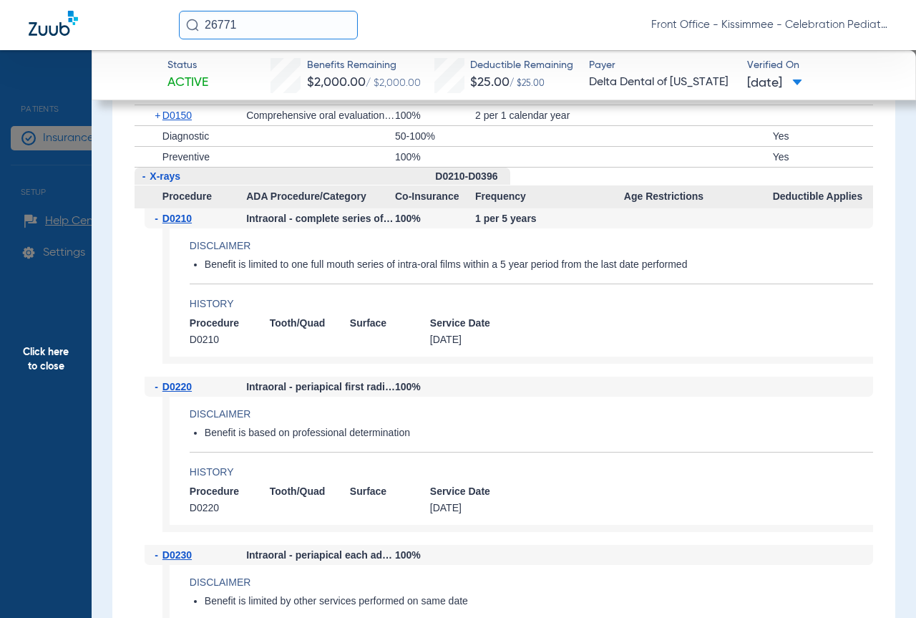
scroll to position [2075, 0]
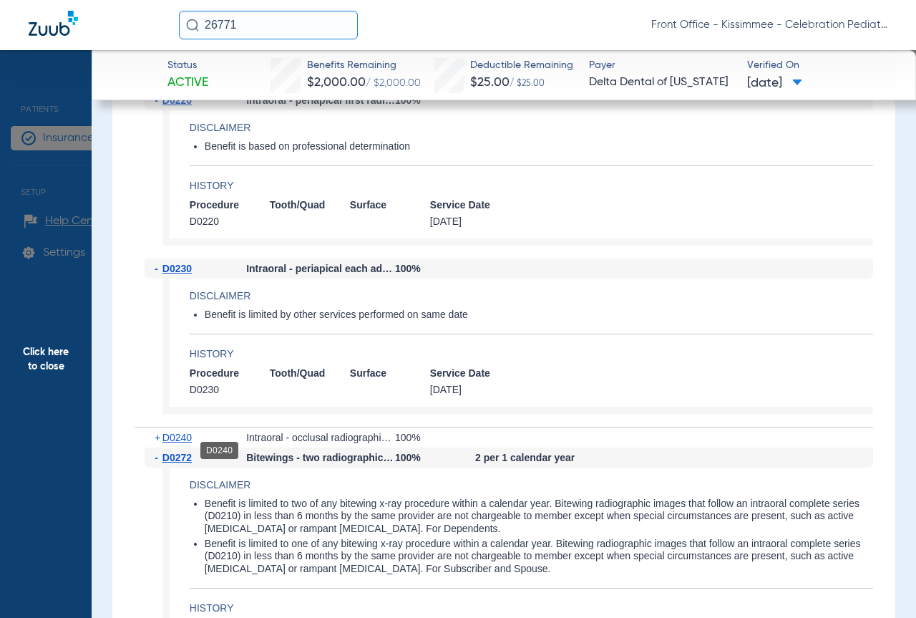
click at [191, 443] on span "D0240" at bounding box center [176, 437] width 29 height 11
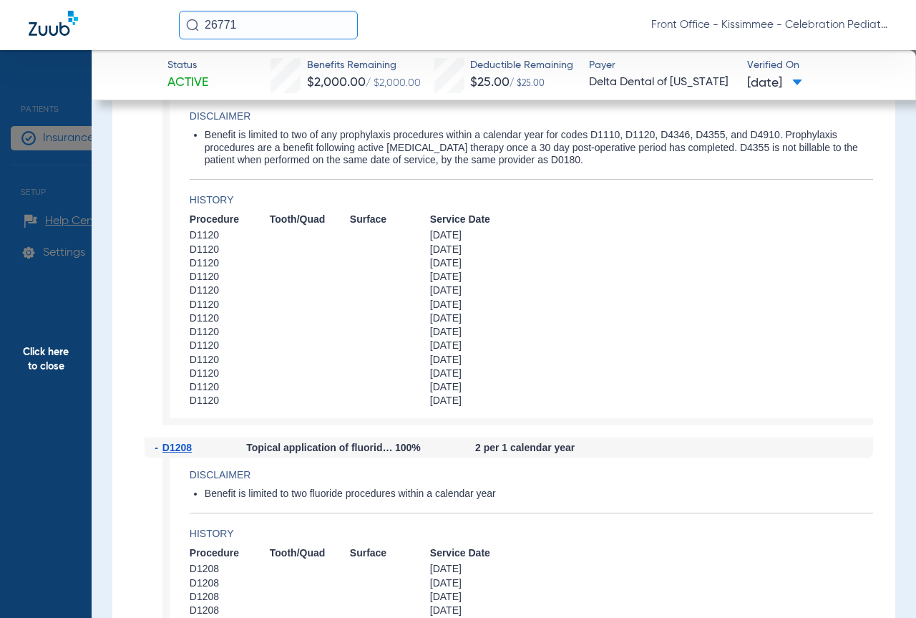
scroll to position [3435, 0]
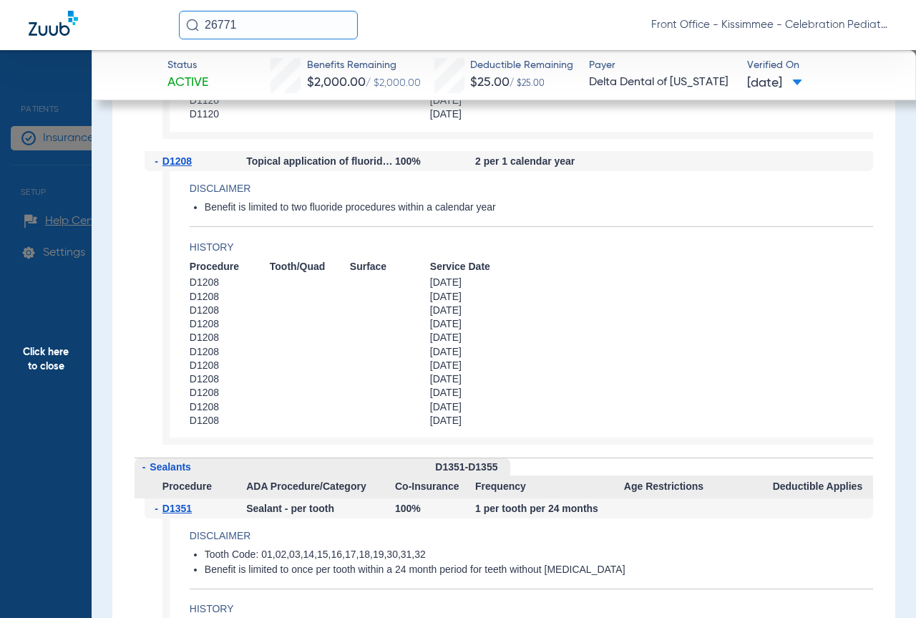
click at [60, 289] on span "Click here to close" at bounding box center [46, 359] width 92 height 618
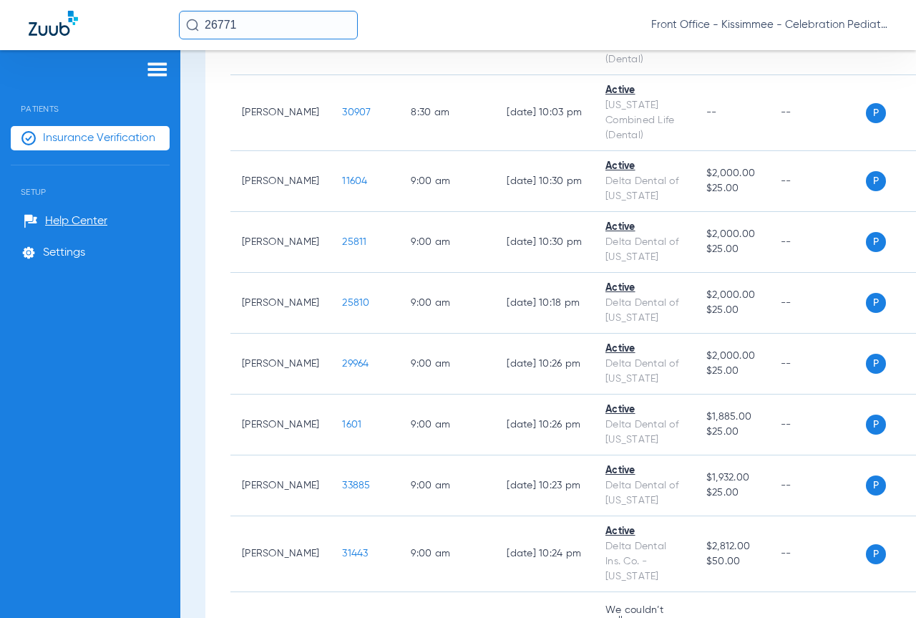
scroll to position [0, 0]
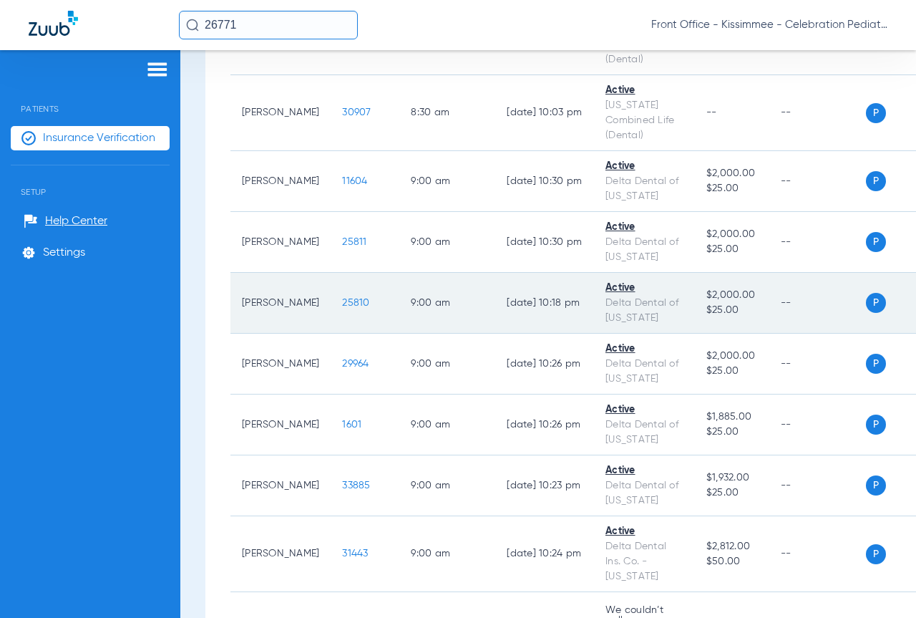
click at [344, 298] on span "25810" at bounding box center [355, 303] width 27 height 10
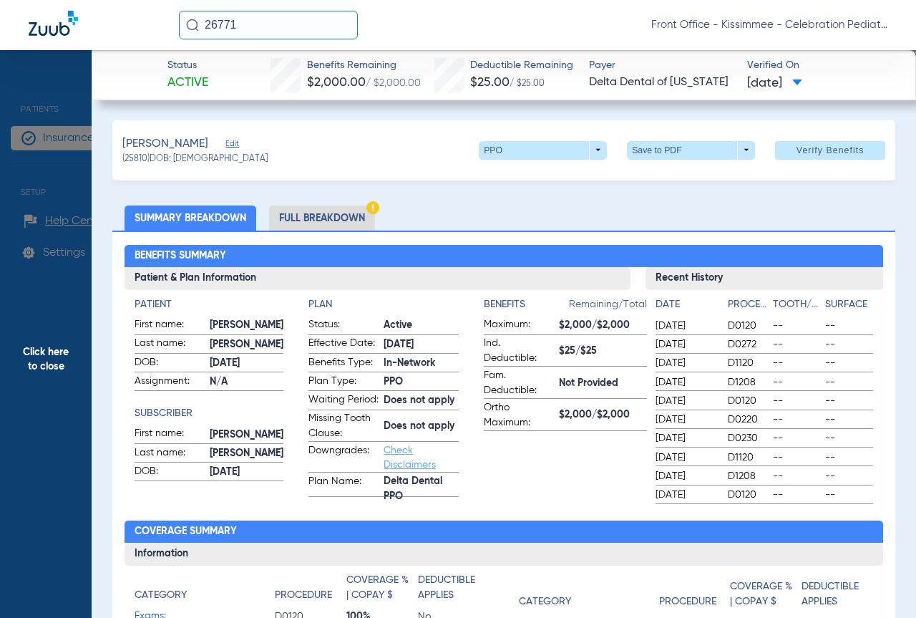
click at [318, 215] on li "Full Breakdown" at bounding box center [322, 217] width 106 height 25
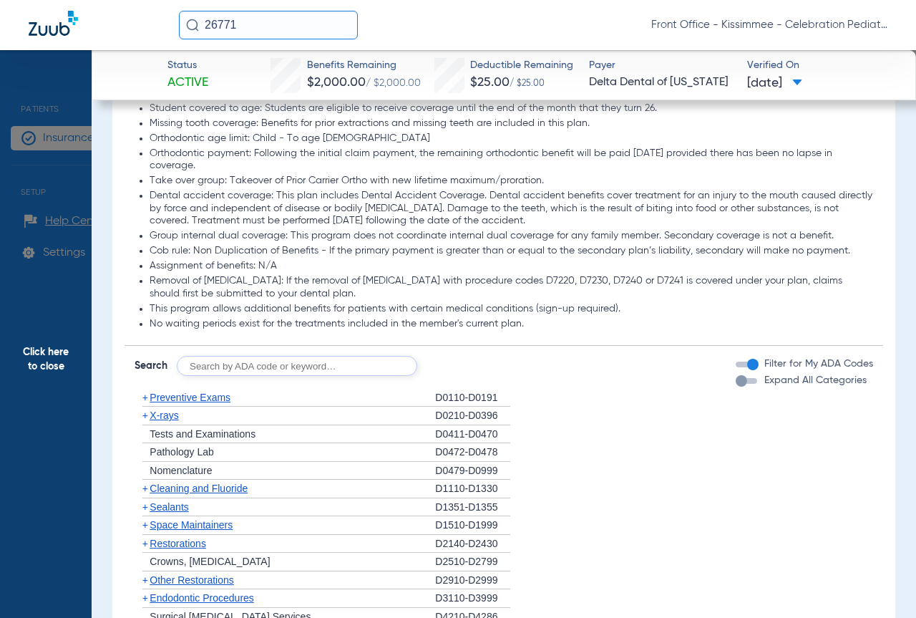
scroll to position [1503, 0]
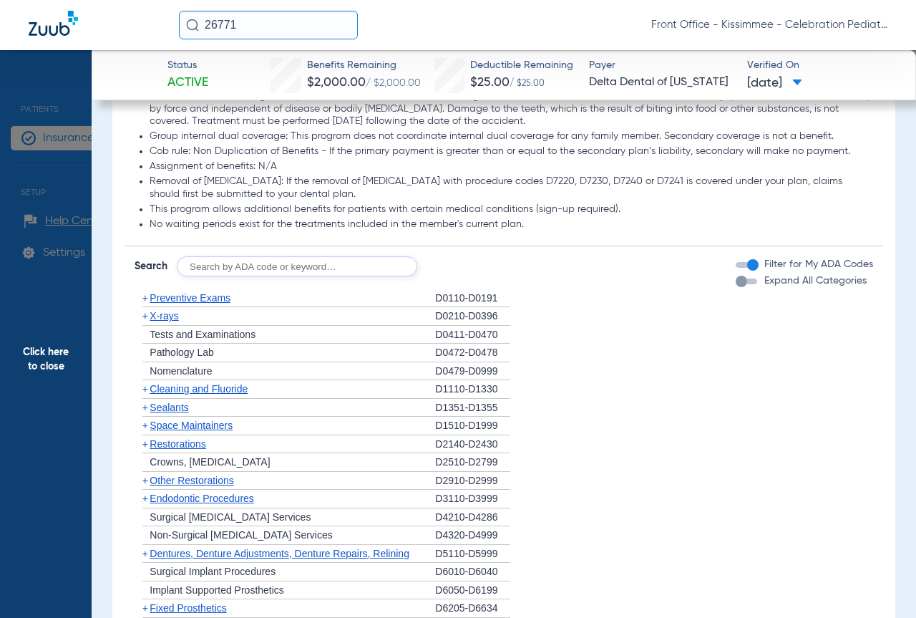
click at [736, 287] on div "button" at bounding box center [741, 281] width 11 height 11
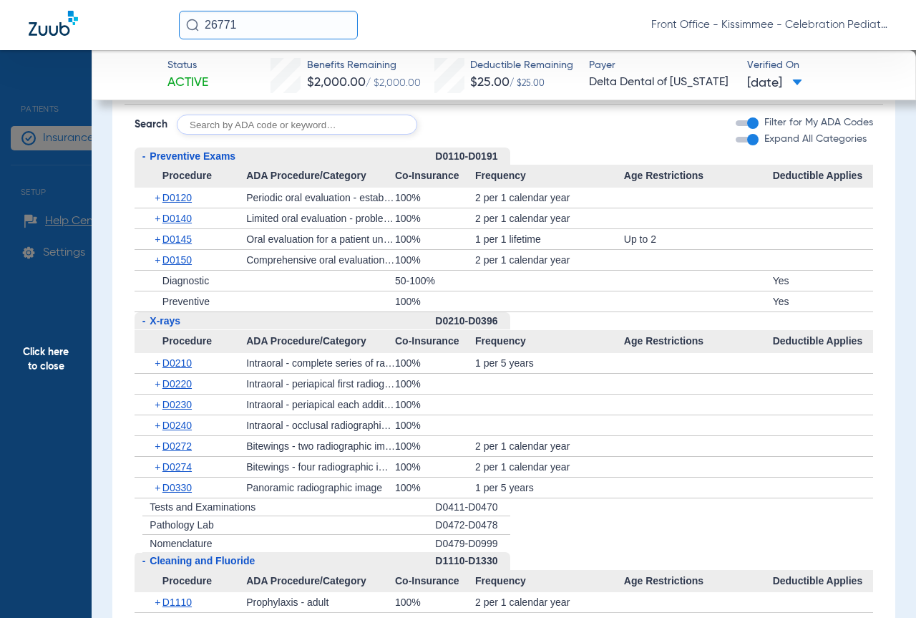
scroll to position [1646, 0]
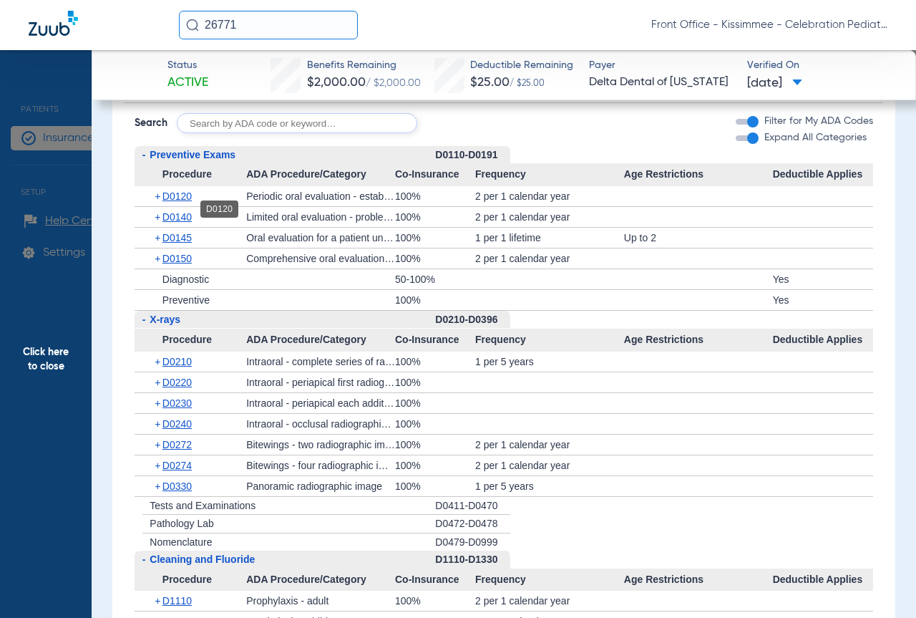
click at [182, 202] on span "D0120" at bounding box center [176, 195] width 29 height 11
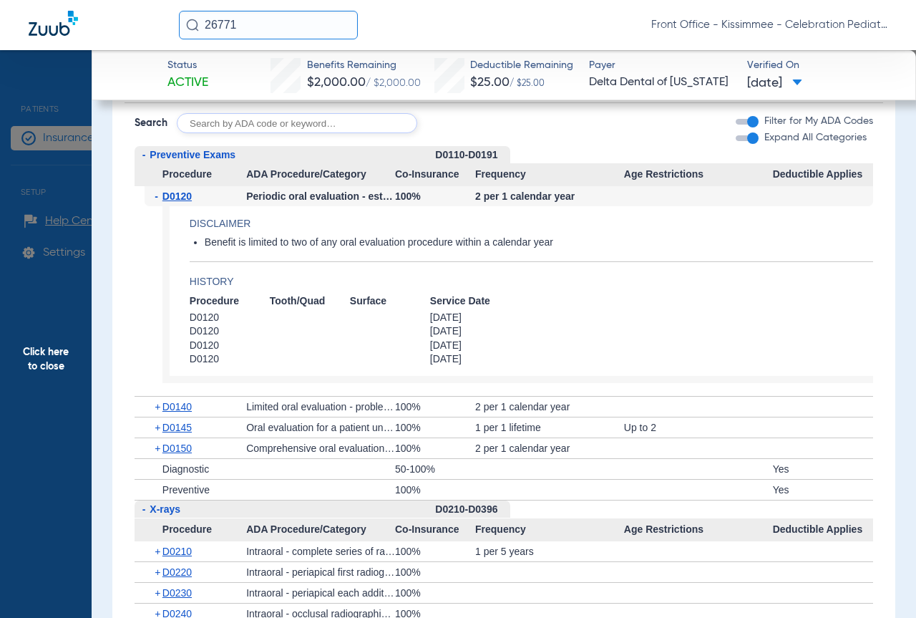
scroll to position [1789, 0]
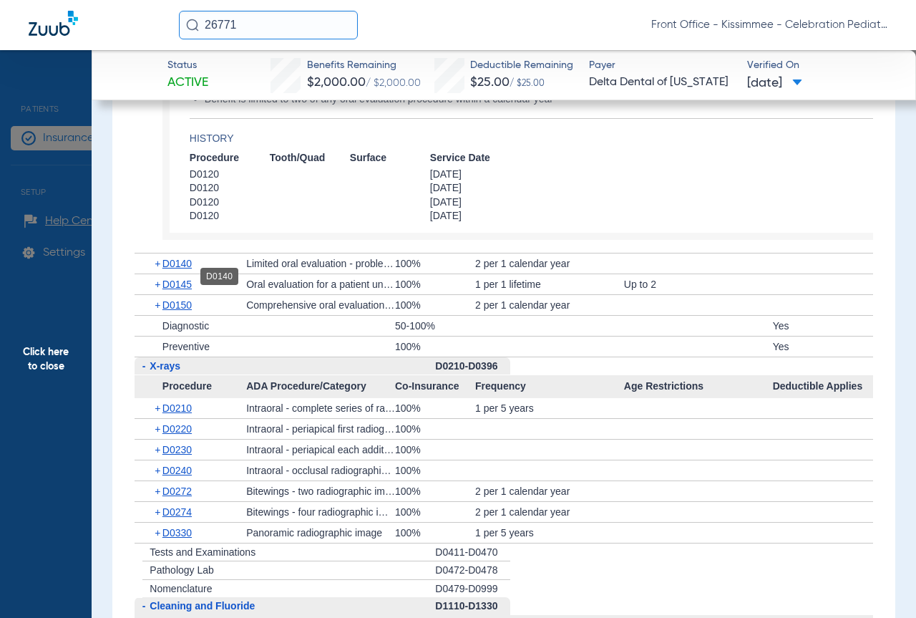
click at [176, 269] on span "D0140" at bounding box center [176, 263] width 29 height 11
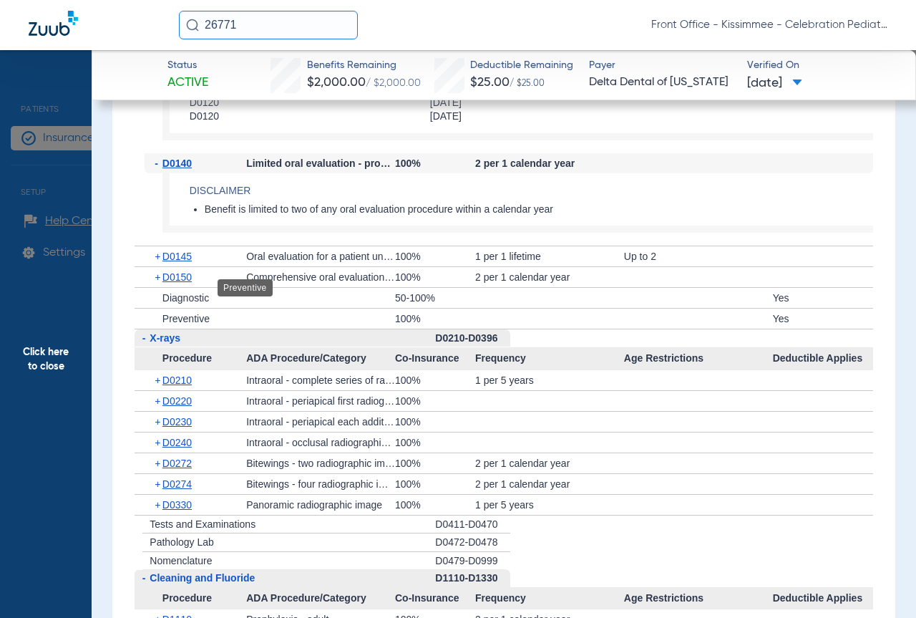
scroll to position [1932, 0]
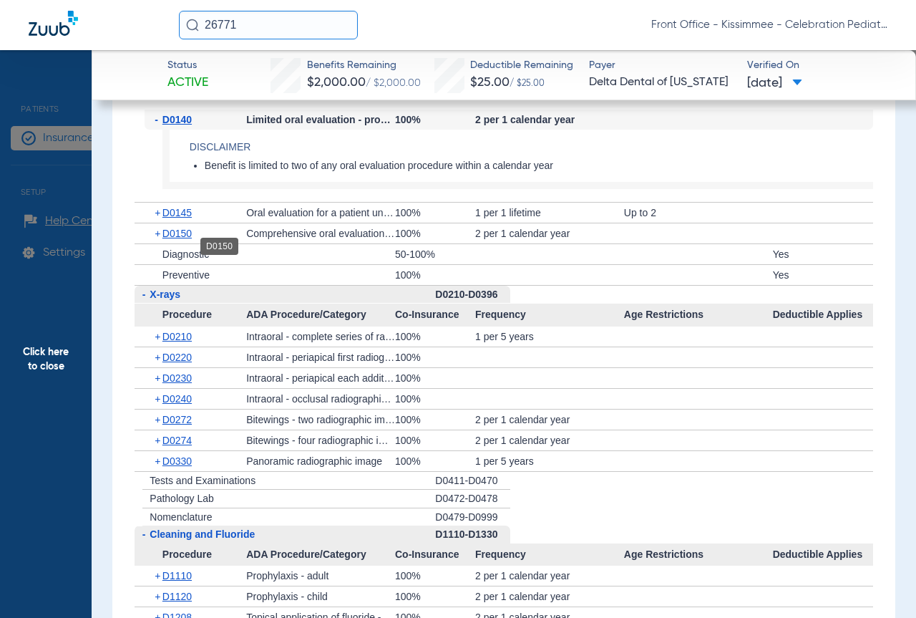
click at [188, 239] on span "D0150" at bounding box center [176, 233] width 29 height 11
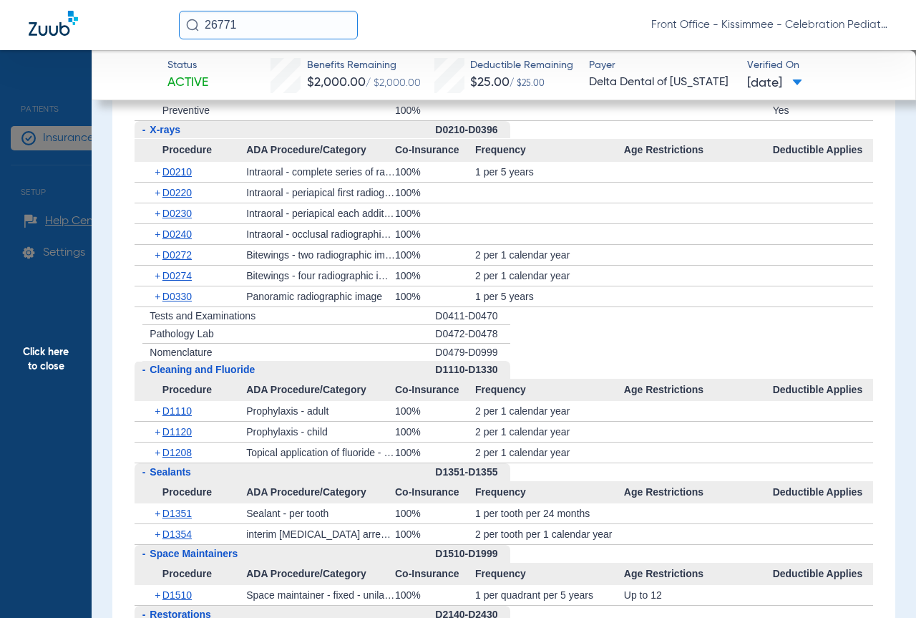
scroll to position [2290, 0]
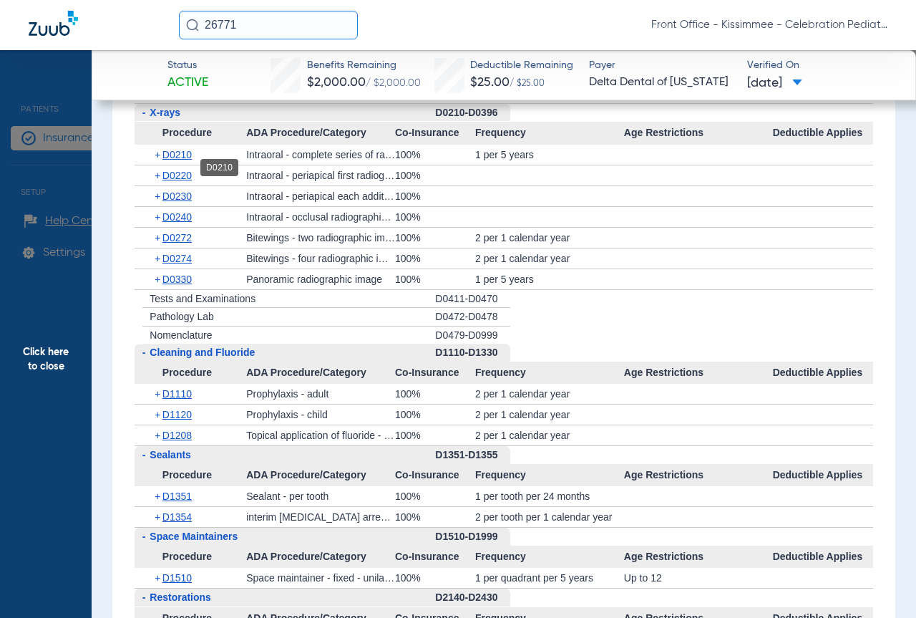
click at [177, 160] on span "D0210" at bounding box center [176, 154] width 29 height 11
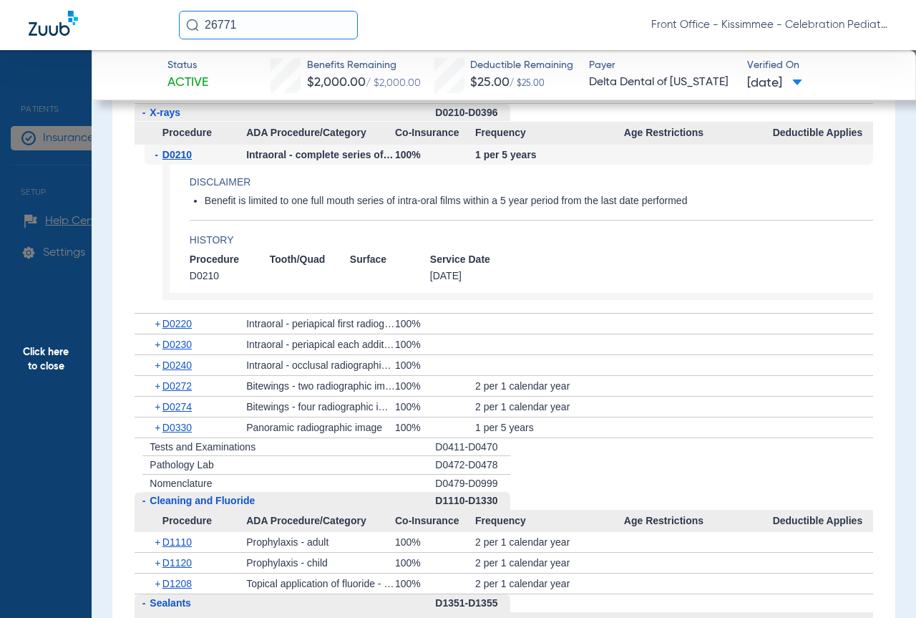
click at [184, 433] on span "D0330" at bounding box center [176, 427] width 29 height 11
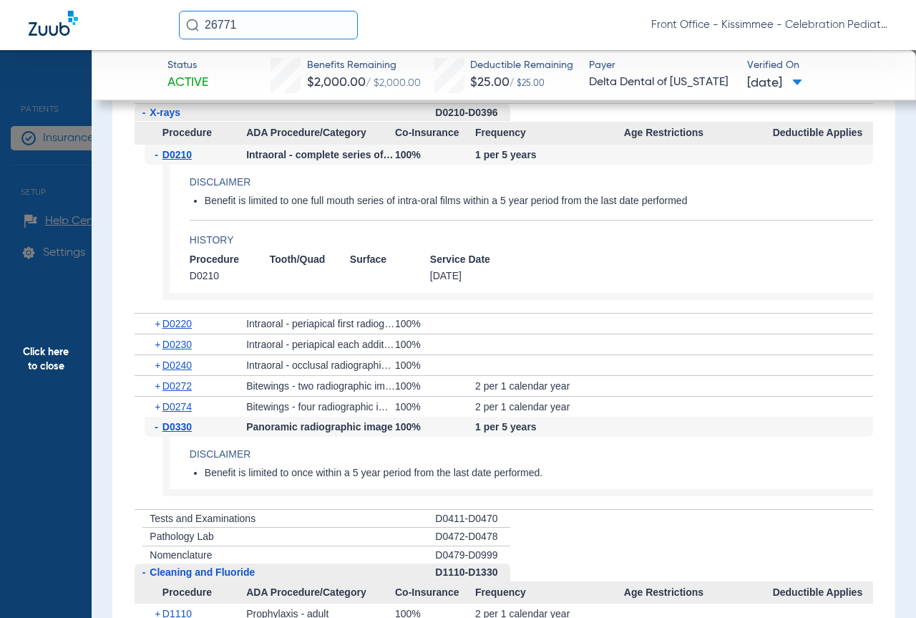
click at [175, 371] on div "+ D0240" at bounding box center [196, 365] width 102 height 20
click at [175, 371] on span "D0240" at bounding box center [176, 364] width 29 height 11
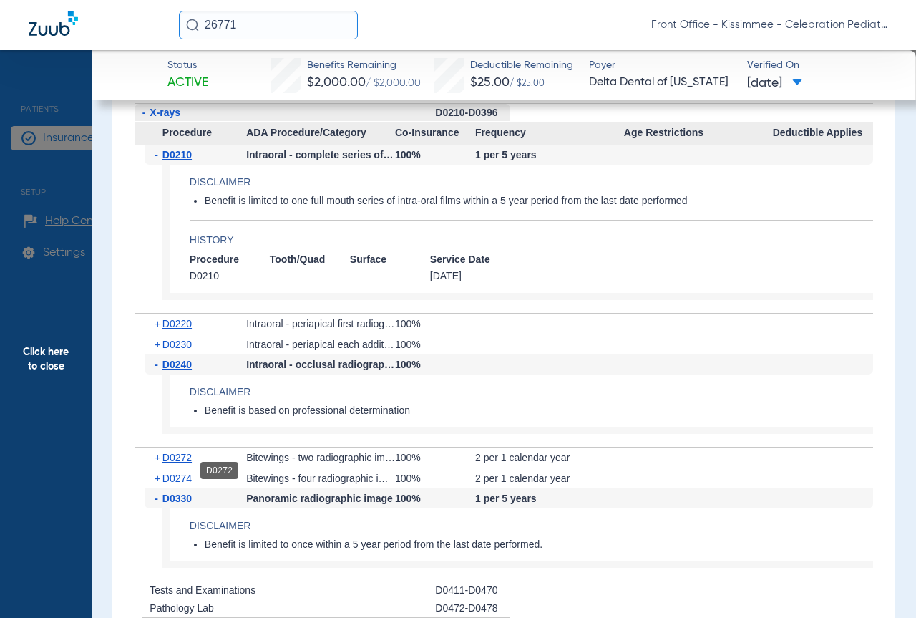
click at [191, 463] on span "D0272" at bounding box center [176, 457] width 29 height 11
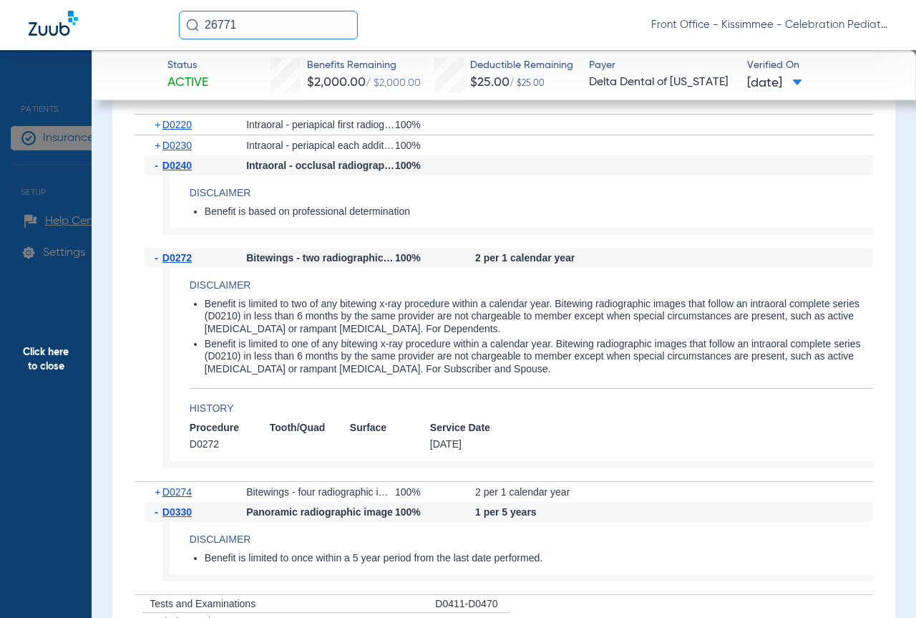
scroll to position [2505, 0]
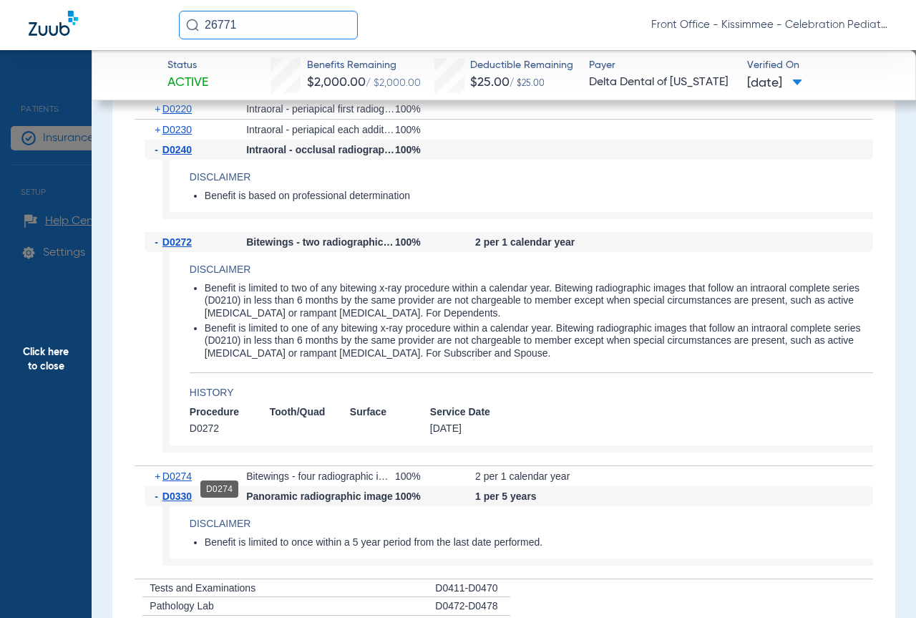
click at [175, 482] on span "D0274" at bounding box center [176, 475] width 29 height 11
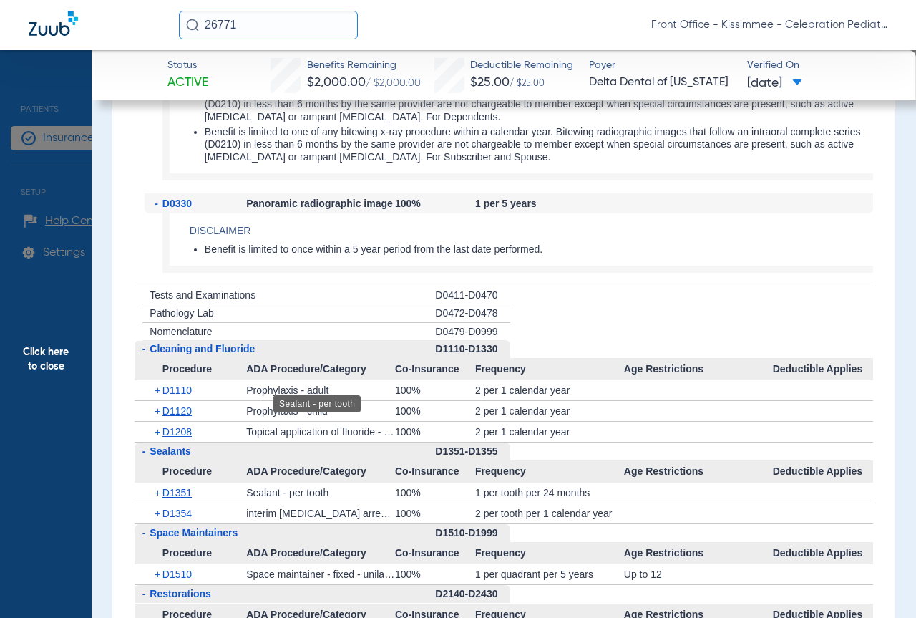
scroll to position [3077, 0]
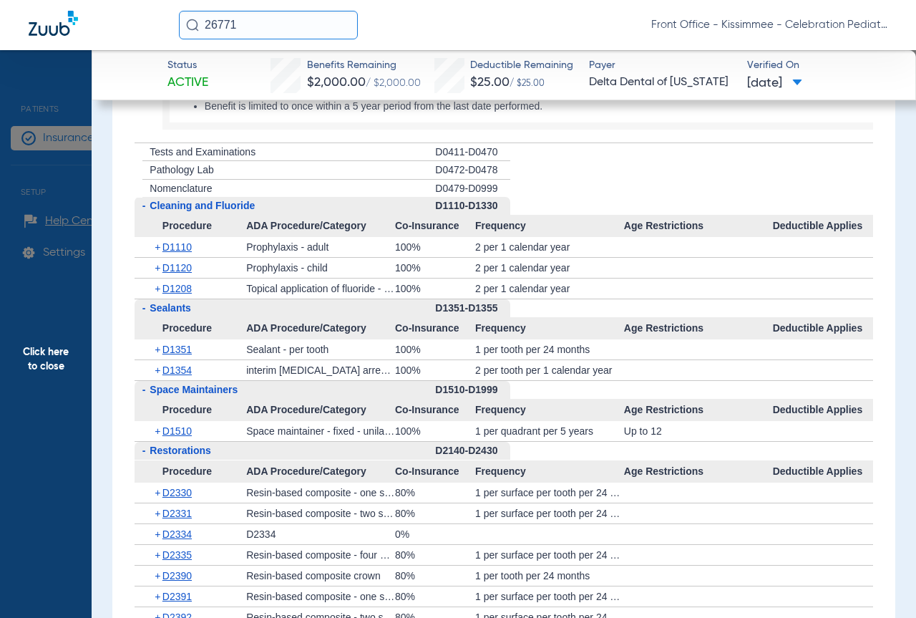
click at [175, 257] on div "+ D1110" at bounding box center [196, 247] width 102 height 20
click at [173, 273] on span "D1120" at bounding box center [176, 267] width 29 height 11
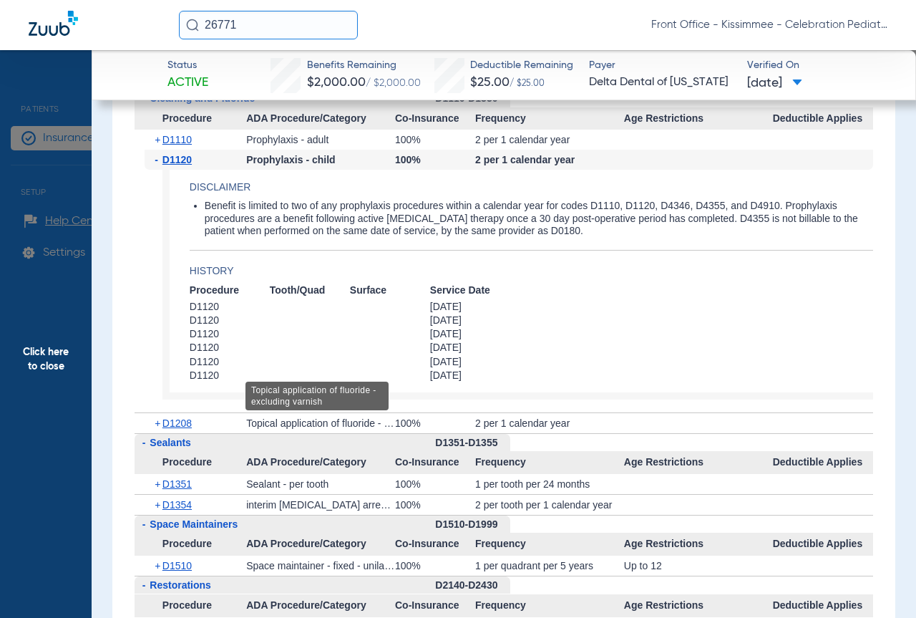
scroll to position [3292, 0]
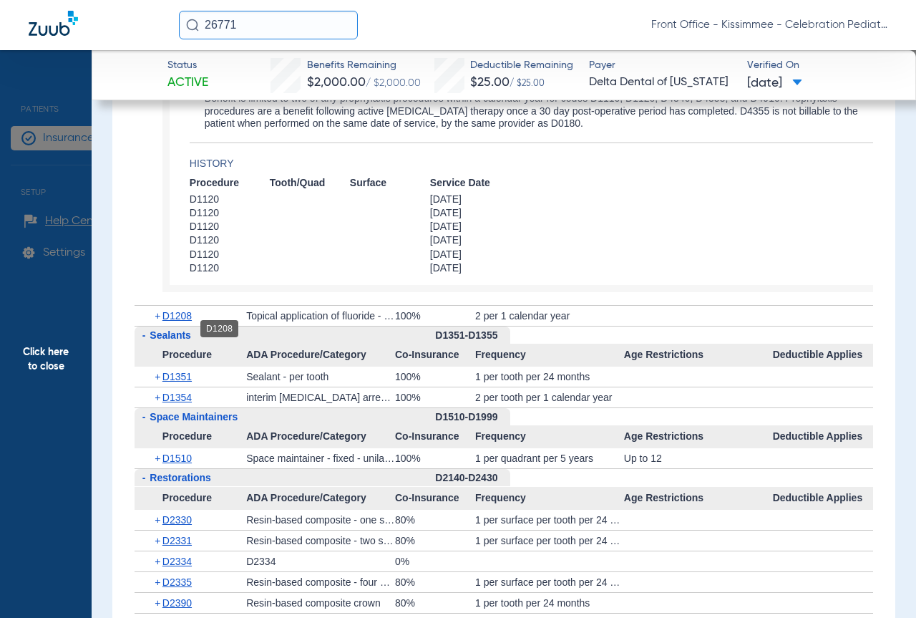
click at [184, 321] on span "D1208" at bounding box center [176, 315] width 29 height 11
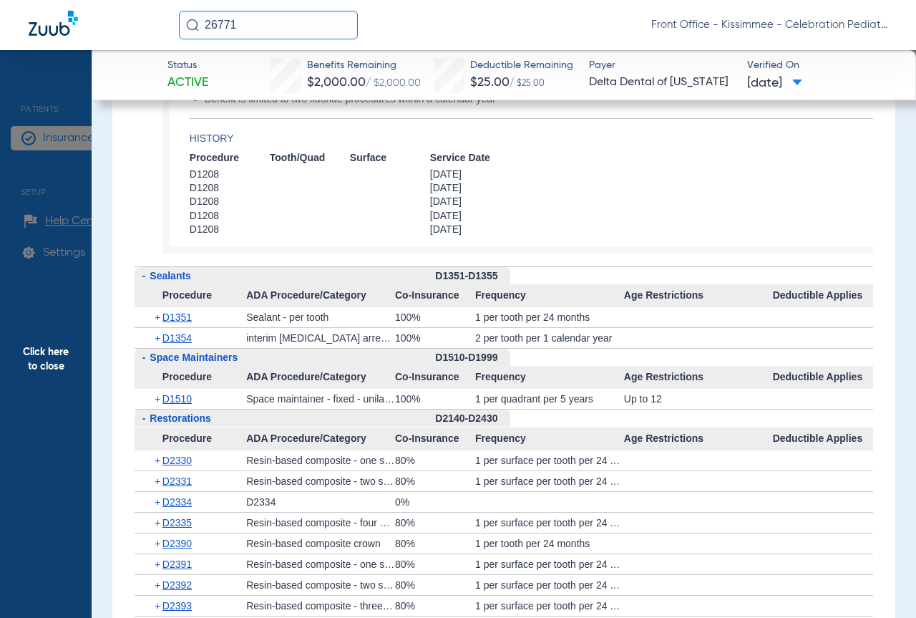
scroll to position [3578, 0]
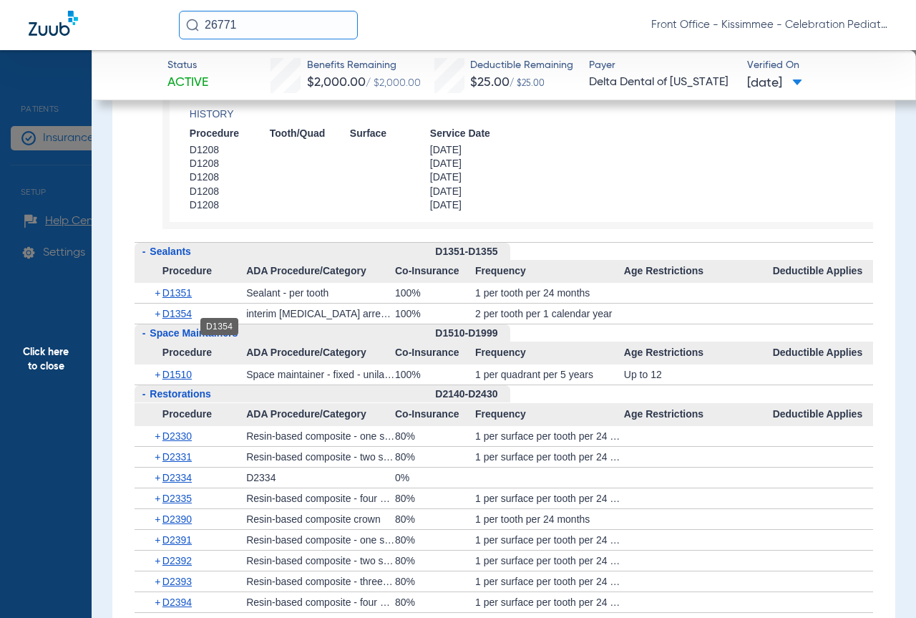
click at [177, 319] on span "D1354" at bounding box center [176, 313] width 29 height 11
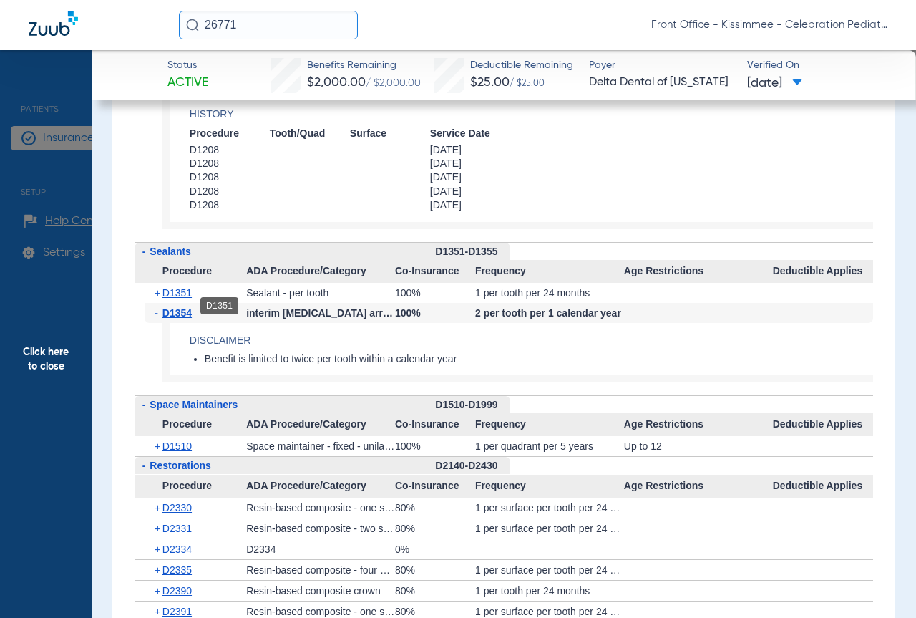
click at [177, 298] on span "D1351" at bounding box center [176, 292] width 29 height 11
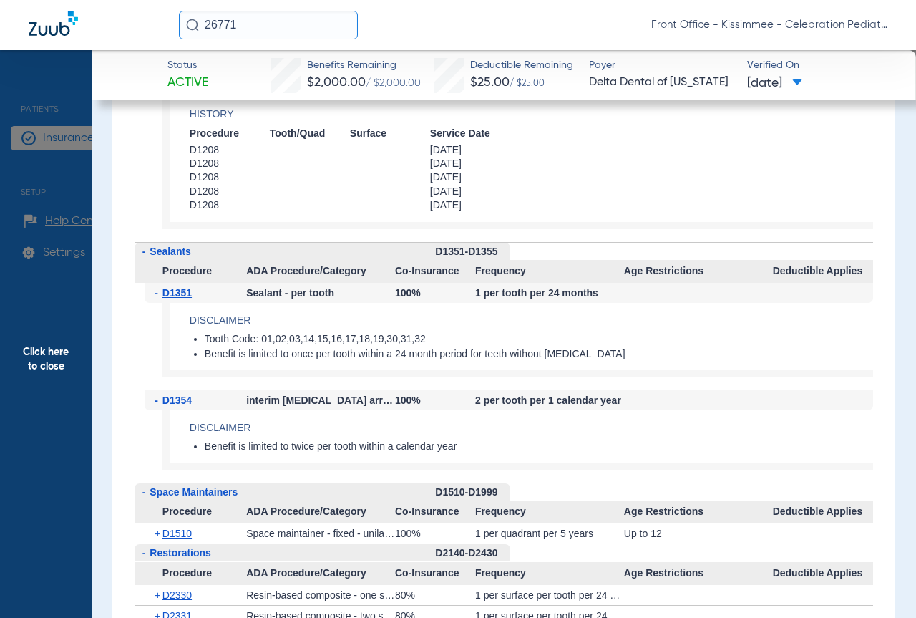
click at [54, 311] on span "Click here to close" at bounding box center [46, 359] width 92 height 618
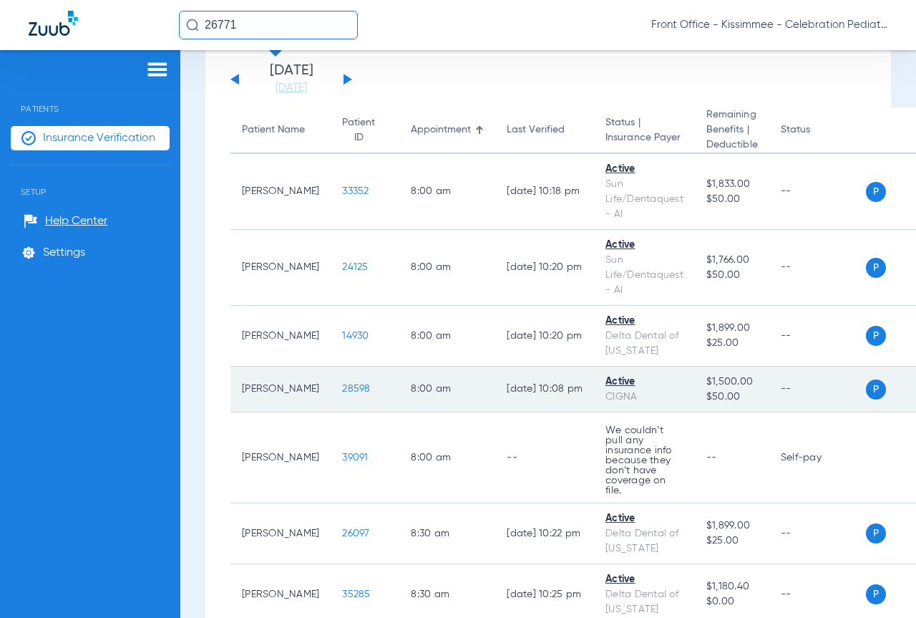
scroll to position [0, 0]
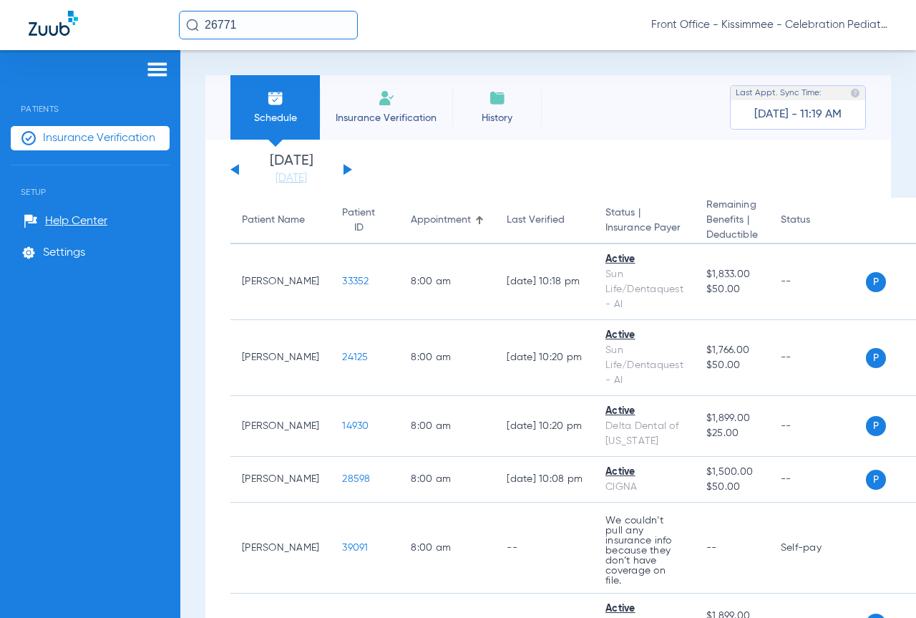
click at [351, 175] on div "[DATE] [DATE] [DATE] [DATE] [DATE] [DATE] [DATE] [DATE] [DATE] [DATE] [DATE] [D…" at bounding box center [291, 169] width 122 height 31
click at [344, 171] on button at bounding box center [348, 169] width 9 height 11
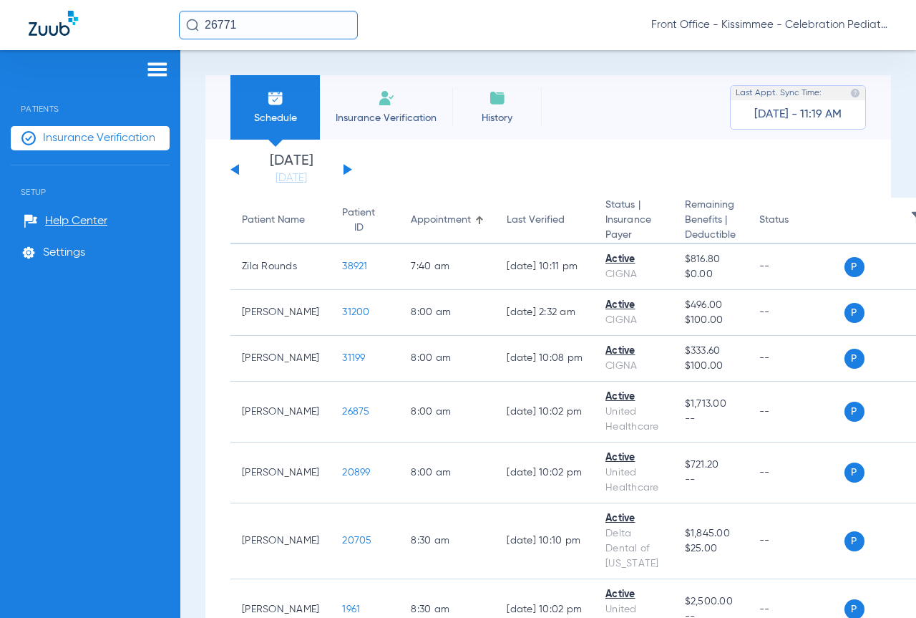
click at [302, 165] on li "[DATE]" at bounding box center [291, 169] width 86 height 31
click at [307, 184] on link "[DATE]" at bounding box center [291, 178] width 86 height 14
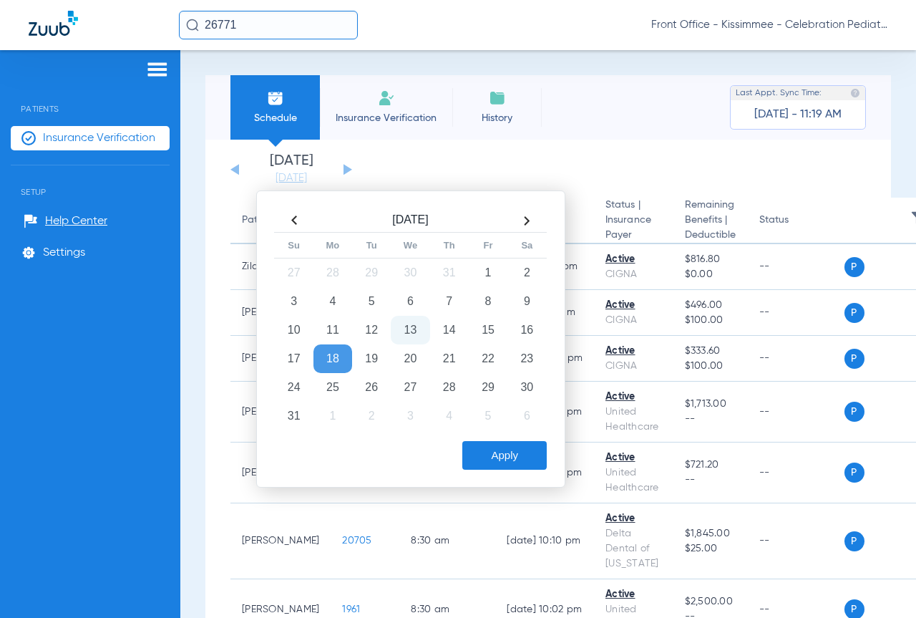
click at [409, 334] on td "13" at bounding box center [410, 330] width 39 height 29
click at [490, 452] on button "Apply" at bounding box center [504, 455] width 84 height 29
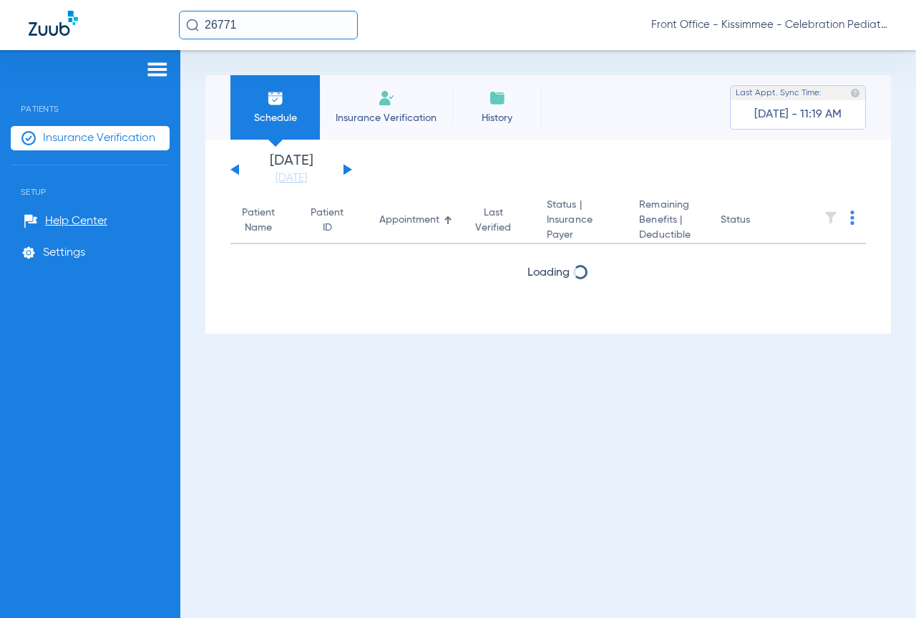
click at [351, 169] on div "[DATE] [DATE] [DATE] [DATE] [DATE] [DATE] [DATE] [DATE] [DATE] [DATE] [DATE] [D…" at bounding box center [291, 169] width 122 height 31
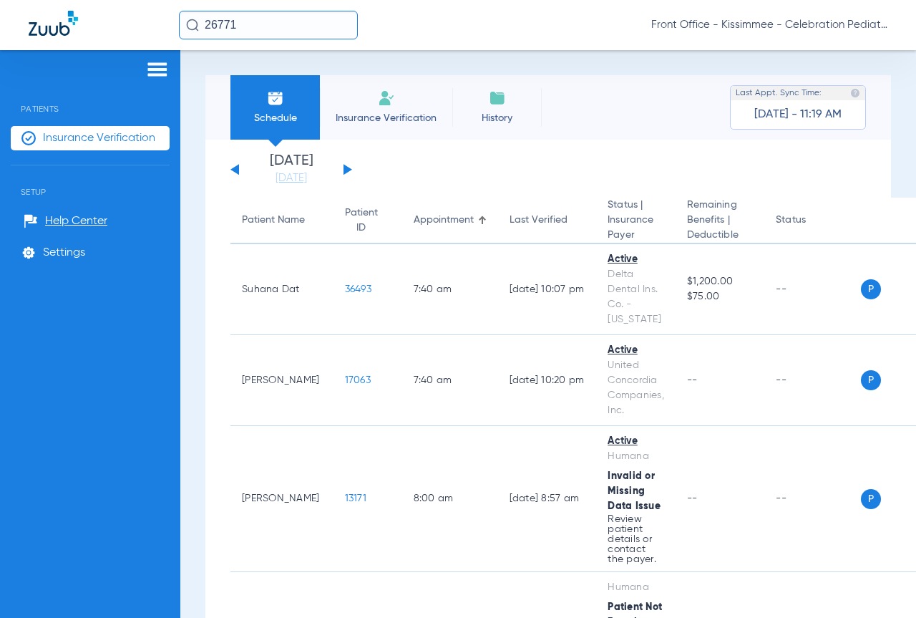
click at [121, 366] on div "Patients Insurance Verification Setup Help Center Settings" at bounding box center [90, 359] width 180 height 618
click at [351, 162] on div "[DATE] [DATE] [DATE] [DATE] [DATE] [DATE] [DATE] [DATE] [DATE] [DATE] [DATE] [D…" at bounding box center [291, 169] width 122 height 31
click at [348, 162] on div "[DATE] [DATE] [DATE] [DATE] [DATE] [DATE] [DATE] [DATE] [DATE] [DATE] [DATE] [D…" at bounding box center [291, 169] width 122 height 31
click at [348, 165] on div "[DATE] [DATE] [DATE] [DATE] [DATE] [DATE] [DATE] [DATE] [DATE] [DATE] [DATE] [D…" at bounding box center [291, 169] width 122 height 31
click at [346, 166] on button at bounding box center [348, 169] width 9 height 11
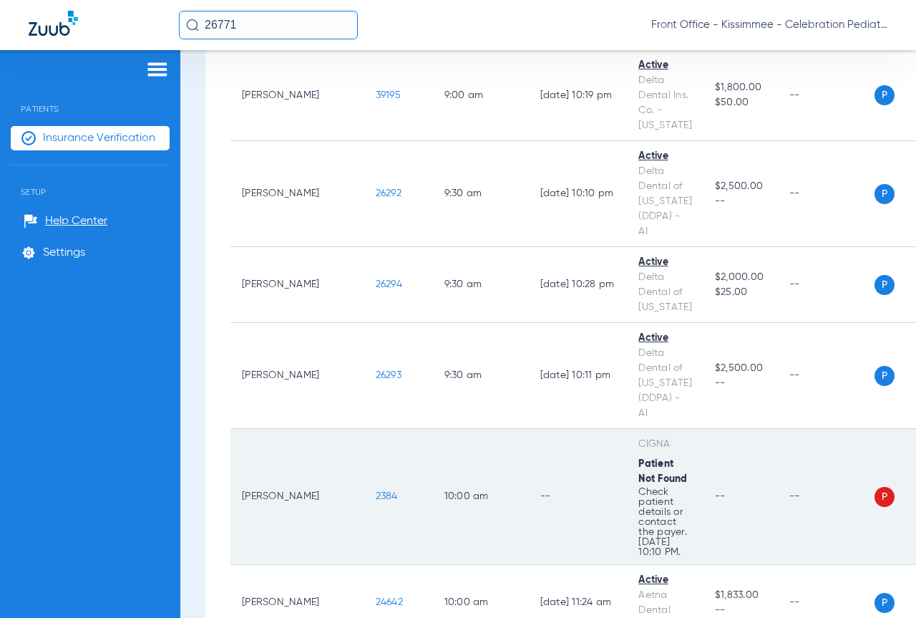
scroll to position [1288, 0]
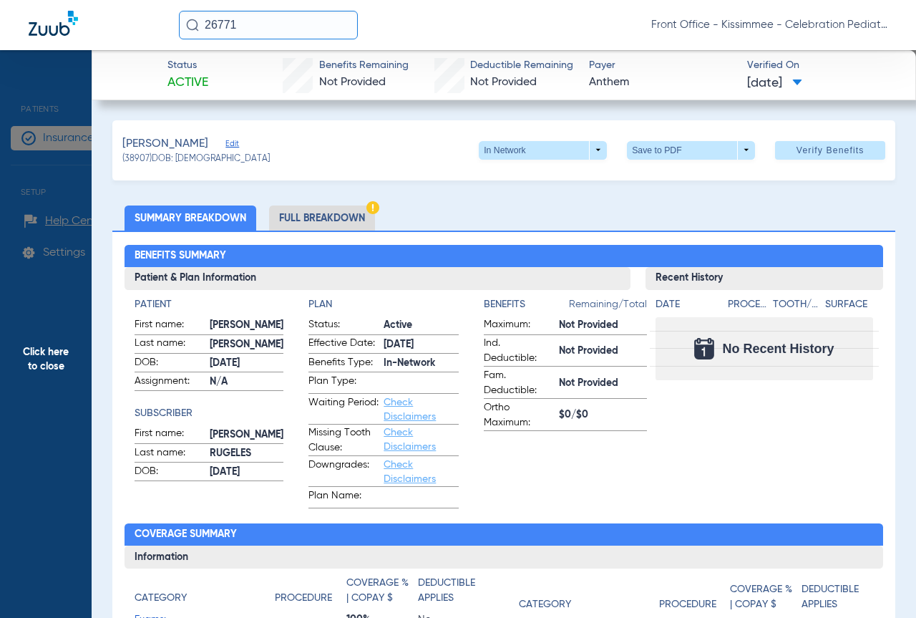
click at [336, 208] on li "Full Breakdown" at bounding box center [322, 217] width 106 height 25
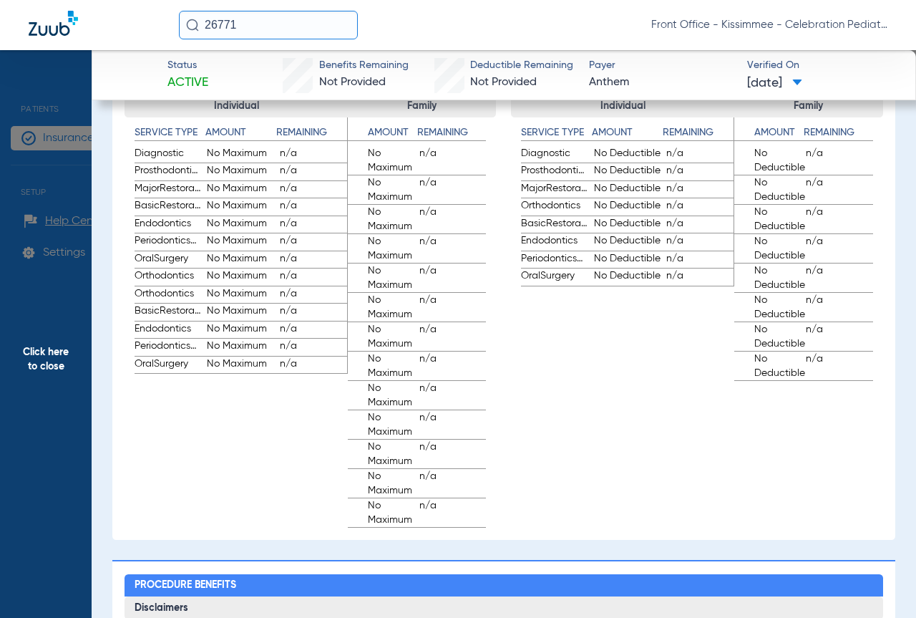
scroll to position [983, 0]
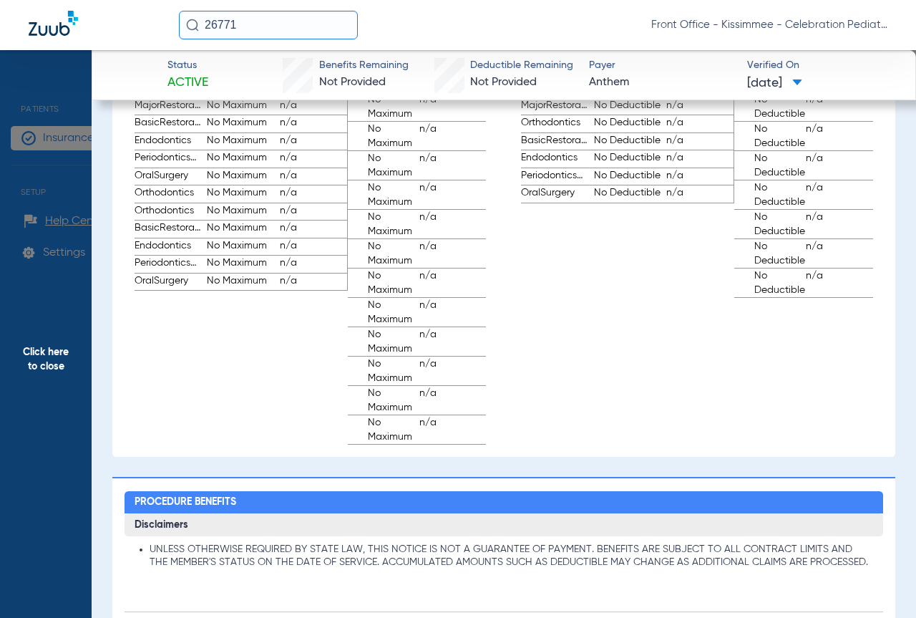
click at [0, 457] on span "Click here to close" at bounding box center [46, 359] width 92 height 618
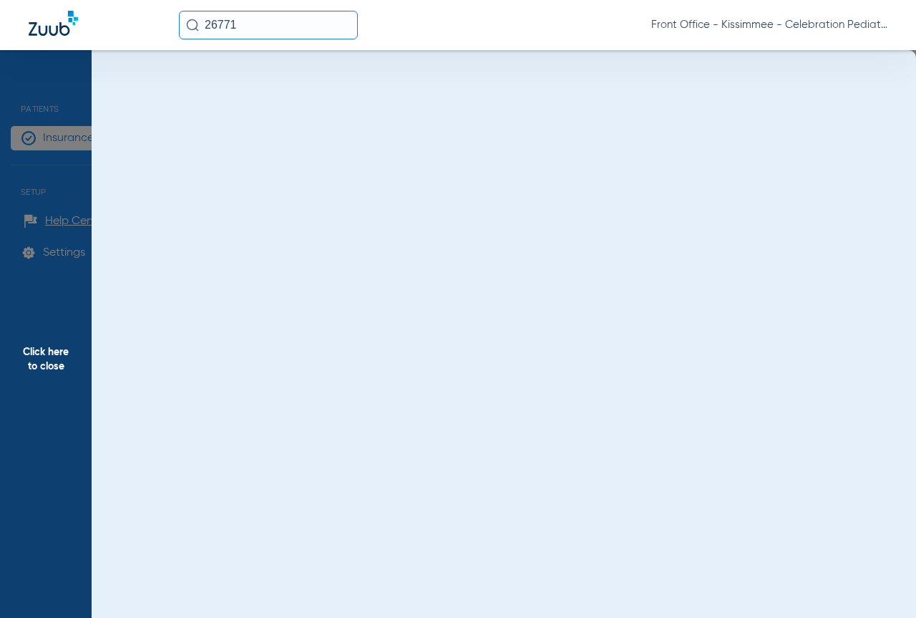
scroll to position [0, 0]
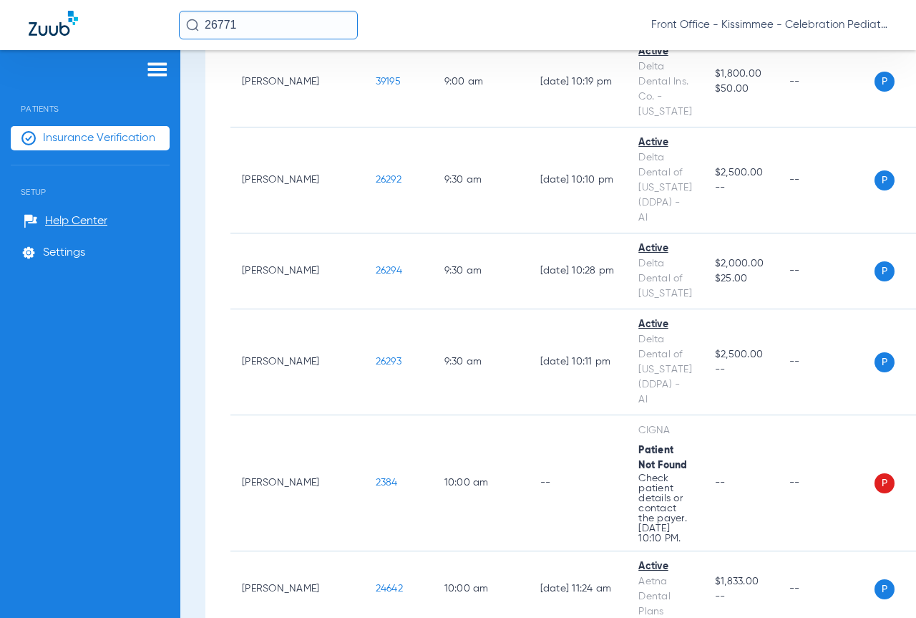
click at [97, 128] on li "Insurance Verification" at bounding box center [90, 138] width 159 height 24
click at [97, 133] on span "Insurance Verification" at bounding box center [99, 138] width 112 height 14
click at [26, 134] on img at bounding box center [28, 138] width 14 height 14
click at [158, 69] on img at bounding box center [157, 69] width 23 height 17
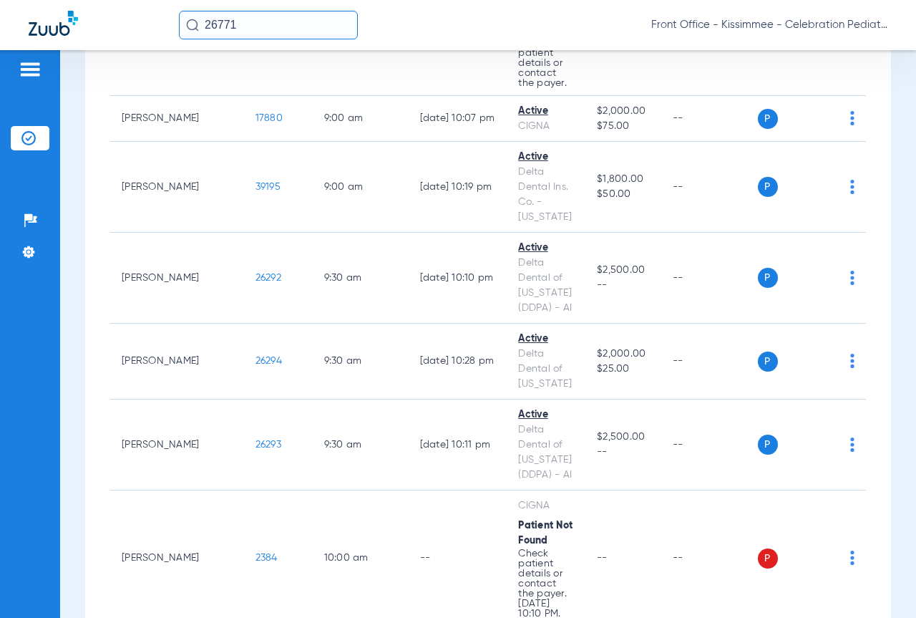
scroll to position [1118, 0]
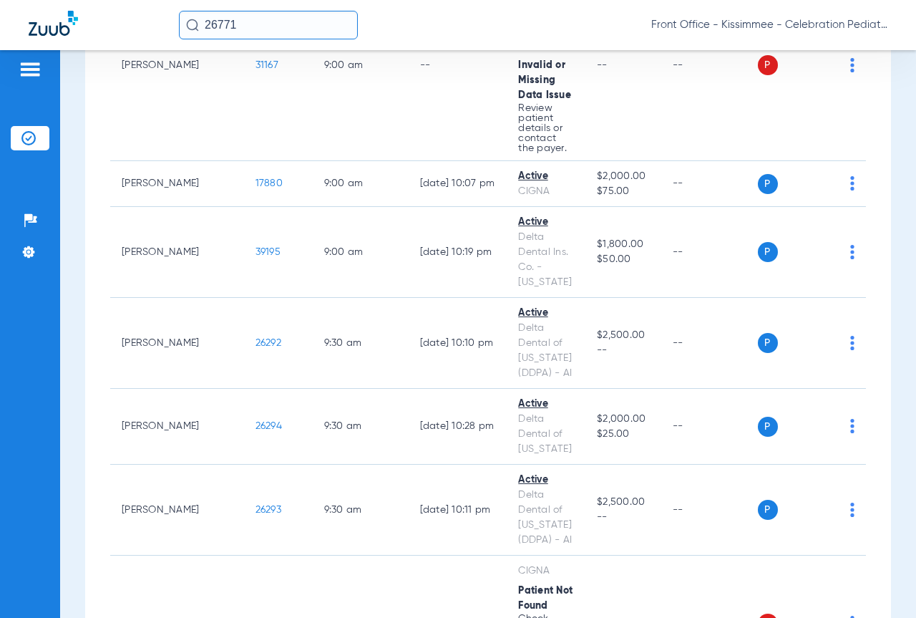
drag, startPoint x: 266, startPoint y: 34, endPoint x: 0, endPoint y: 37, distance: 266.3
click at [0, 37] on div "26771 Front Office - Kissimmee - Celebration Pediatric Dentistry" at bounding box center [458, 25] width 916 height 50
click at [61, 497] on div "Patients Insurance Verification Setup Help Center Settings Schedule Insurance V…" at bounding box center [458, 359] width 916 height 618
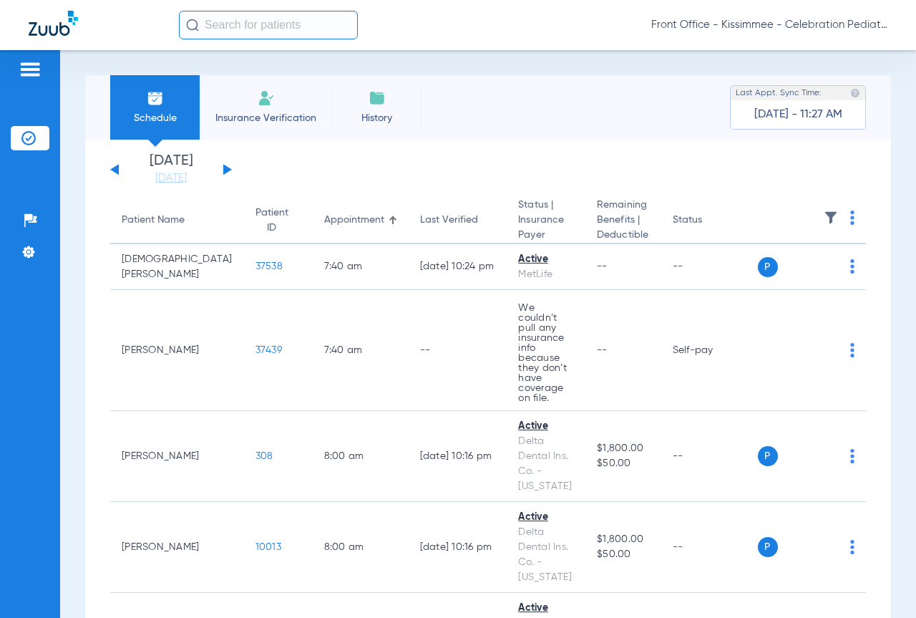
scroll to position [0, 0]
click at [474, 94] on div "Schedule Insurance Verification History Last Appt. Sync Time: [DATE] - 11:27 AM" at bounding box center [488, 107] width 806 height 64
drag, startPoint x: 232, startPoint y: 168, endPoint x: 211, endPoint y: 179, distance: 23.4
click at [231, 168] on app-single-date-navigator "[DATE] [DATE] [DATE] [DATE] [DATE] [DATE] [DATE] [DATE] [DATE] [DATE] [DATE] [D…" at bounding box center [488, 169] width 756 height 31
click at [200, 180] on link "[DATE]" at bounding box center [171, 178] width 86 height 14
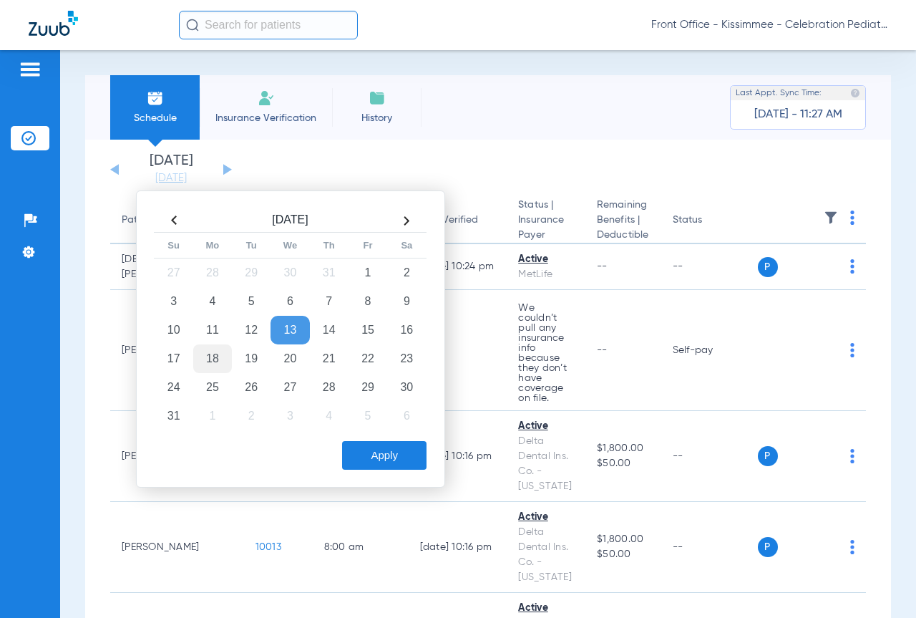
click at [220, 363] on td "18" at bounding box center [212, 358] width 39 height 29
click at [366, 451] on button "Apply" at bounding box center [384, 455] width 84 height 29
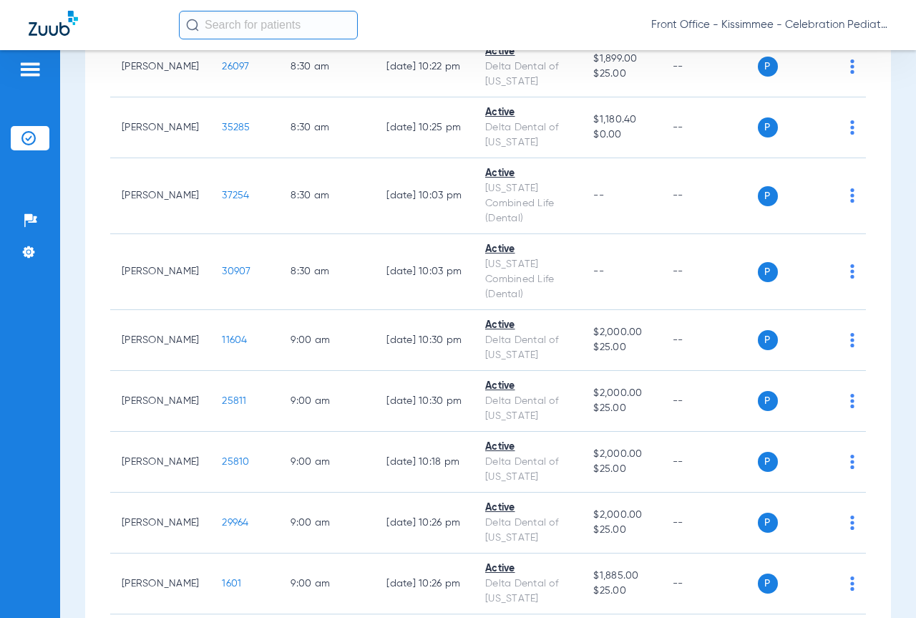
scroll to position [573, 0]
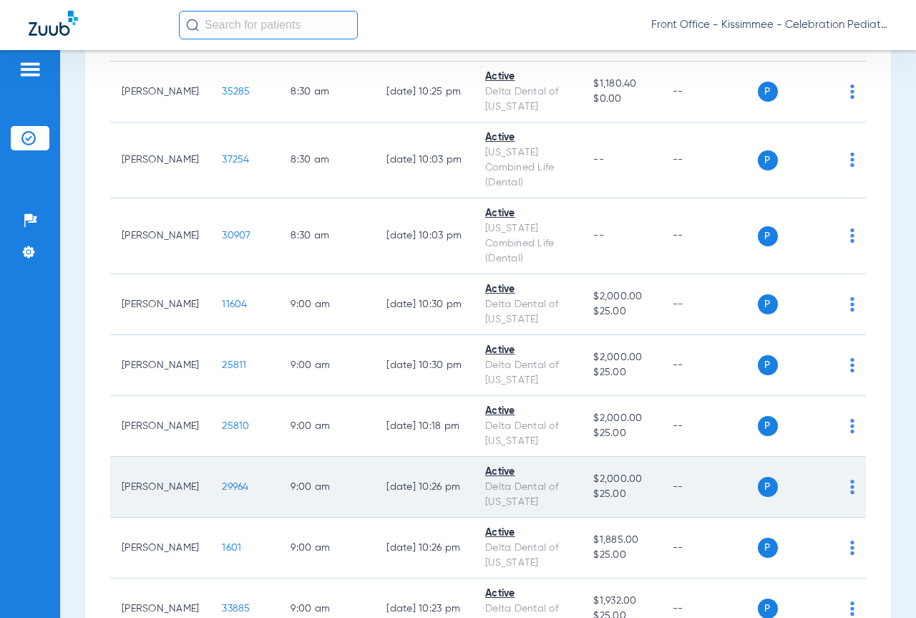
click at [222, 485] on span "29964" at bounding box center [235, 487] width 26 height 10
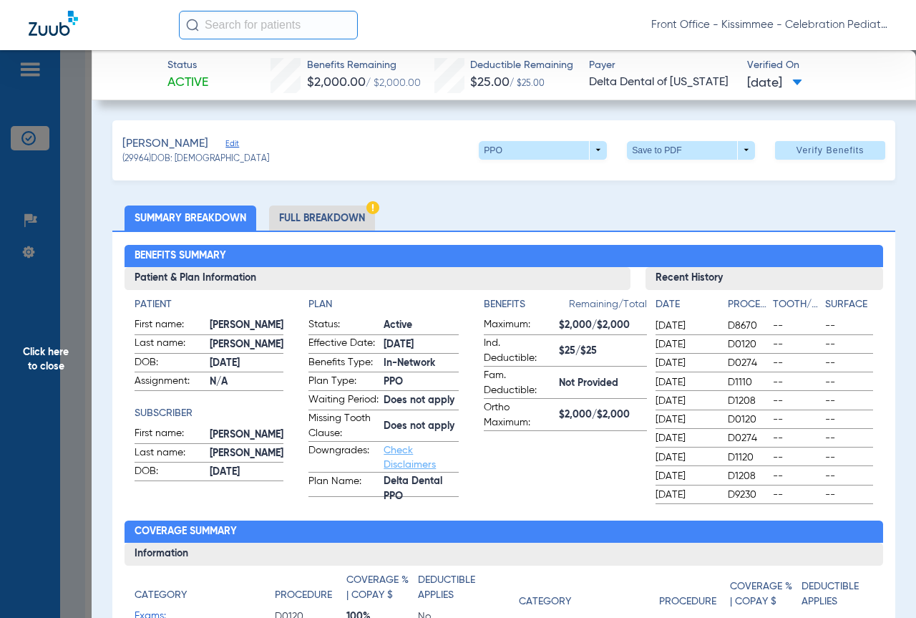
click at [308, 206] on li "Full Breakdown" at bounding box center [322, 217] width 106 height 25
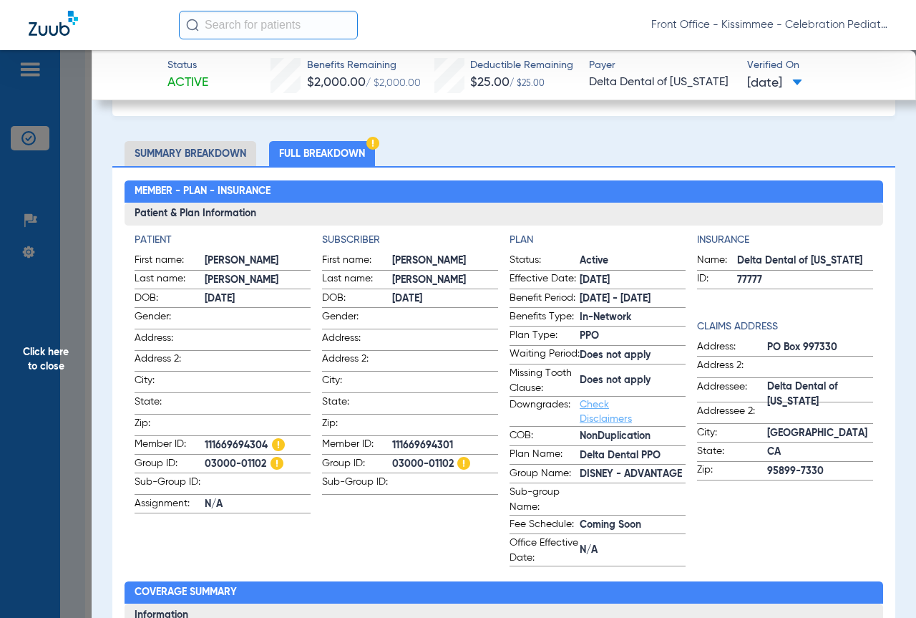
scroll to position [72, 0]
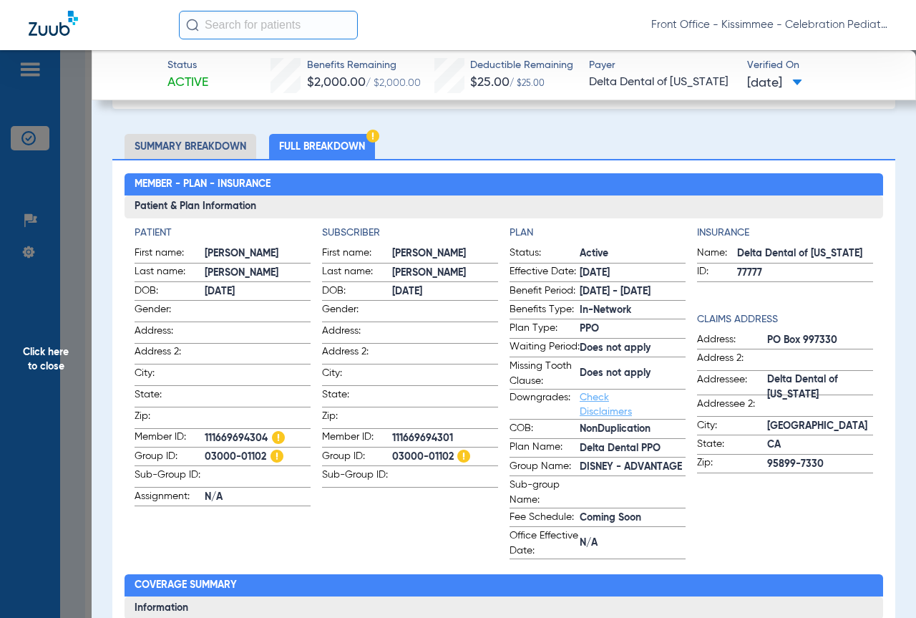
click at [417, 501] on app-subscriber-information "Subscriber First name: [PERSON_NAME] Last name: [PERSON_NAME]: [DEMOGRAPHIC_DAT…" at bounding box center [410, 392] width 176 height 334
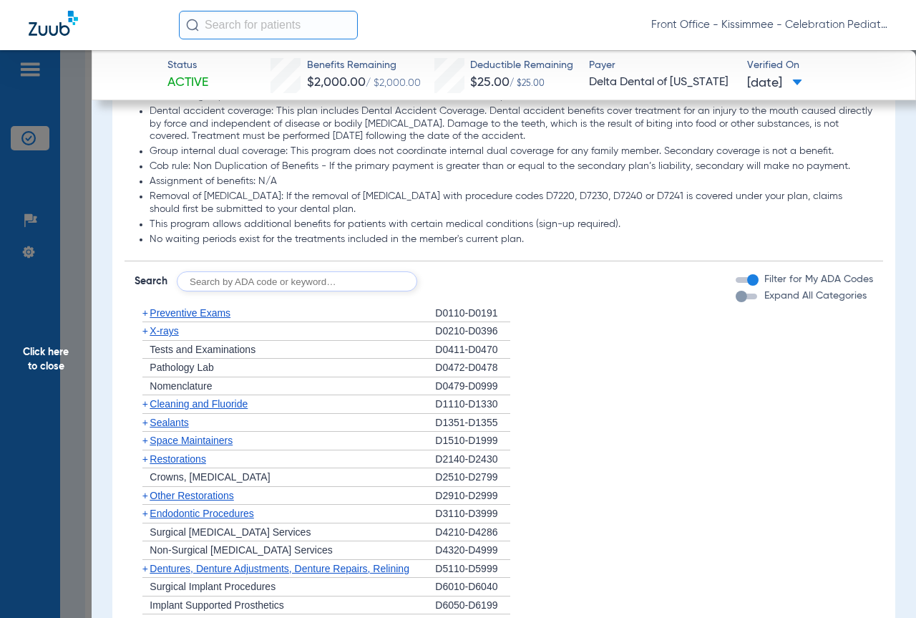
scroll to position [1646, 0]
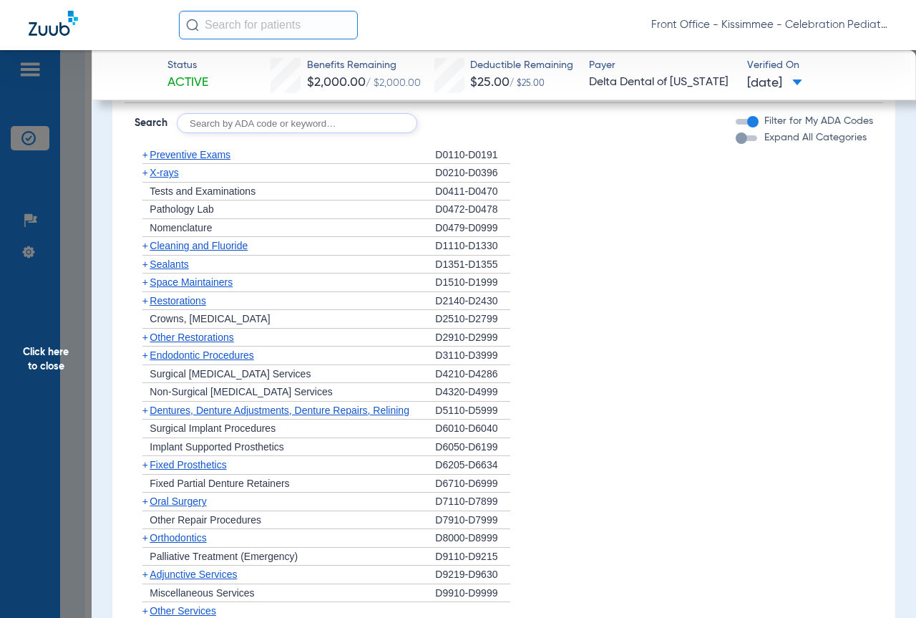
click at [736, 144] on div "button" at bounding box center [741, 137] width 11 height 11
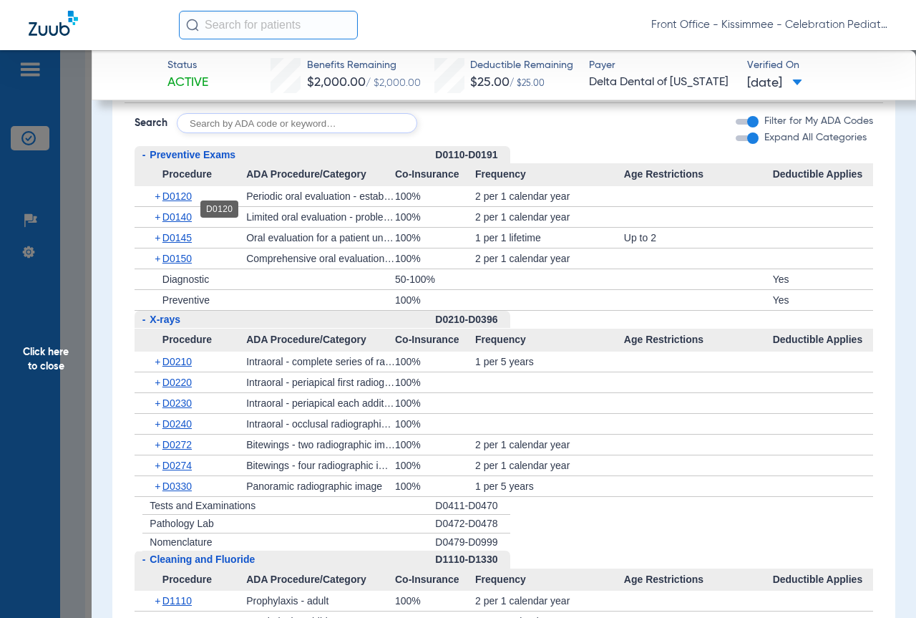
click at [173, 202] on span "D0120" at bounding box center [176, 195] width 29 height 11
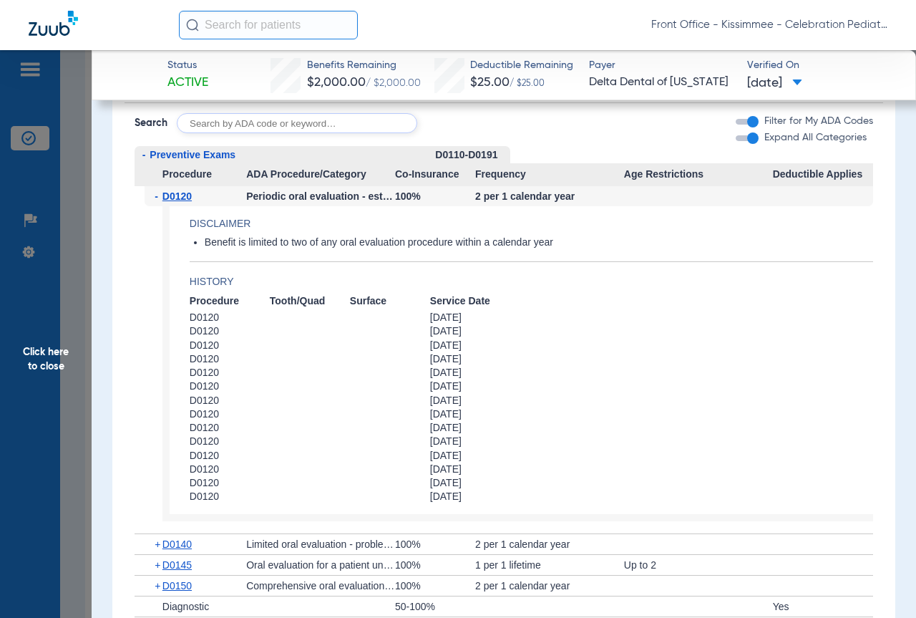
scroll to position [1932, 0]
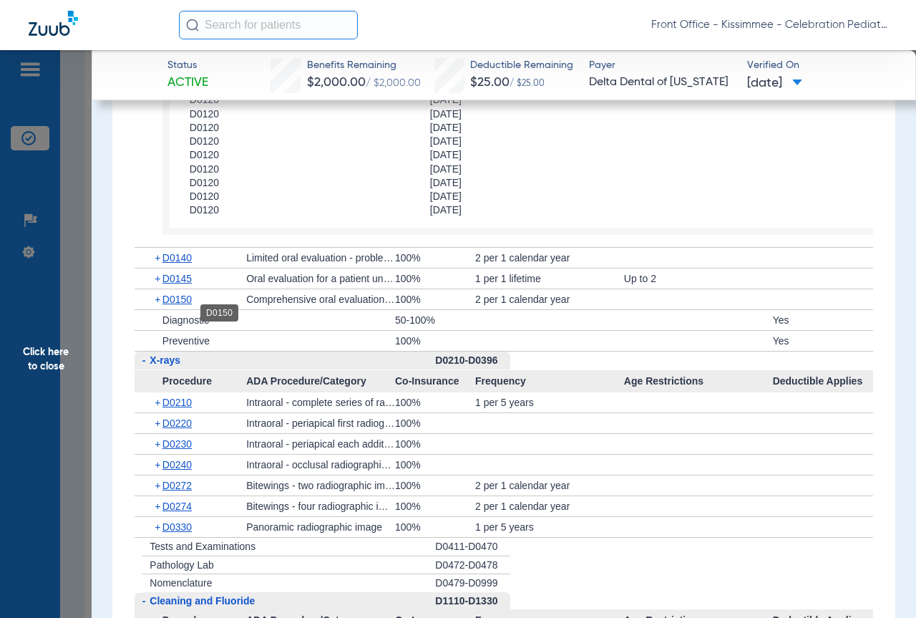
click at [180, 305] on span "D0150" at bounding box center [176, 298] width 29 height 11
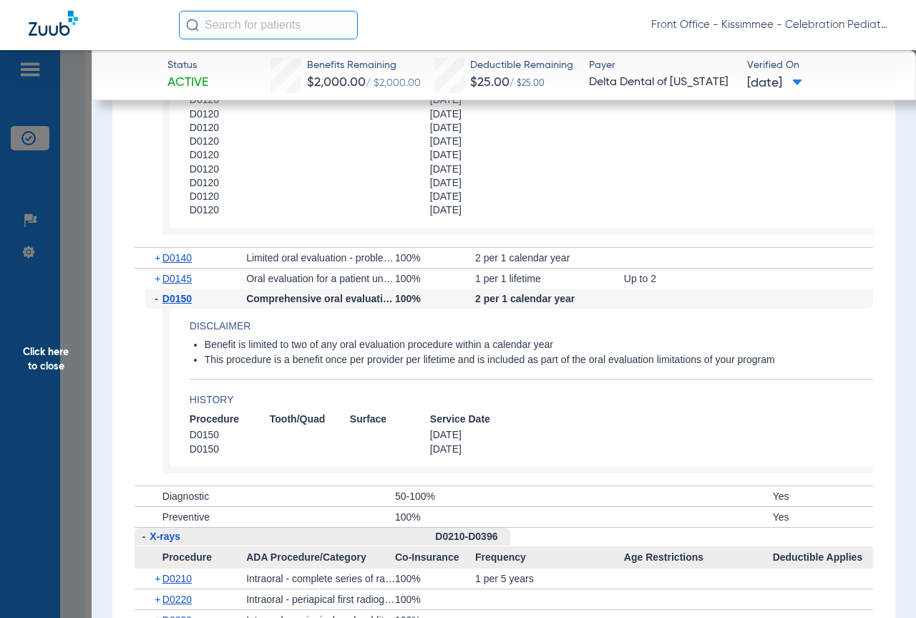
click at [165, 263] on div "+ D0140" at bounding box center [196, 258] width 102 height 20
click at [179, 263] on span "D0140" at bounding box center [176, 257] width 29 height 11
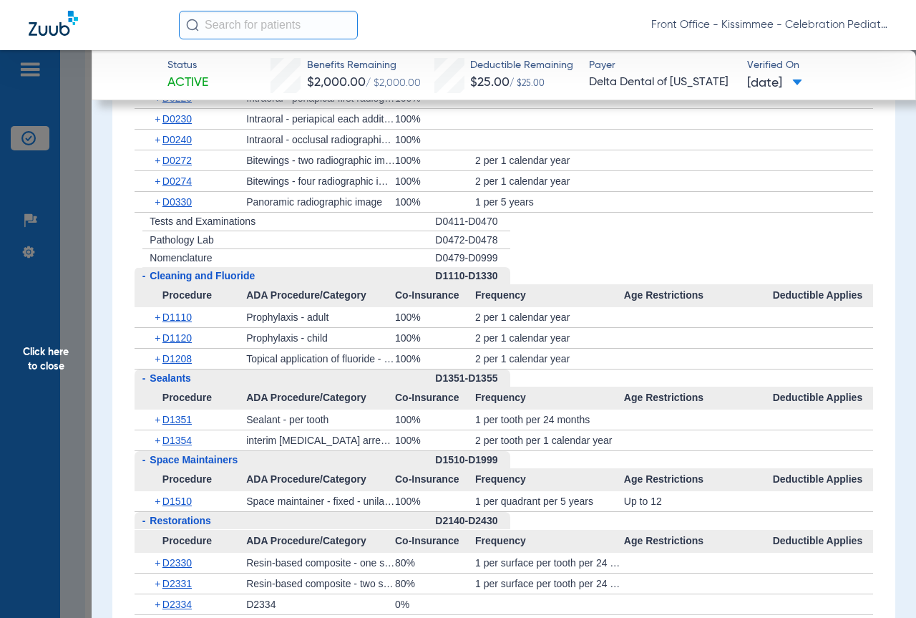
scroll to position [2576, 0]
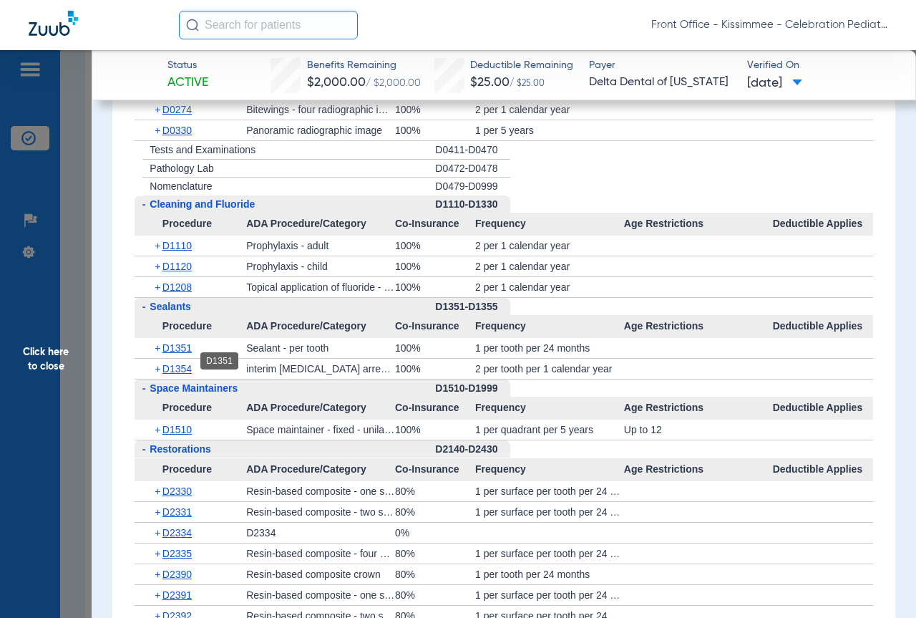
click at [185, 354] on span "D1351" at bounding box center [176, 347] width 29 height 11
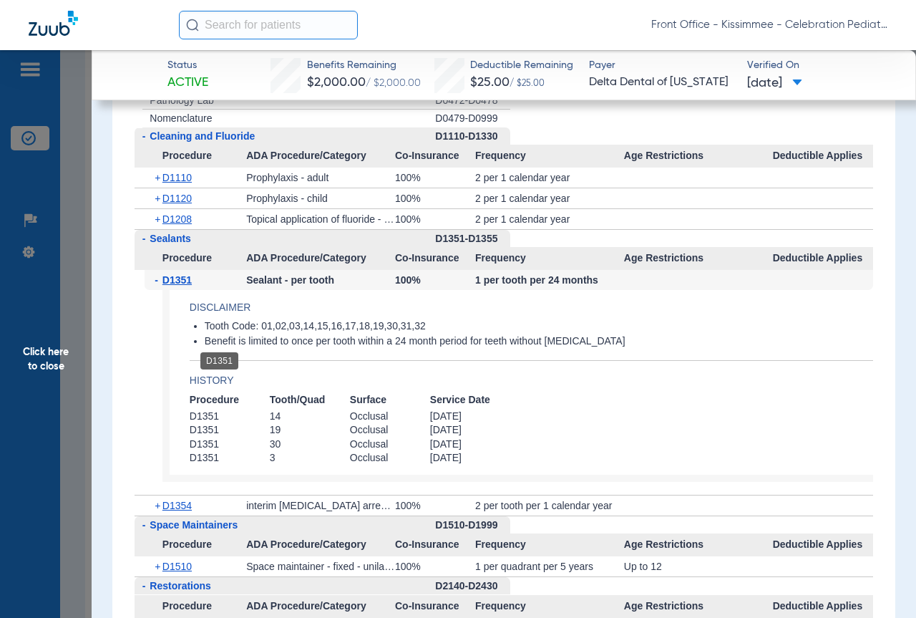
scroll to position [2648, 0]
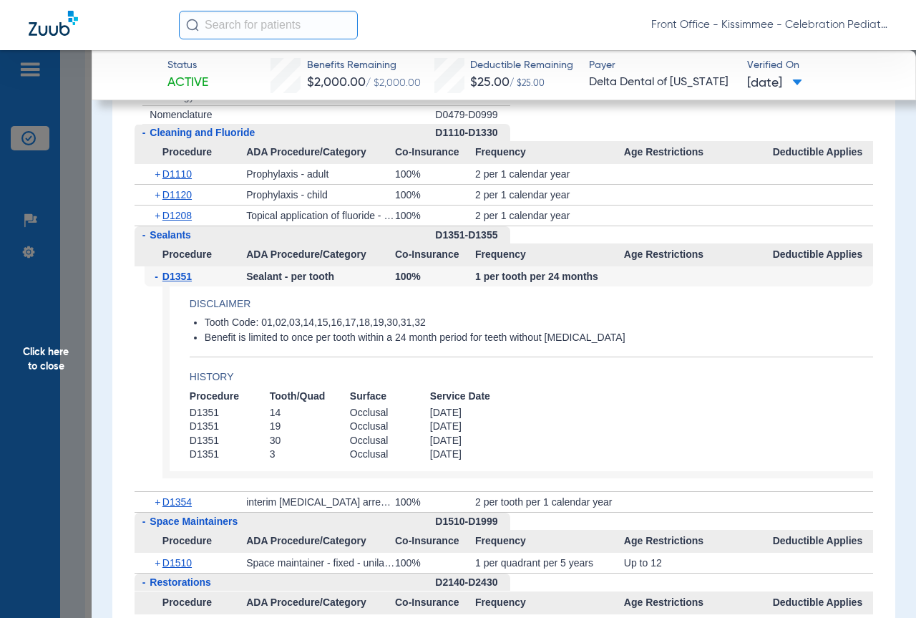
click at [197, 512] on div "+ D1354" at bounding box center [196, 502] width 102 height 20
click at [190, 507] on span "D1354" at bounding box center [176, 501] width 29 height 11
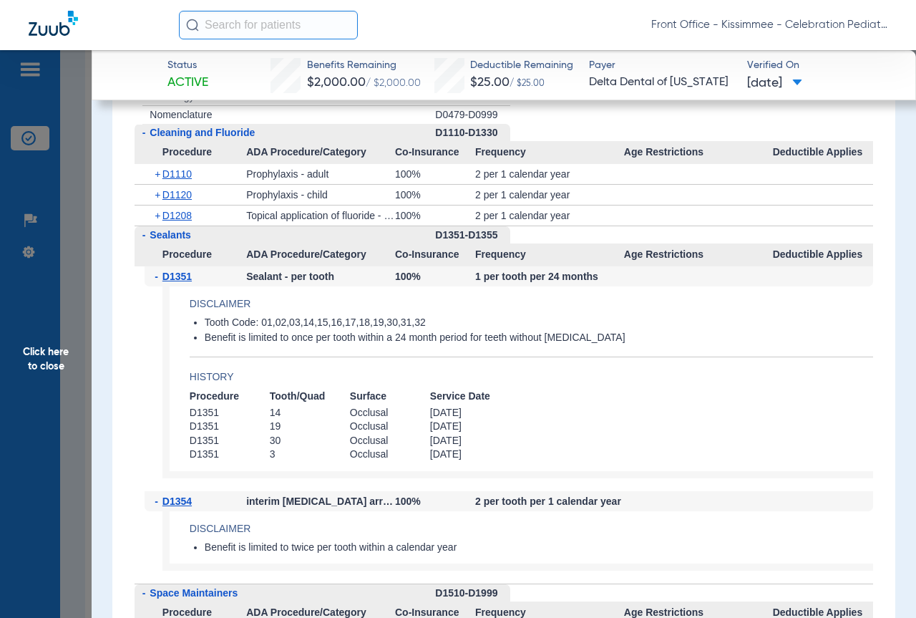
click at [171, 240] on span "Sealants" at bounding box center [171, 234] width 42 height 11
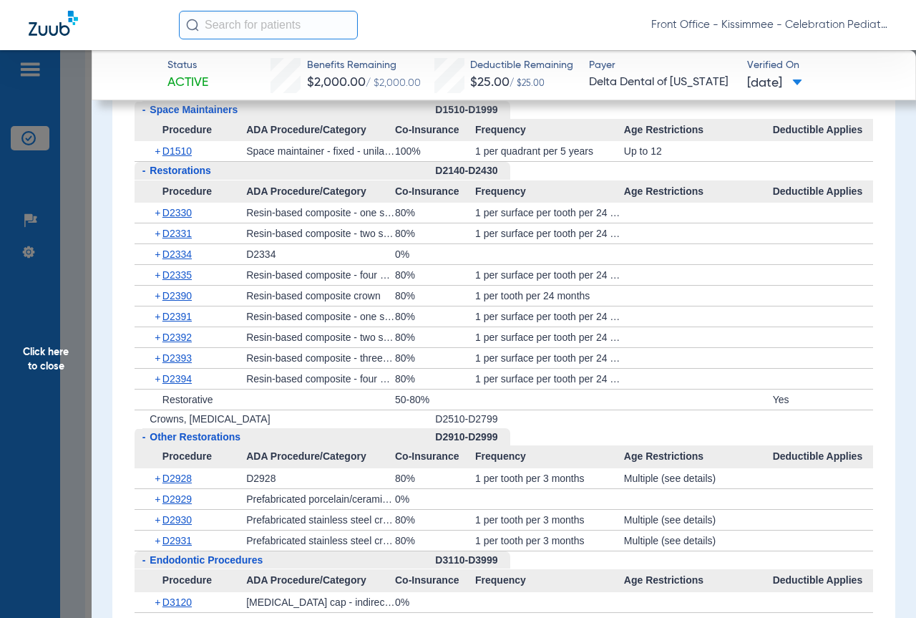
scroll to position [2433, 0]
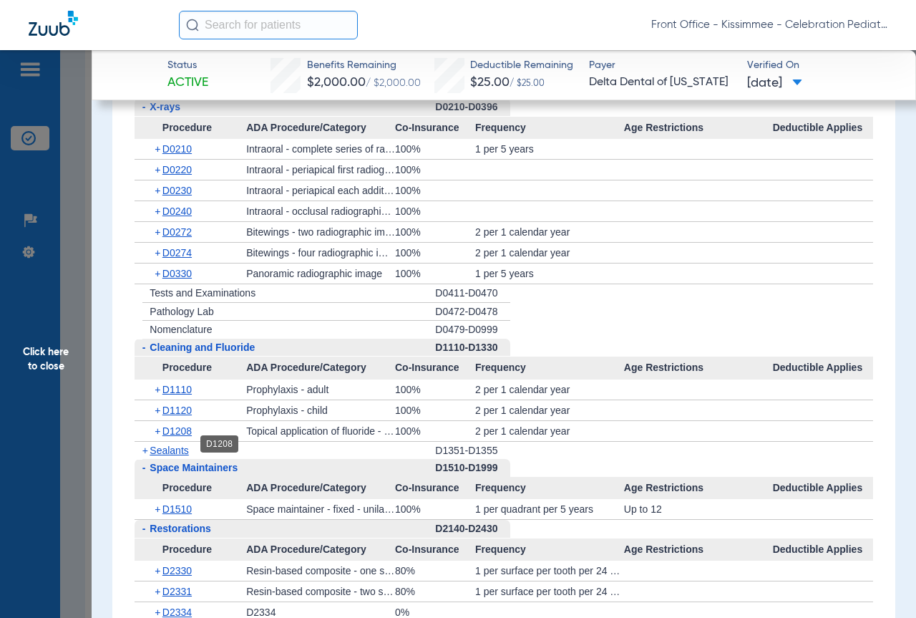
click at [182, 437] on span "D1208" at bounding box center [176, 430] width 29 height 11
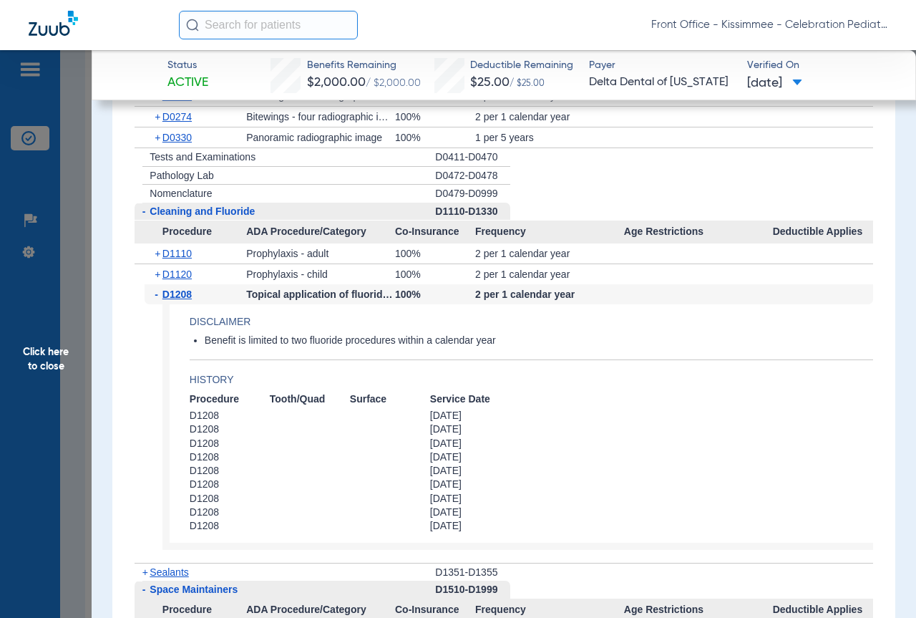
scroll to position [2576, 0]
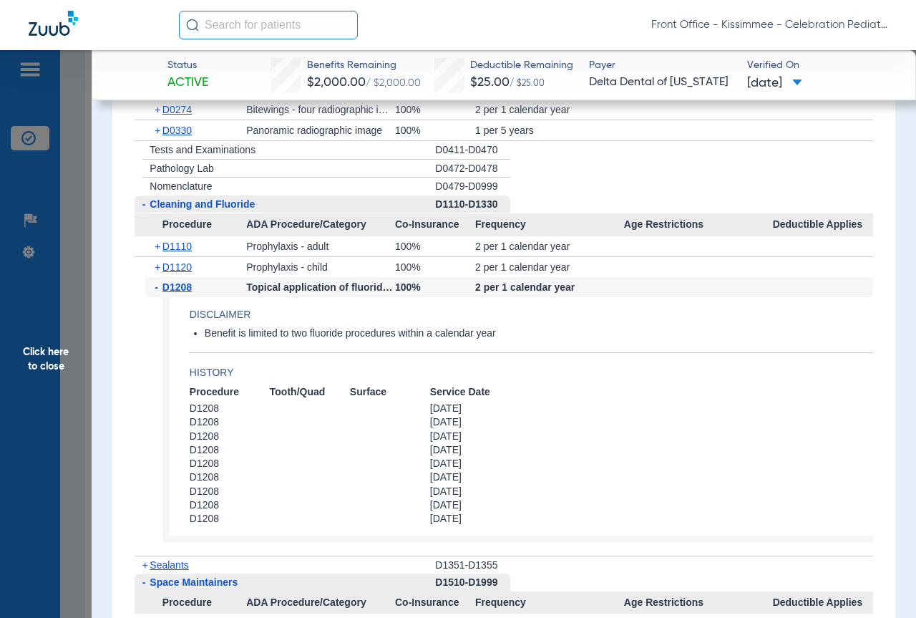
click at [169, 270] on div "+ D1120" at bounding box center [196, 267] width 102 height 20
click at [180, 273] on span "D1120" at bounding box center [176, 266] width 29 height 11
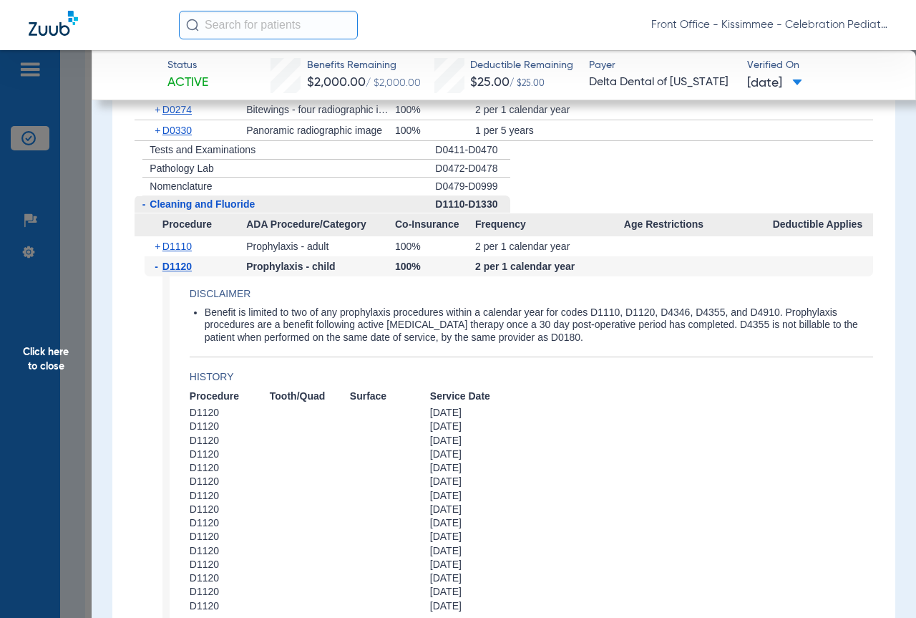
click at [180, 252] on span "D1110" at bounding box center [176, 245] width 29 height 11
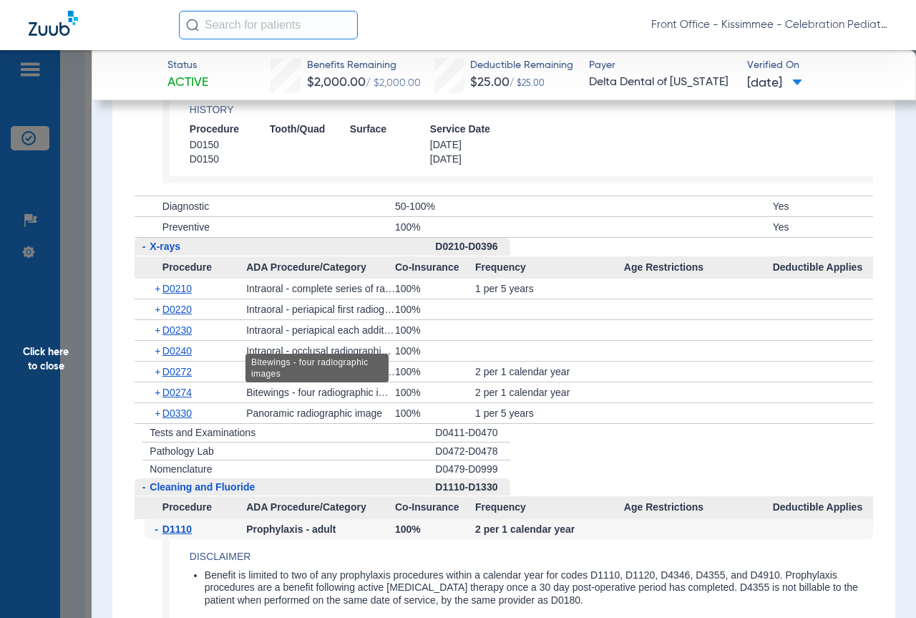
scroll to position [2290, 0]
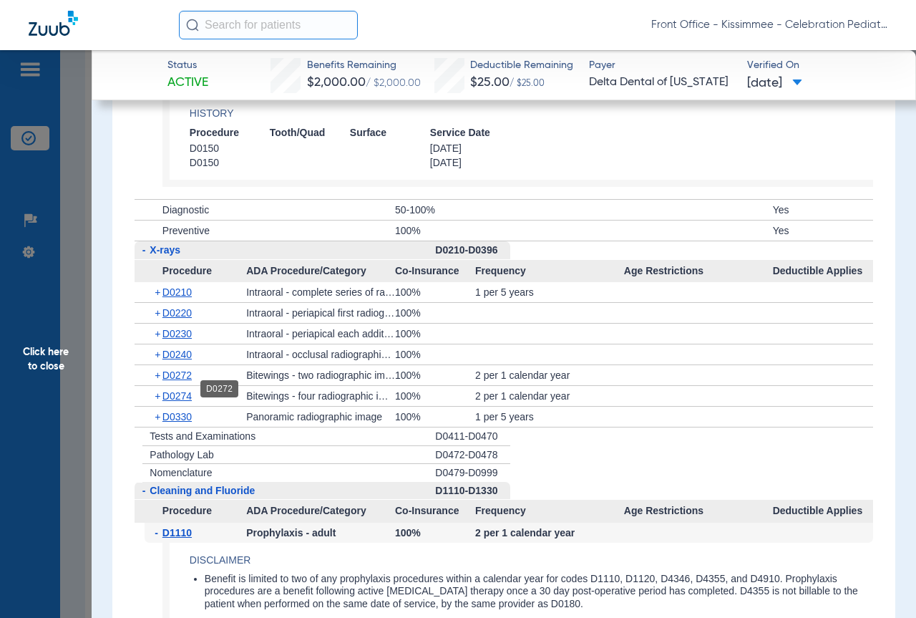
click at [185, 381] on span "D0272" at bounding box center [176, 374] width 29 height 11
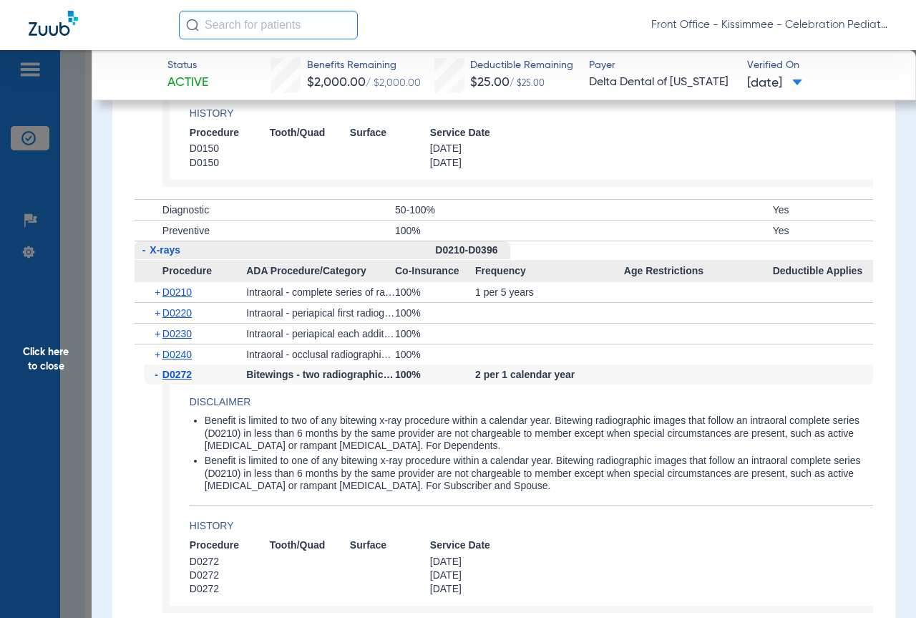
click at [185, 380] on span "D0272" at bounding box center [176, 374] width 29 height 11
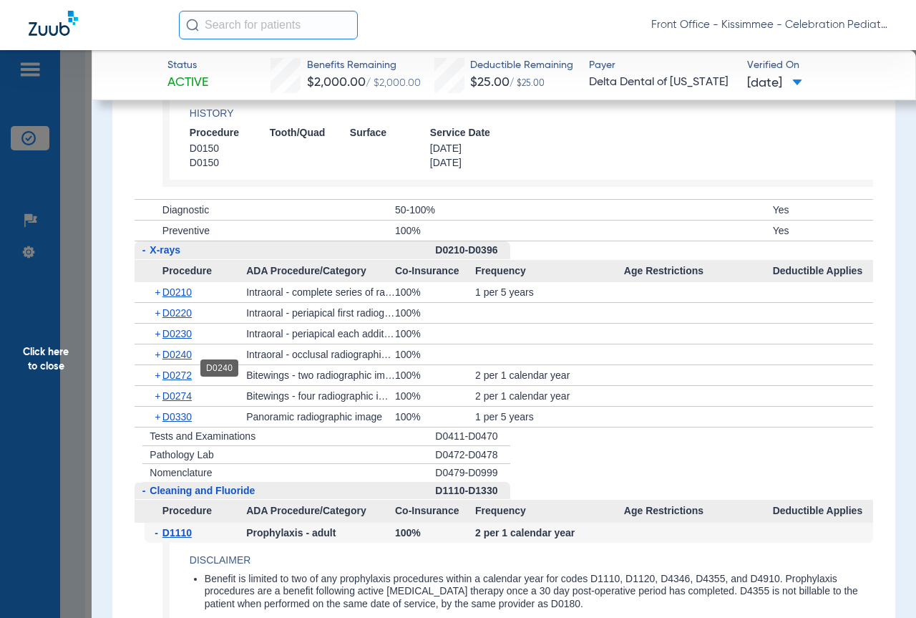
click at [182, 360] on span "D0240" at bounding box center [176, 354] width 29 height 11
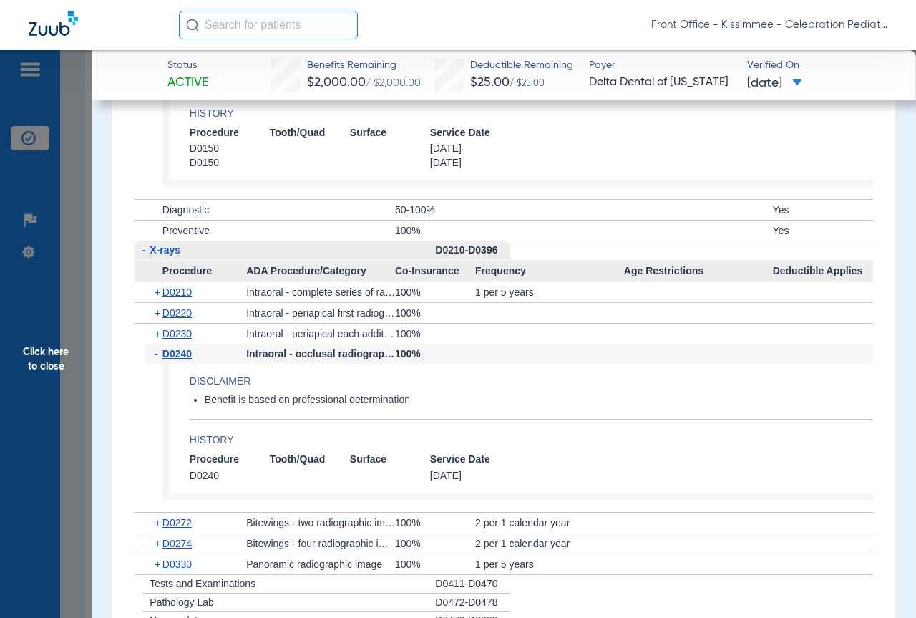
click at [180, 358] on div "- D0240" at bounding box center [196, 354] width 102 height 20
click at [179, 359] on span "D0240" at bounding box center [176, 353] width 29 height 11
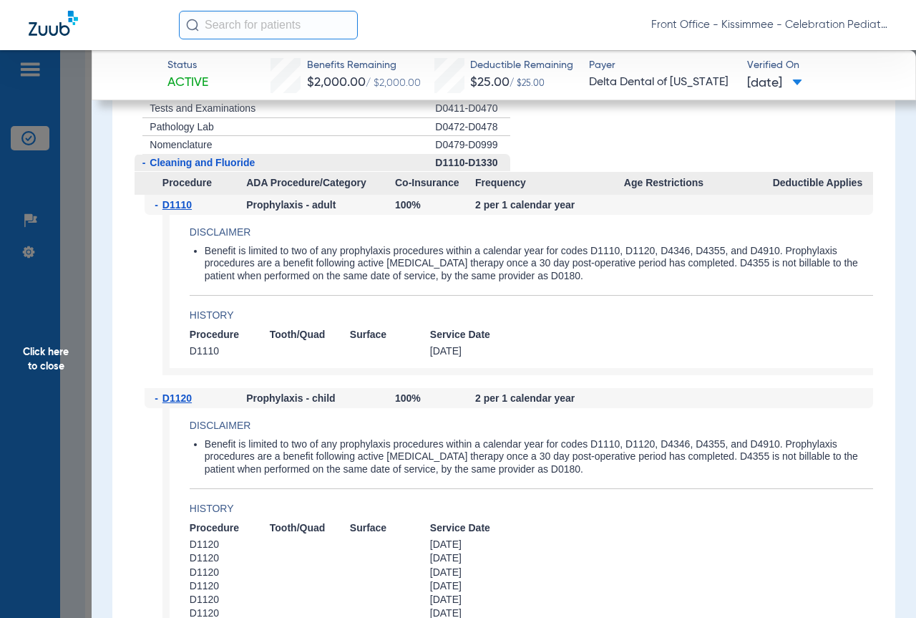
scroll to position [2791, 0]
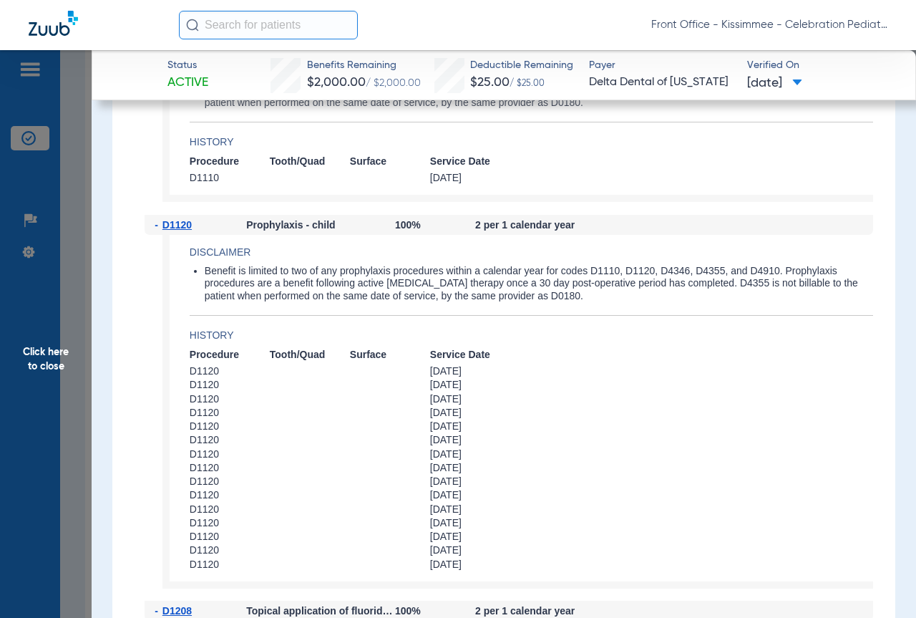
drag, startPoint x: 50, startPoint y: 367, endPoint x: 215, endPoint y: 330, distance: 168.8
click at [50, 367] on span "Click here to close" at bounding box center [46, 359] width 92 height 618
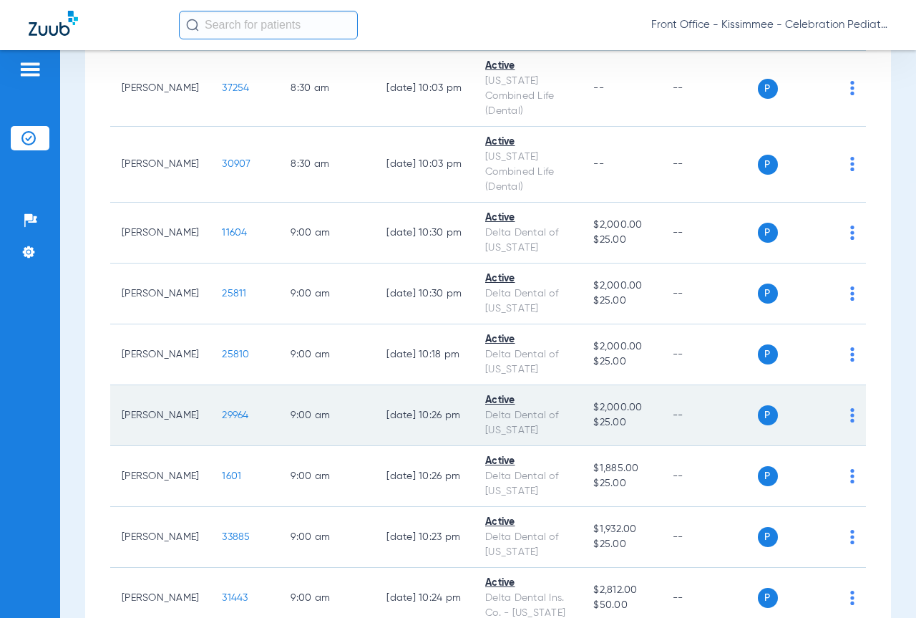
scroll to position [716, 0]
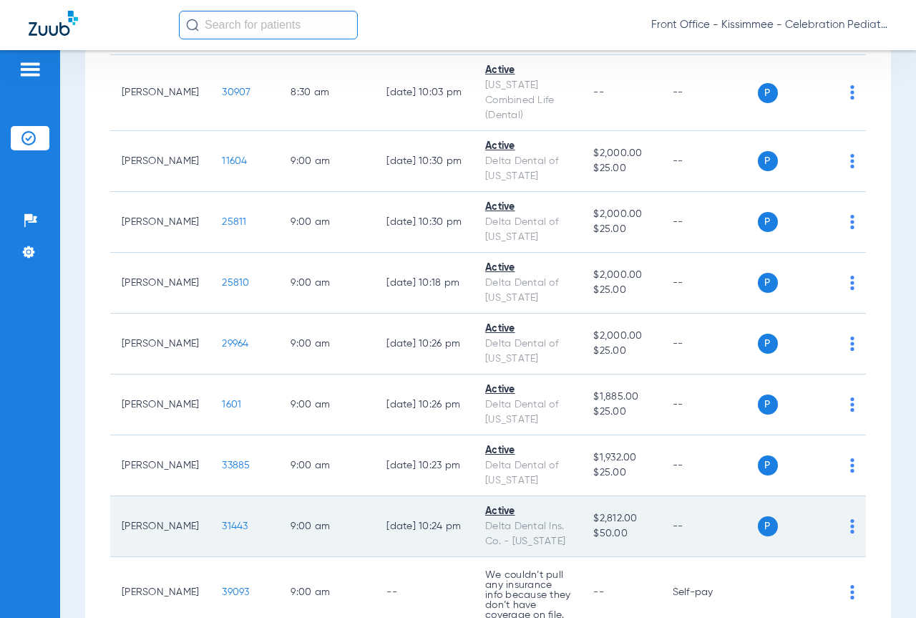
click at [225, 523] on span "31443" at bounding box center [235, 526] width 26 height 10
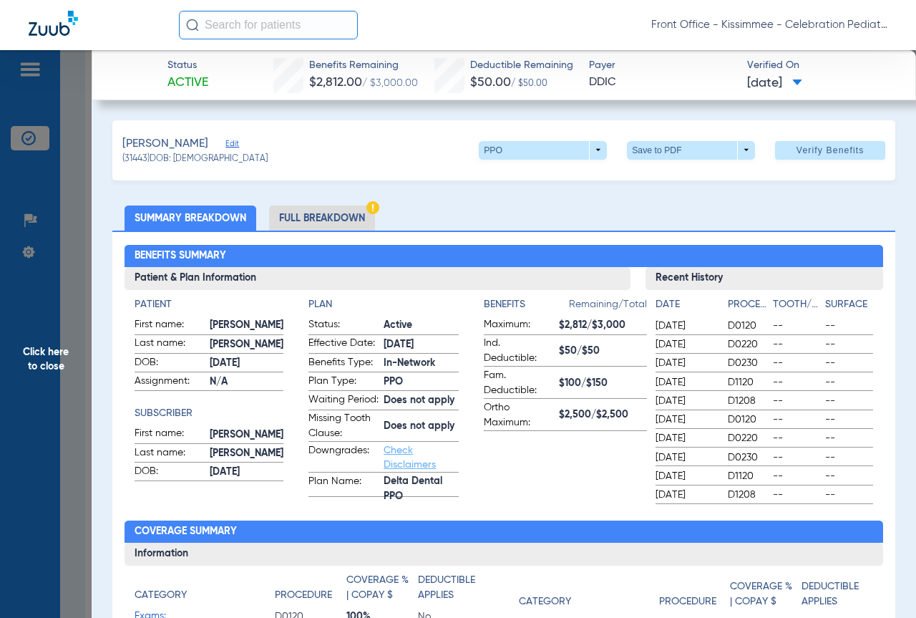
click at [346, 223] on li "Full Breakdown" at bounding box center [322, 217] width 106 height 25
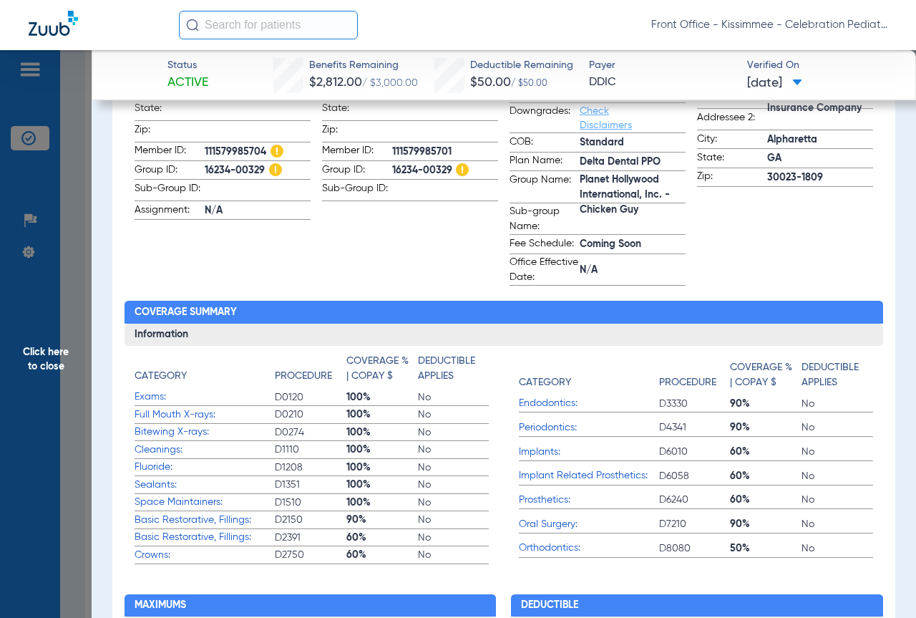
scroll to position [0, 0]
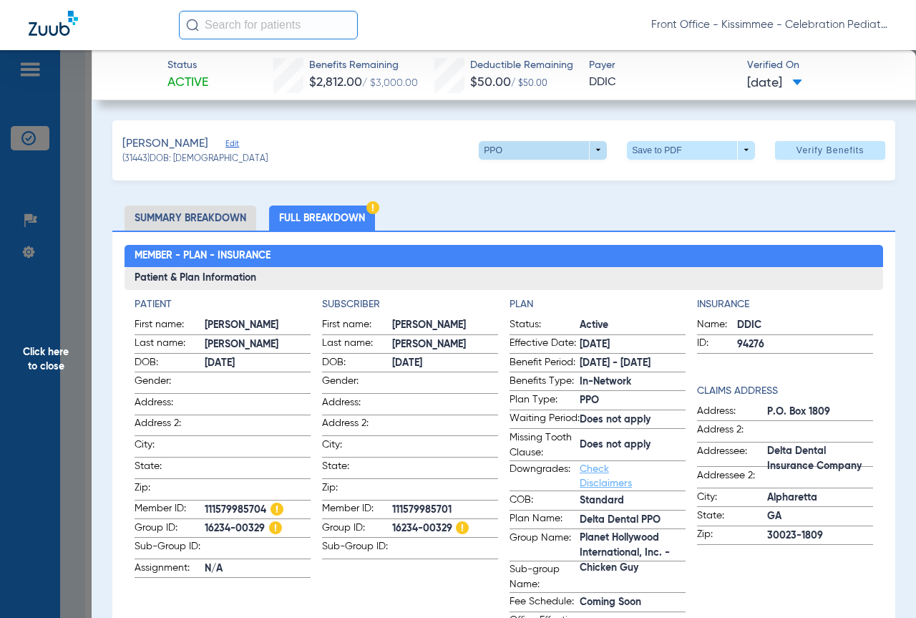
click at [506, 149] on span at bounding box center [543, 150] width 128 height 19
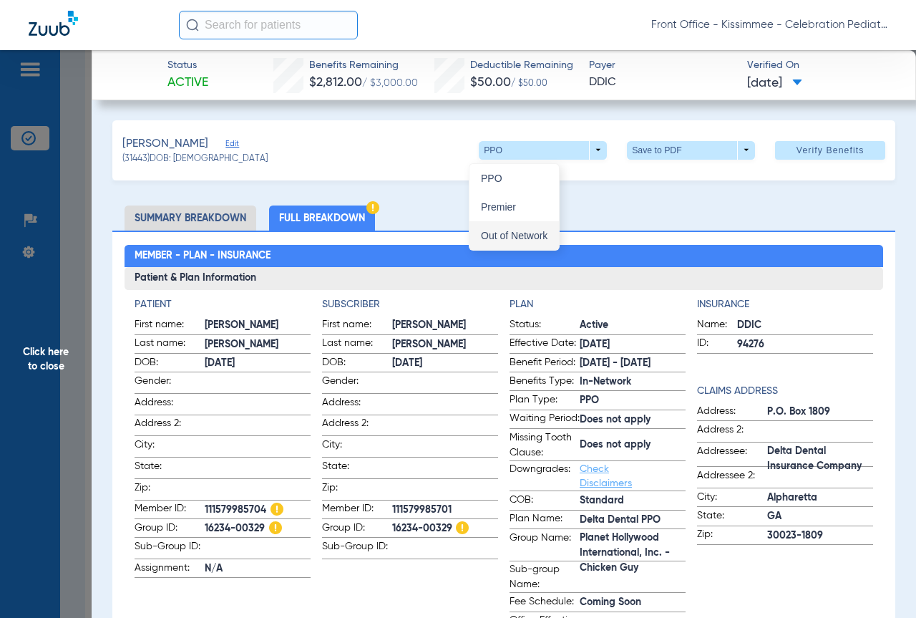
click at [513, 240] on span "Out of Network" at bounding box center [514, 235] width 67 height 10
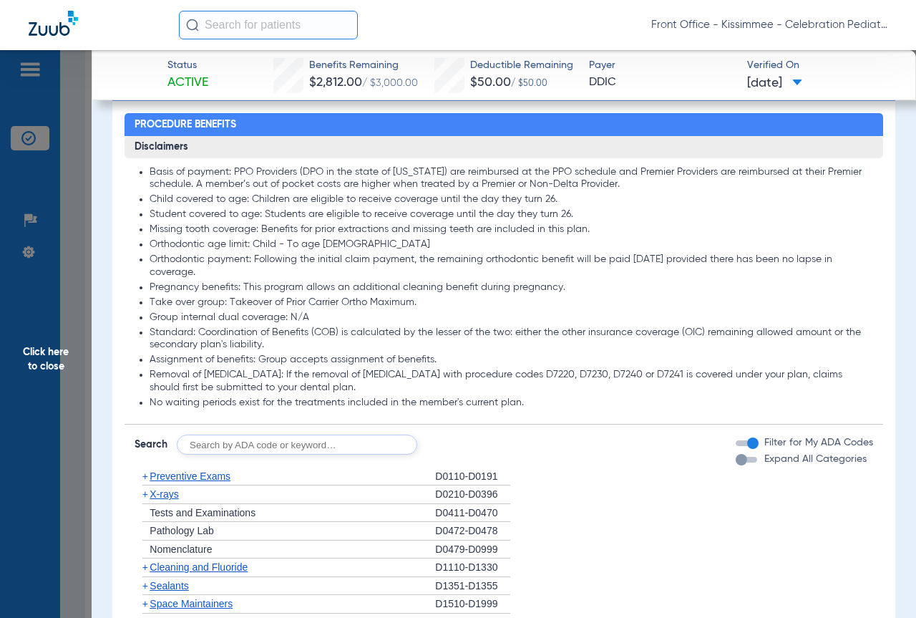
scroll to position [1360, 0]
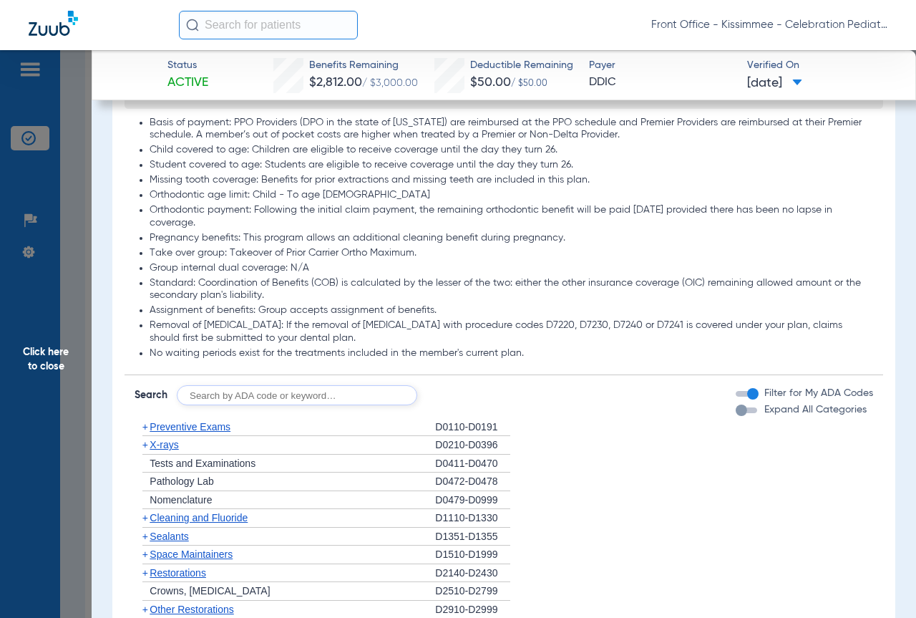
drag, startPoint x: 729, startPoint y: 426, endPoint x: 699, endPoint y: 410, distance: 33.3
click at [736, 416] on div "button" at bounding box center [741, 409] width 11 height 11
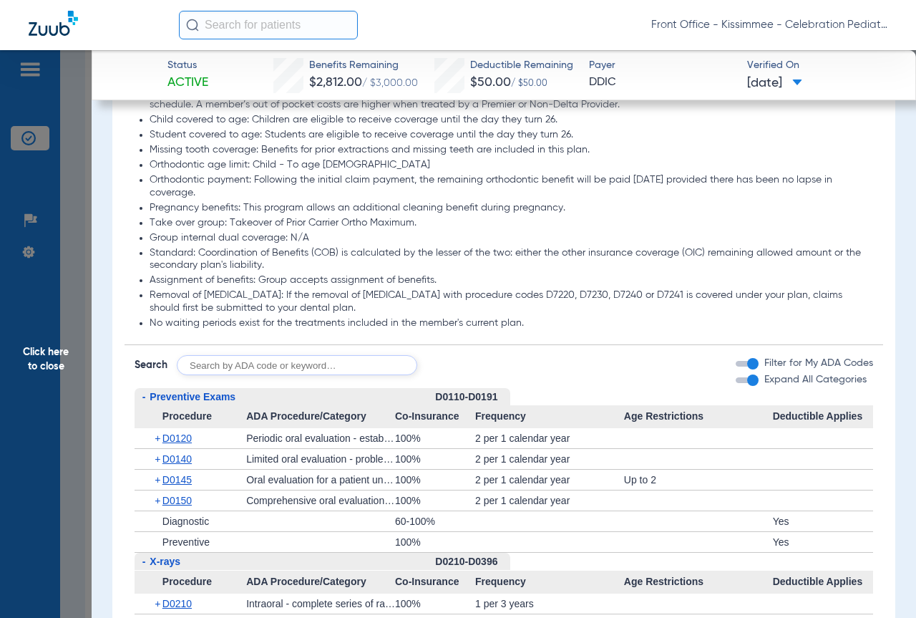
scroll to position [1646, 0]
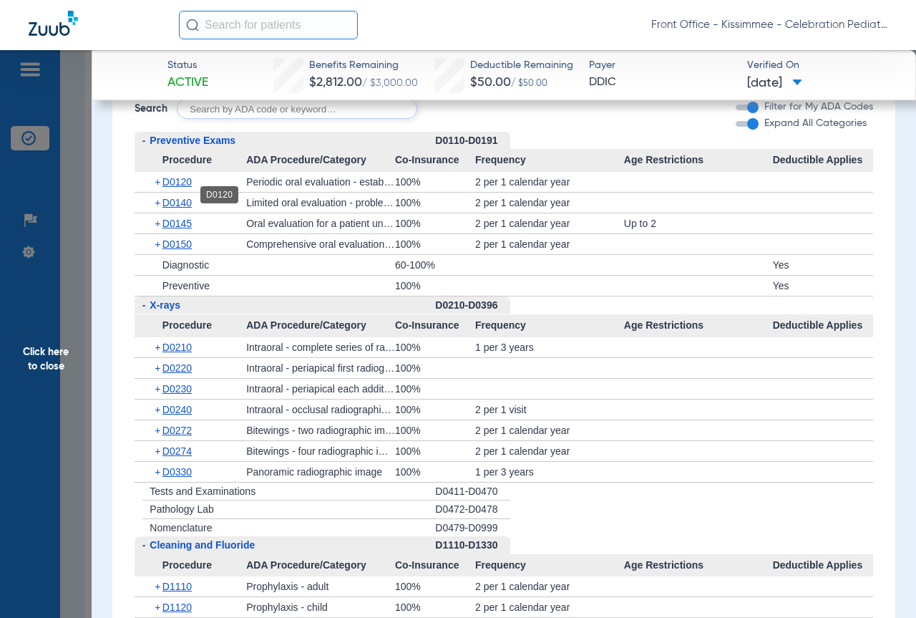
click at [180, 188] on span "D0120" at bounding box center [176, 181] width 29 height 11
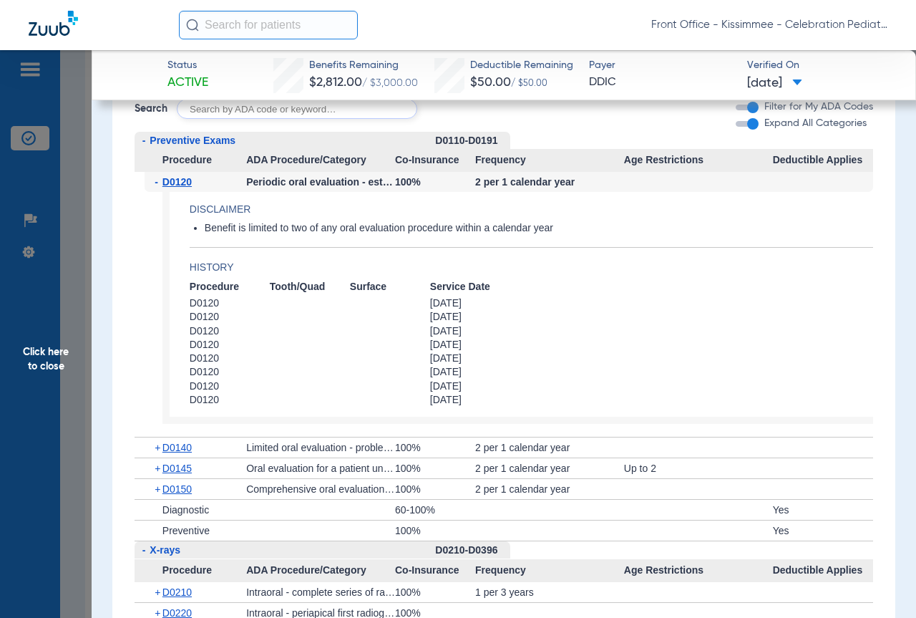
click at [180, 499] on div "+ D0150" at bounding box center [196, 489] width 102 height 20
click at [180, 495] on span "D0150" at bounding box center [176, 488] width 29 height 11
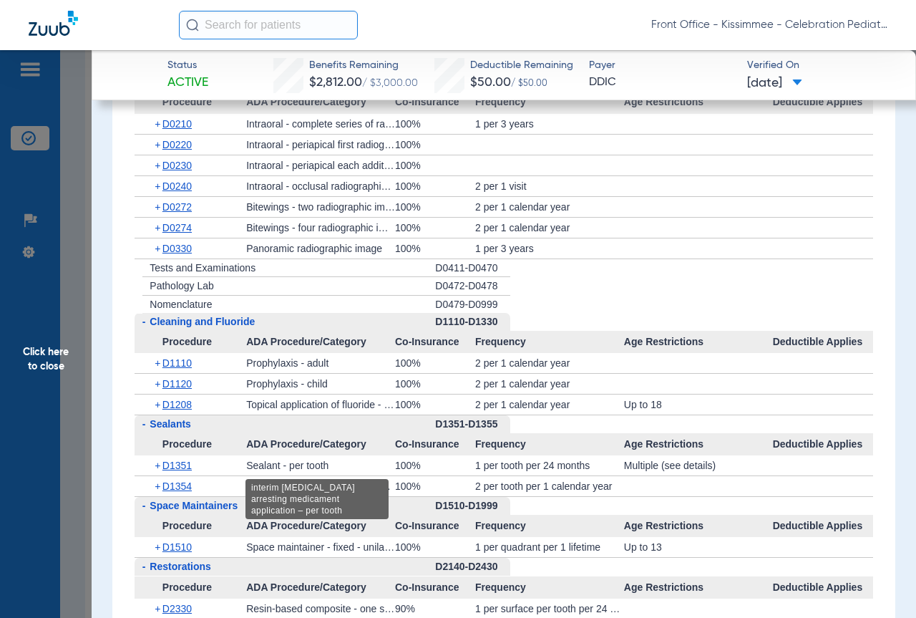
scroll to position [2433, 0]
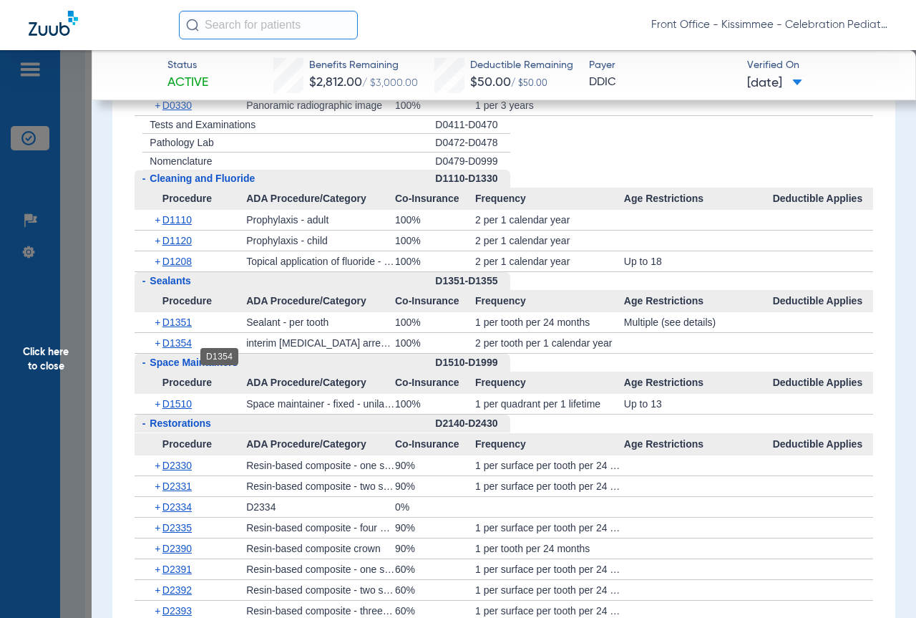
drag, startPoint x: 192, startPoint y: 354, endPoint x: 186, endPoint y: 338, distance: 17.4
click at [190, 349] on span "D1354" at bounding box center [176, 342] width 29 height 11
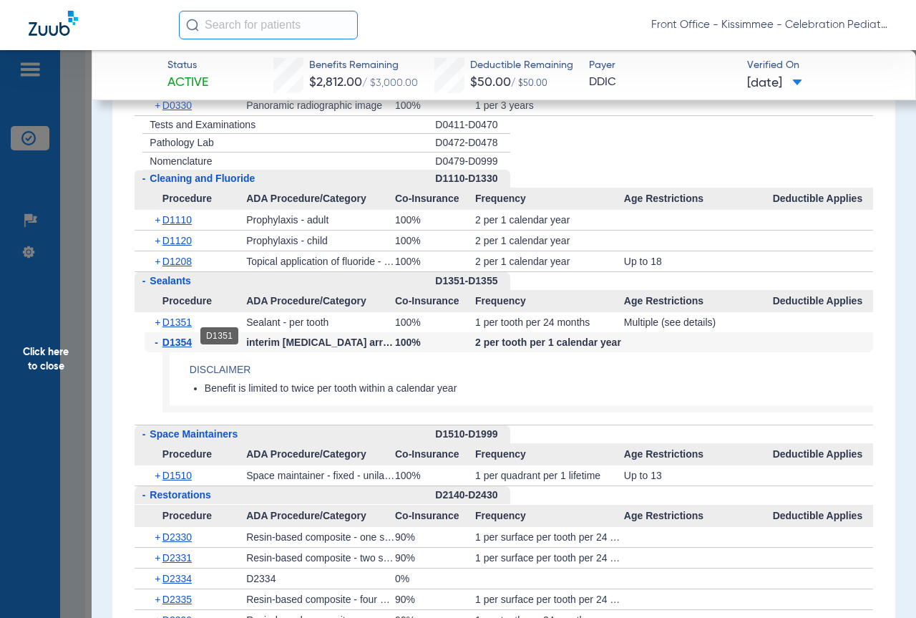
click at [186, 328] on span "D1351" at bounding box center [176, 321] width 29 height 11
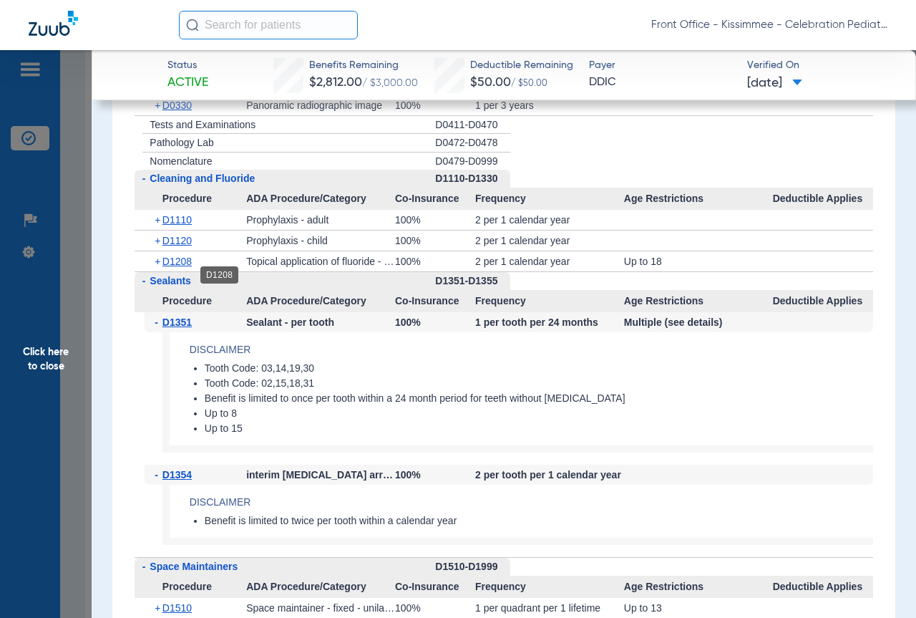
click at [169, 267] on span "D1208" at bounding box center [176, 260] width 29 height 11
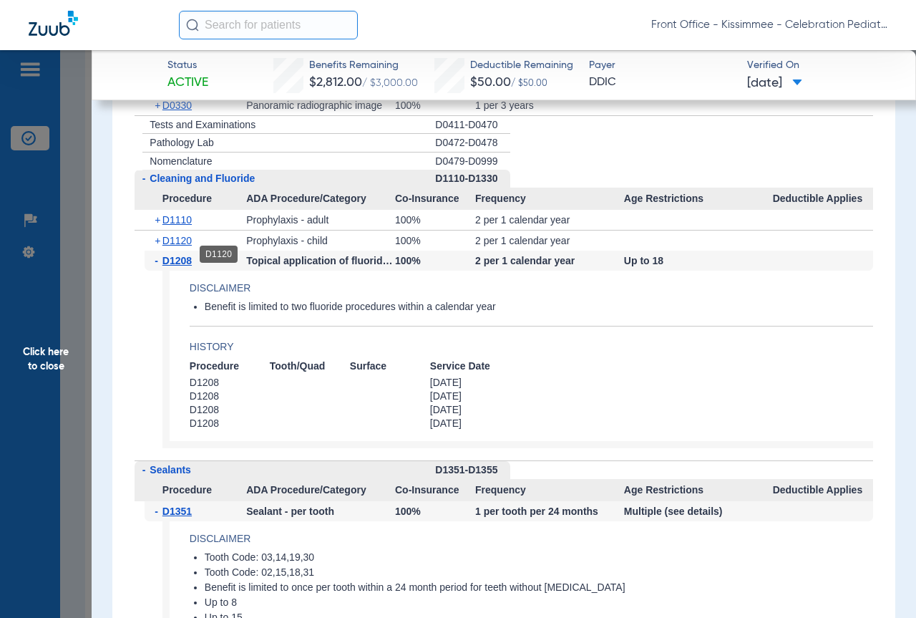
click at [183, 246] on span "D1120" at bounding box center [176, 240] width 29 height 11
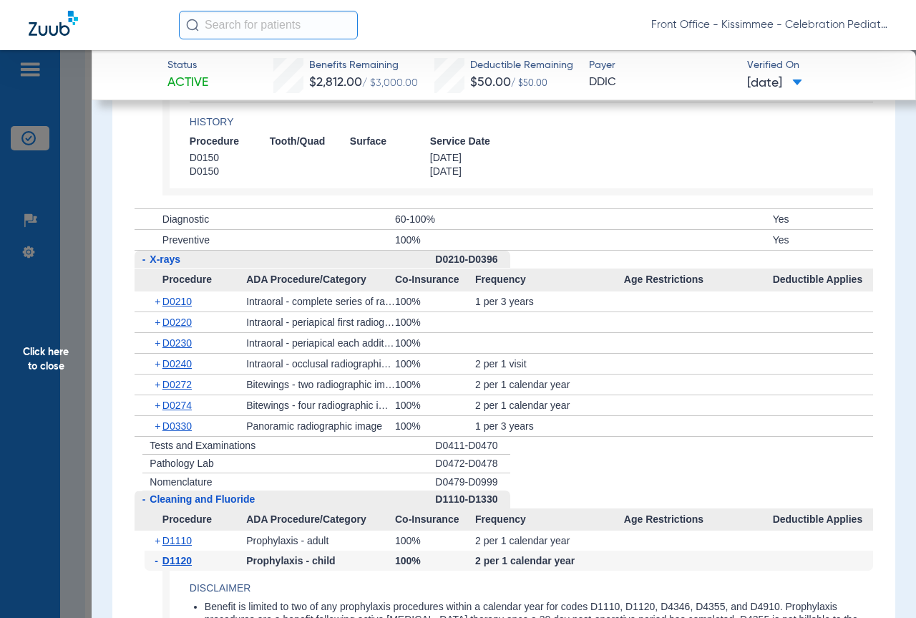
scroll to position [2004, 0]
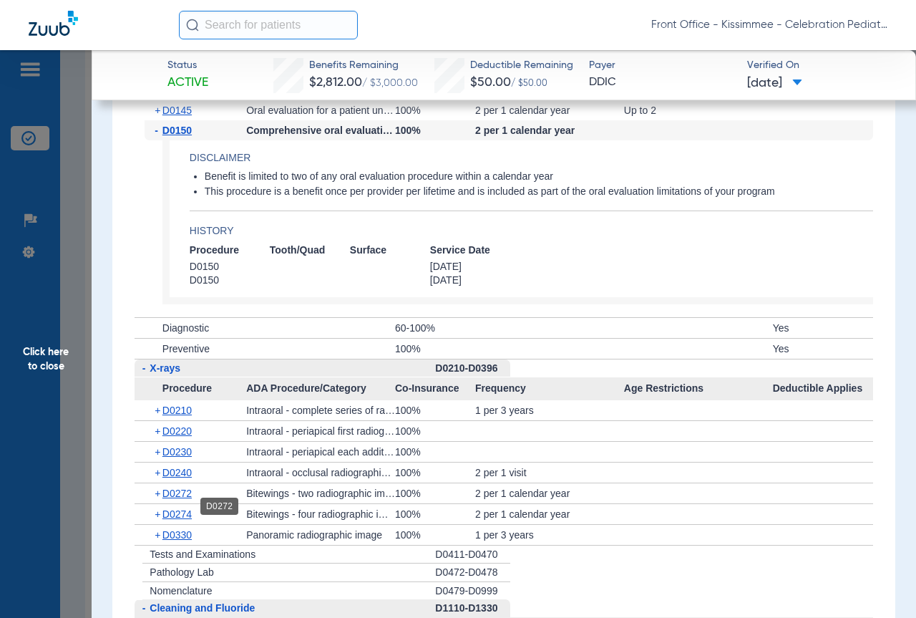
click at [180, 499] on span "D0272" at bounding box center [176, 492] width 29 height 11
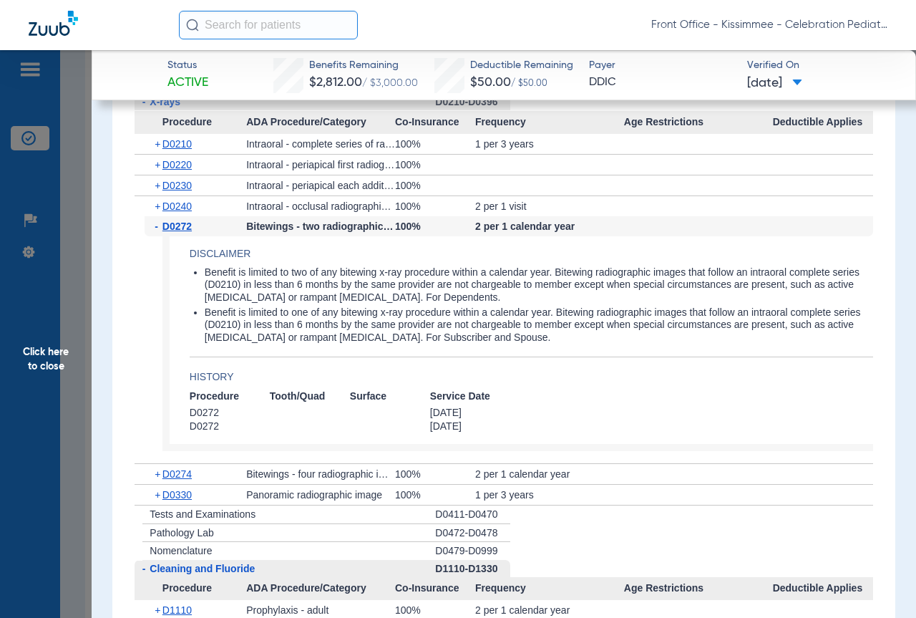
scroll to position [2362, 0]
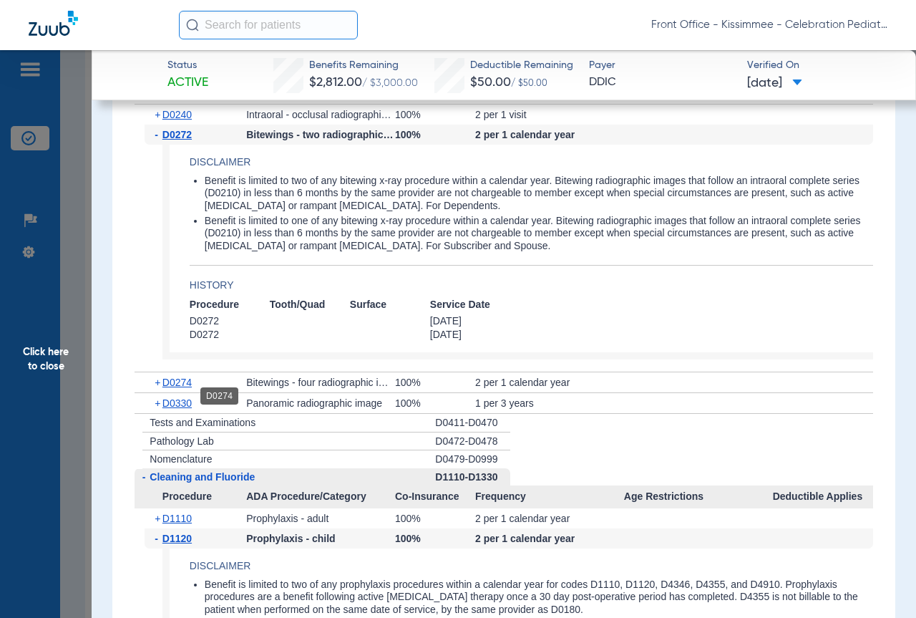
click at [175, 388] on span "D0274" at bounding box center [176, 381] width 29 height 11
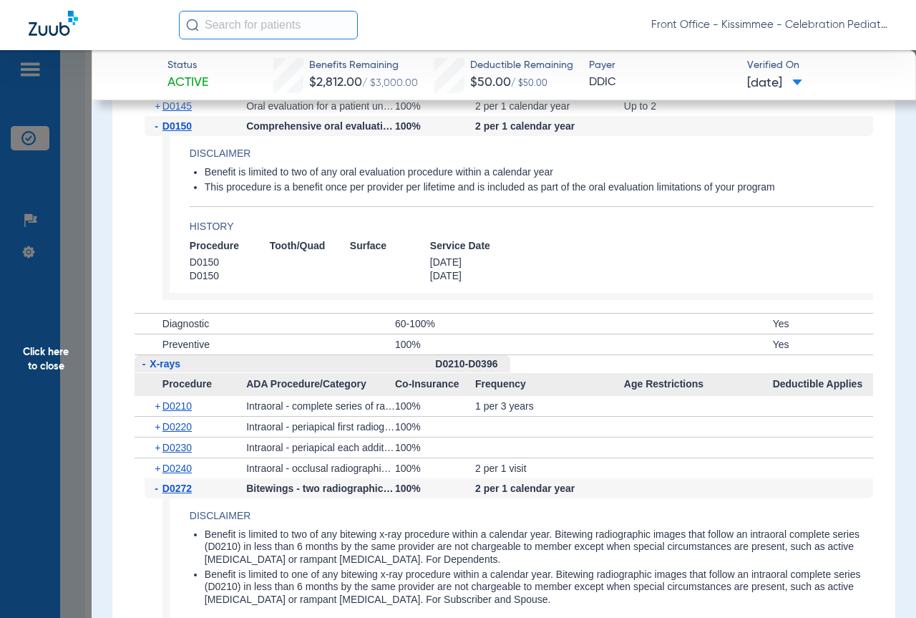
scroll to position [2004, 0]
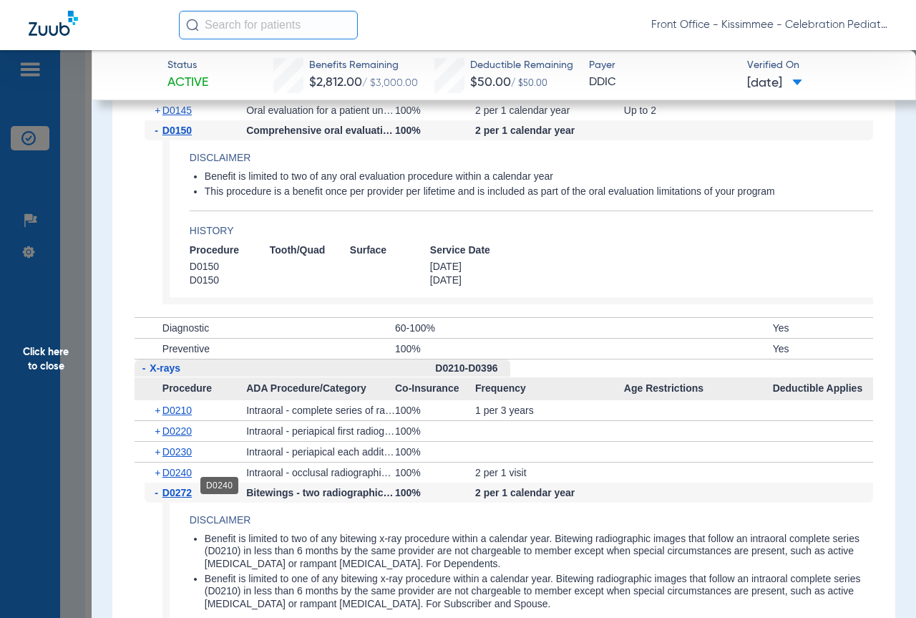
click at [190, 478] on span "D0240" at bounding box center [176, 472] width 29 height 11
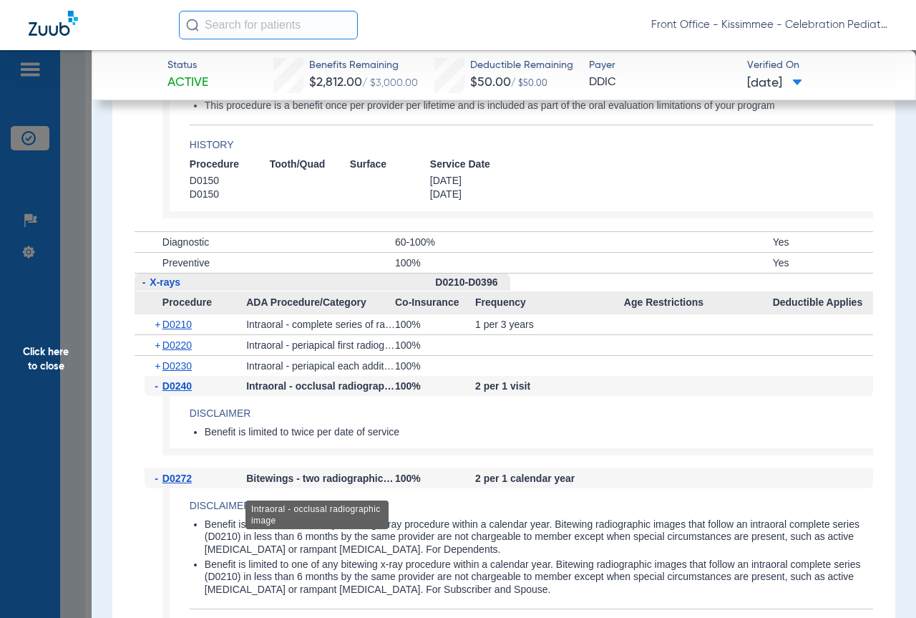
scroll to position [2147, 0]
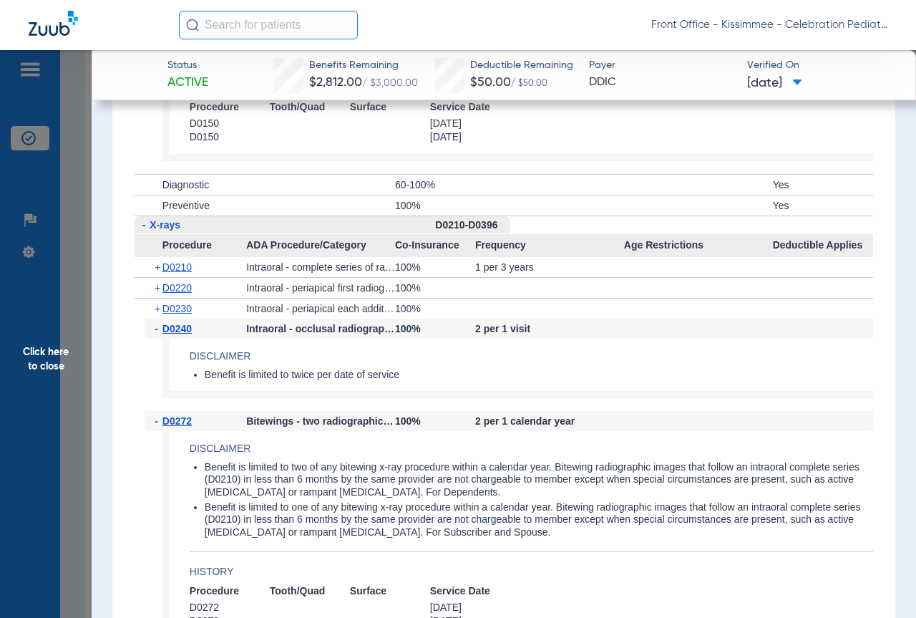
click at [57, 318] on span "Click here to close" at bounding box center [46, 359] width 92 height 618
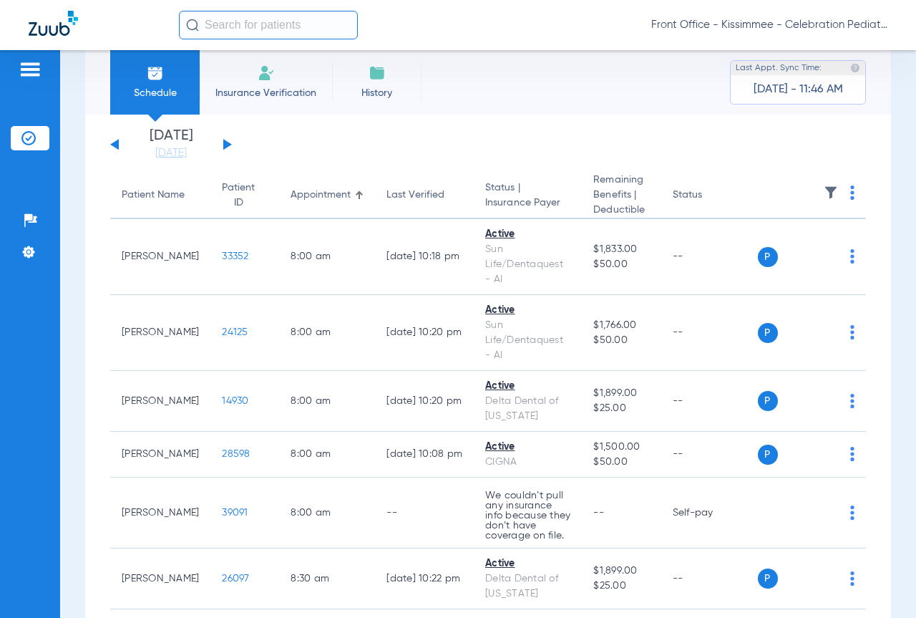
scroll to position [0, 0]
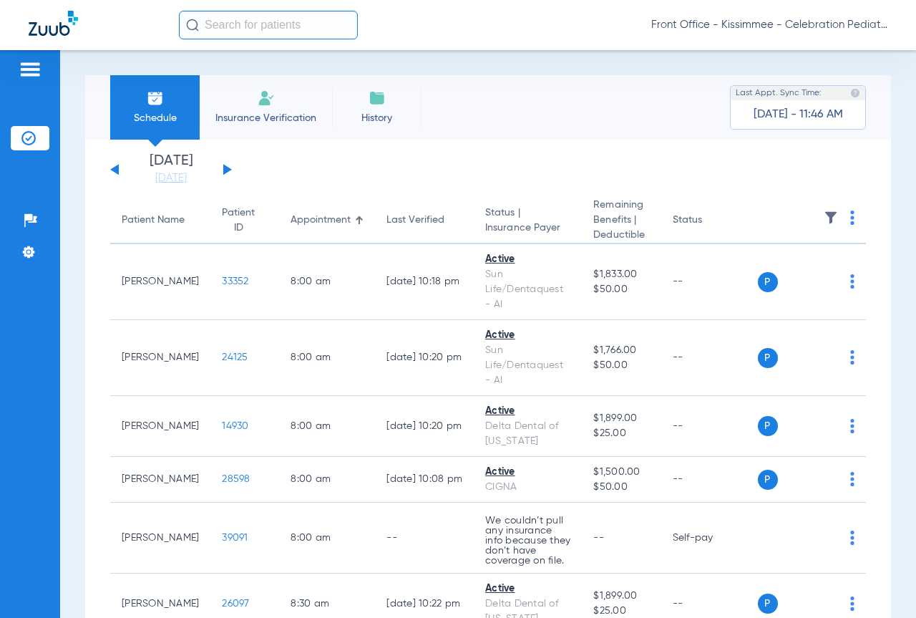
click at [172, 112] on span "Schedule" at bounding box center [155, 118] width 68 height 14
click at [190, 174] on link "[DATE]" at bounding box center [171, 178] width 86 height 14
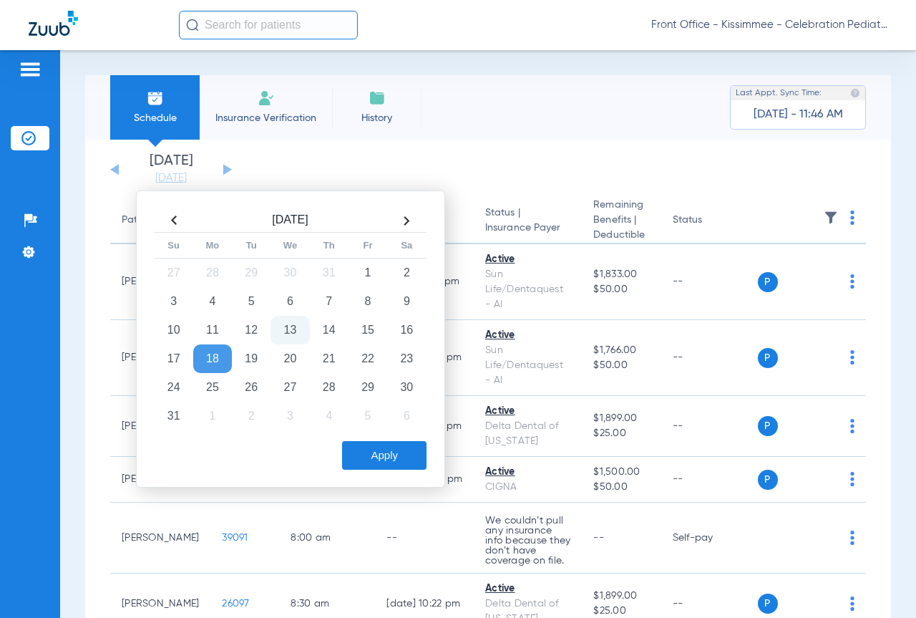
click at [288, 328] on td "13" at bounding box center [290, 330] width 39 height 29
click at [335, 336] on td "14" at bounding box center [329, 330] width 39 height 29
click at [389, 459] on button "Apply" at bounding box center [384, 455] width 84 height 29
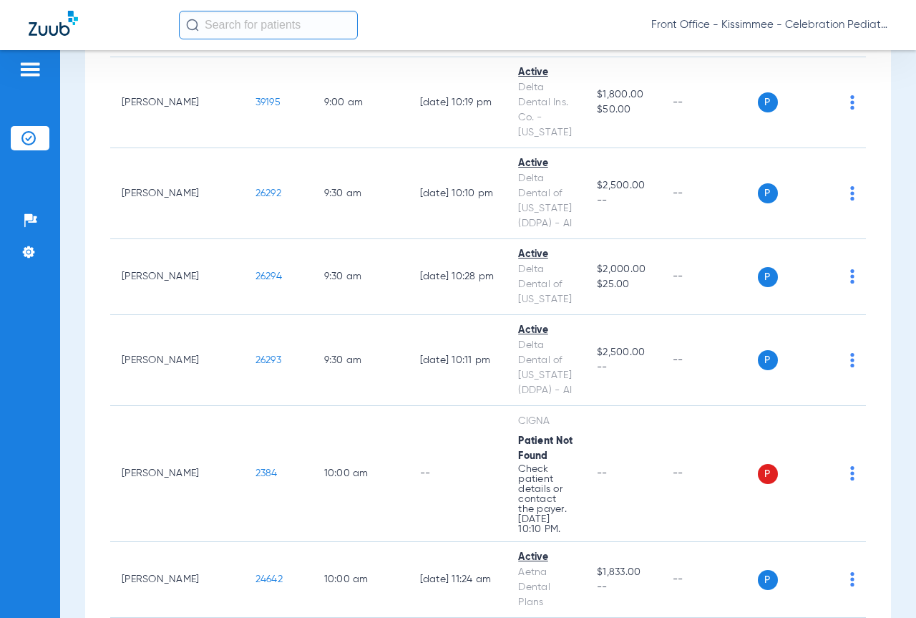
scroll to position [1288, 0]
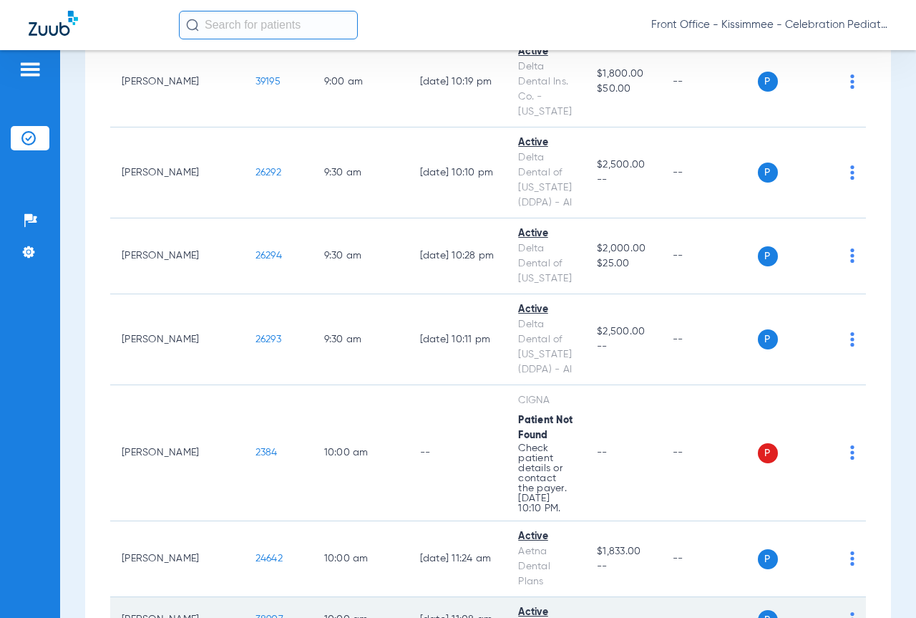
click at [255, 614] on span "38907" at bounding box center [269, 619] width 28 height 10
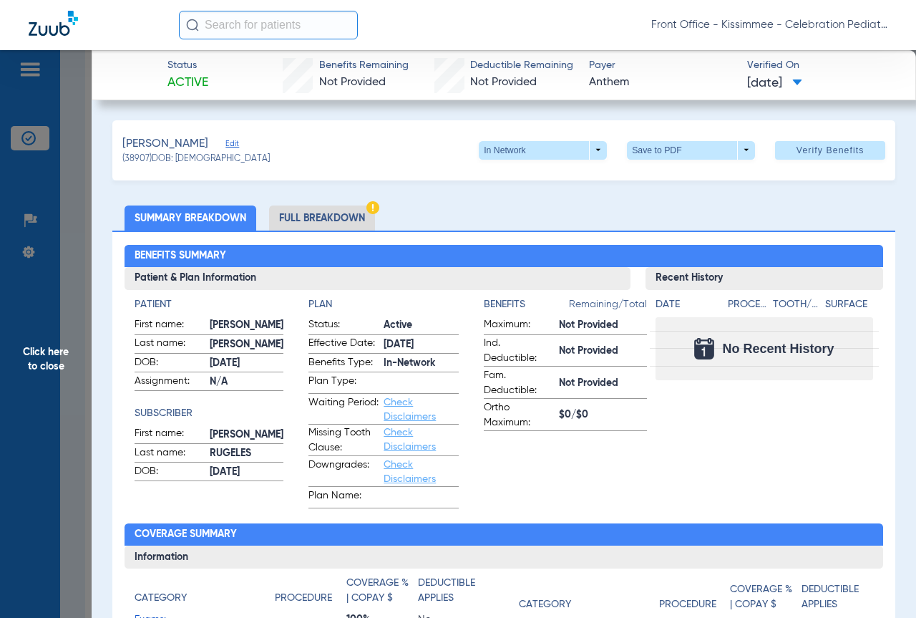
click at [323, 220] on li "Full Breakdown" at bounding box center [322, 217] width 106 height 25
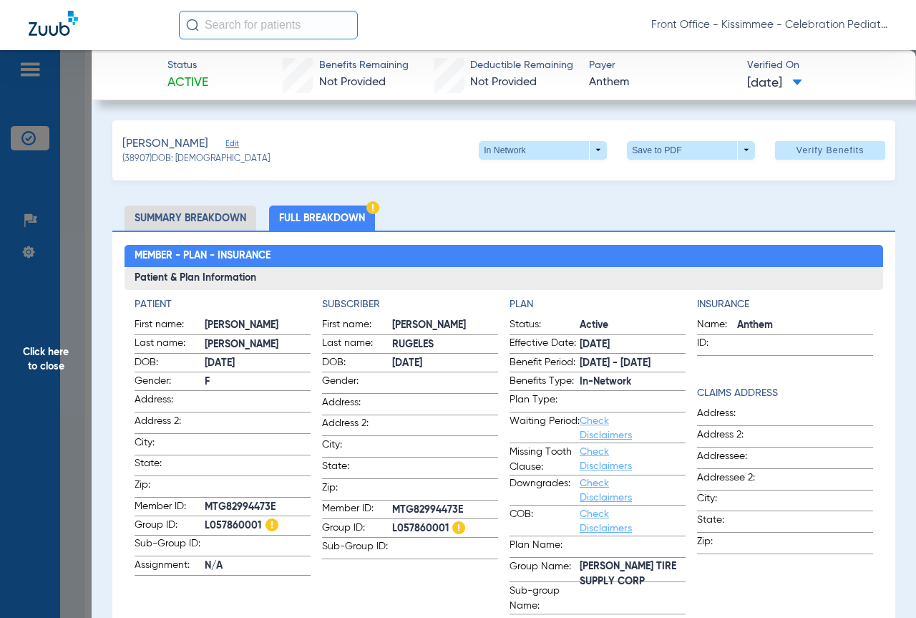
click at [54, 419] on span "Click here to close" at bounding box center [46, 359] width 92 height 618
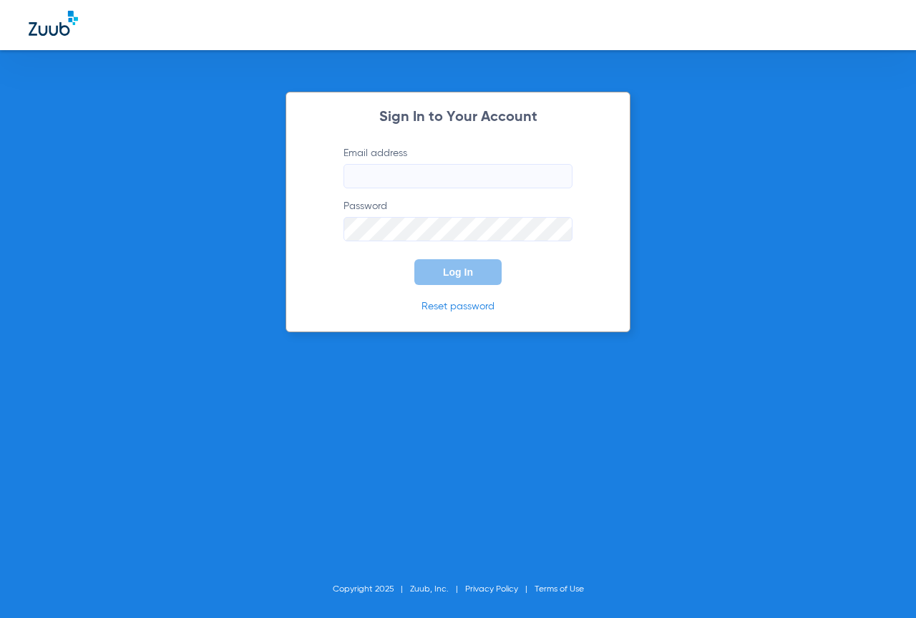
type input "[EMAIL_ADDRESS][DOMAIN_NAME]"
